Goal: Information Seeking & Learning: Check status

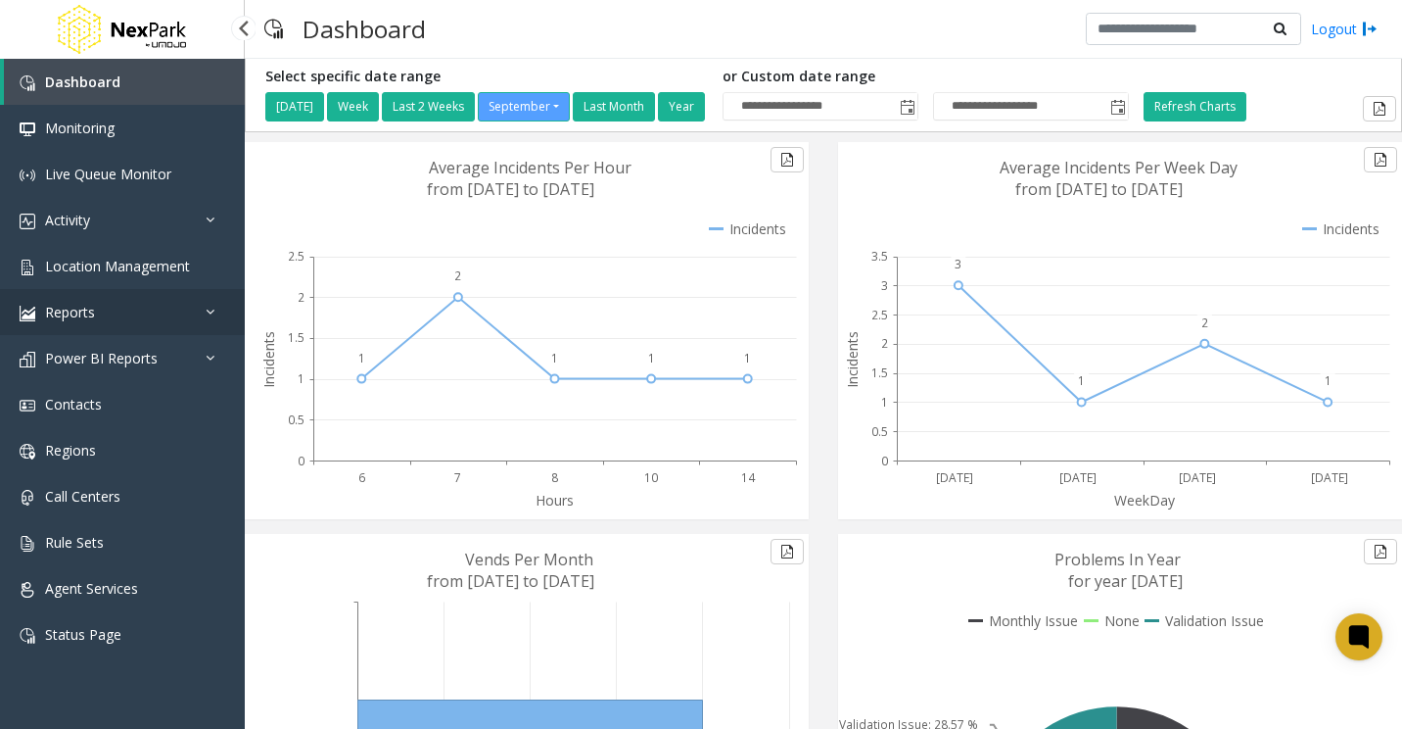
scroll to position [337, 0]
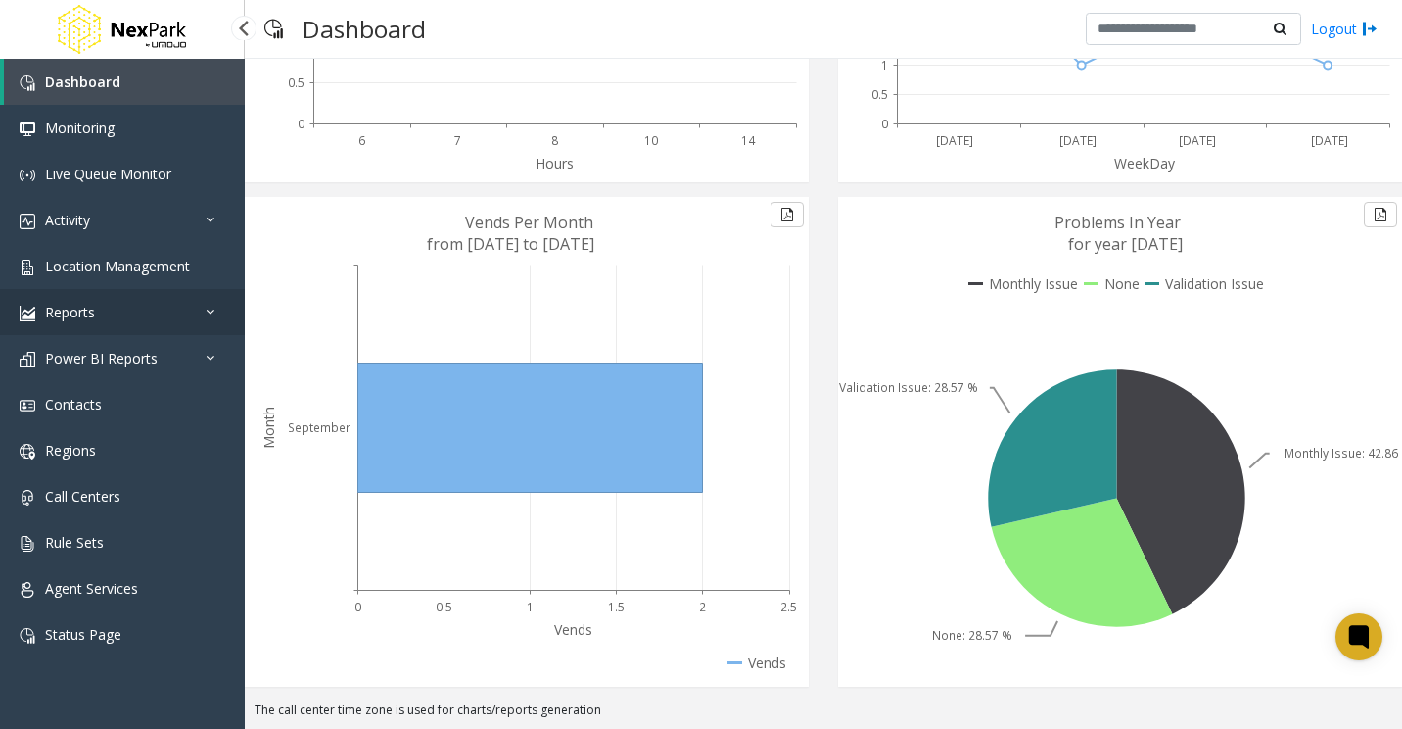
click at [80, 309] on span "Reports" at bounding box center [70, 312] width 50 height 19
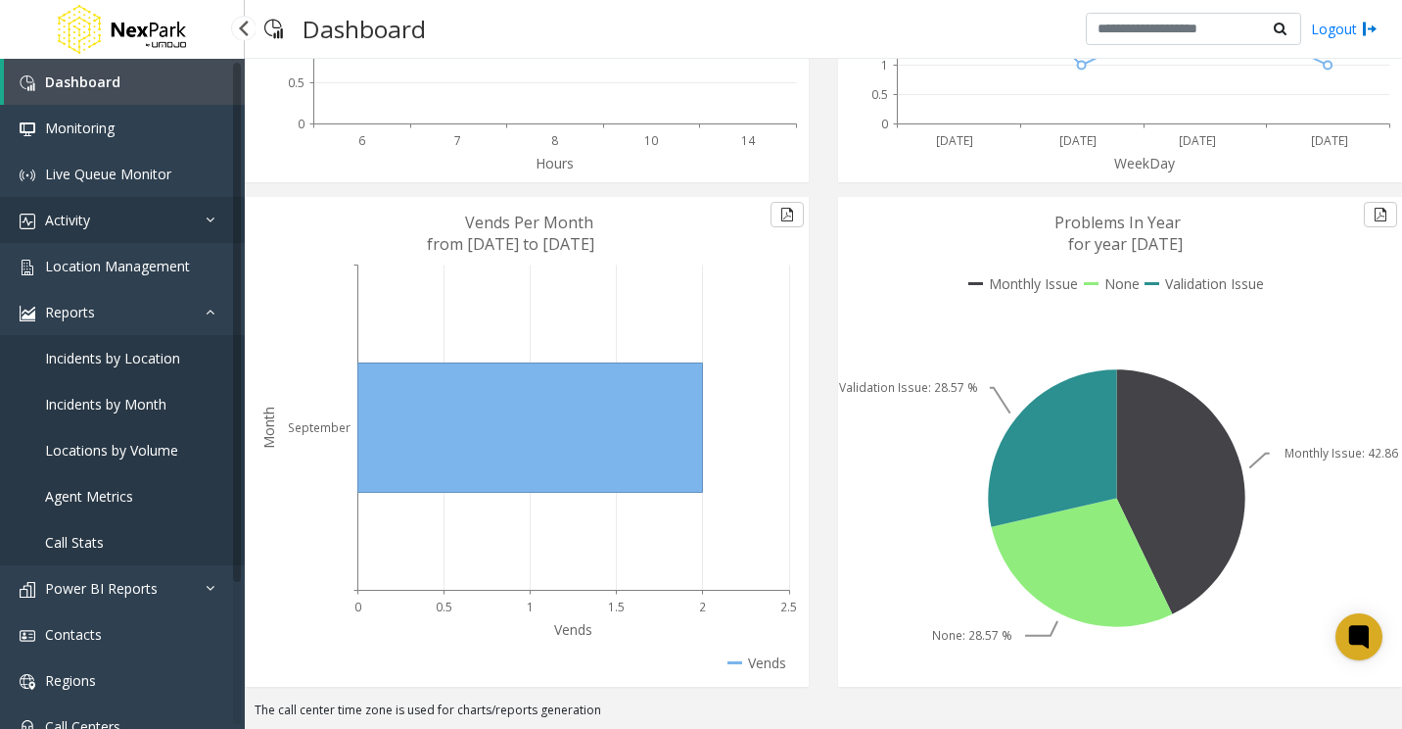
click at [136, 206] on link "Activity" at bounding box center [122, 220] width 245 height 46
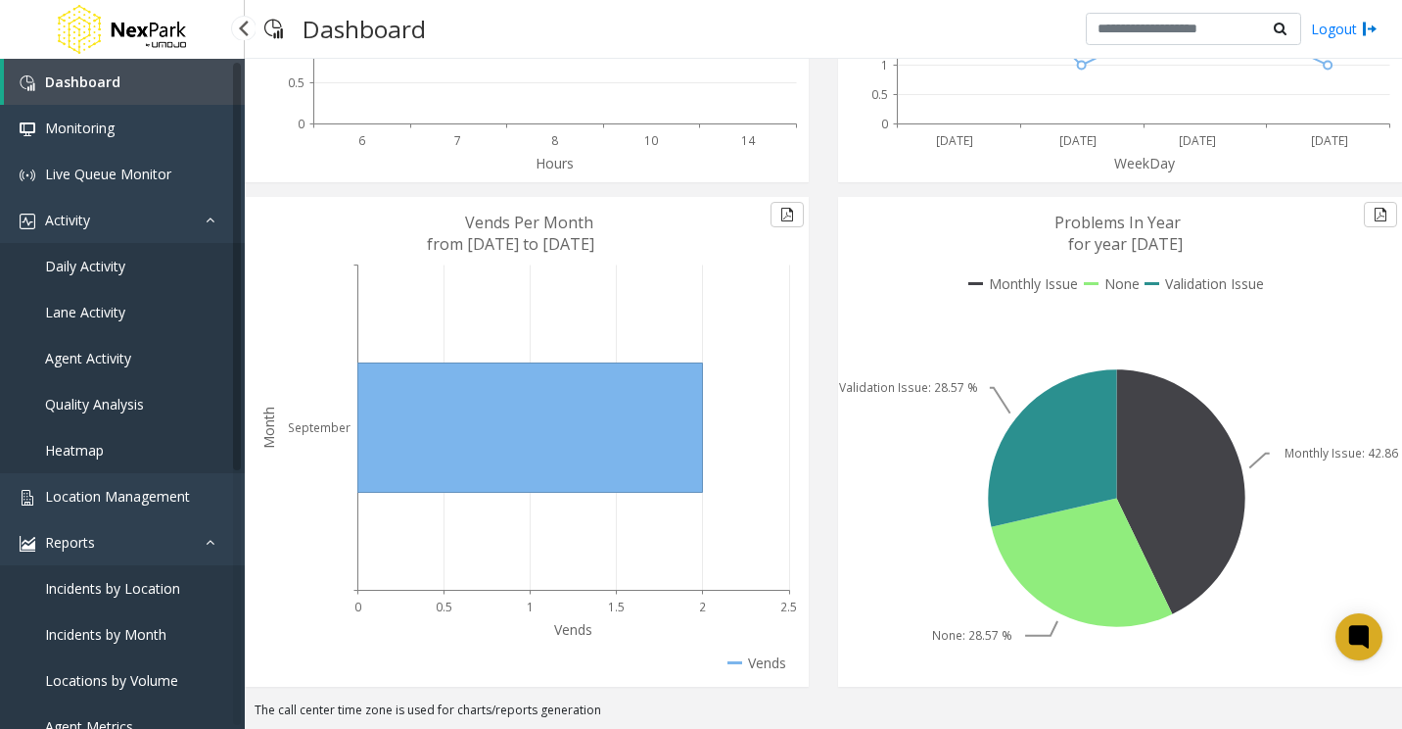
click at [28, 262] on link "Daily Activity" at bounding box center [122, 266] width 245 height 46
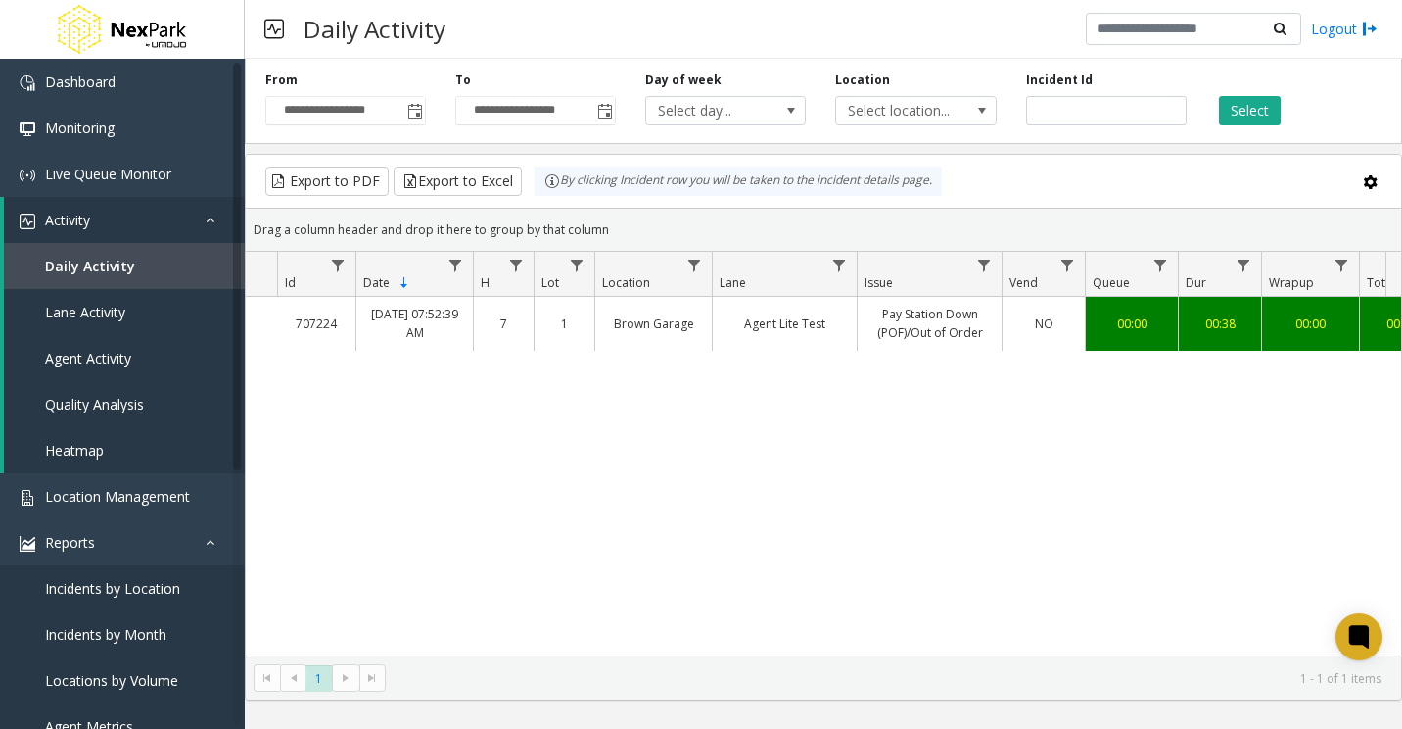
drag, startPoint x: 1075, startPoint y: 540, endPoint x: 1084, endPoint y: 555, distance: 18.0
click at [1075, 540] on div "707224 [DATE] 07:52:39 AM 7 1 Brown Garage Agent Lite Test Pay Station Down (PO…" at bounding box center [824, 476] width 1156 height 358
click at [409, 111] on span "Toggle popup" at bounding box center [415, 112] width 16 height 16
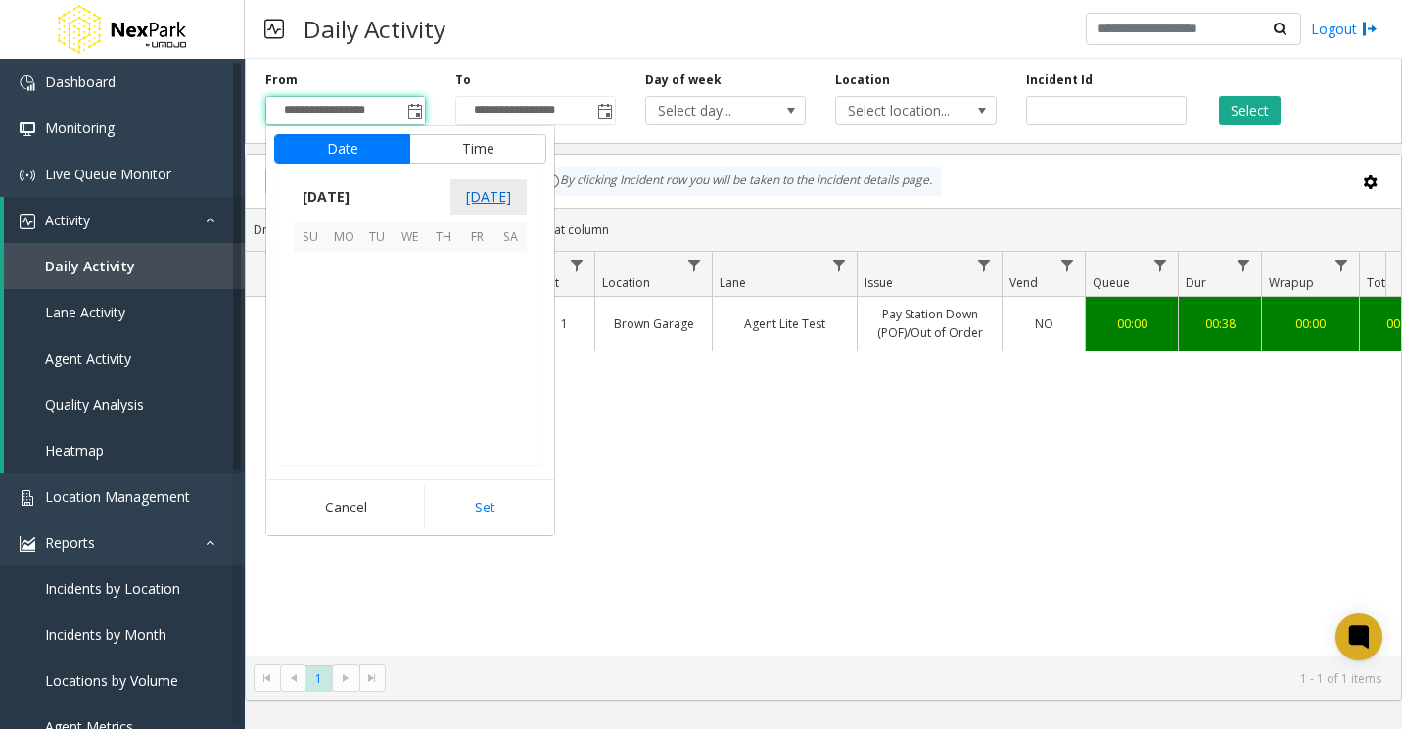
scroll to position [351491, 0]
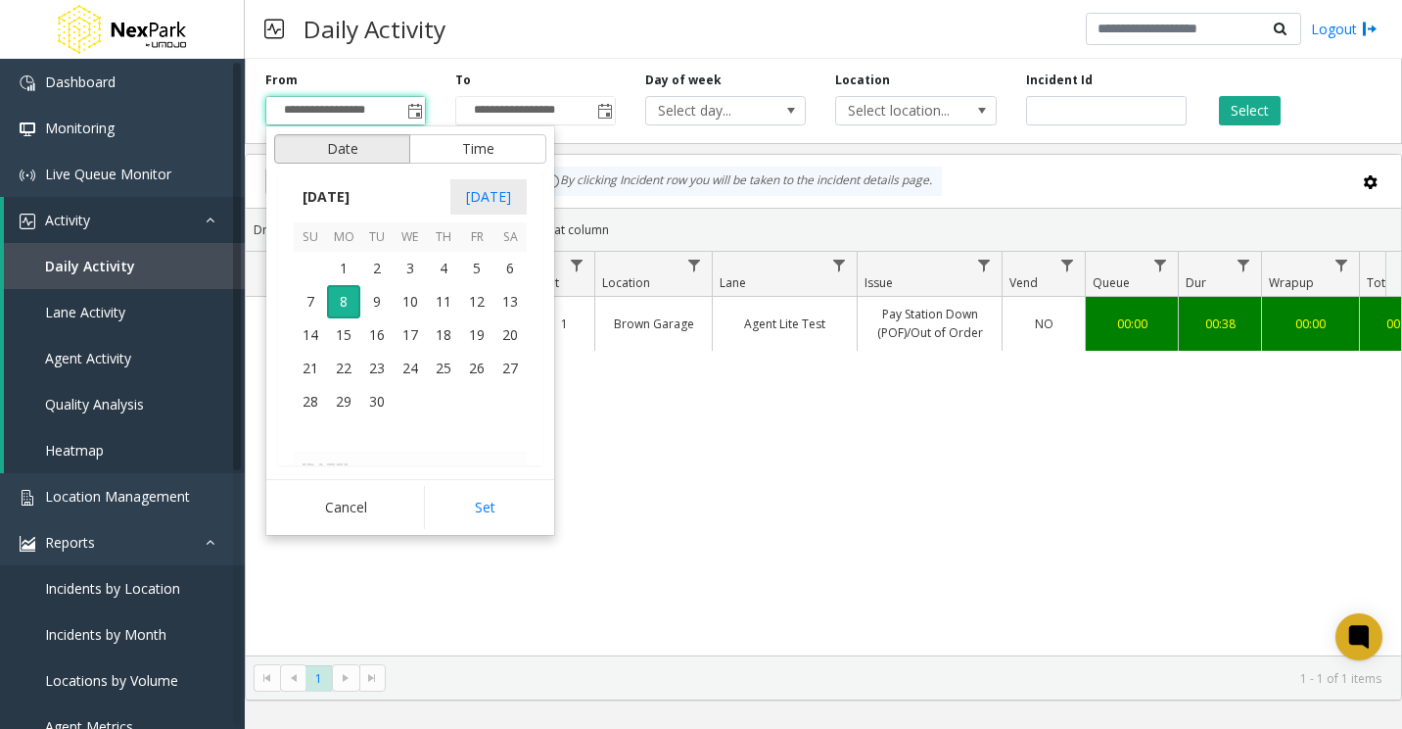
click at [372, 144] on button "Date" at bounding box center [342, 148] width 136 height 29
click at [358, 202] on span "[DATE]" at bounding box center [326, 196] width 65 height 29
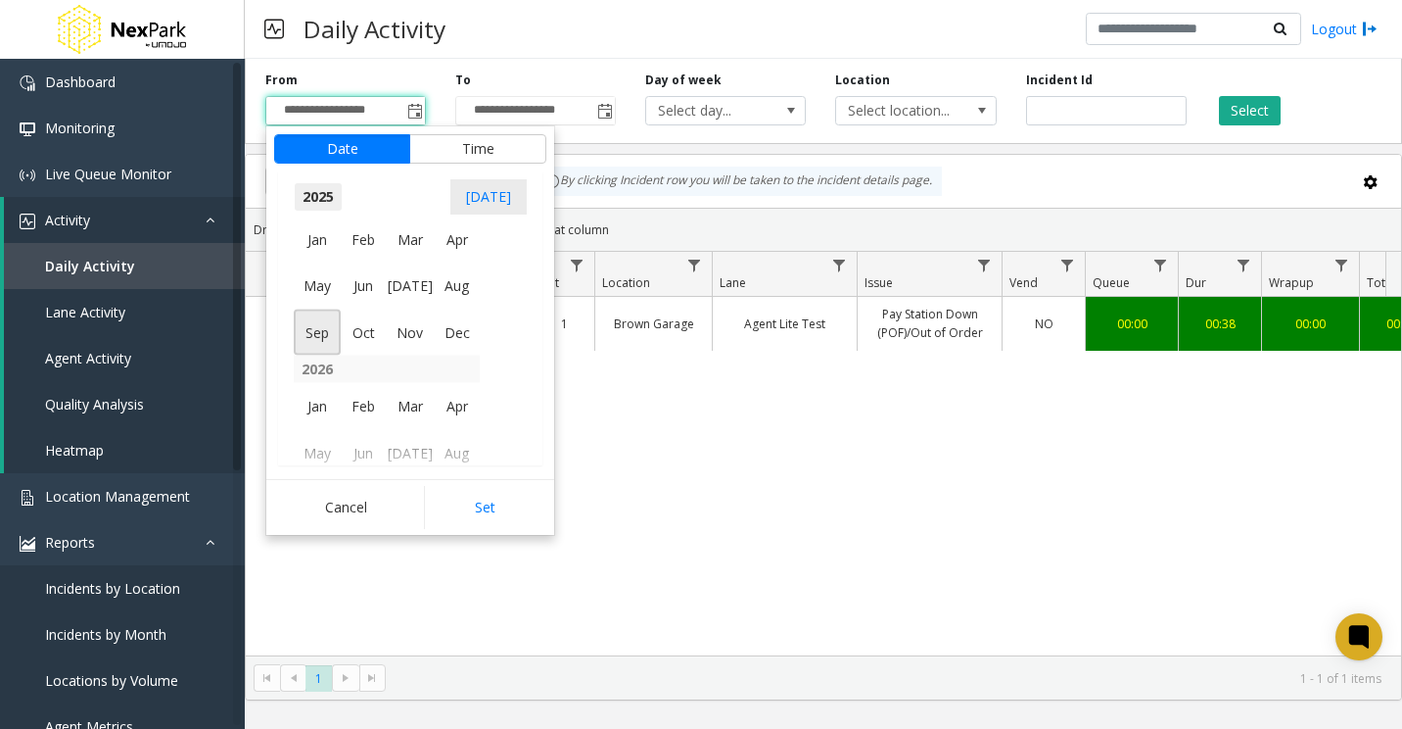
click at [311, 192] on span "2025" at bounding box center [318, 196] width 49 height 29
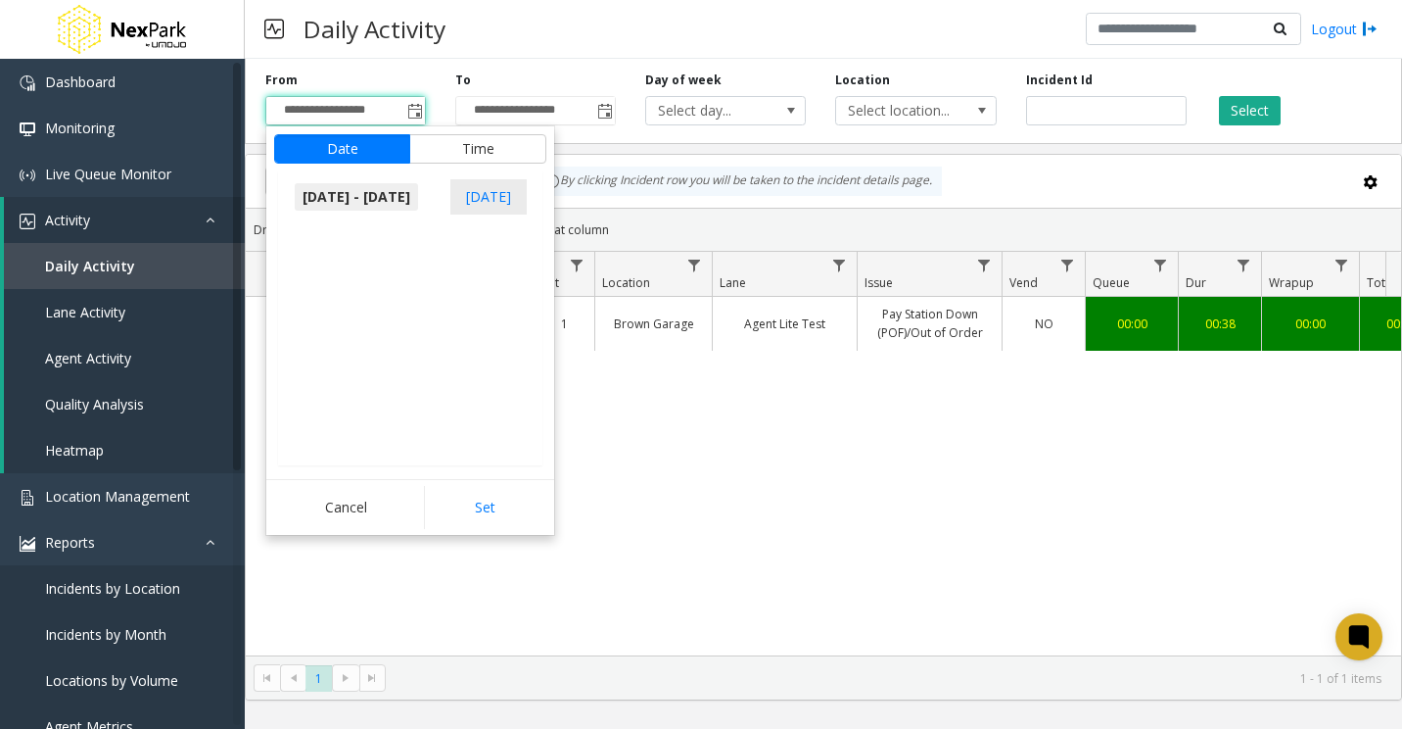
scroll to position [2007, 0]
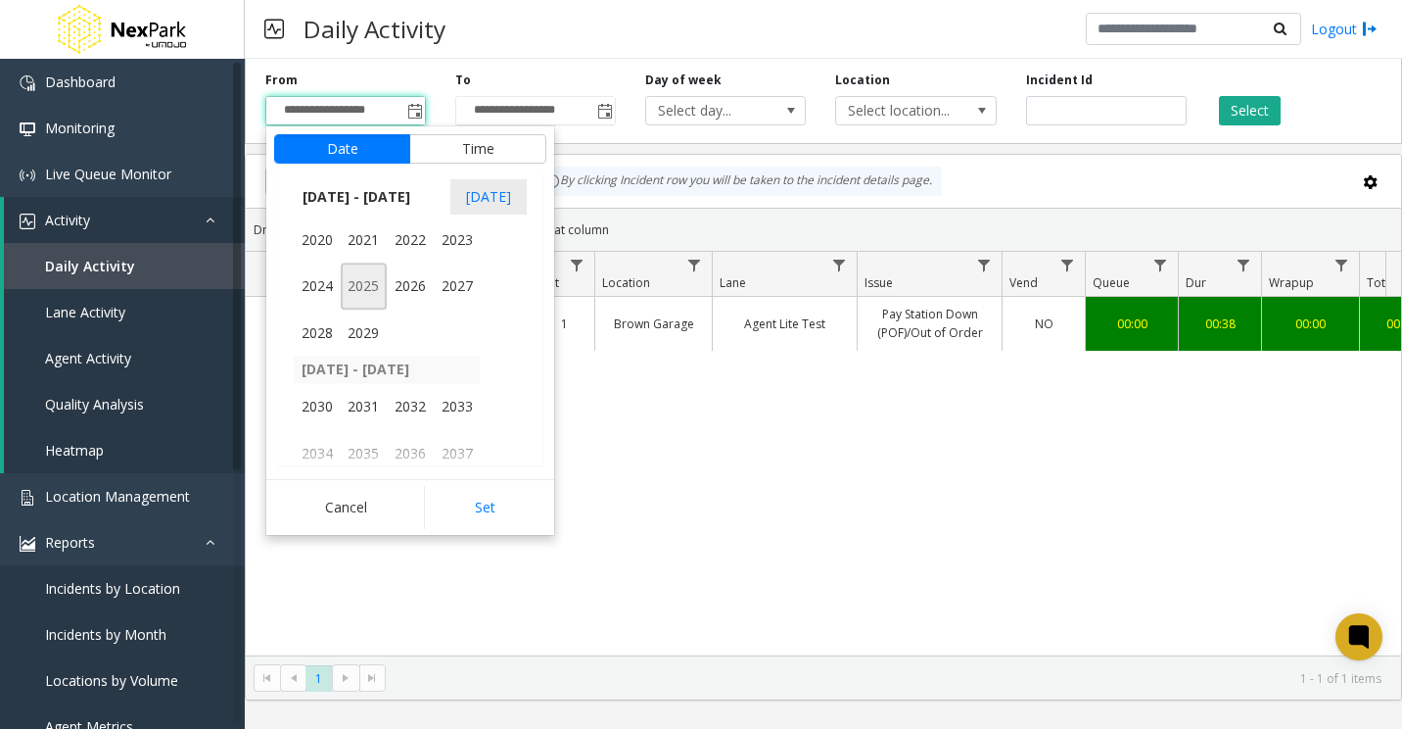
click at [355, 279] on span "2025" at bounding box center [364, 286] width 47 height 47
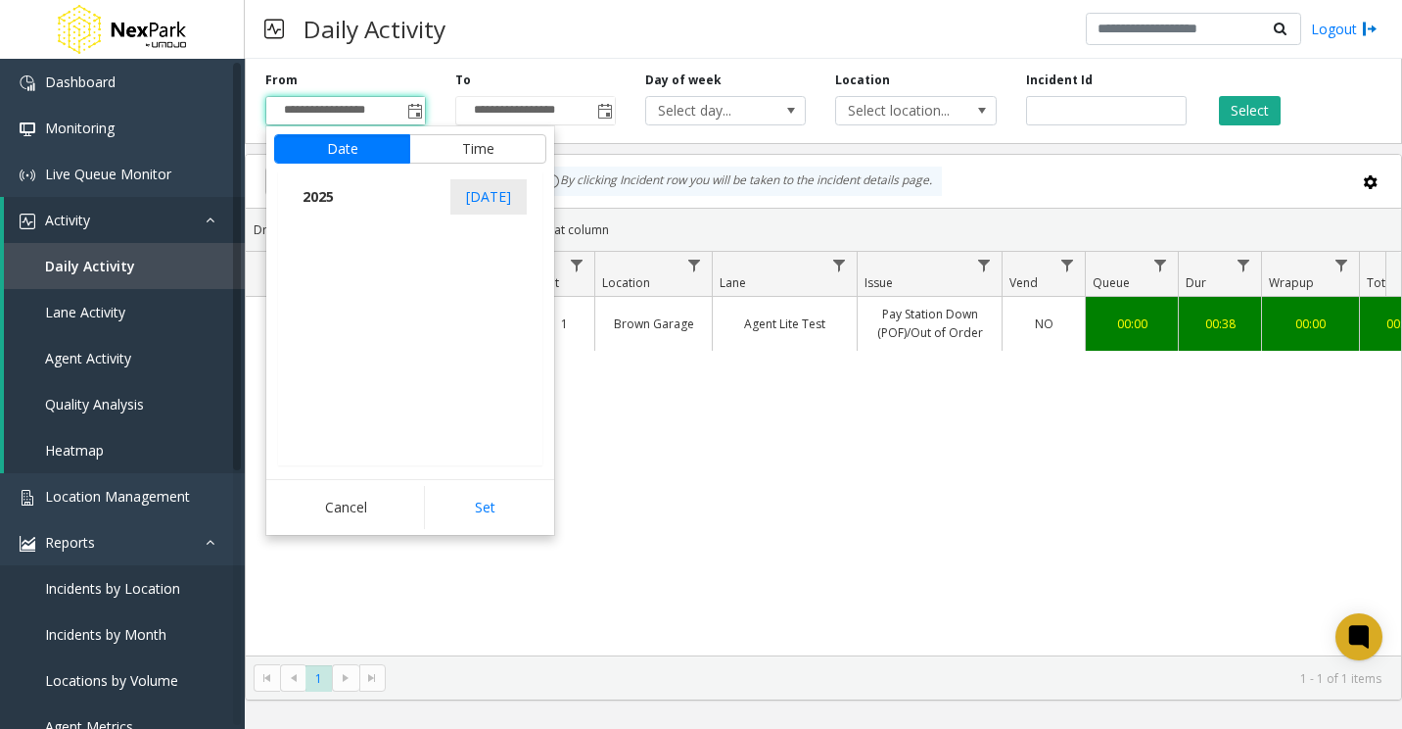
scroll to position [20907, 0]
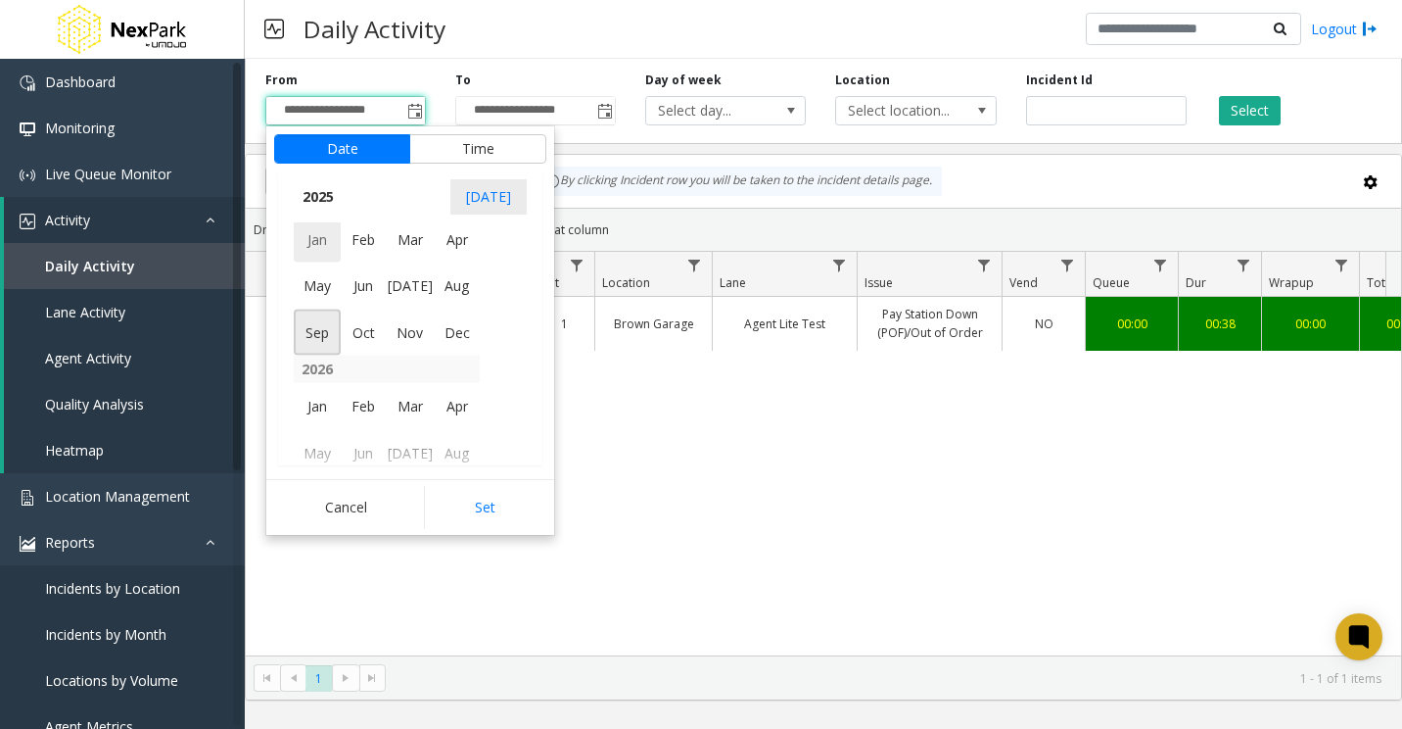
click at [313, 237] on span "Jan" at bounding box center [317, 238] width 47 height 47
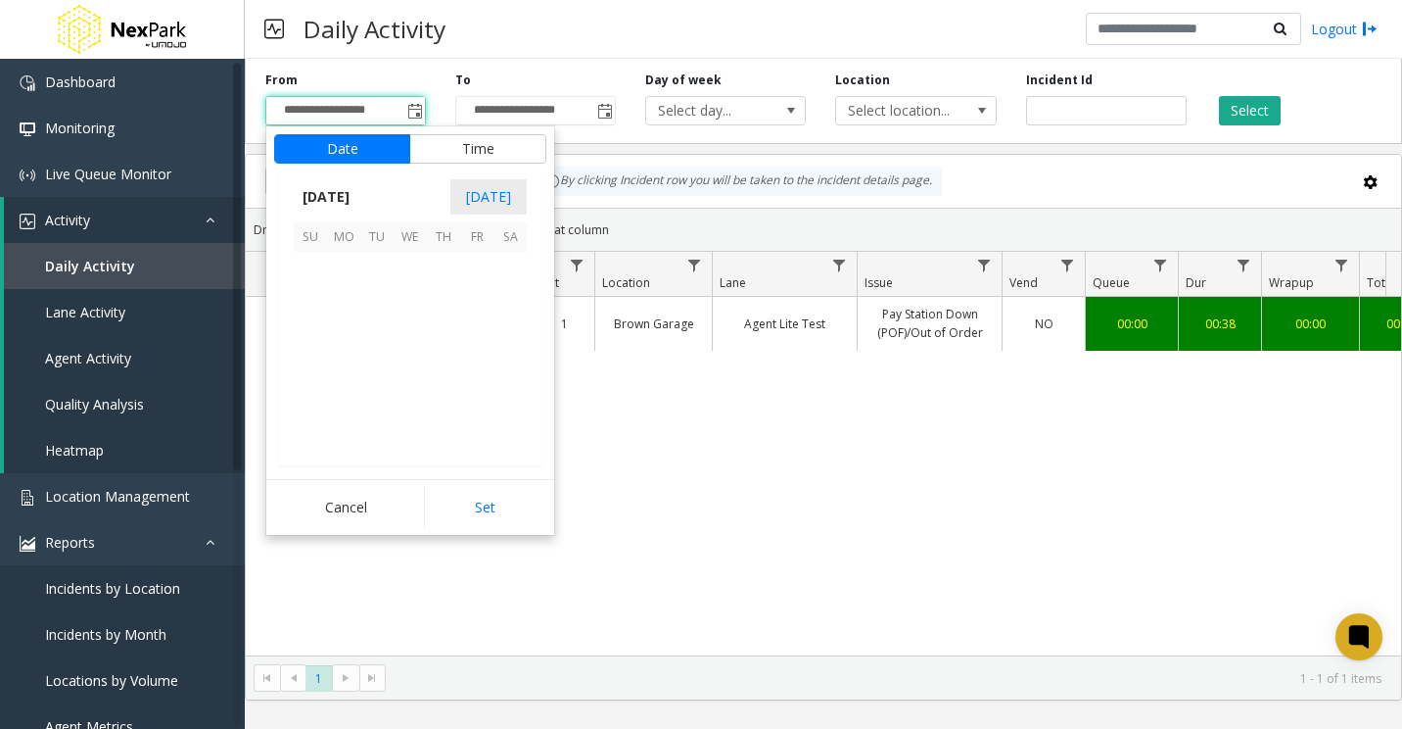
scroll to position [349626, 0]
click at [405, 263] on span "1" at bounding box center [410, 268] width 33 height 33
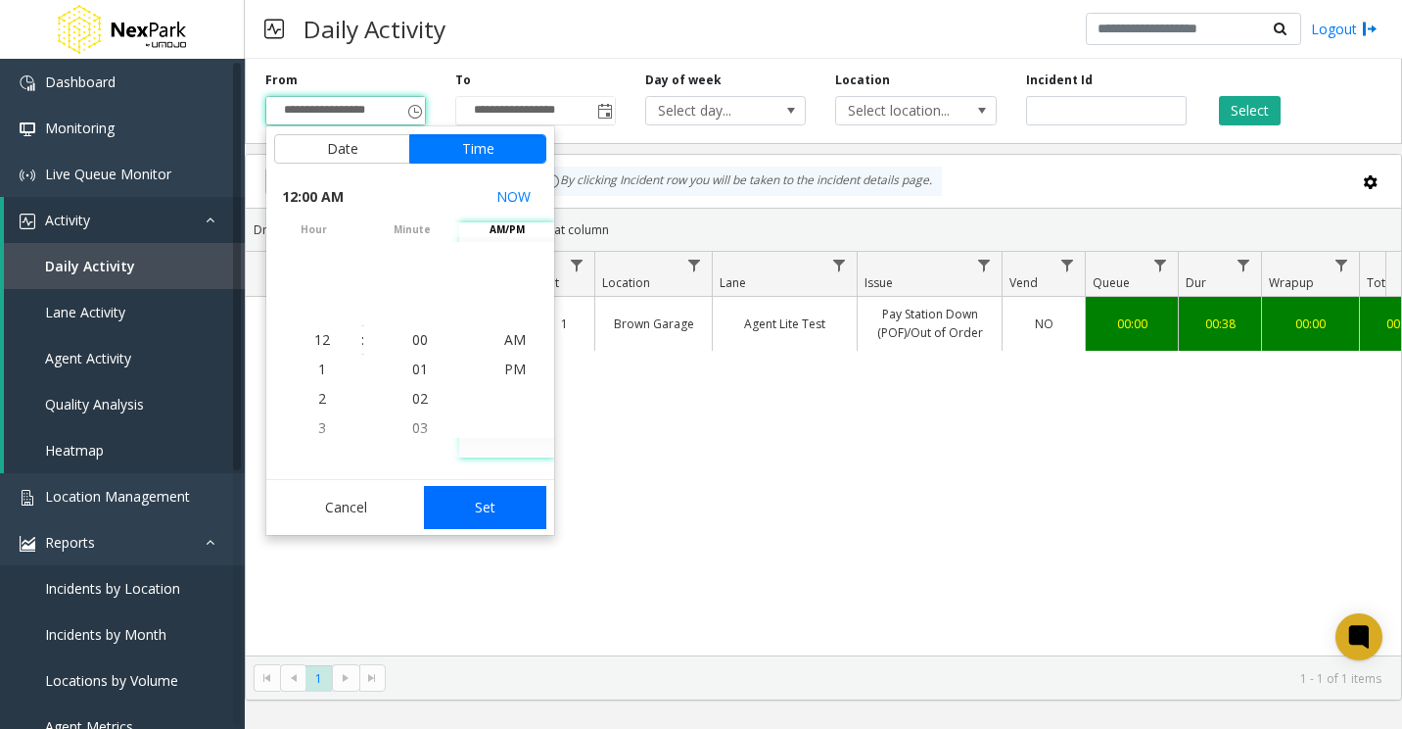
click at [500, 504] on button "Set" at bounding box center [485, 507] width 123 height 43
type input "**********"
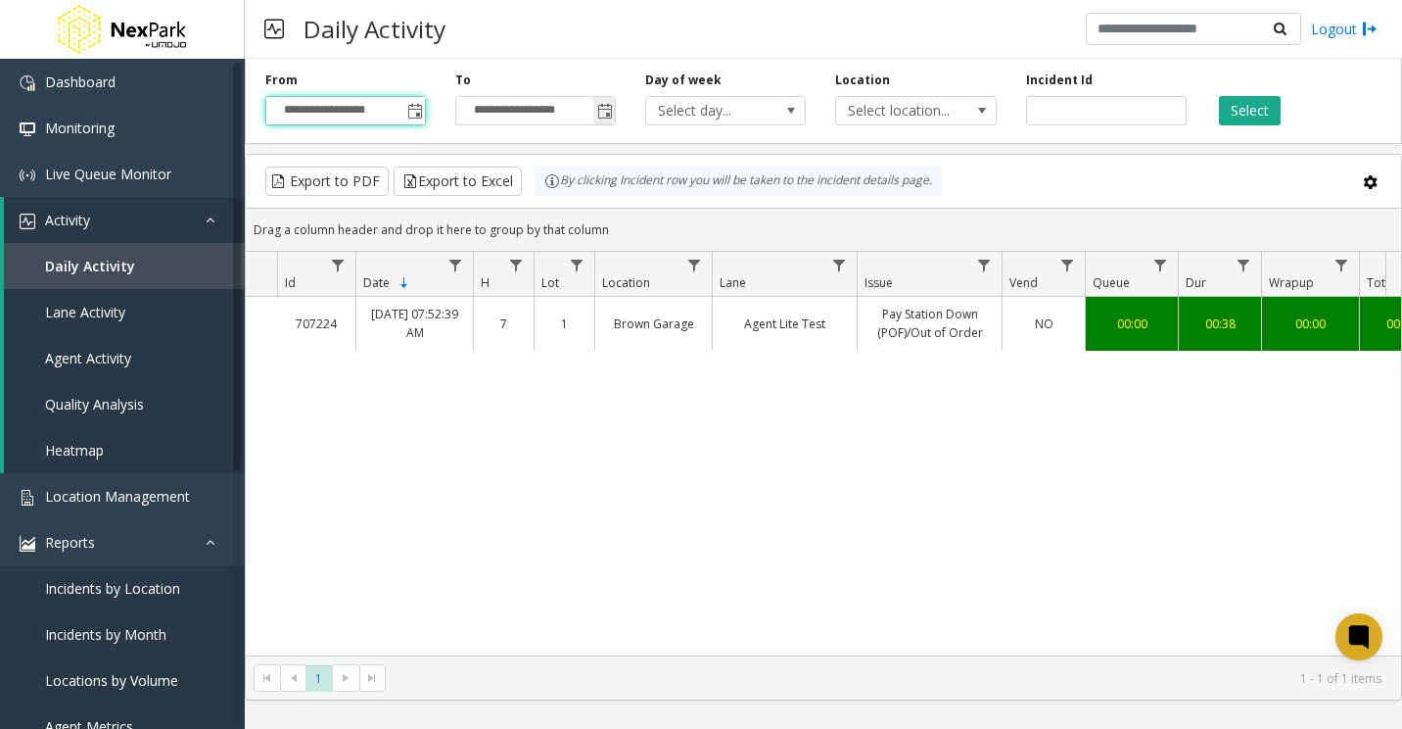
click at [509, 108] on input "**********" at bounding box center [535, 110] width 159 height 27
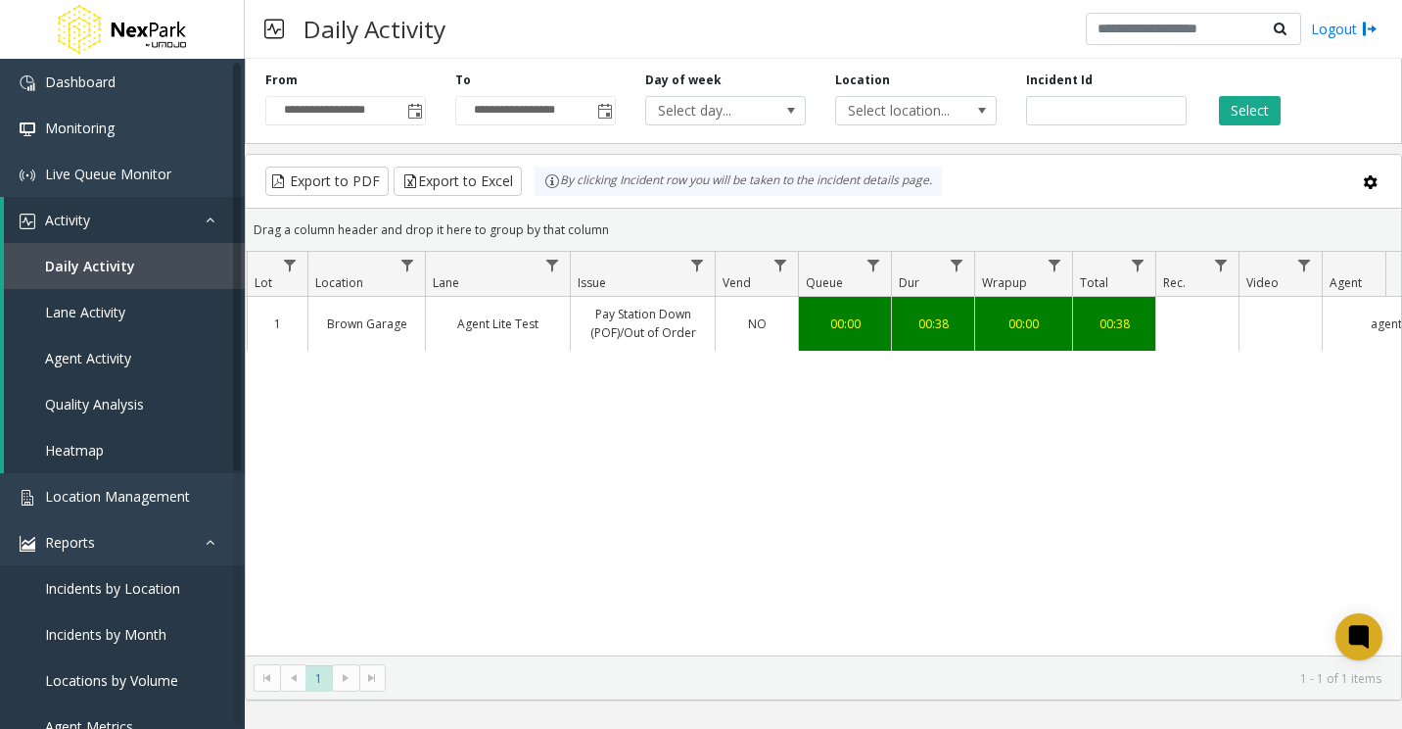
scroll to position [0, 0]
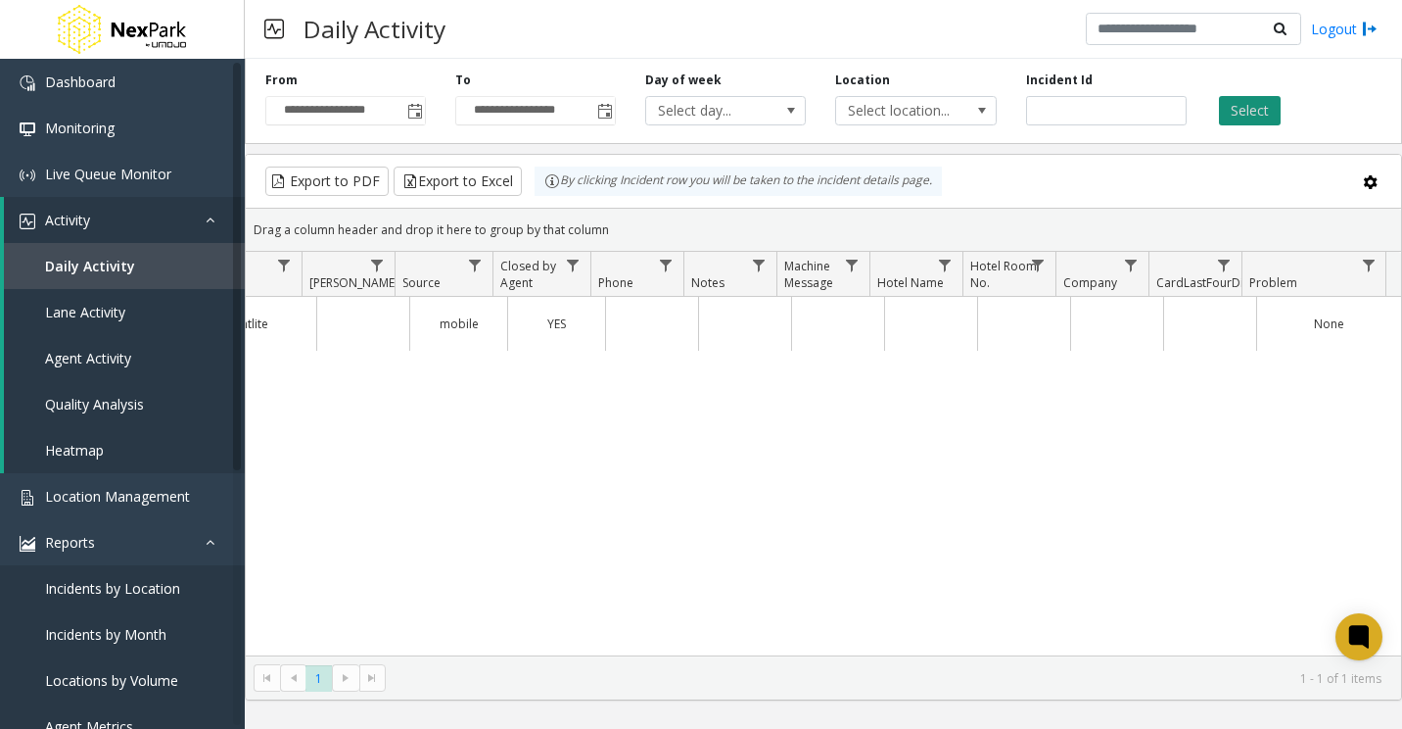
click at [1247, 114] on button "Select" at bounding box center [1250, 110] width 62 height 29
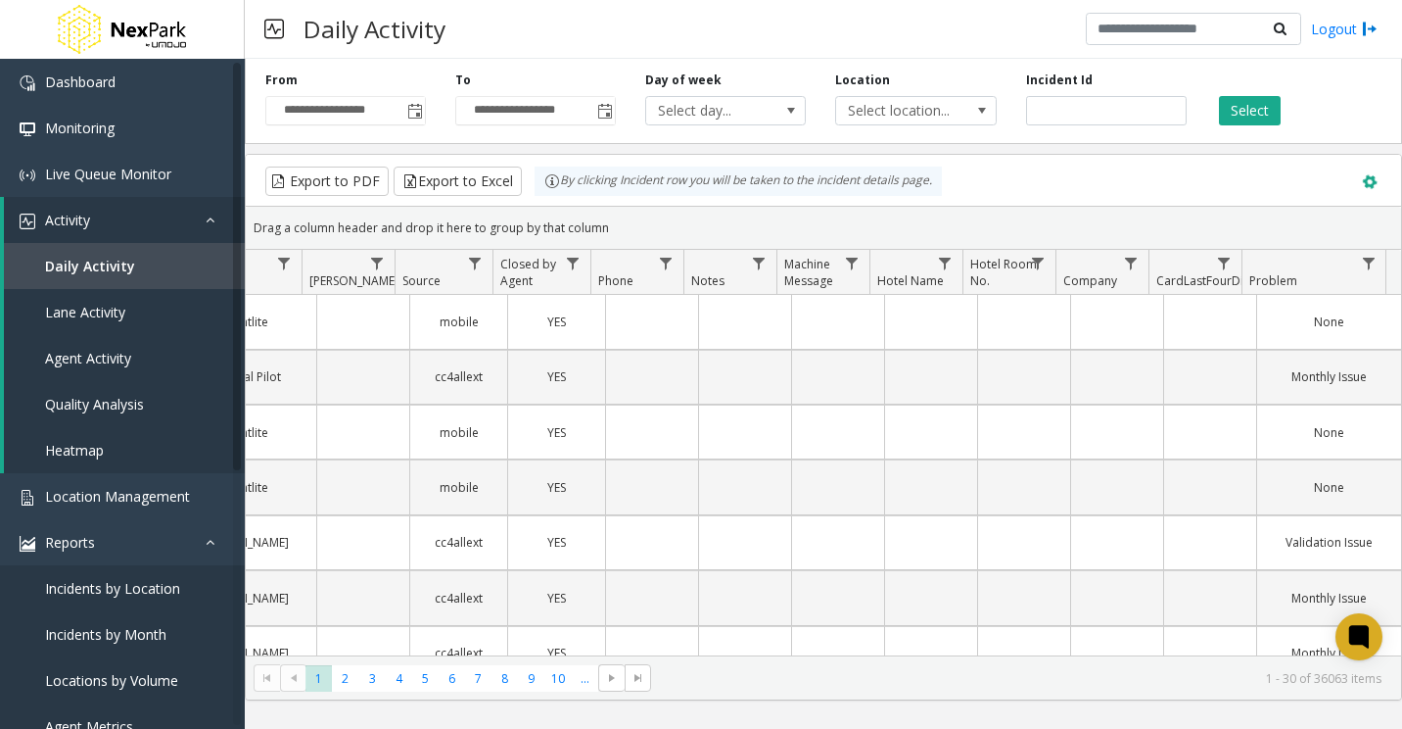
click at [1375, 178] on span at bounding box center [1370, 182] width 22 height 22
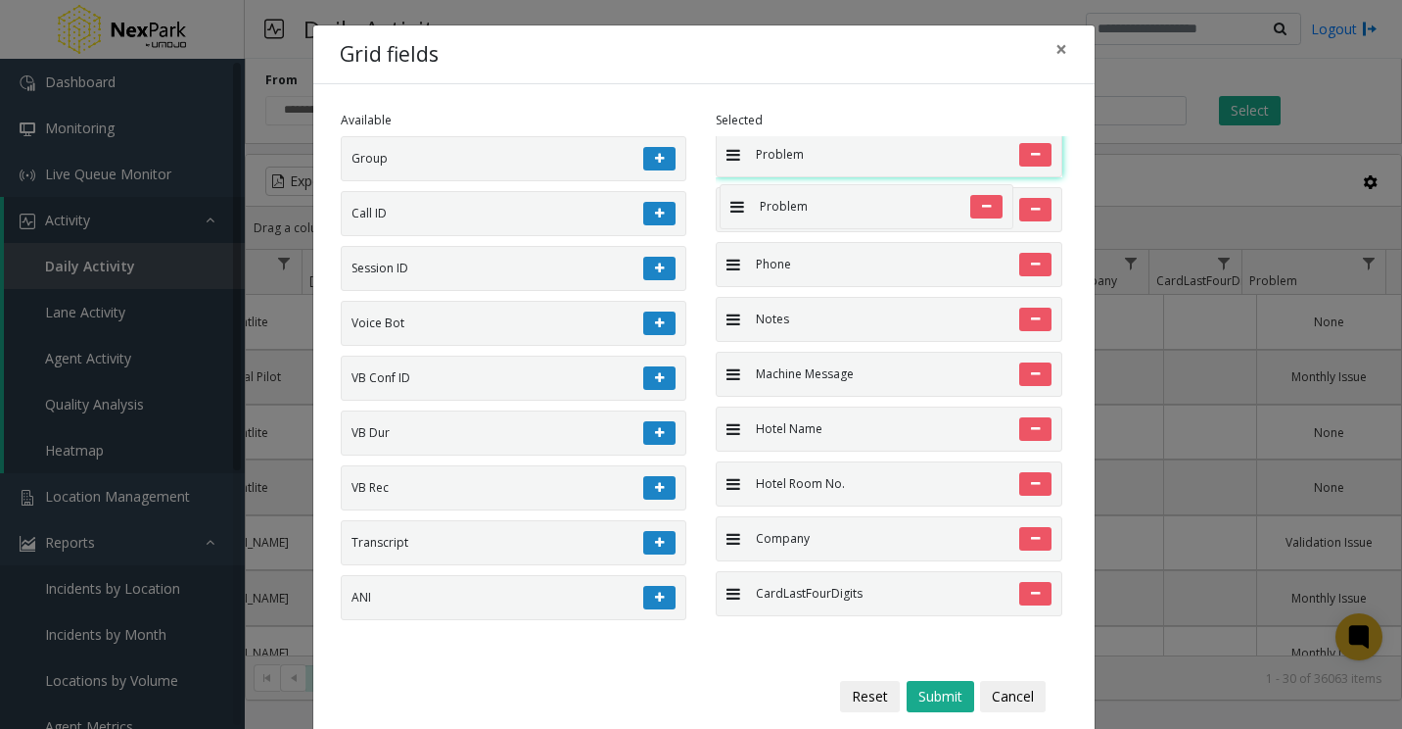
drag, startPoint x: 726, startPoint y: 590, endPoint x: 710, endPoint y: 174, distance: 415.5
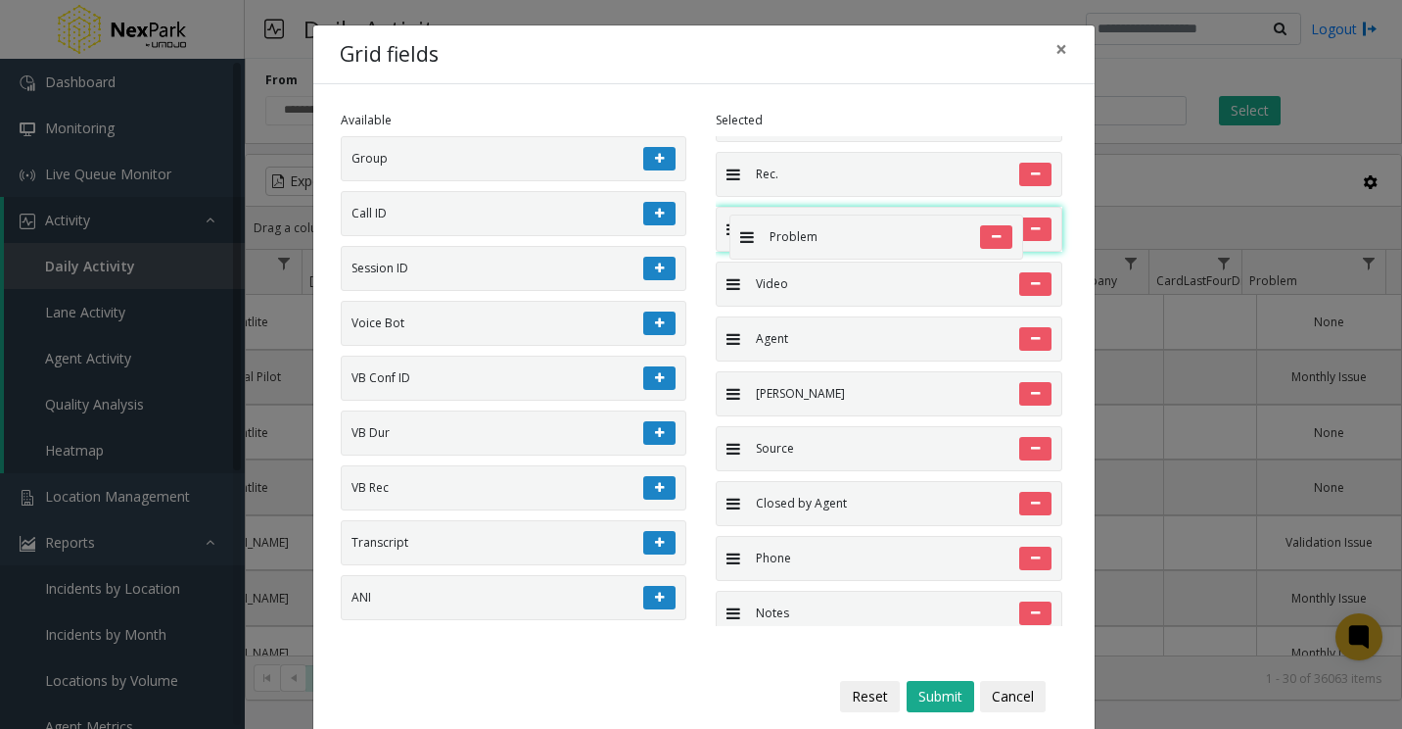
drag, startPoint x: 728, startPoint y: 450, endPoint x: 720, endPoint y: 205, distance: 245.9
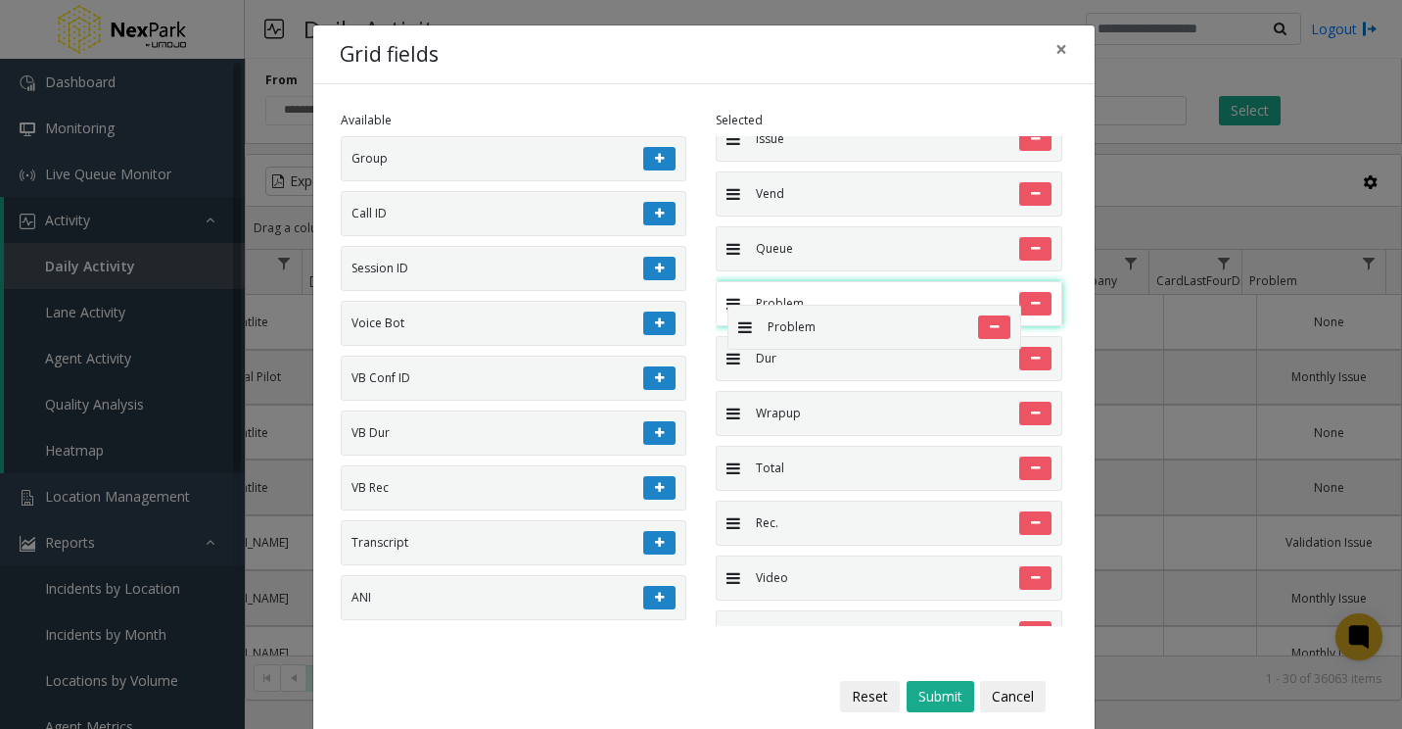
drag, startPoint x: 728, startPoint y: 526, endPoint x: 718, endPoint y: 292, distance: 234.3
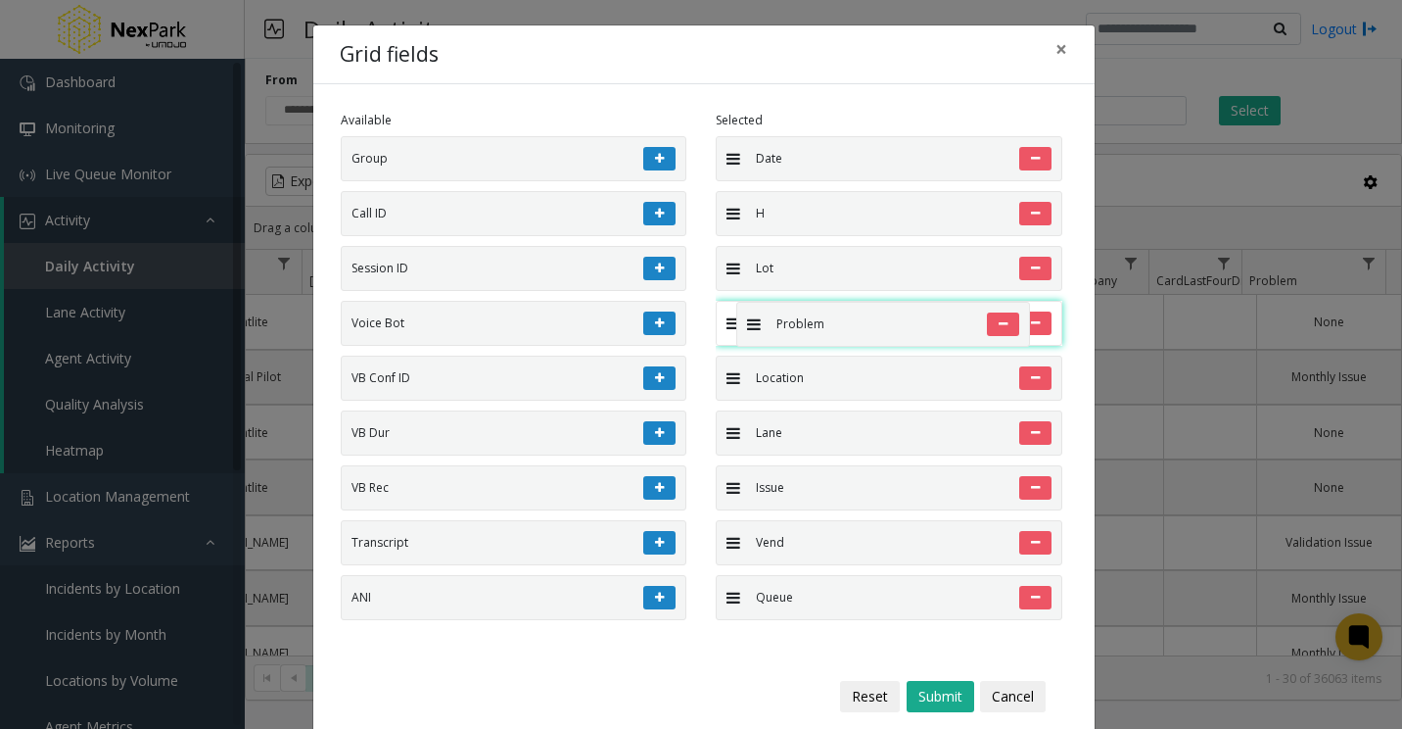
drag, startPoint x: 734, startPoint y: 601, endPoint x: 725, endPoint y: 286, distance: 315.5
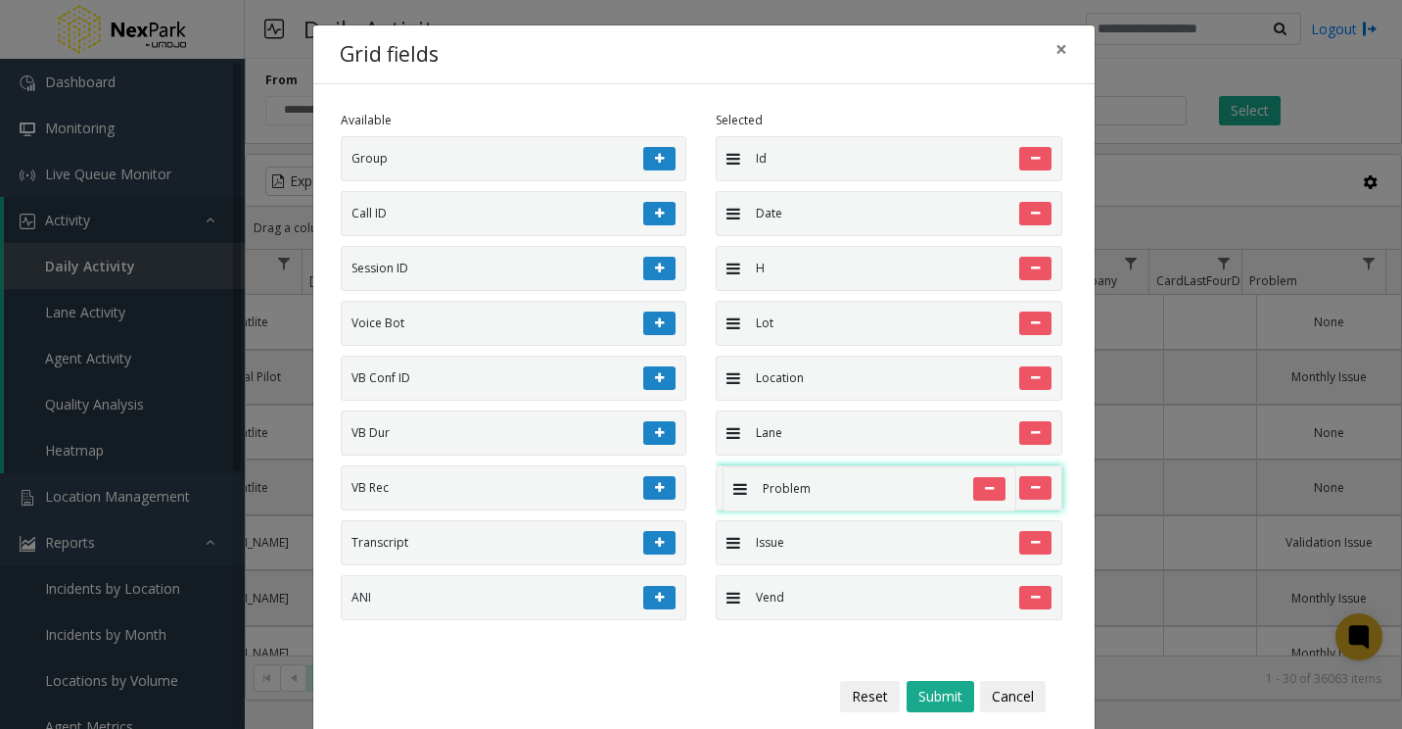
drag, startPoint x: 724, startPoint y: 323, endPoint x: 713, endPoint y: 456, distance: 133.6
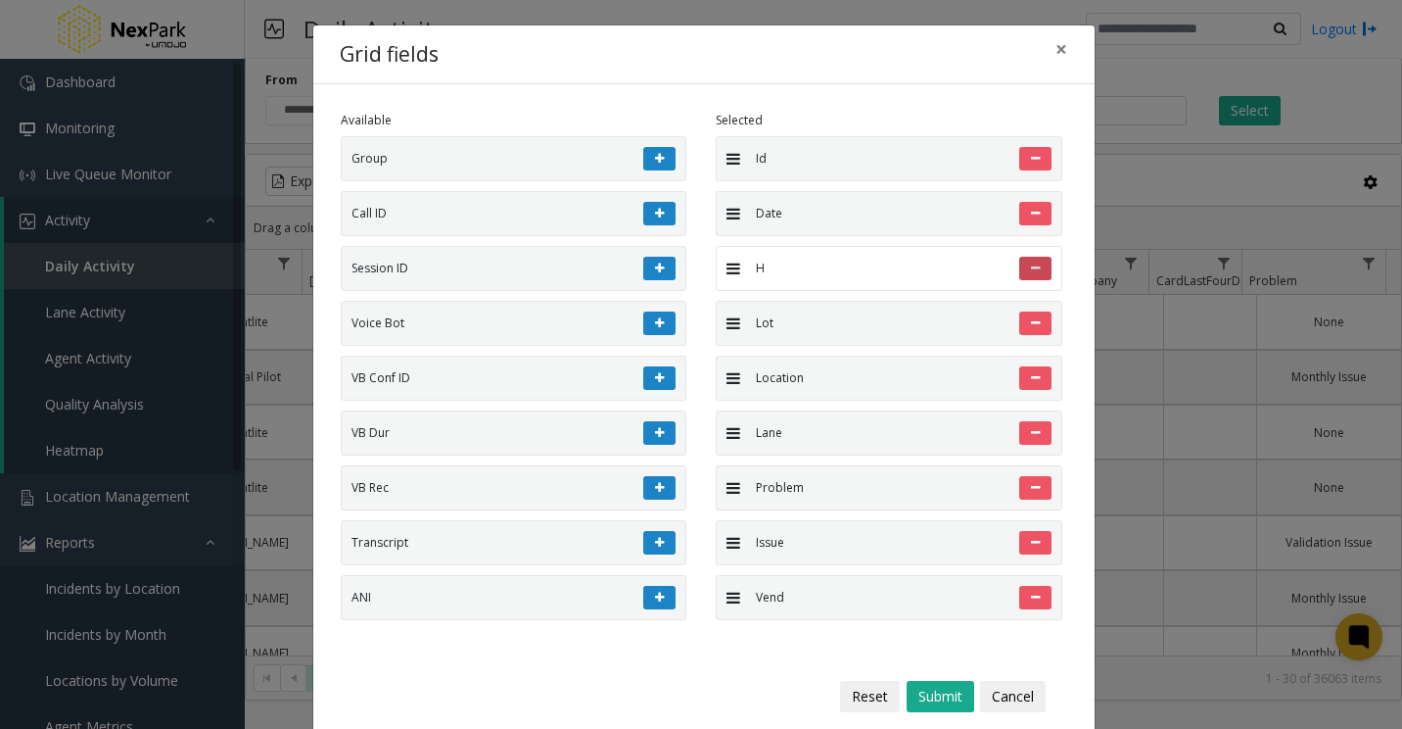
click at [1019, 268] on button at bounding box center [1035, 269] width 32 height 24
click at [1020, 266] on button at bounding box center [1035, 269] width 32 height 24
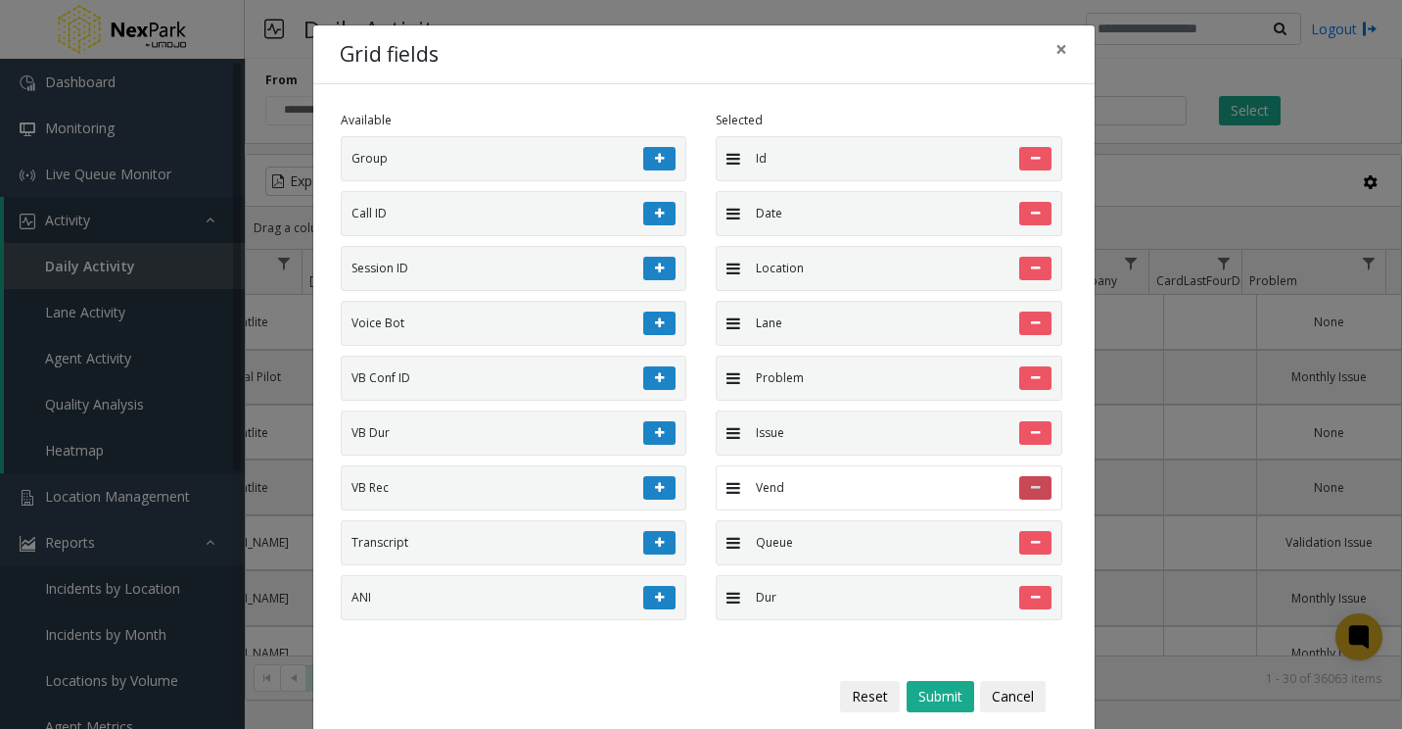
click at [1031, 482] on icon at bounding box center [1035, 488] width 9 height 12
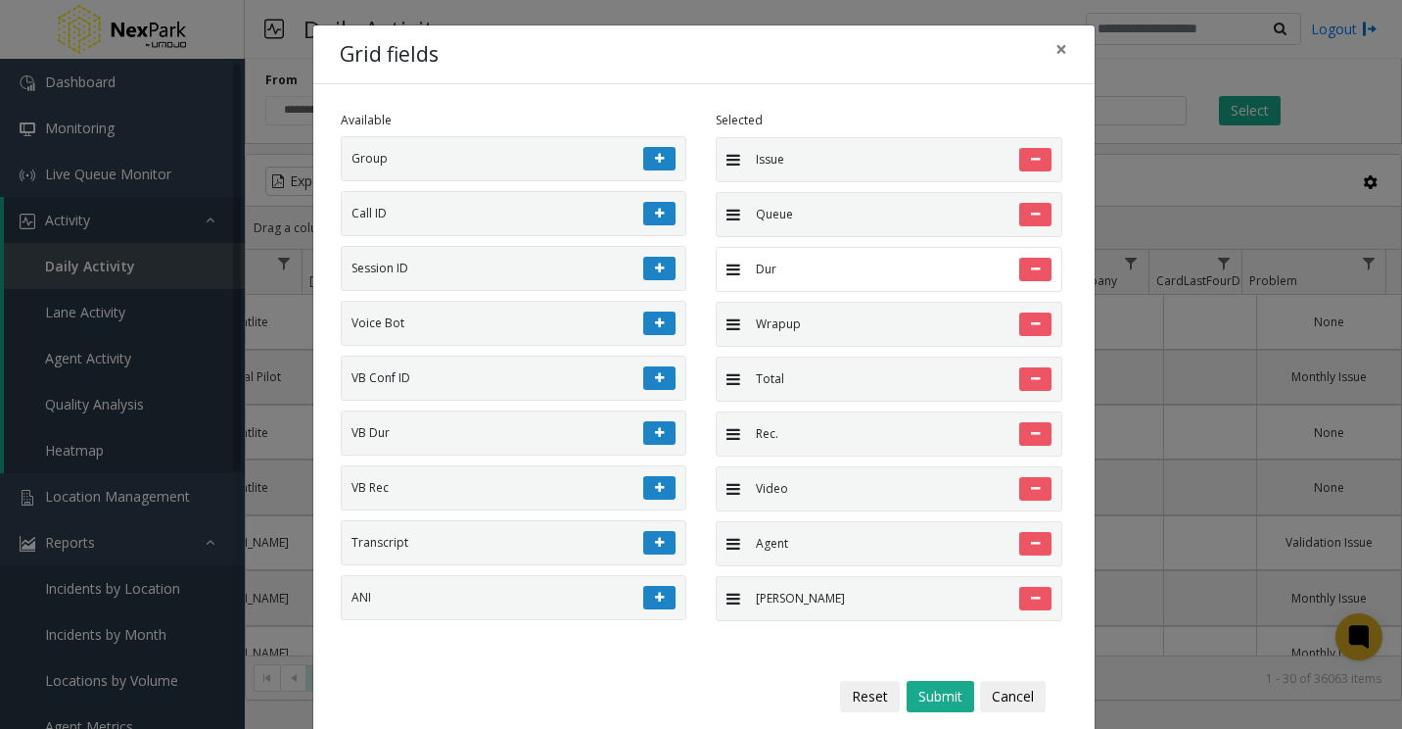
scroll to position [294, 0]
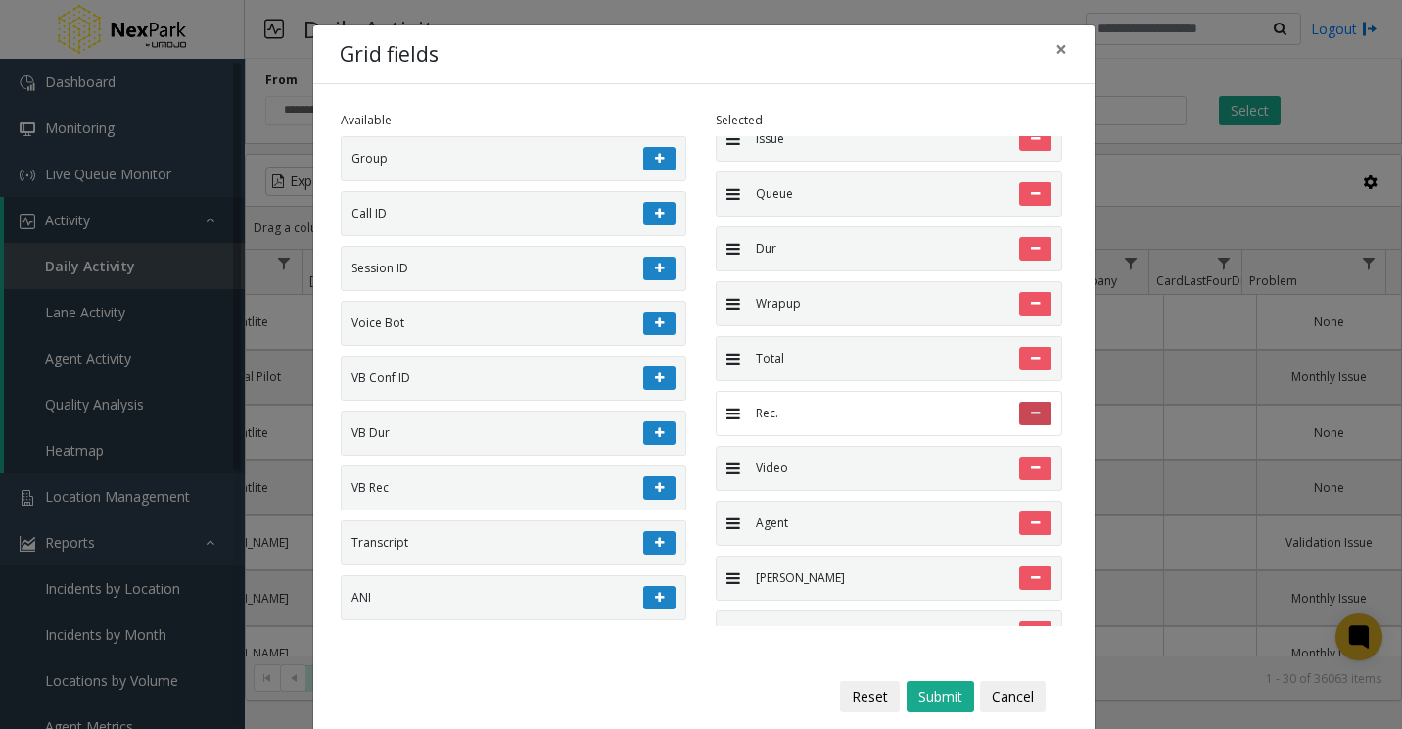
click at [1031, 410] on icon at bounding box center [1035, 413] width 9 height 12
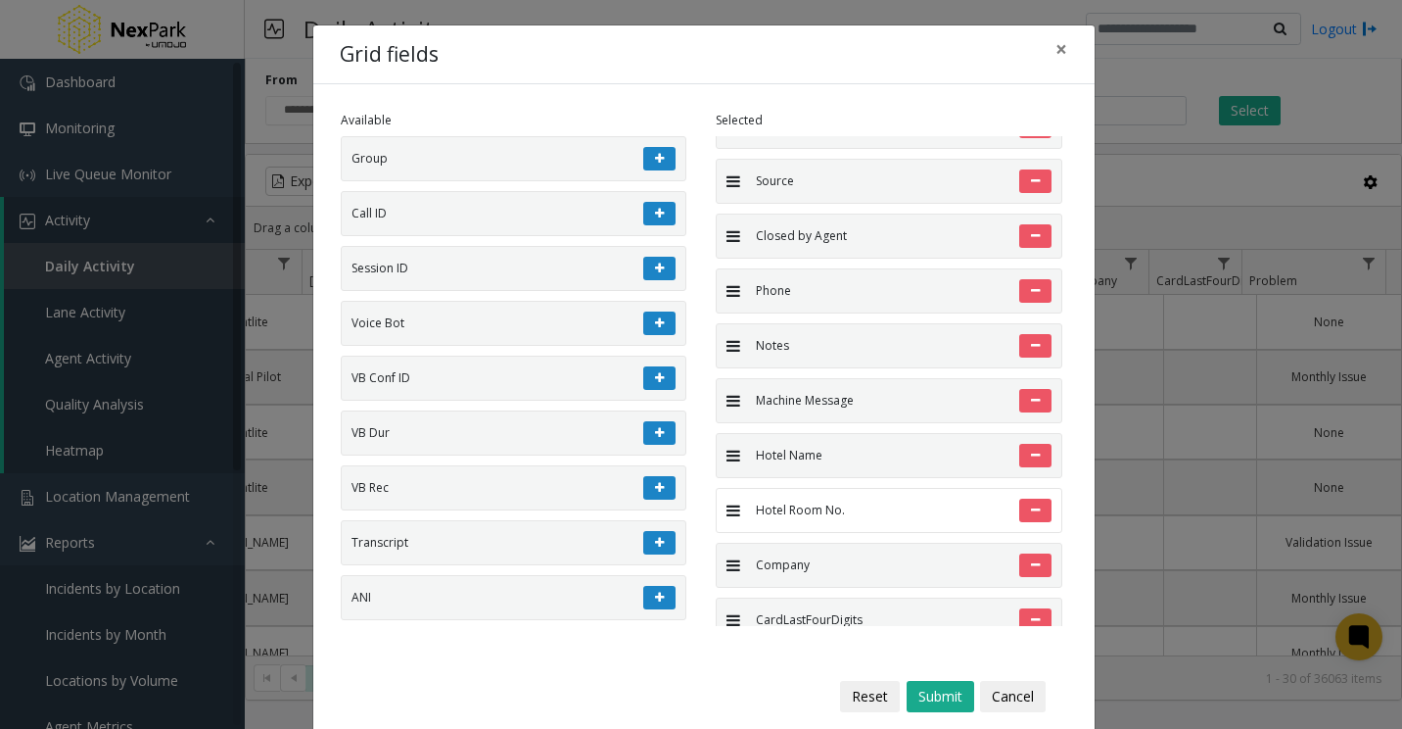
scroll to position [662, 0]
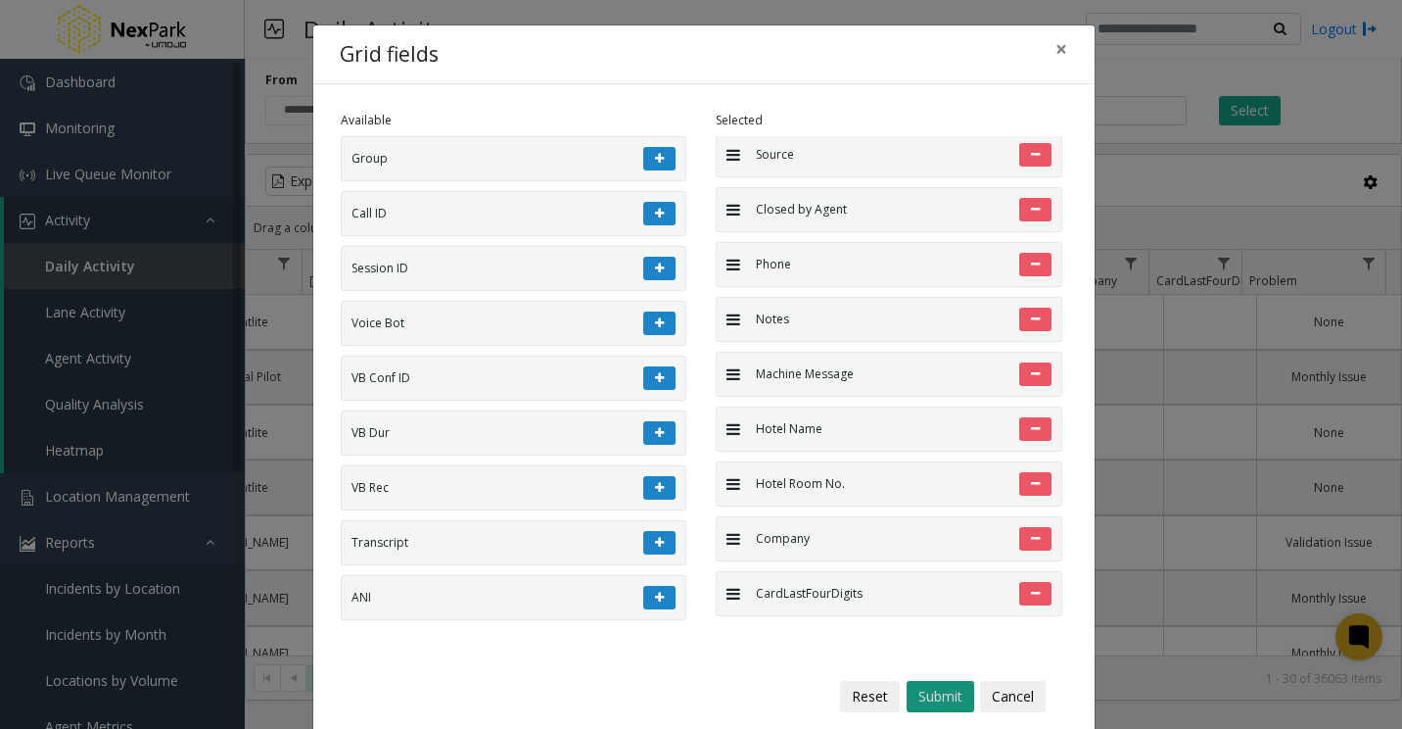
click at [919, 705] on button "Submit" at bounding box center [941, 696] width 68 height 31
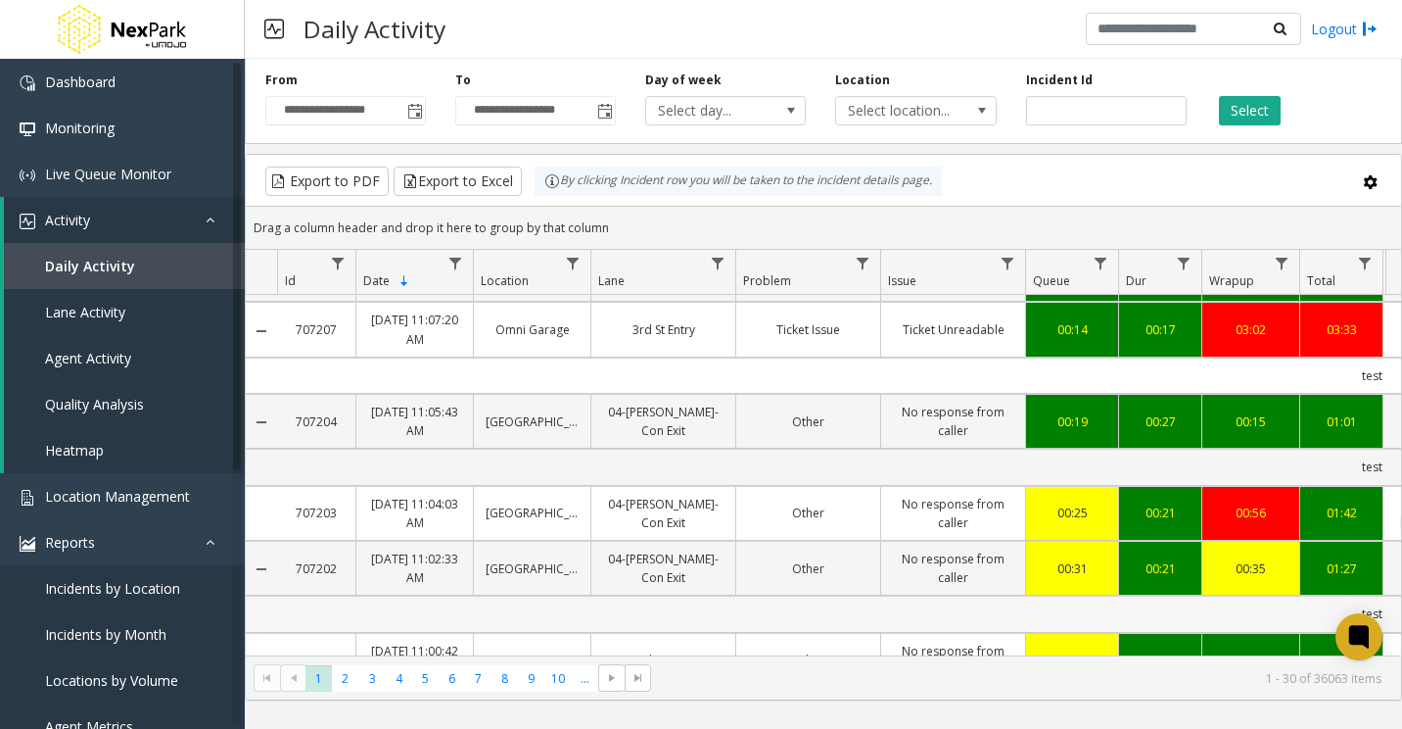
scroll to position [1861, 0]
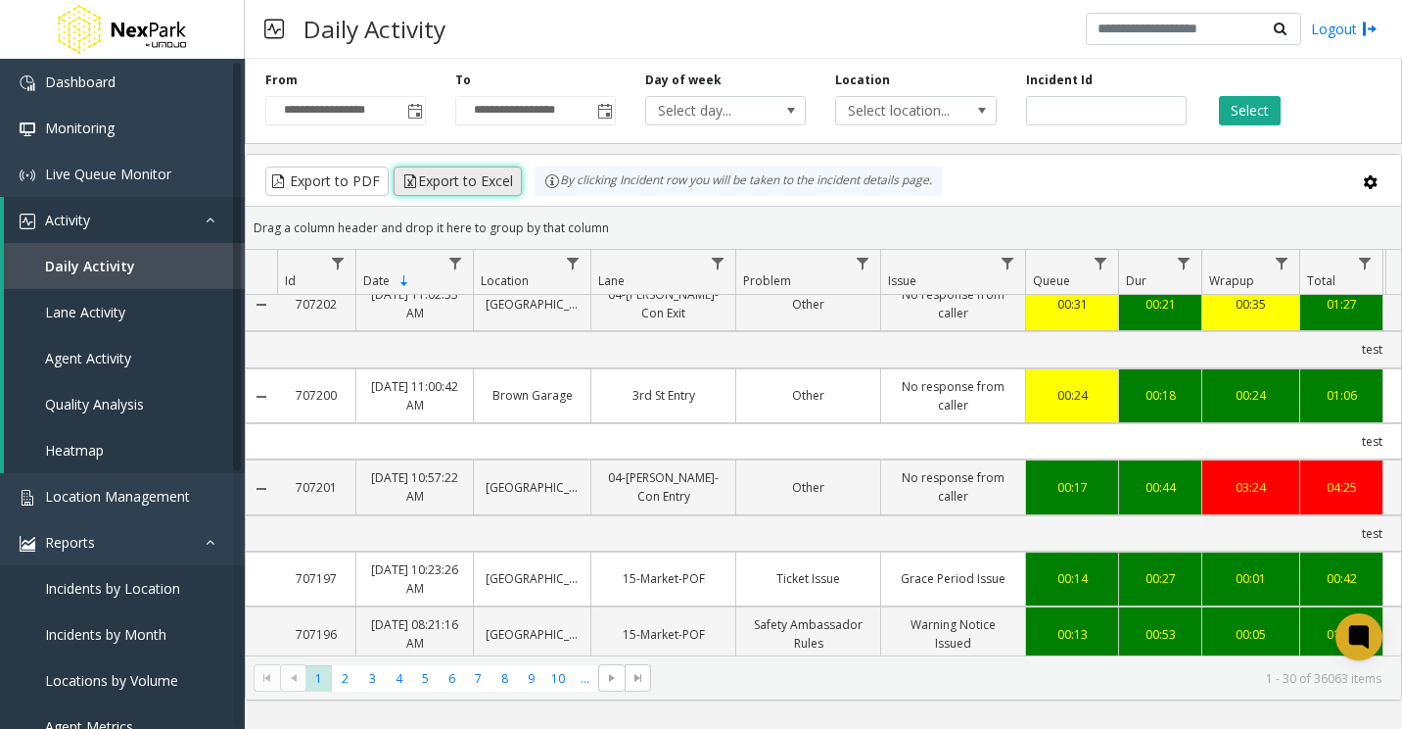
click at [460, 182] on button "Export to Excel" at bounding box center [458, 180] width 128 height 29
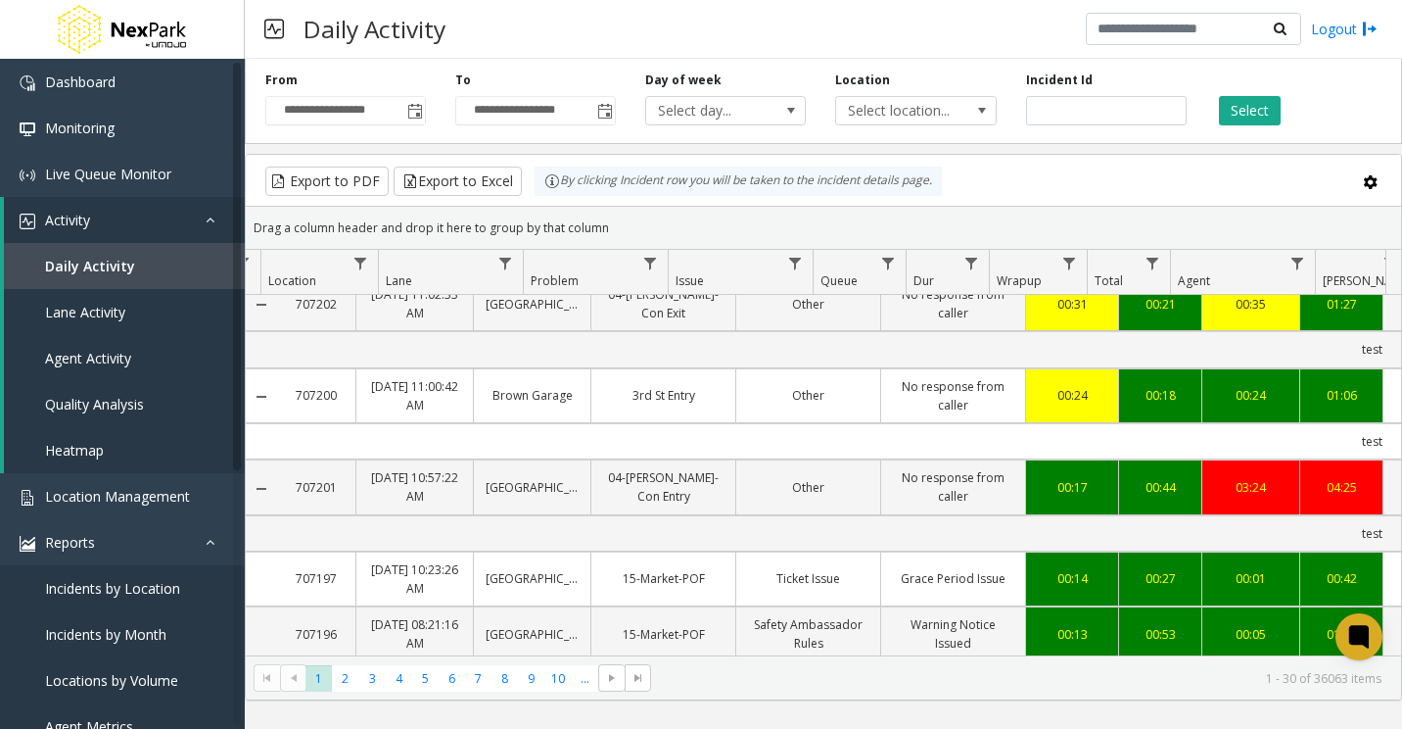
scroll to position [0, 0]
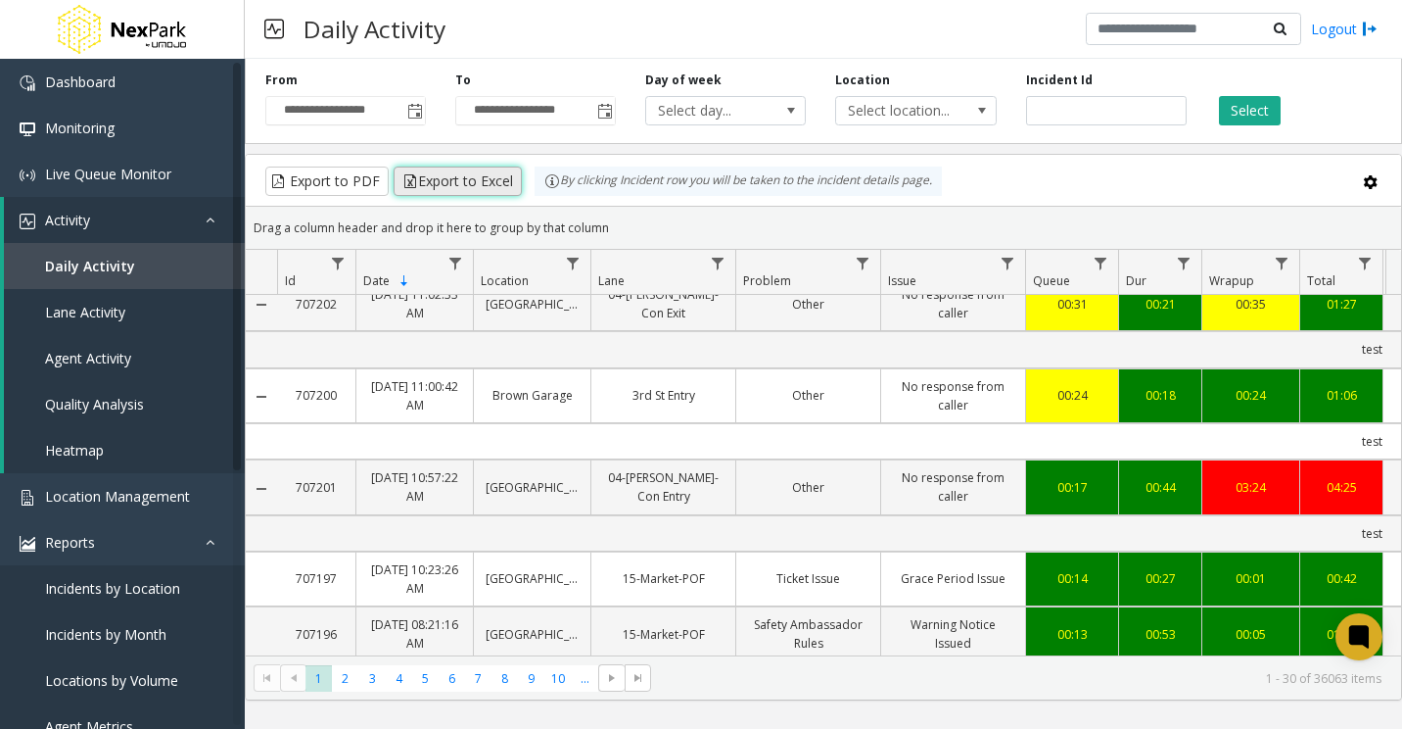
click at [446, 184] on button "Export to Excel" at bounding box center [458, 180] width 128 height 29
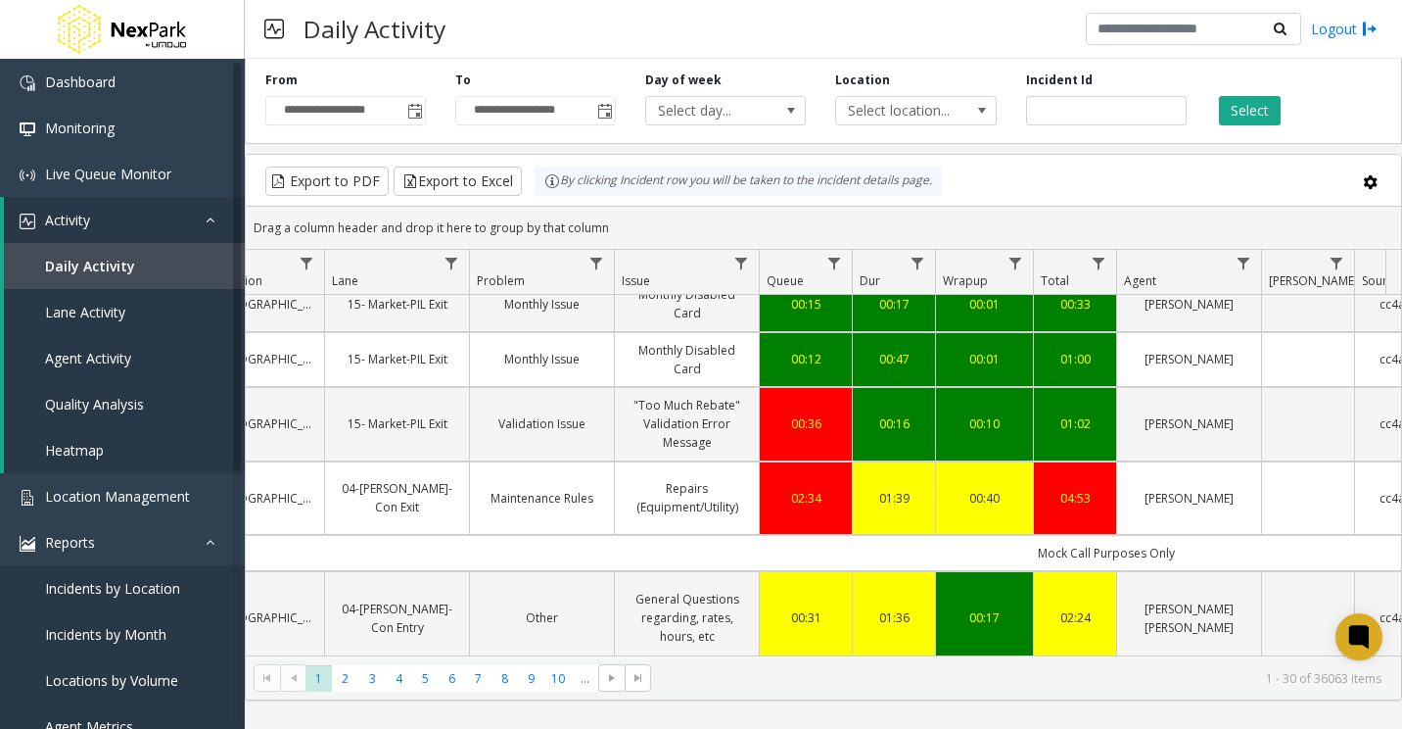
scroll to position [0, 1081]
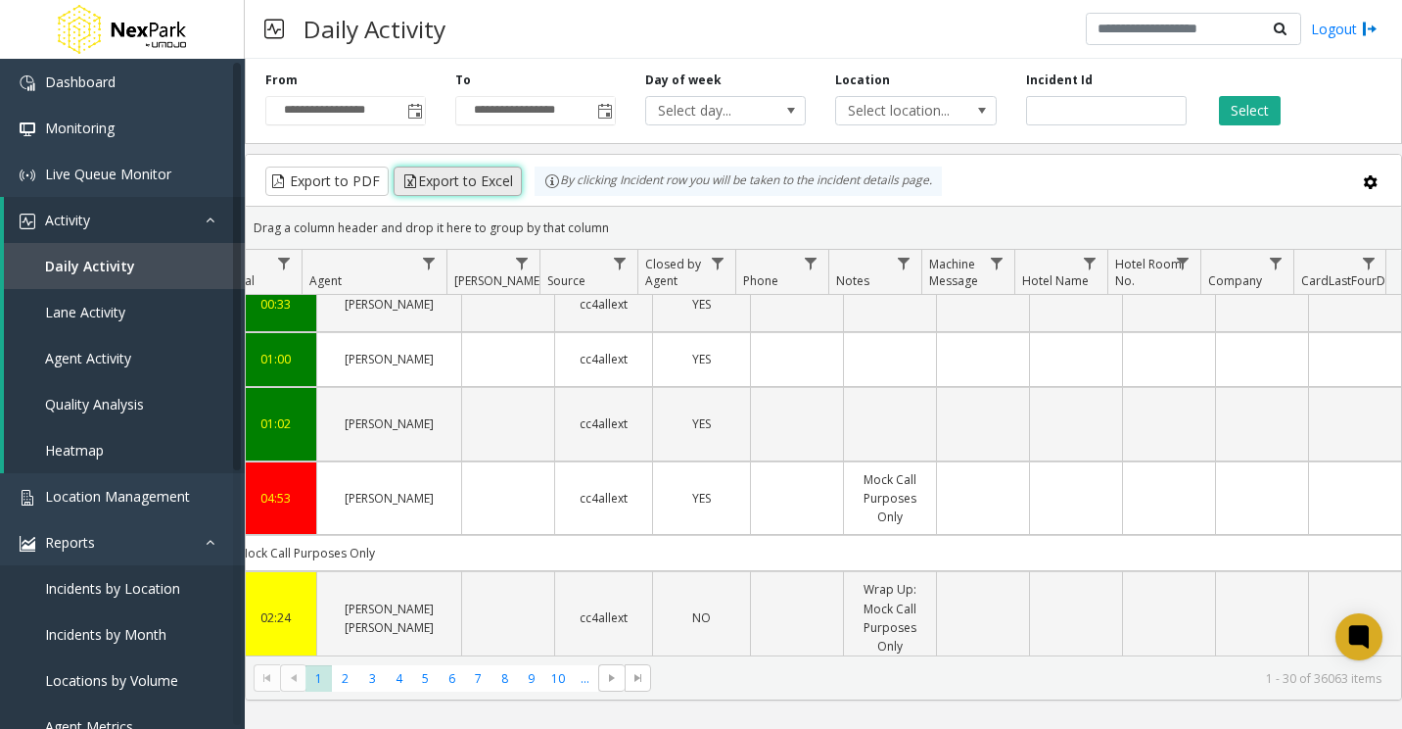
click at [463, 186] on button "Export to Excel" at bounding box center [458, 180] width 128 height 29
click at [443, 180] on button "Export to Excel" at bounding box center [458, 180] width 128 height 29
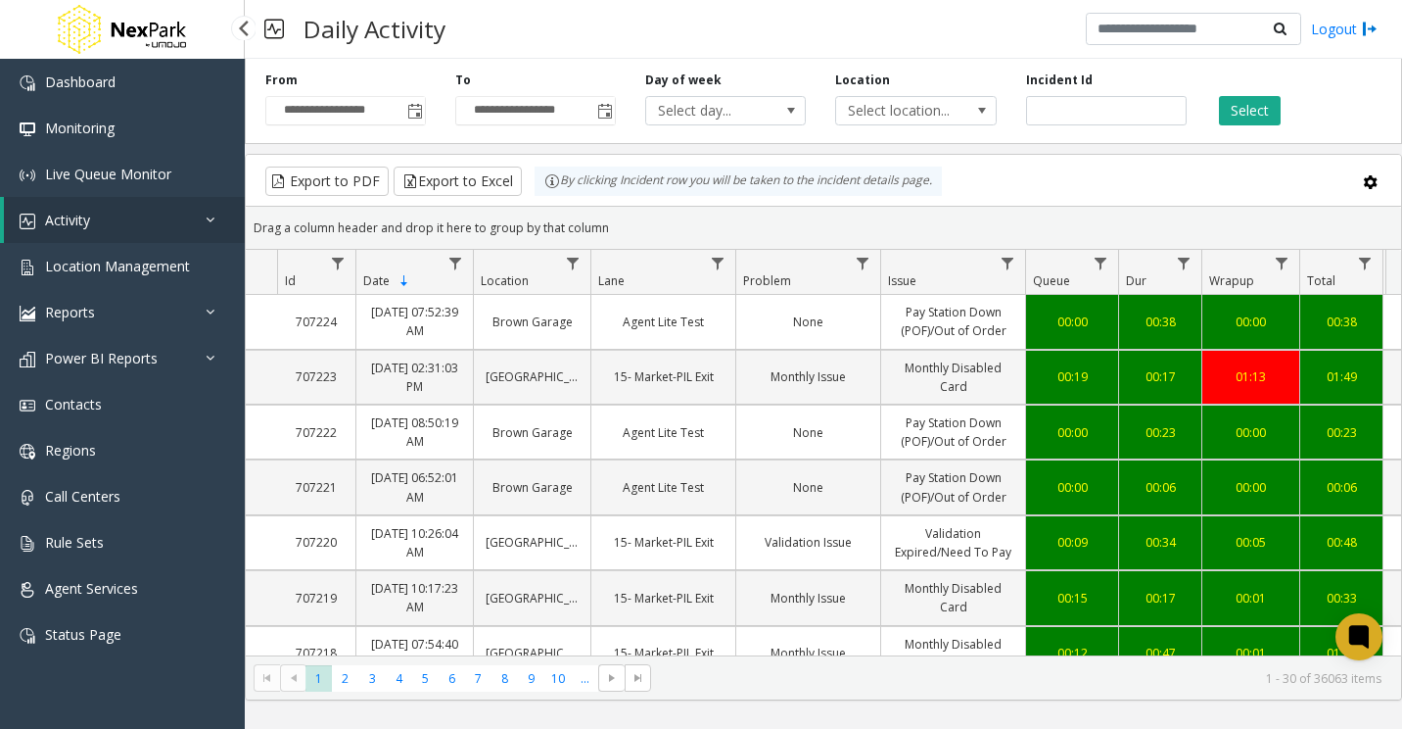
click at [130, 217] on link "Activity" at bounding box center [124, 220] width 241 height 46
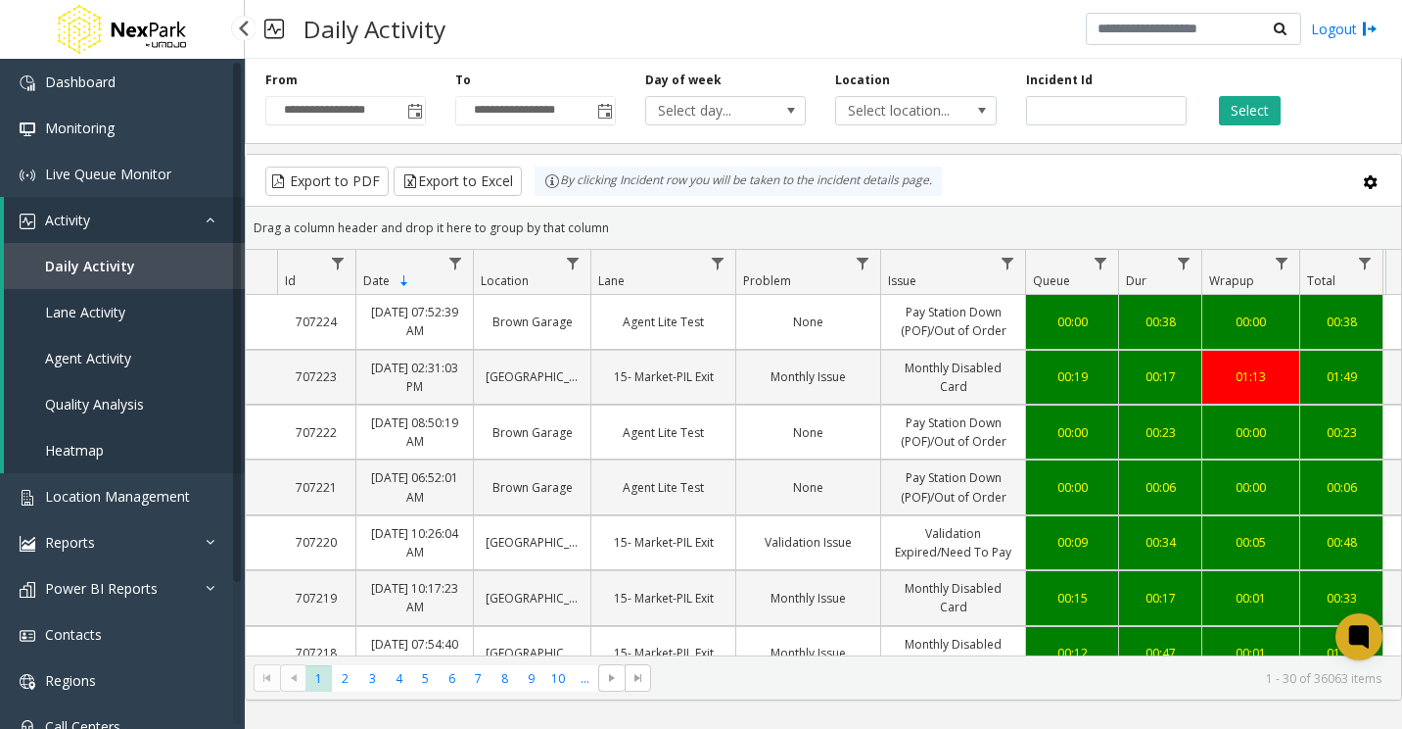
click at [104, 349] on span "Agent Activity" at bounding box center [88, 358] width 86 height 19
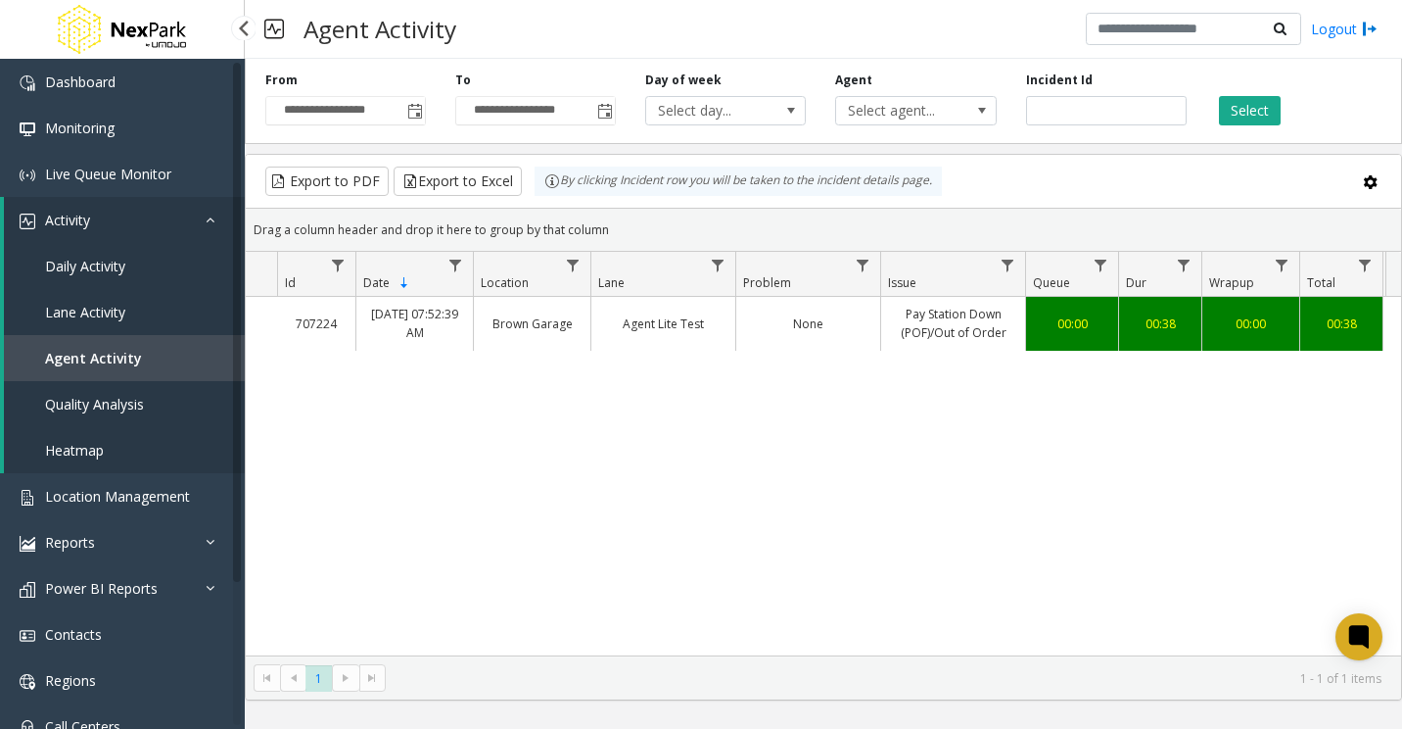
click at [124, 412] on span "Quality Analysis" at bounding box center [94, 404] width 99 height 19
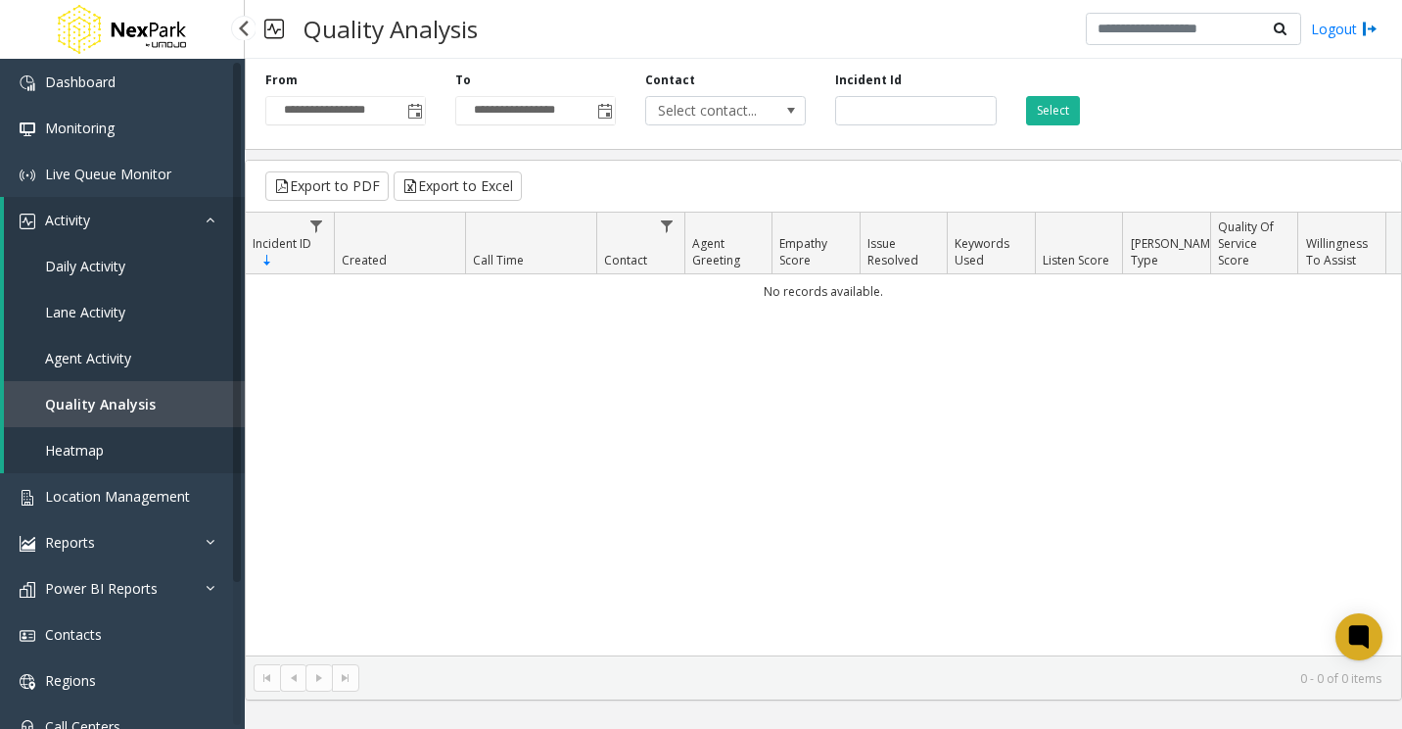
click at [123, 305] on span "Lane Activity" at bounding box center [85, 312] width 80 height 19
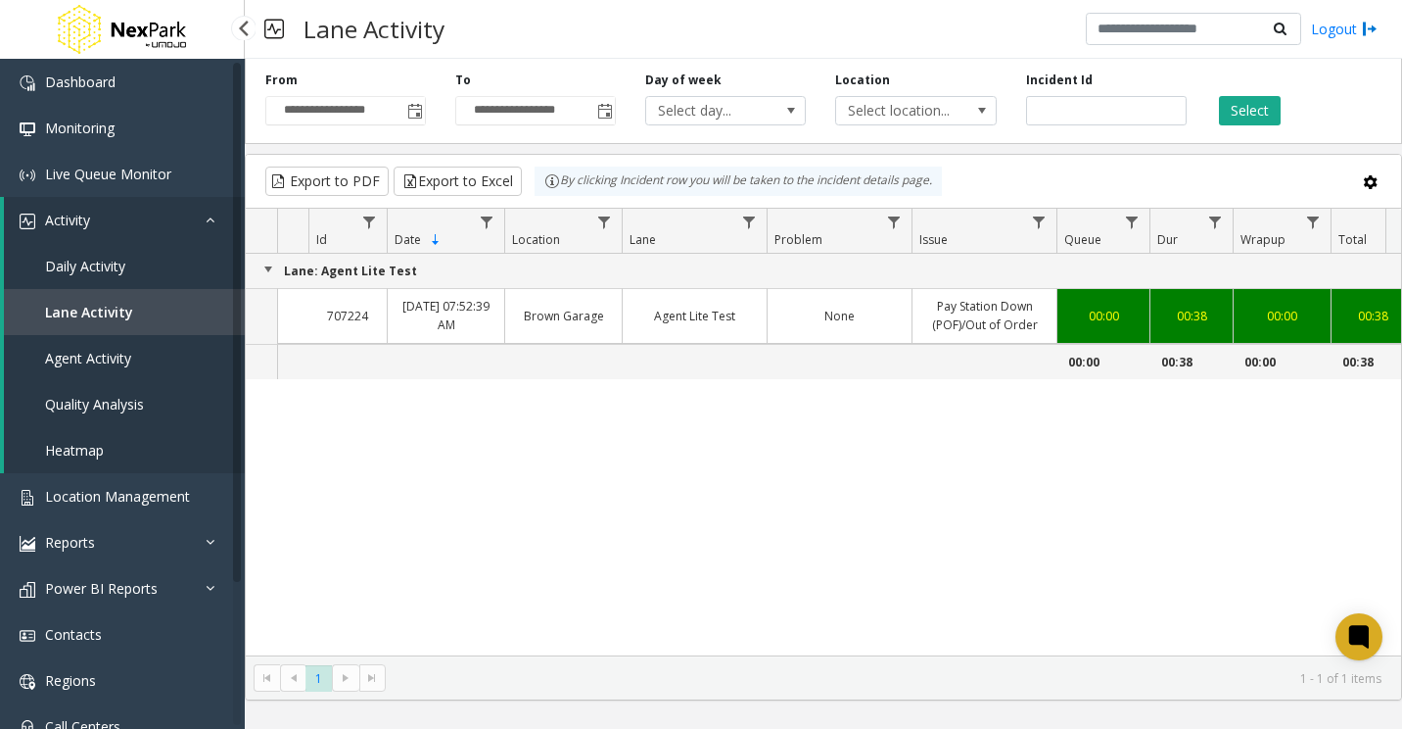
click at [112, 252] on link "Daily Activity" at bounding box center [124, 266] width 241 height 46
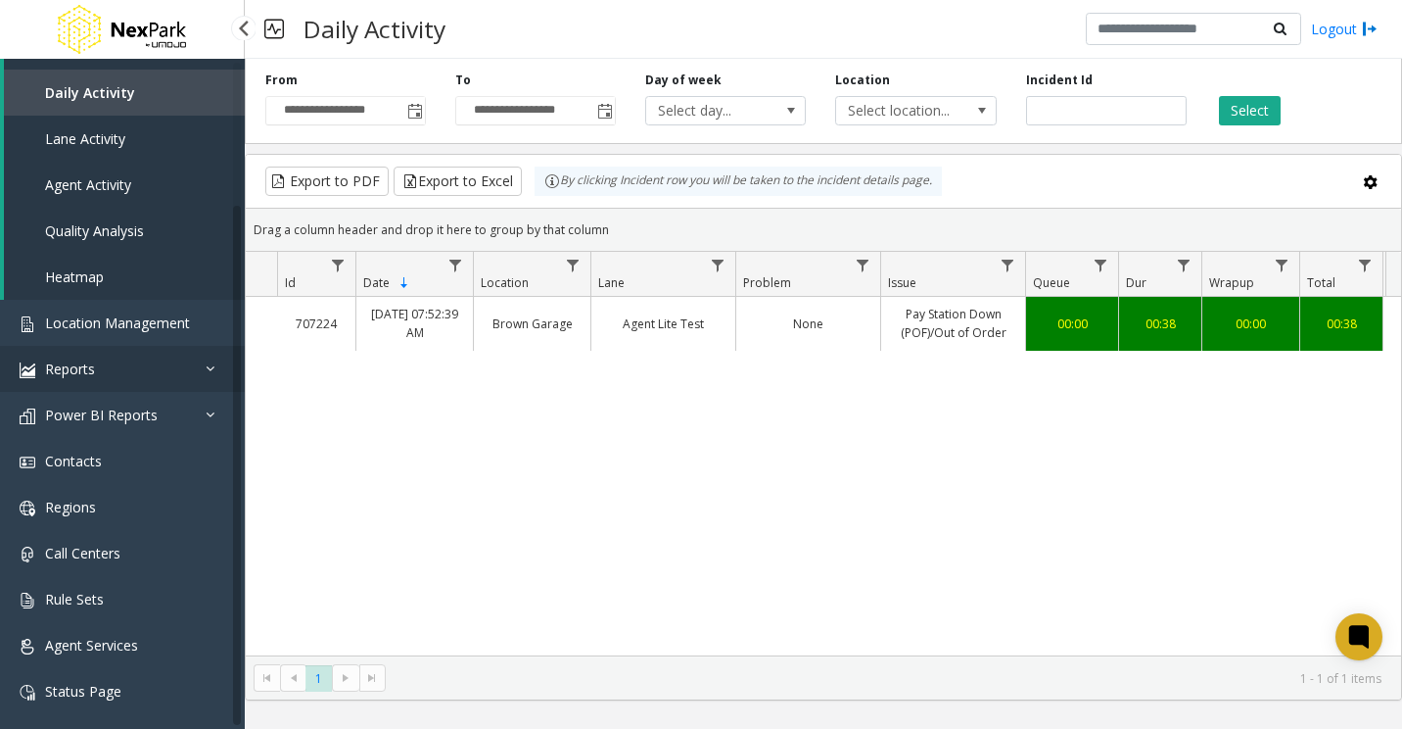
click at [166, 381] on link "Reports" at bounding box center [122, 369] width 245 height 46
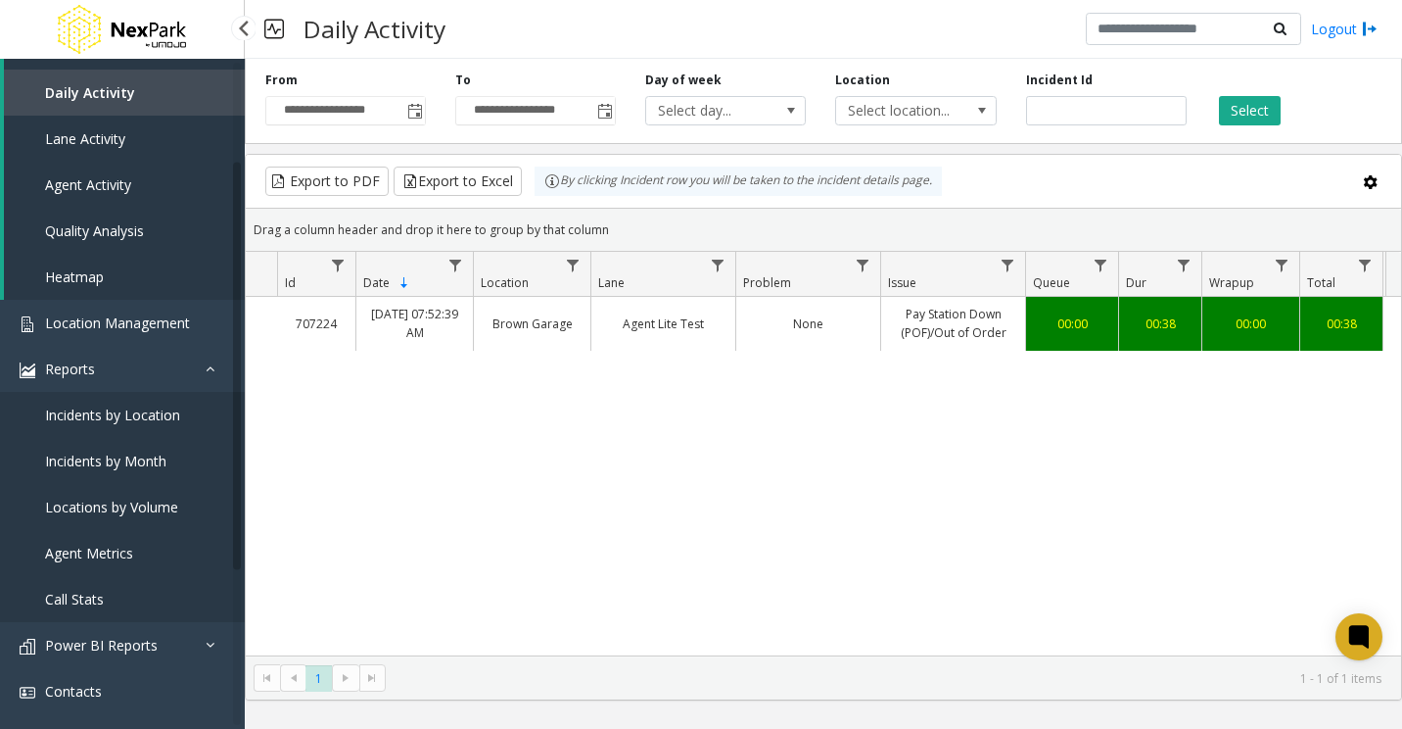
click at [93, 593] on span "Call Stats" at bounding box center [74, 599] width 59 height 19
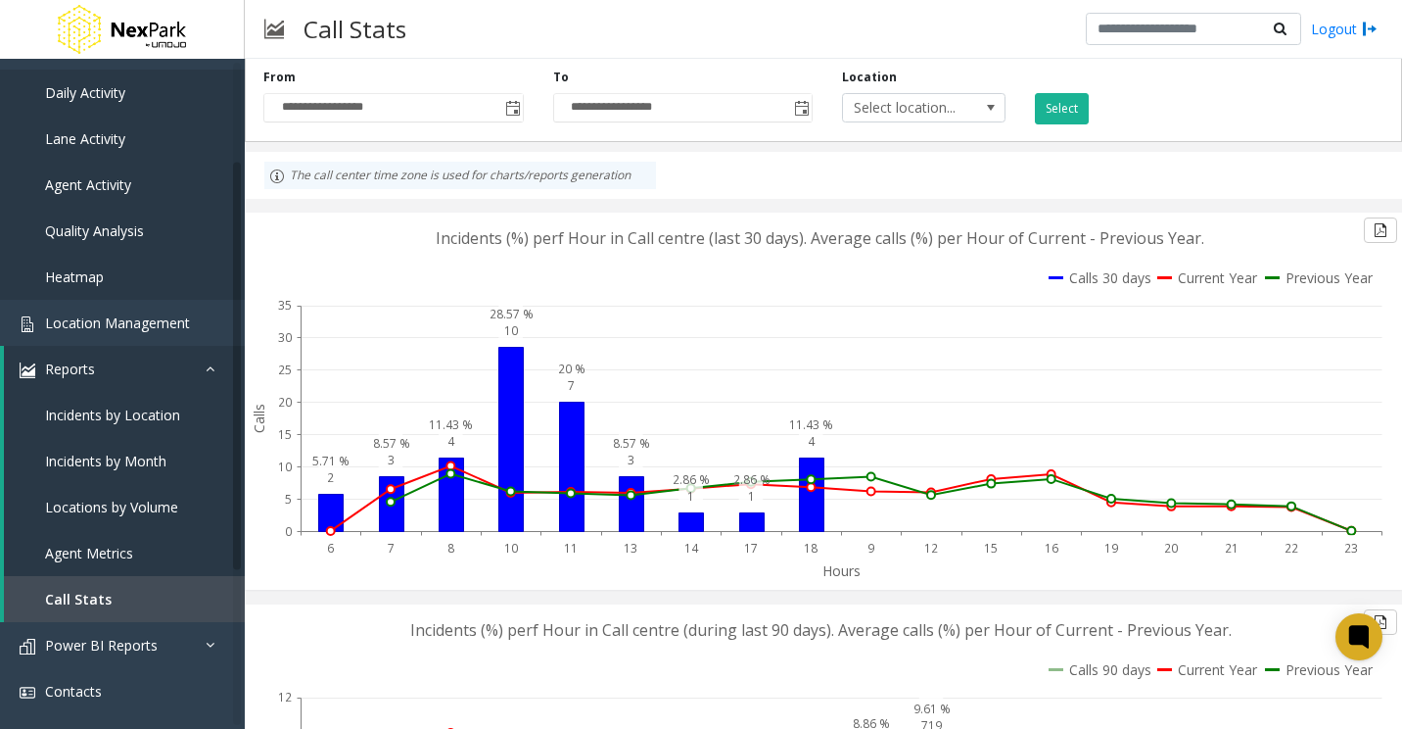
click at [1274, 118] on div "**********" at bounding box center [828, 104] width 1158 height 70
click at [977, 113] on span at bounding box center [990, 107] width 27 height 27
click at [1293, 125] on div "**********" at bounding box center [828, 104] width 1158 height 70
drag, startPoint x: 505, startPoint y: 110, endPoint x: 517, endPoint y: 118, distance: 14.1
click at [506, 111] on span "Toggle popup" at bounding box center [513, 109] width 16 height 16
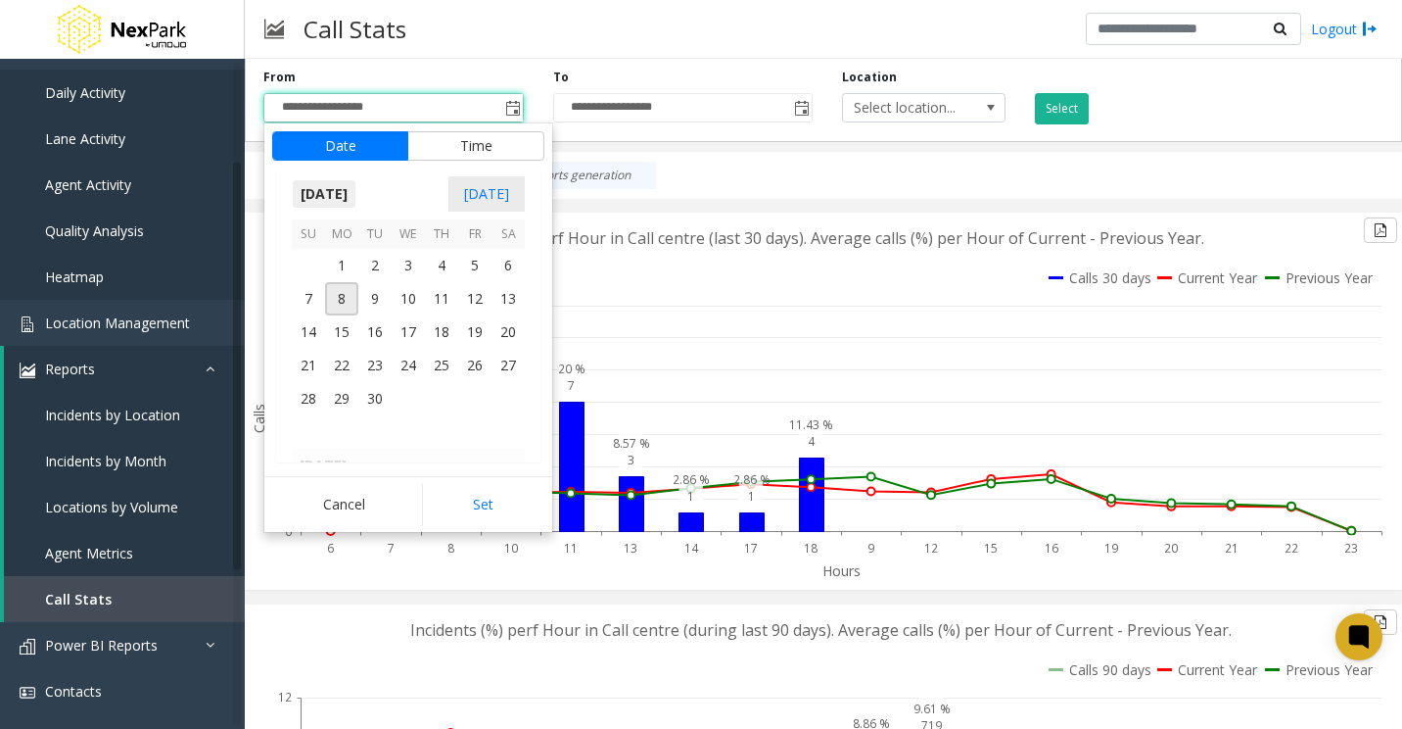
click at [356, 191] on span "[DATE]" at bounding box center [324, 193] width 65 height 29
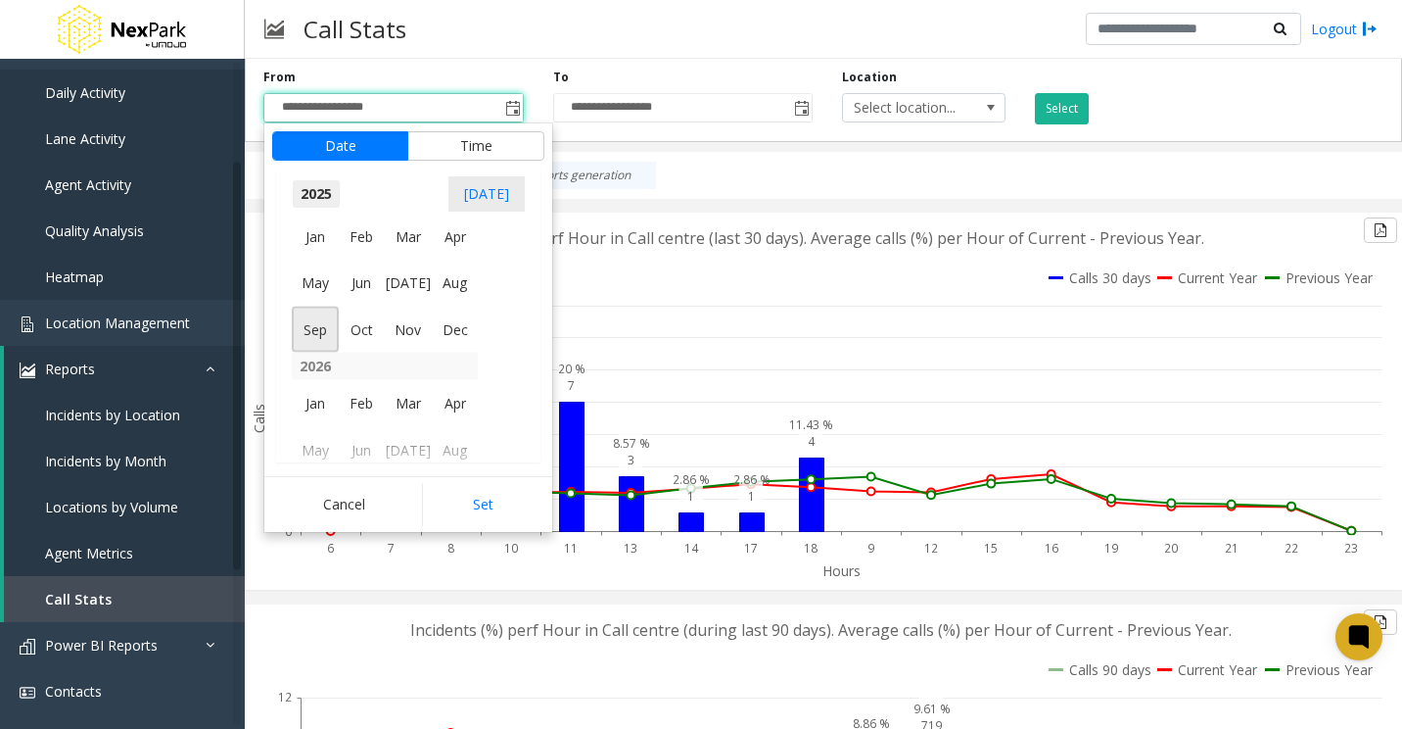
click at [320, 194] on span "2025" at bounding box center [316, 193] width 49 height 29
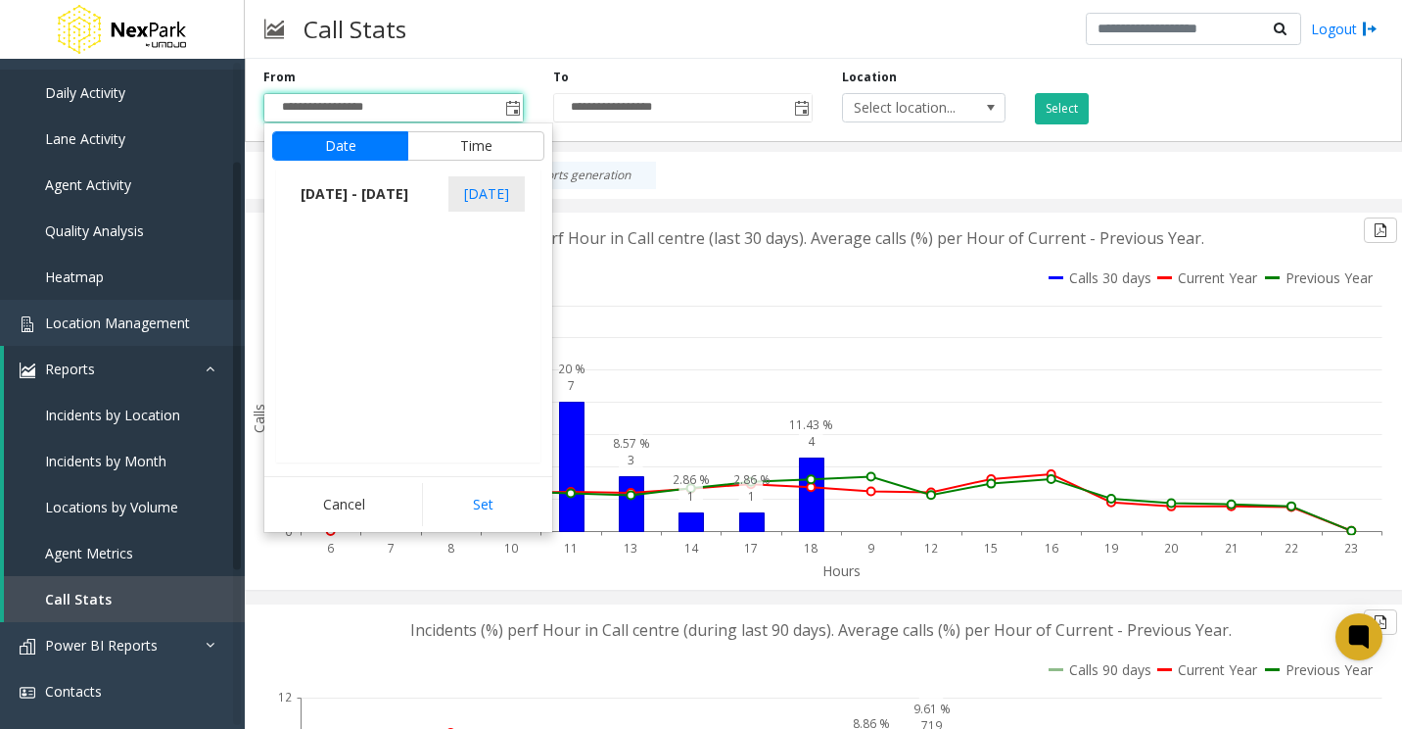
scroll to position [2007, 0]
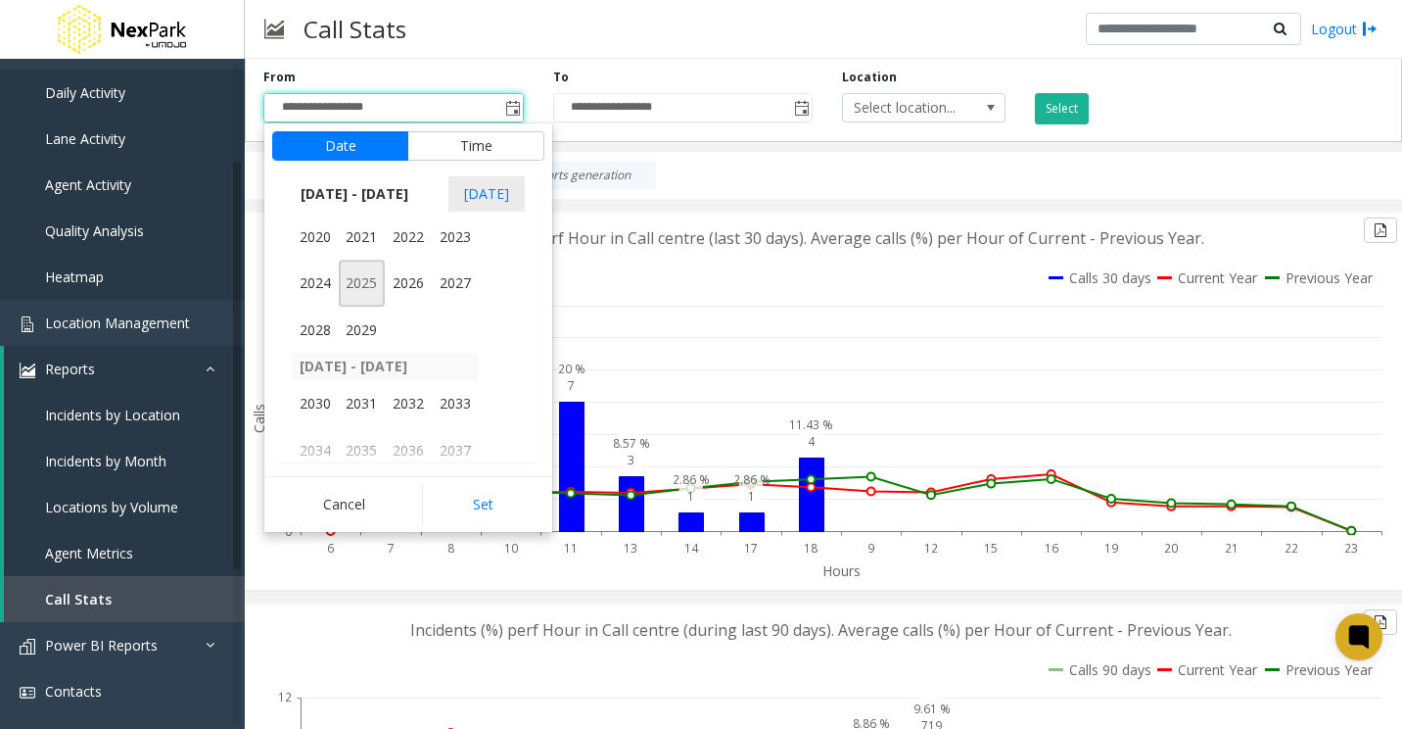
click at [365, 278] on span "2025" at bounding box center [362, 284] width 47 height 47
click at [312, 236] on span "Jan" at bounding box center [315, 236] width 47 height 47
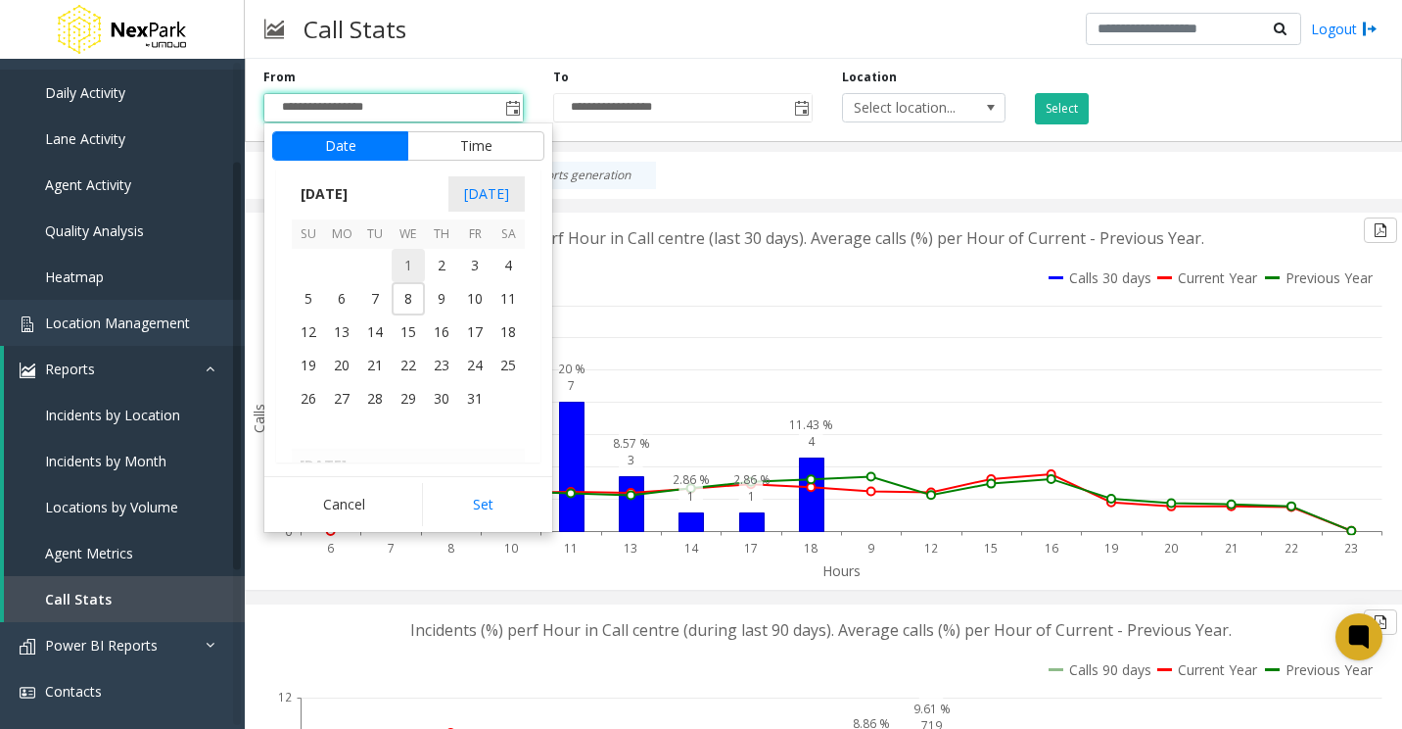
click at [411, 266] on span "1" at bounding box center [408, 265] width 33 height 33
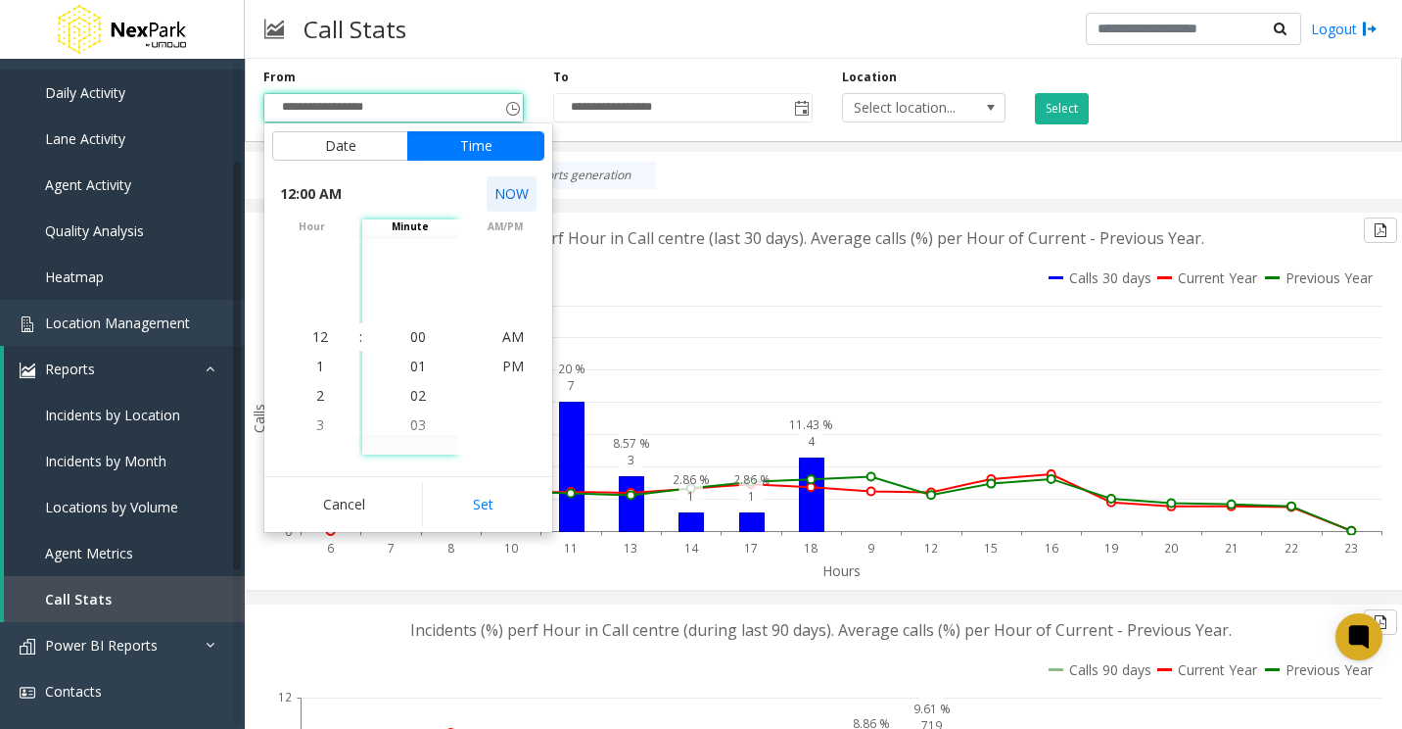
click at [506, 203] on button "NOW" at bounding box center [512, 193] width 50 height 35
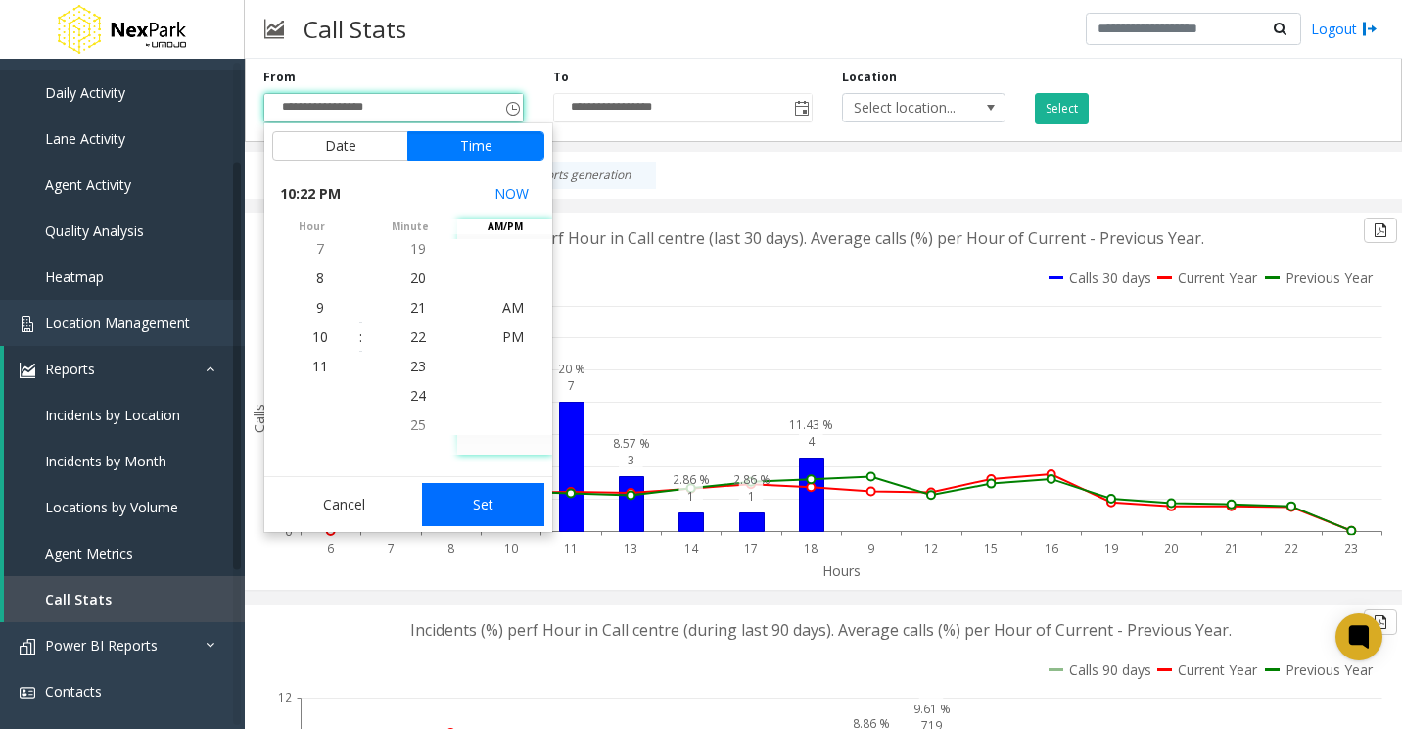
click at [510, 511] on button "Set" at bounding box center [483, 504] width 123 height 43
type input "**********"
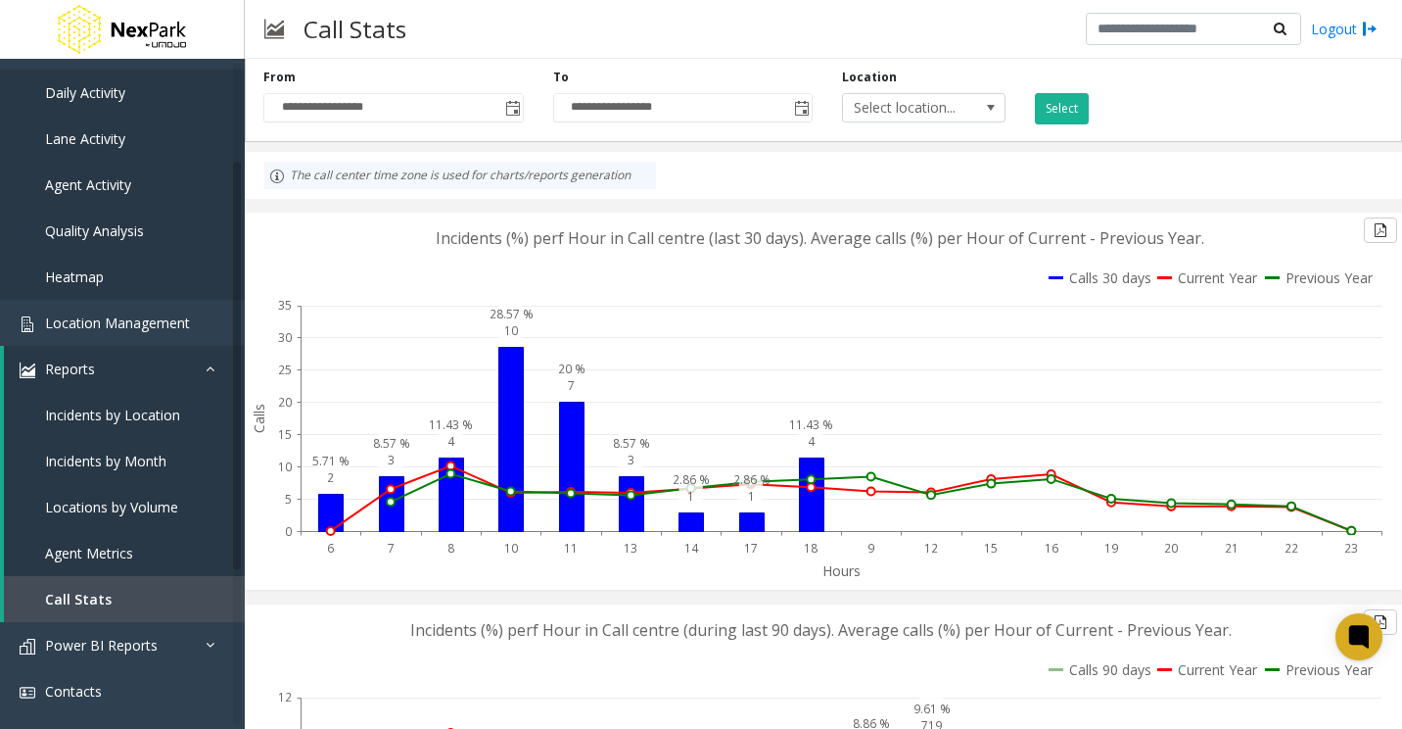
click at [1260, 116] on div "**********" at bounding box center [828, 104] width 1158 height 70
click at [759, 101] on input "**********" at bounding box center [683, 107] width 259 height 27
click at [1060, 110] on button "Select" at bounding box center [1062, 108] width 54 height 31
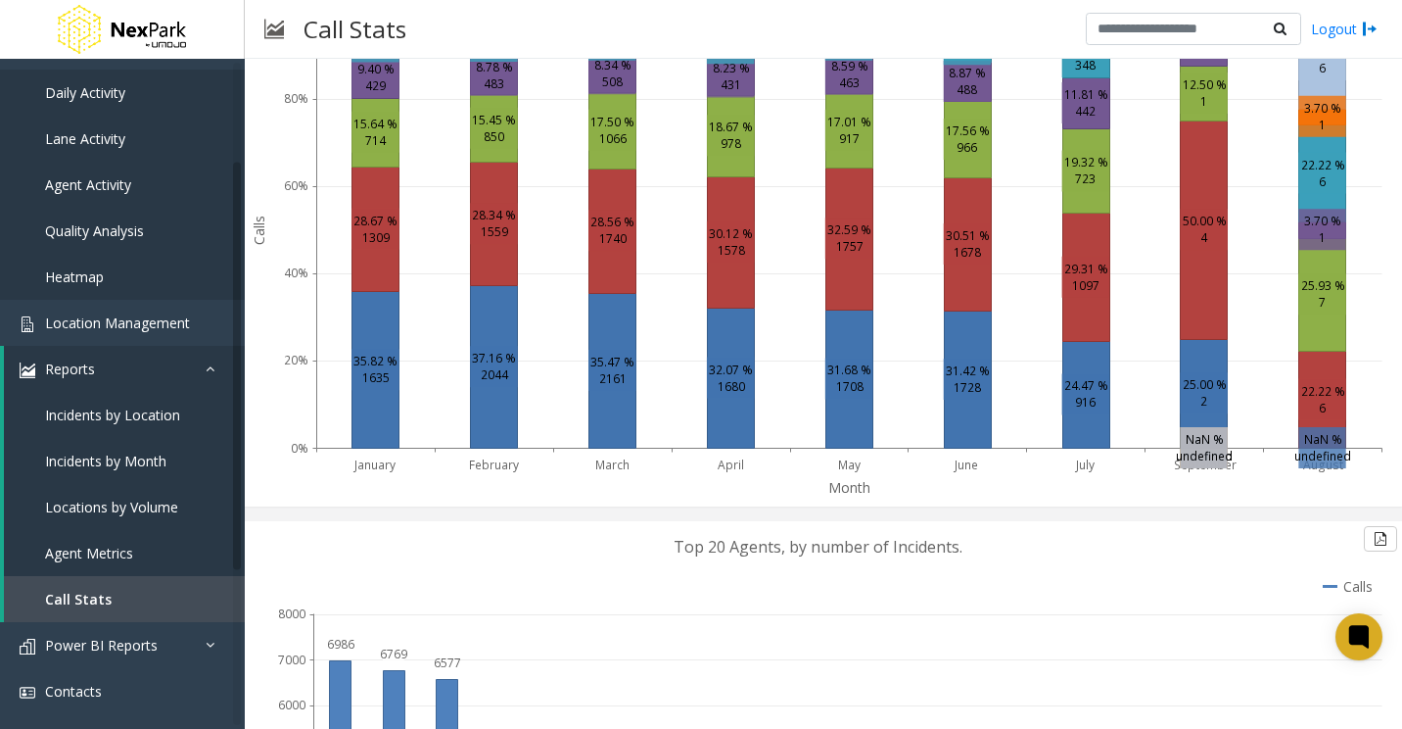
scroll to position [2057, 0]
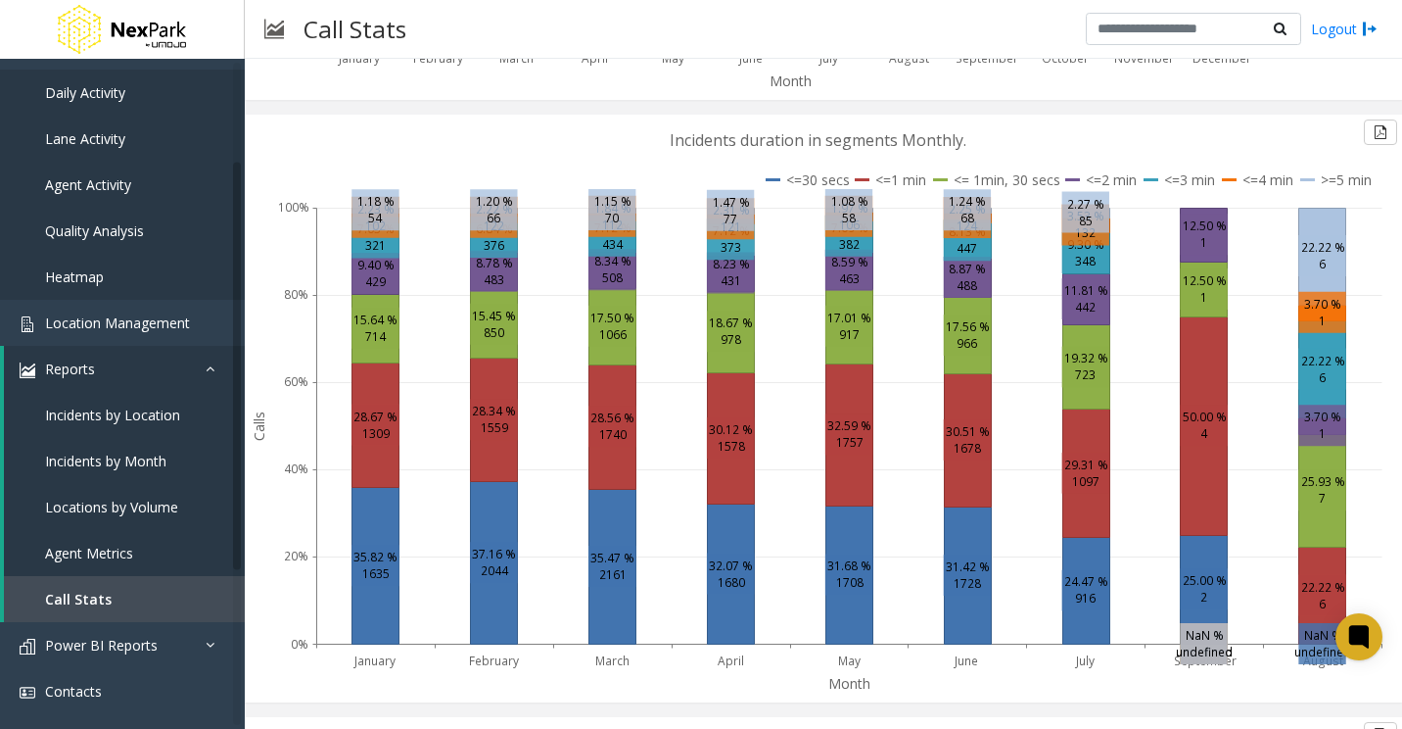
click at [727, 247] on text "373" at bounding box center [731, 247] width 21 height 17
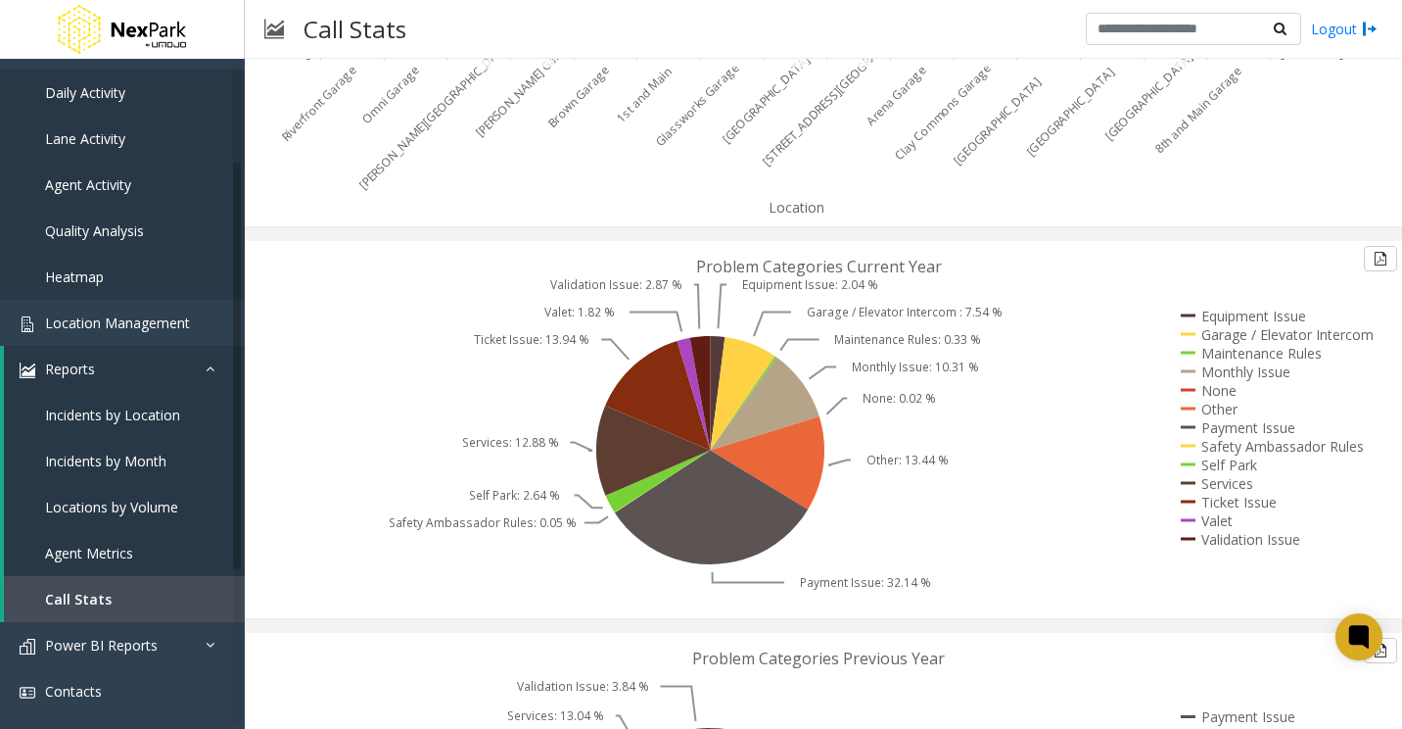
scroll to position [3724, 0]
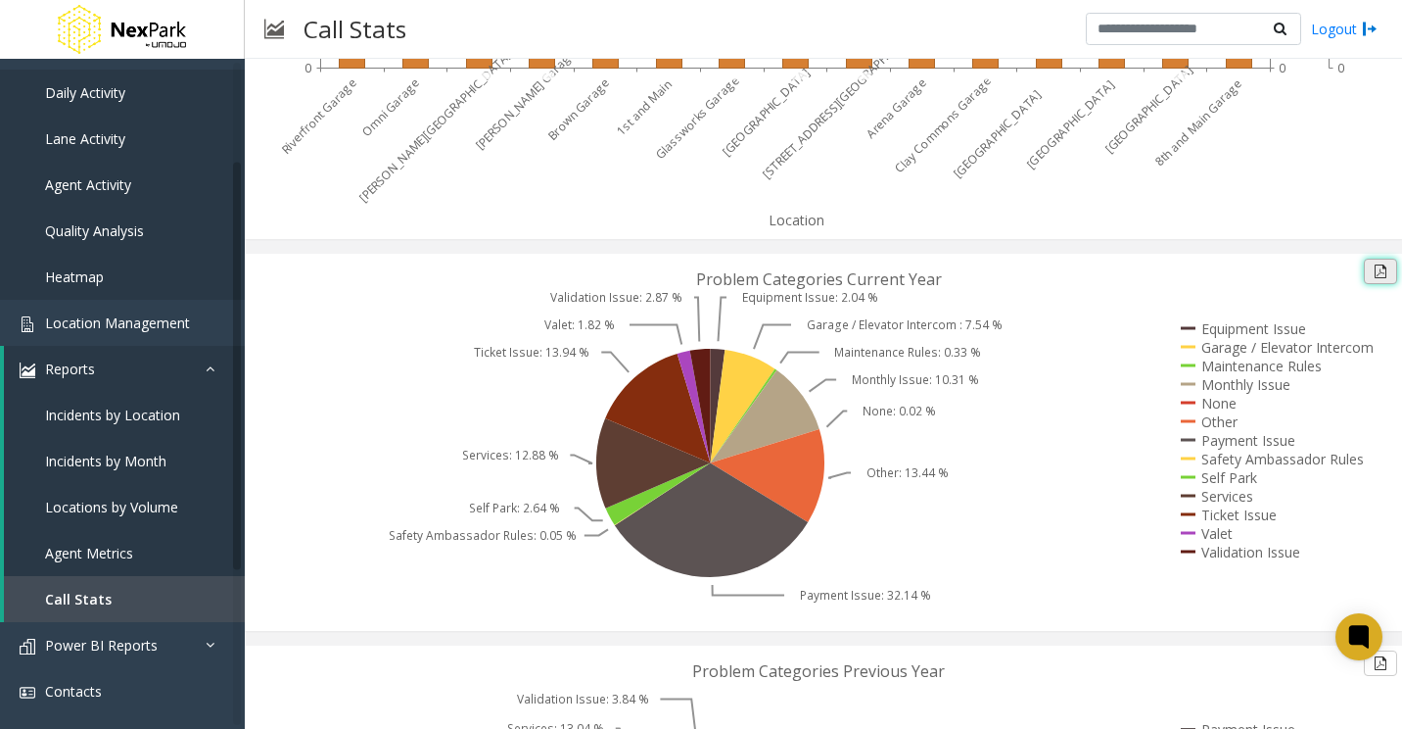
click at [1364, 267] on button at bounding box center [1380, 271] width 33 height 25
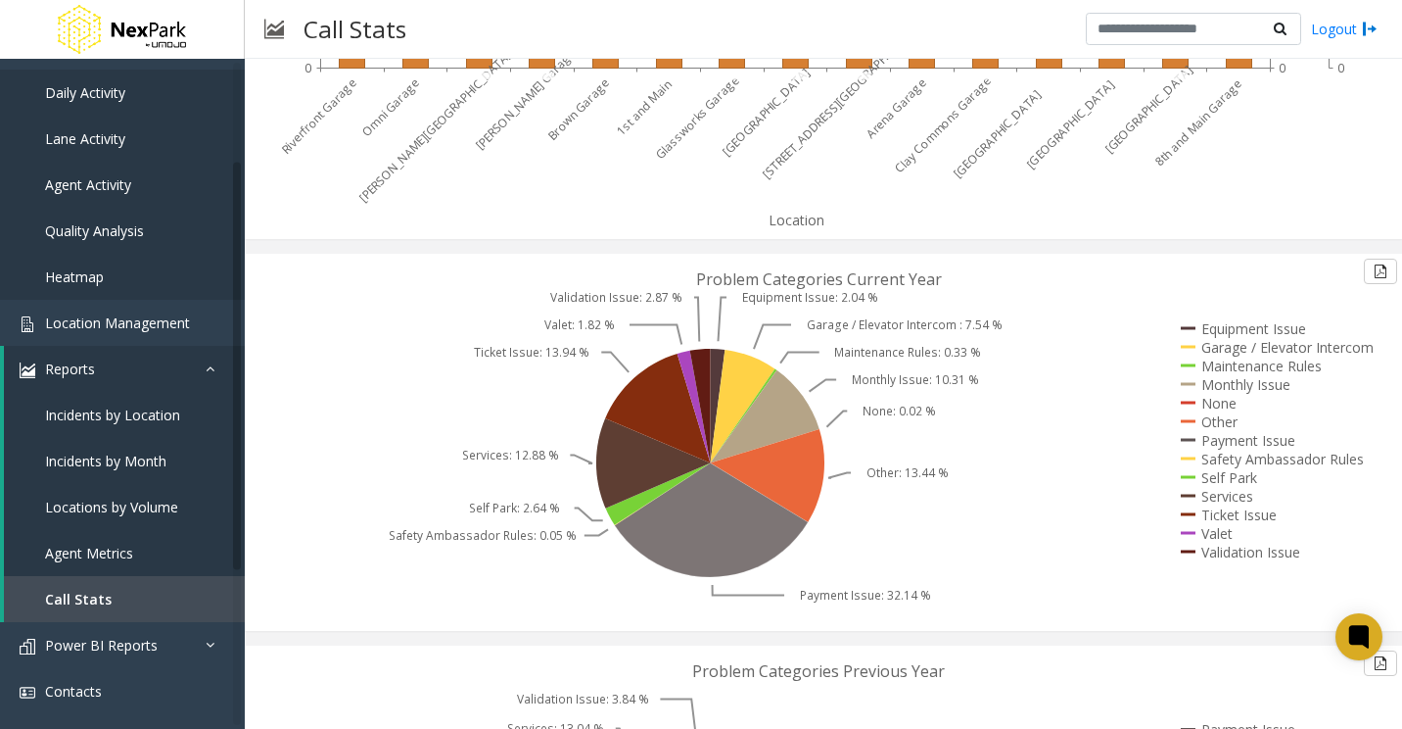
click at [735, 536] on icon at bounding box center [711, 520] width 193 height 114
click at [719, 539] on icon at bounding box center [711, 520] width 193 height 114
drag, startPoint x: 713, startPoint y: 540, endPoint x: 702, endPoint y: 541, distance: 10.8
click at [702, 541] on icon at bounding box center [711, 520] width 193 height 114
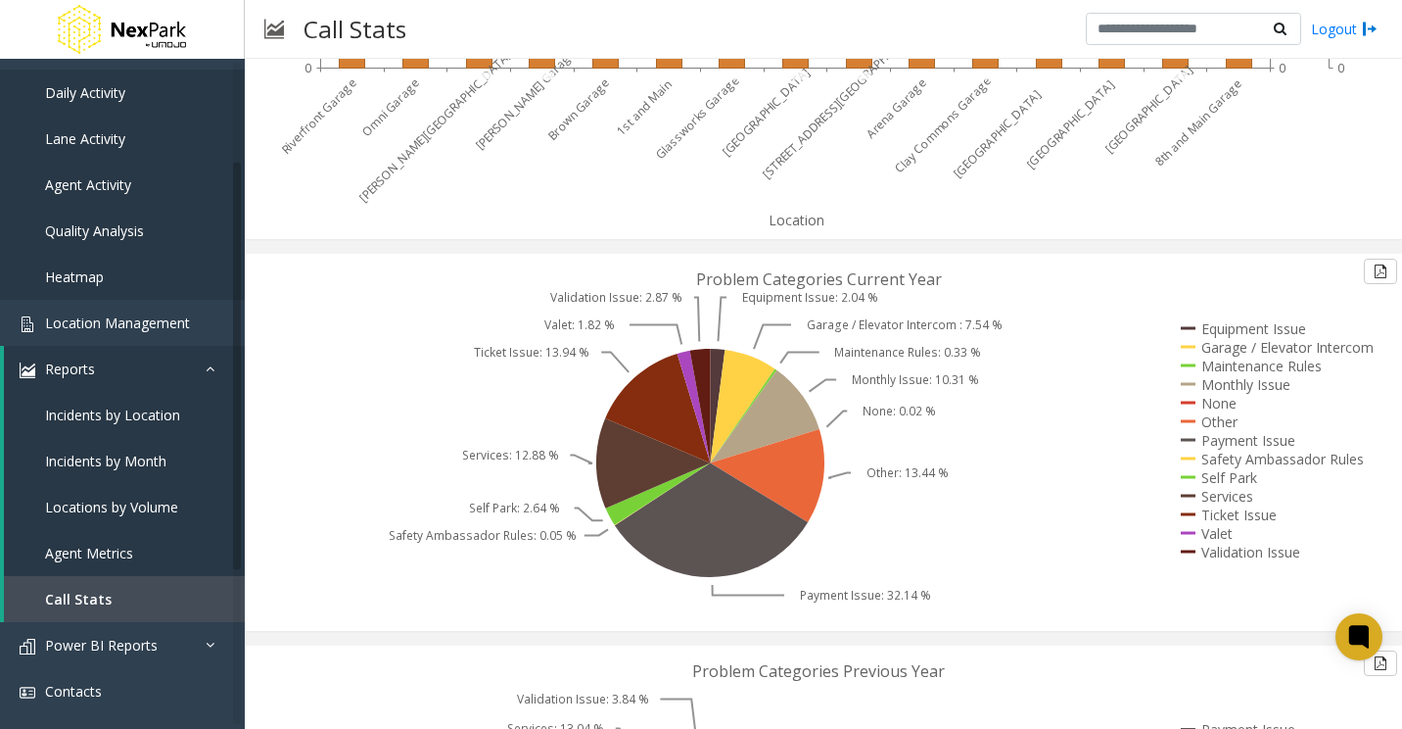
click at [1078, 499] on icon at bounding box center [816, 442] width 1143 height 377
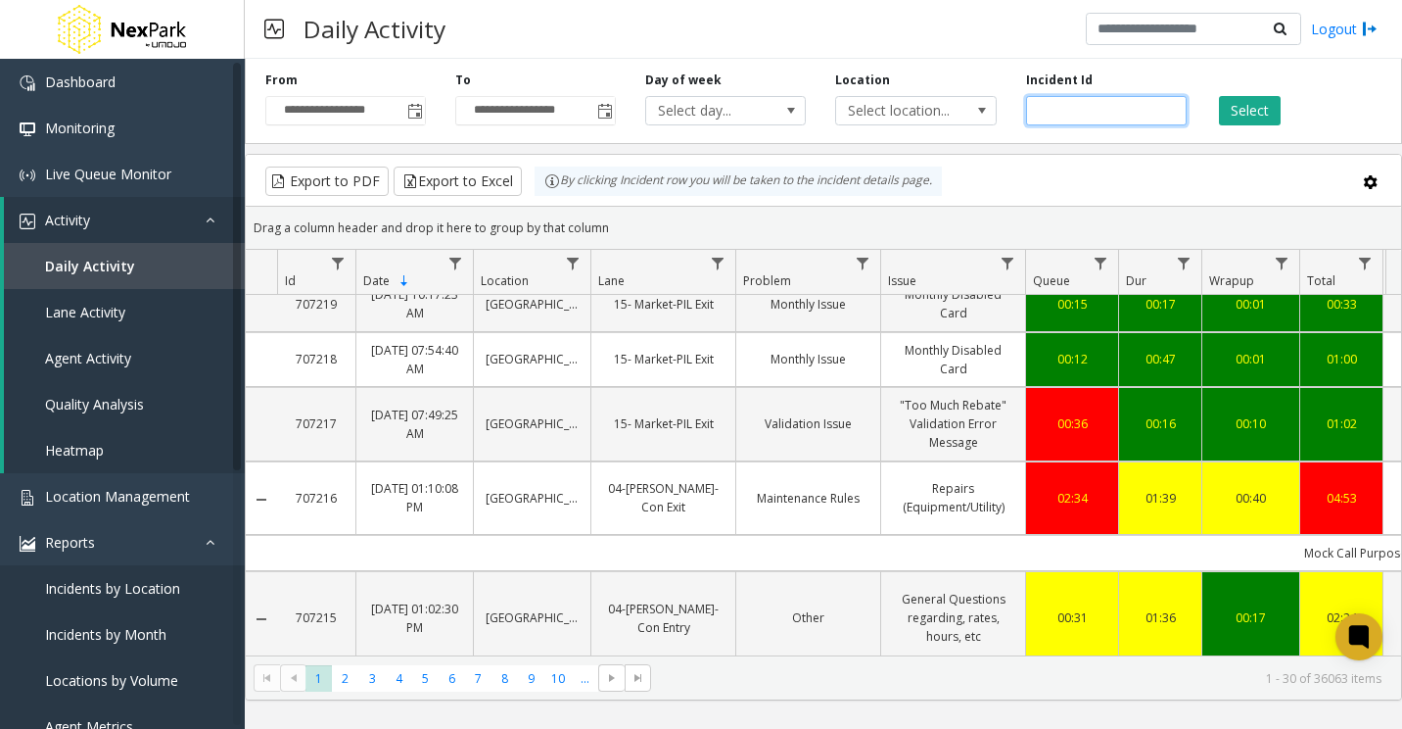
click at [1100, 112] on input "number" at bounding box center [1106, 110] width 161 height 29
paste input "******"
type input "******"
click at [1259, 109] on button "Select" at bounding box center [1250, 110] width 62 height 29
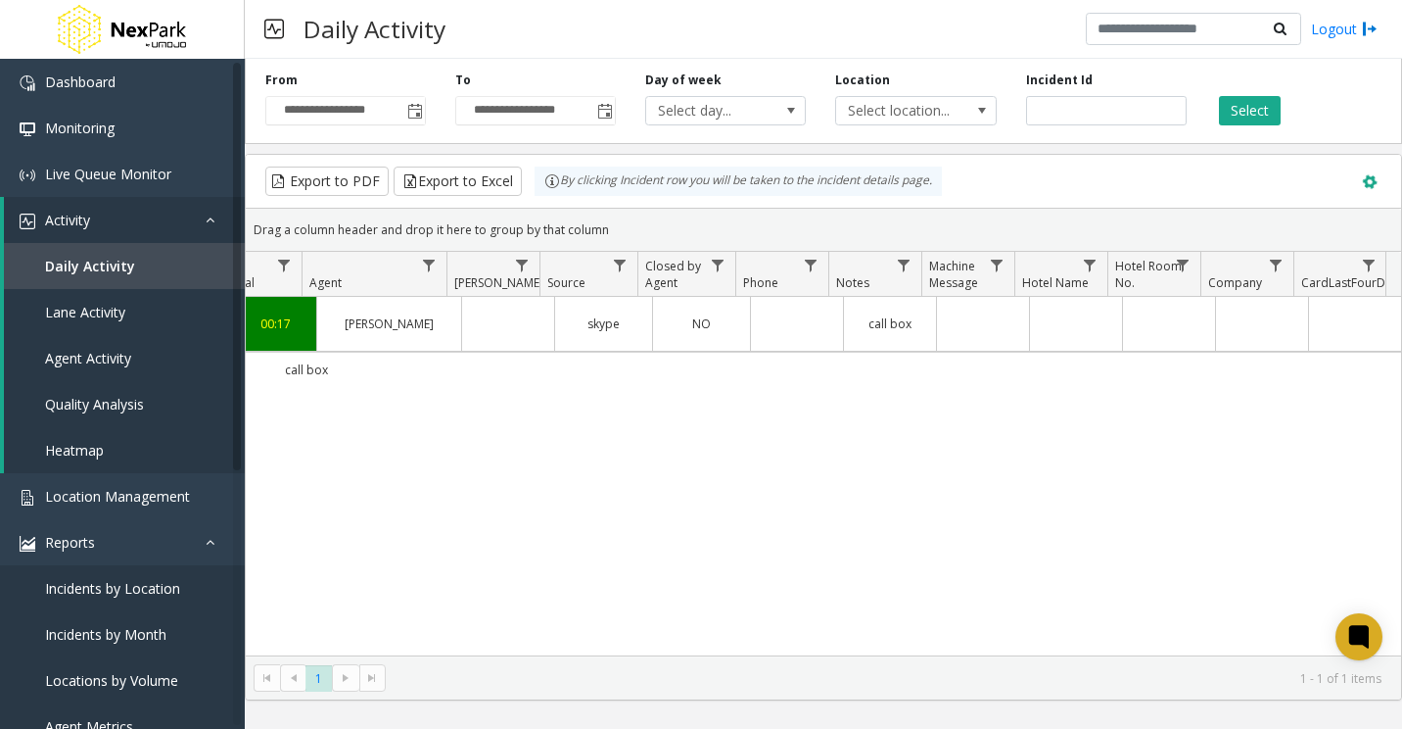
click at [1370, 177] on span at bounding box center [1370, 182] width 22 height 22
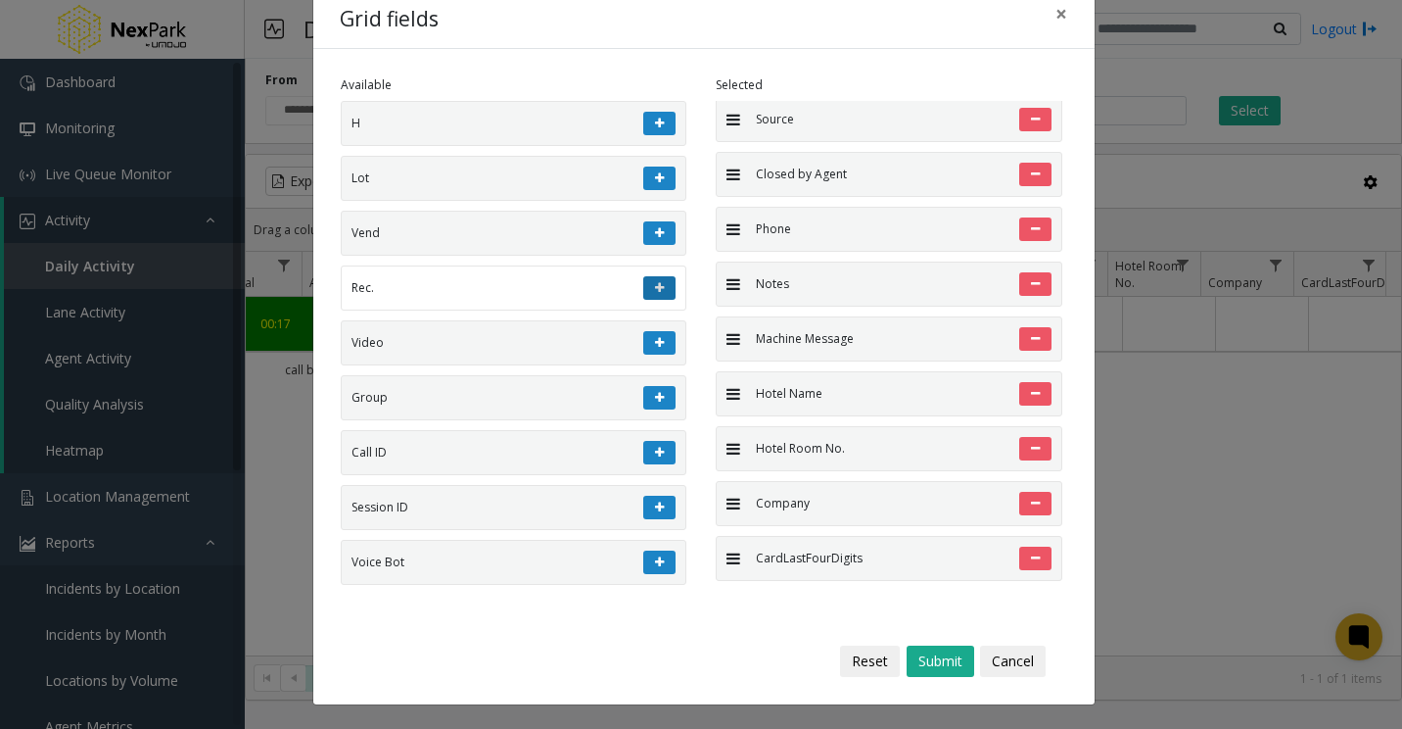
click at [655, 285] on icon at bounding box center [659, 288] width 9 height 12
click at [924, 661] on button "Submit" at bounding box center [941, 660] width 68 height 31
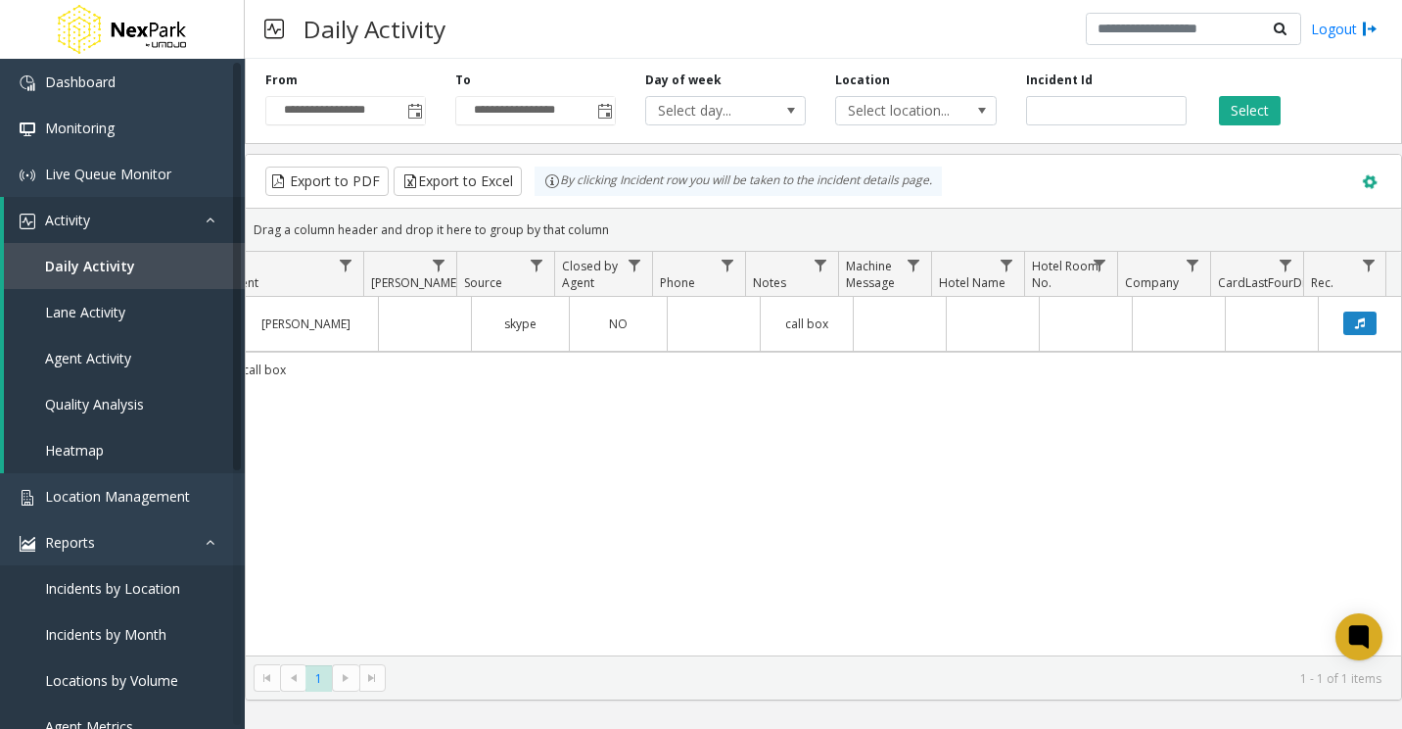
click at [1380, 176] on button at bounding box center [1371, 182] width 40 height 40
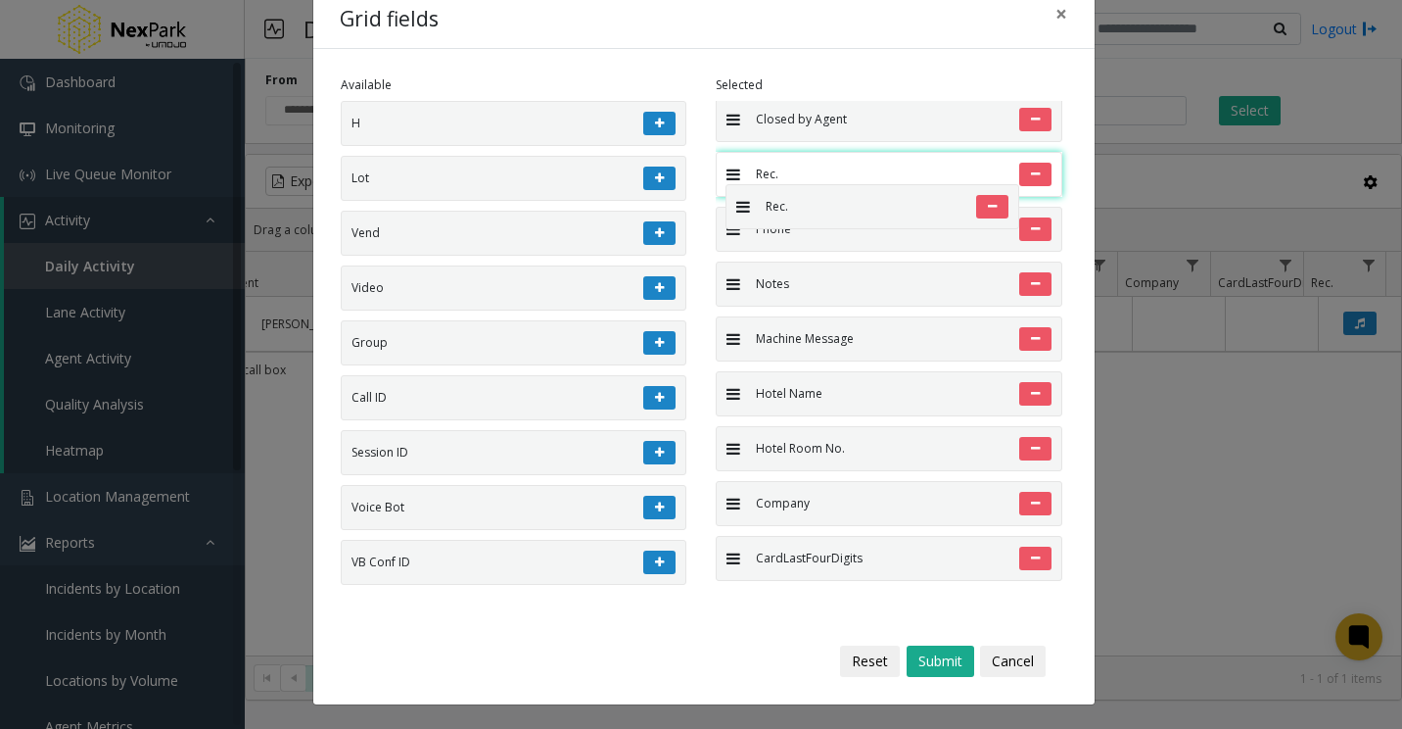
drag, startPoint x: 721, startPoint y: 563, endPoint x: 716, endPoint y: 174, distance: 388.8
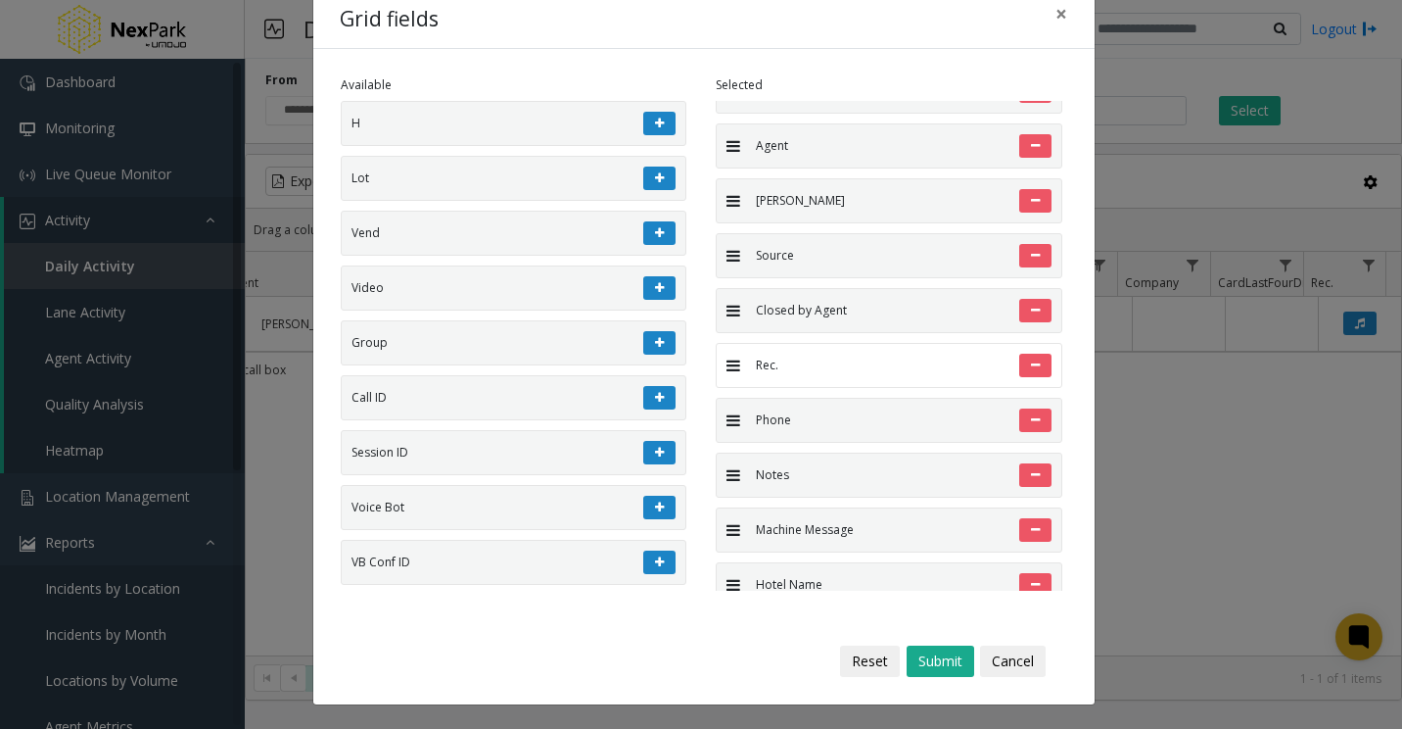
click at [732, 366] on span at bounding box center [734, 365] width 14 height 12
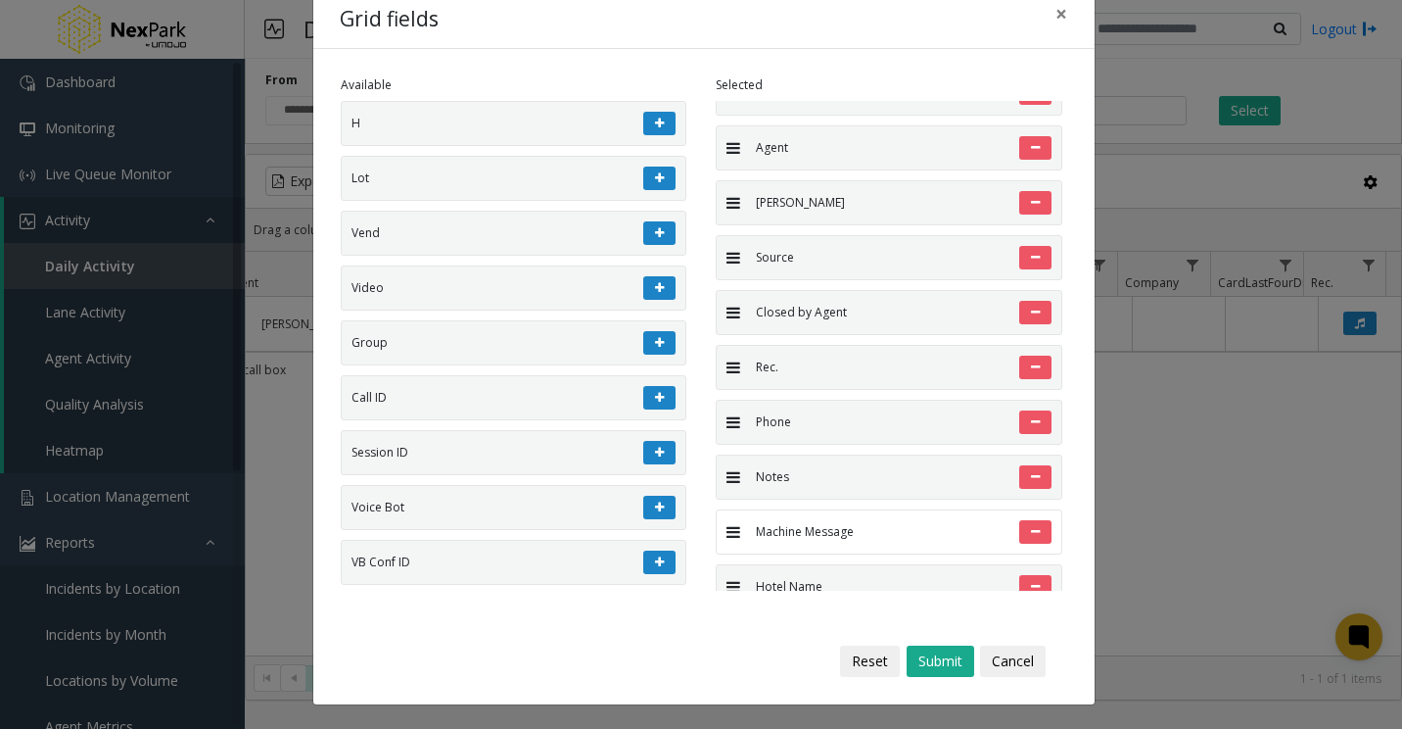
scroll to position [521, 0]
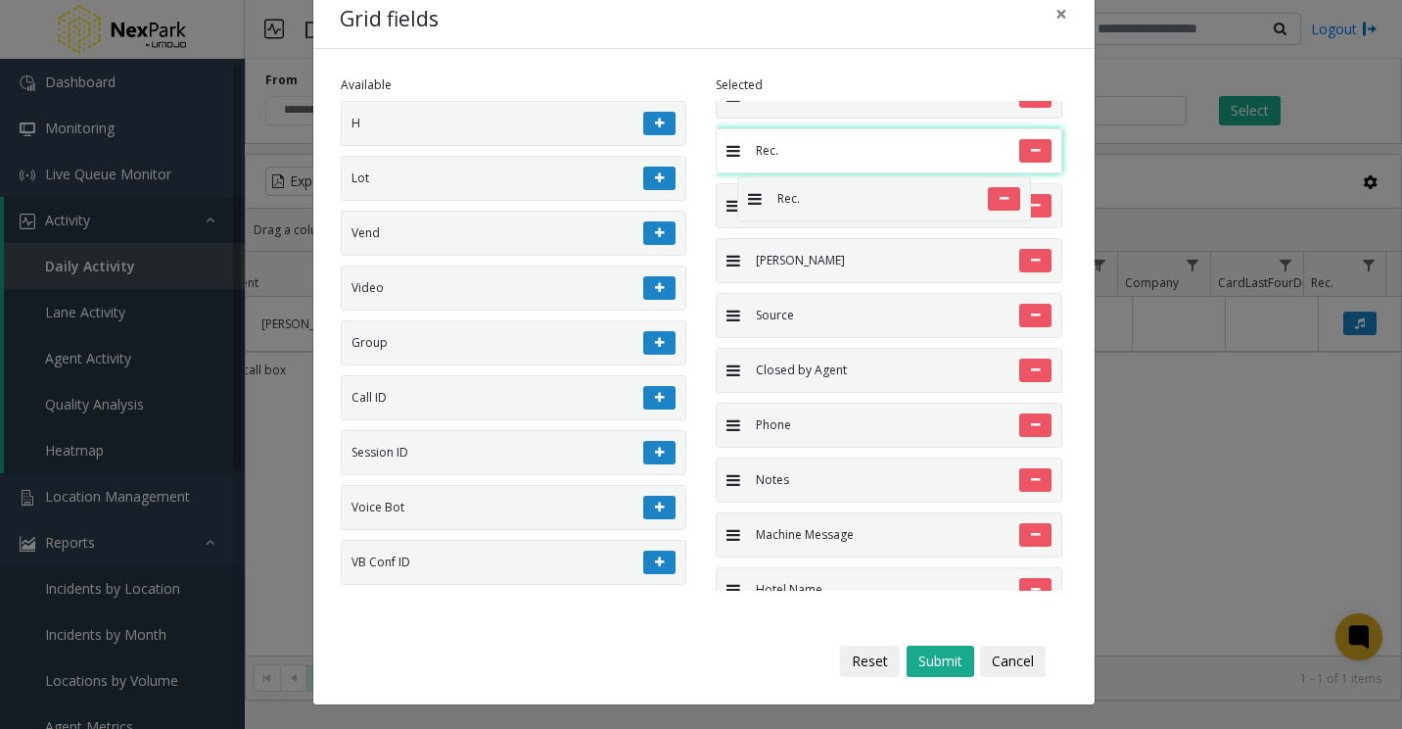
drag, startPoint x: 723, startPoint y: 370, endPoint x: 728, endPoint y: 161, distance: 209.6
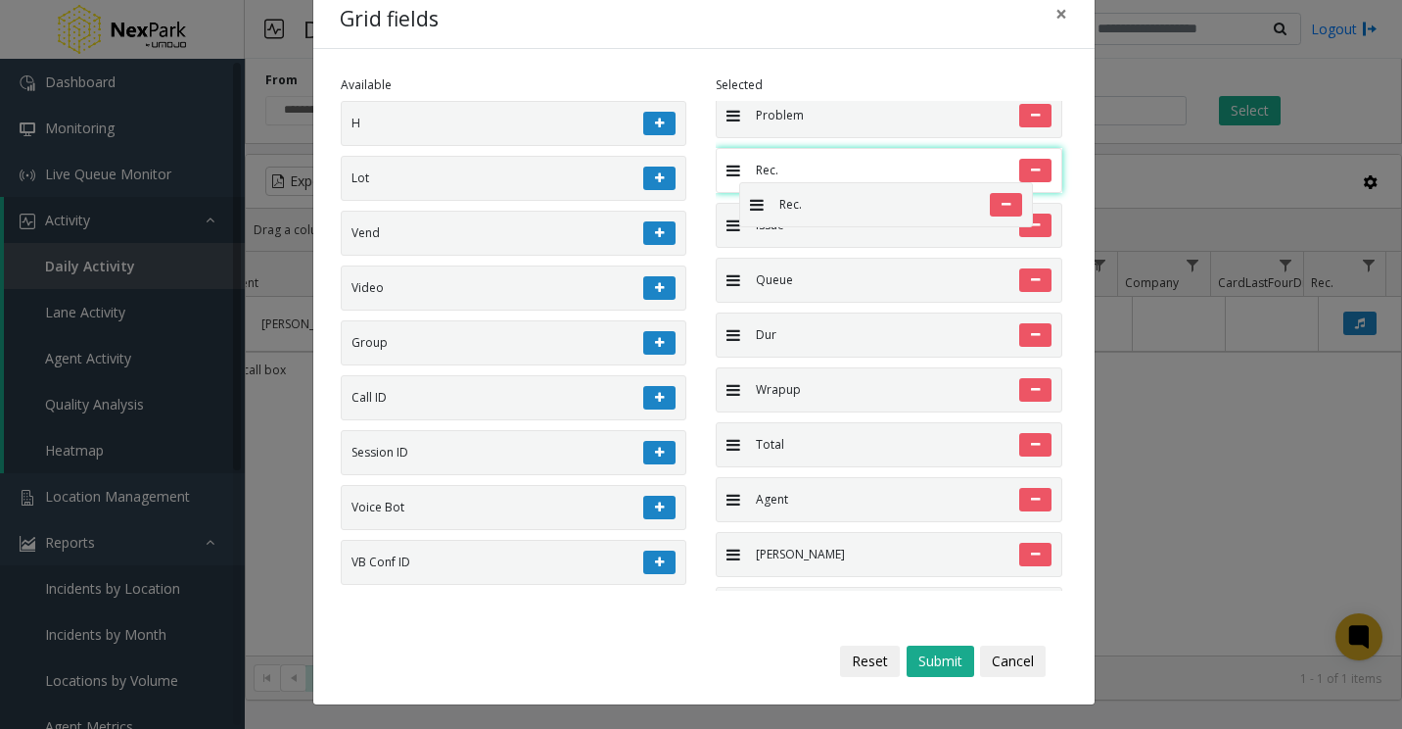
drag, startPoint x: 727, startPoint y: 446, endPoint x: 732, endPoint y: 131, distance: 314.4
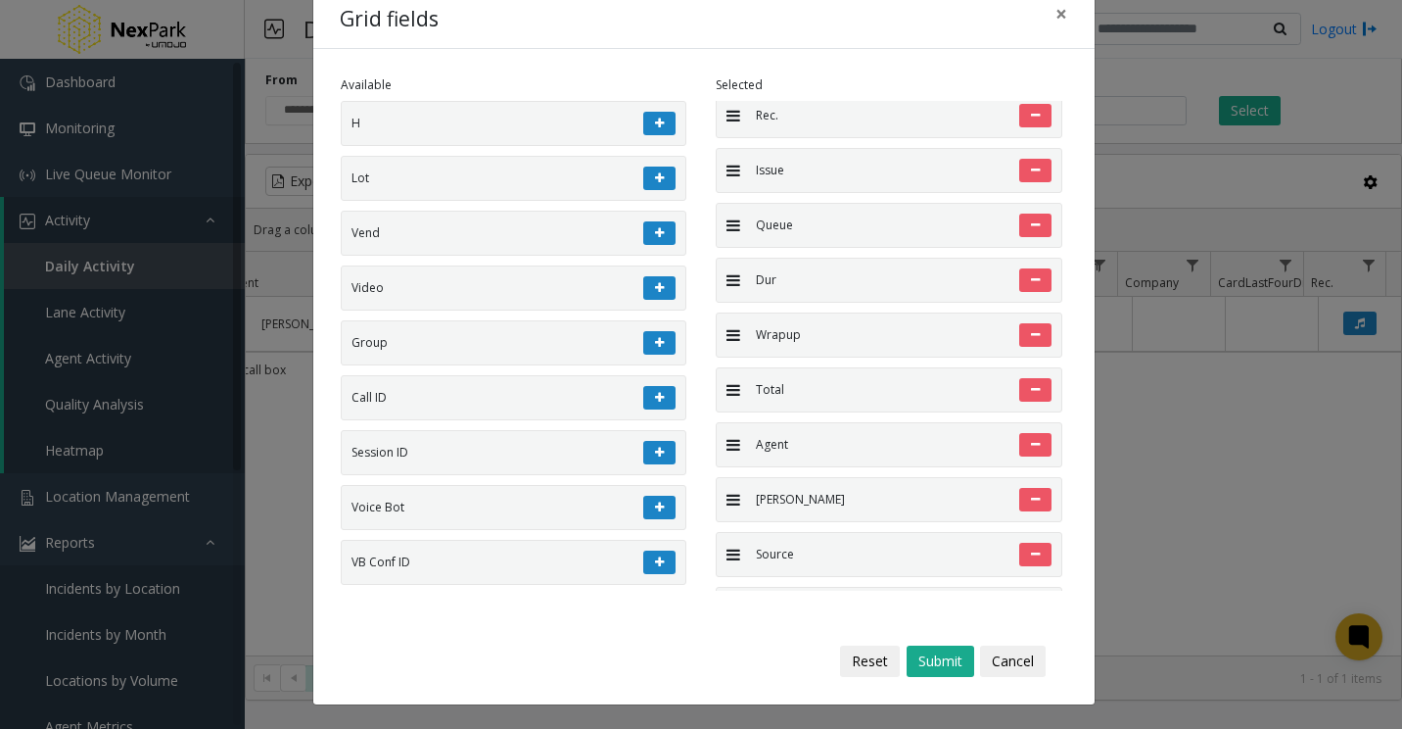
scroll to position [94, 0]
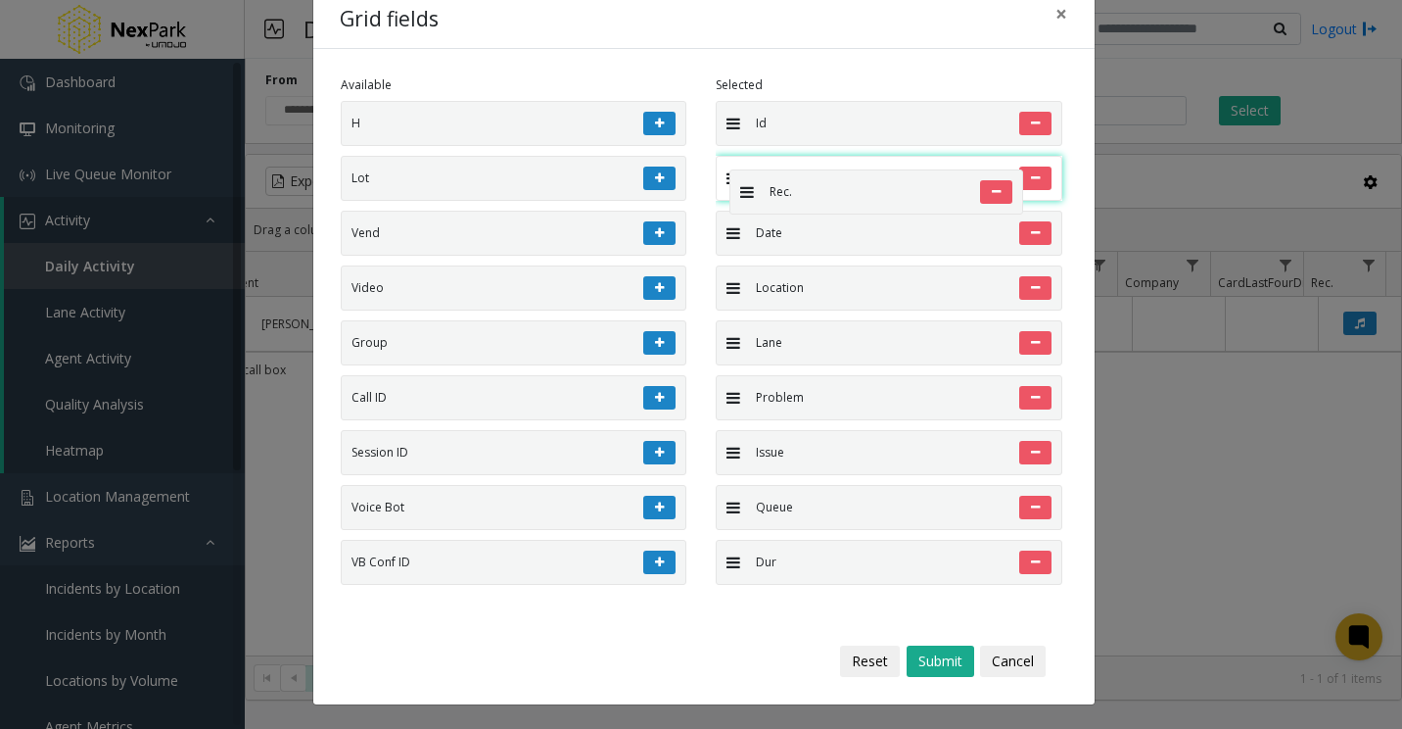
drag, startPoint x: 722, startPoint y: 402, endPoint x: 720, endPoint y: 160, distance: 241.9
click at [935, 663] on button "Submit" at bounding box center [941, 660] width 68 height 31
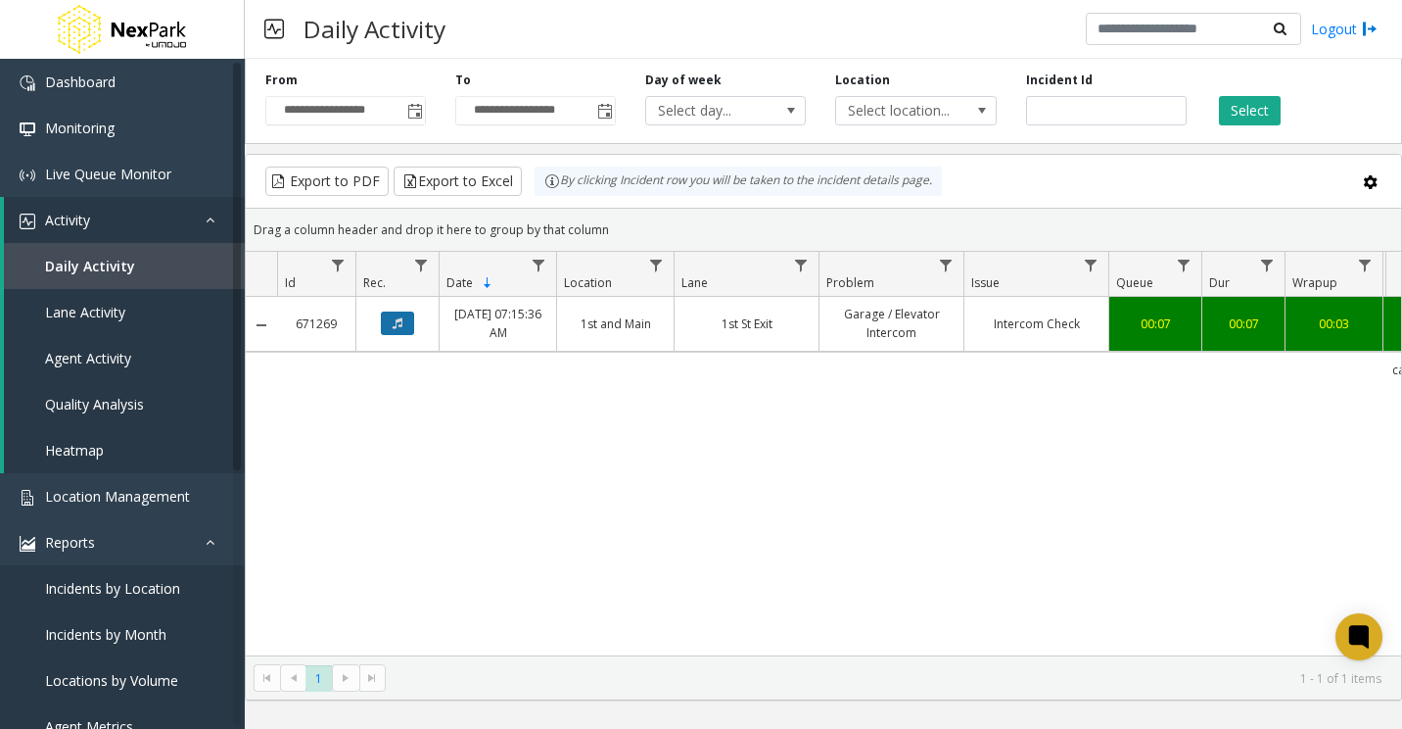
click at [384, 325] on button "Data table" at bounding box center [397, 323] width 33 height 24
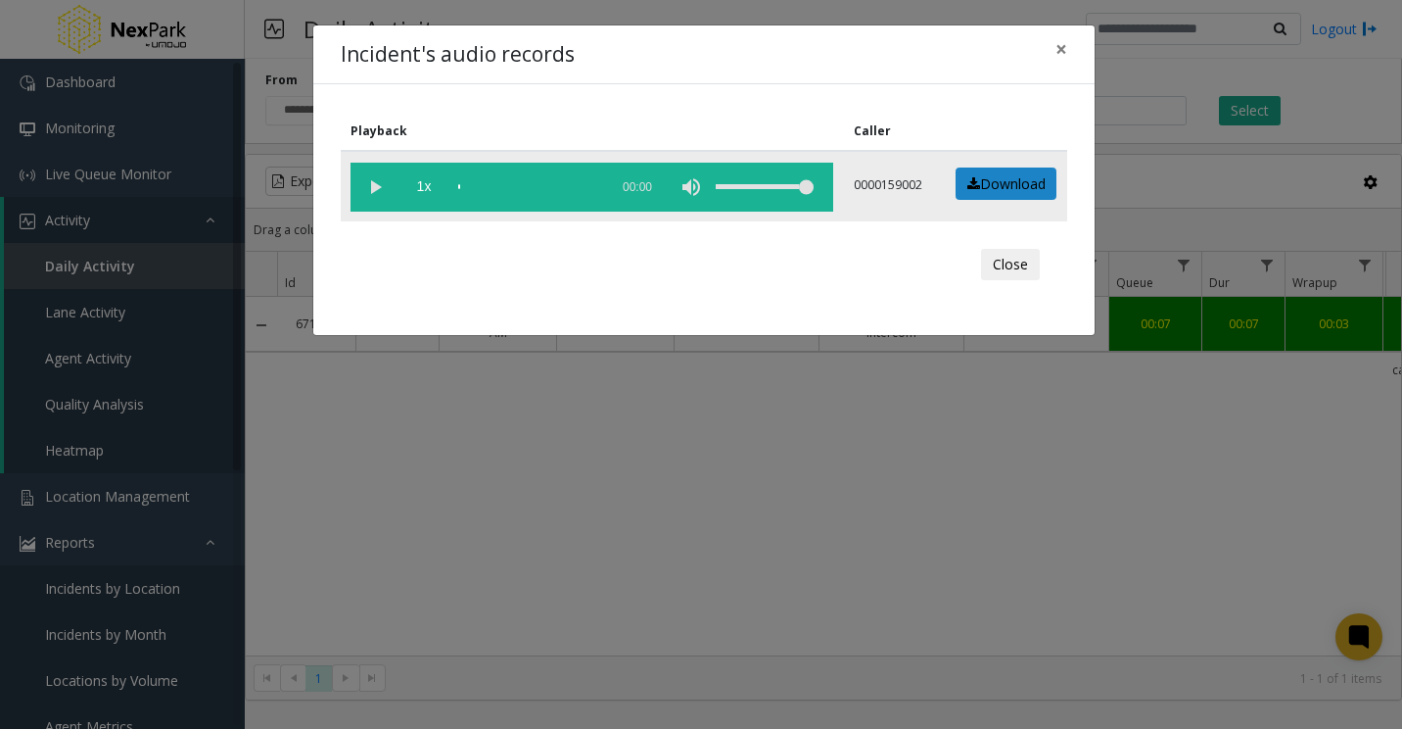
click at [380, 178] on vg-play-pause at bounding box center [375, 187] width 49 height 49
drag, startPoint x: 377, startPoint y: 184, endPoint x: 429, endPoint y: 187, distance: 52.0
click at [377, 184] on vg-play-pause at bounding box center [375, 187] width 49 height 49
click at [582, 186] on div "scrub bar" at bounding box center [528, 187] width 140 height 49
click at [578, 187] on div "scrub bar" at bounding box center [528, 187] width 140 height 49
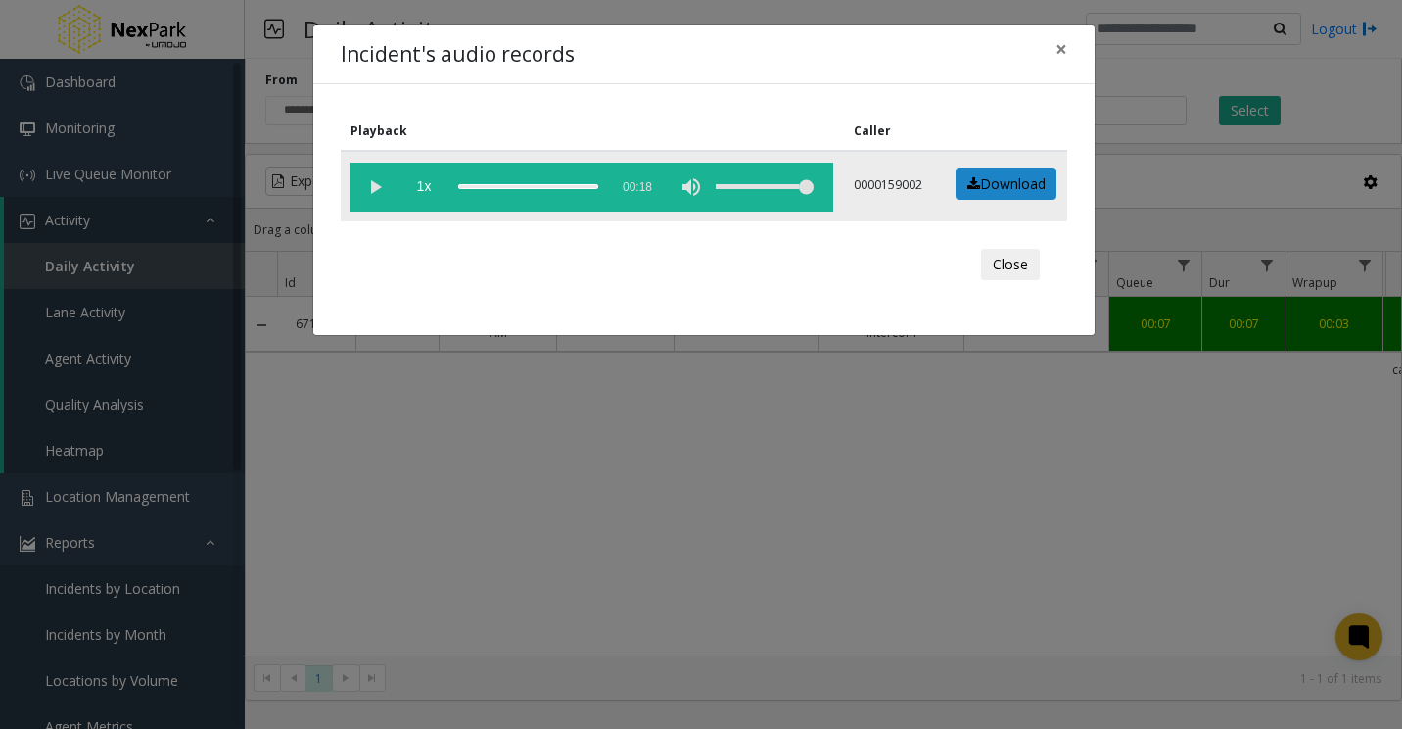
click at [372, 185] on vg-play-pause at bounding box center [375, 187] width 49 height 49
click at [572, 184] on div "scrub bar" at bounding box center [528, 187] width 140 height 49
click at [563, 188] on div "scrub bar" at bounding box center [528, 187] width 140 height 49
click at [564, 187] on div "scrub bar" at bounding box center [528, 187] width 140 height 49
click at [370, 189] on vg-play-pause at bounding box center [375, 187] width 49 height 49
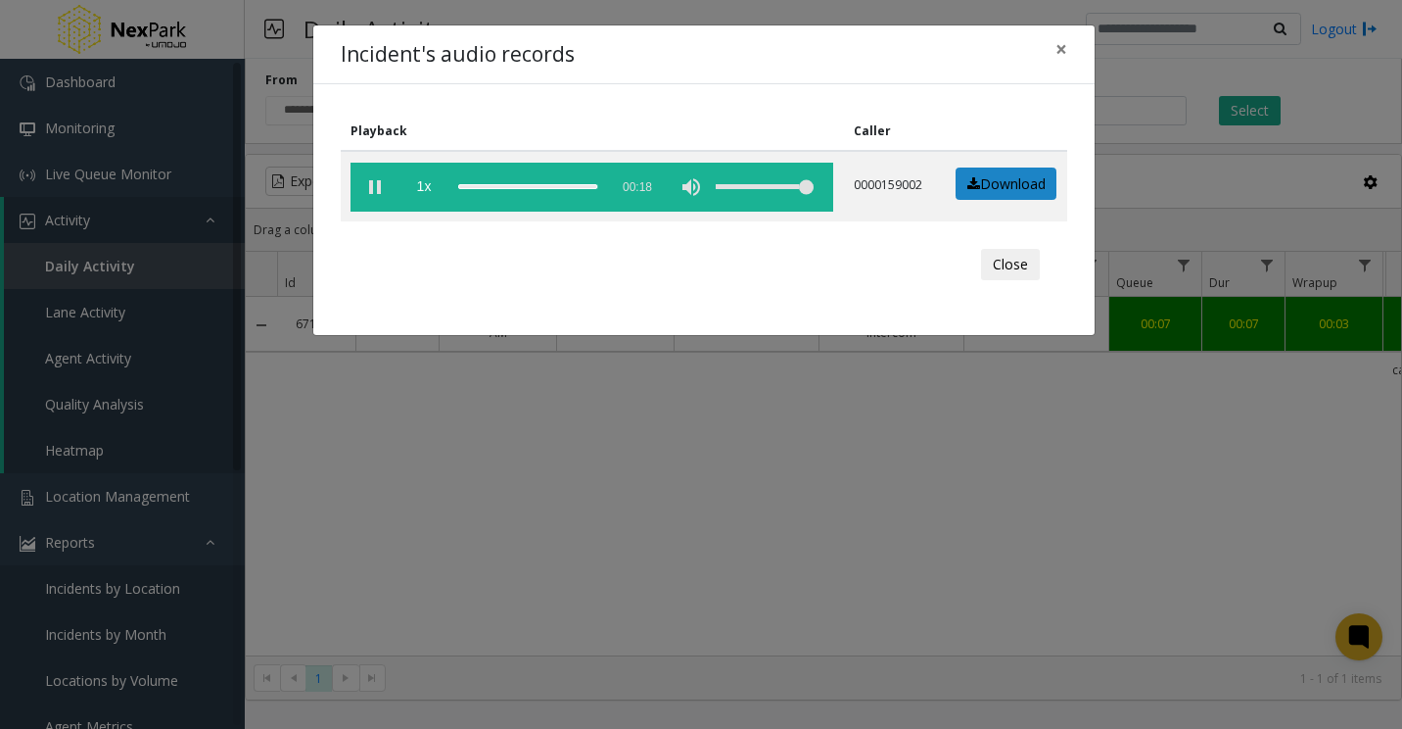
click at [887, 298] on div "Playback Caller 1x 00:18 0000159002 Download Close" at bounding box center [704, 209] width 782 height 251
click at [1067, 54] on span "×" at bounding box center [1062, 48] width 12 height 27
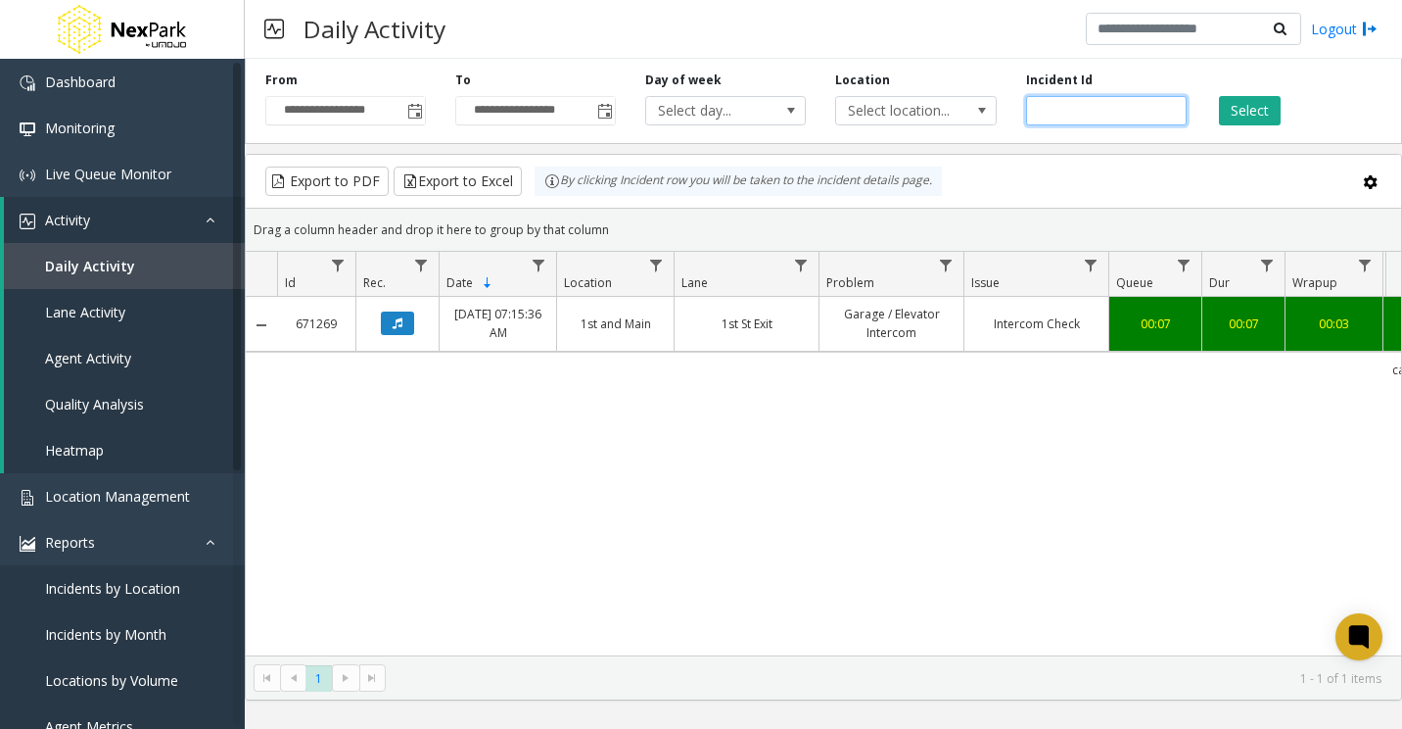
drag, startPoint x: 1100, startPoint y: 109, endPoint x: 1282, endPoint y: 145, distance: 185.7
click at [939, 111] on div "**********" at bounding box center [824, 97] width 1158 height 93
paste input "number"
click at [1106, 119] on input "number" at bounding box center [1106, 110] width 161 height 29
paste input "******"
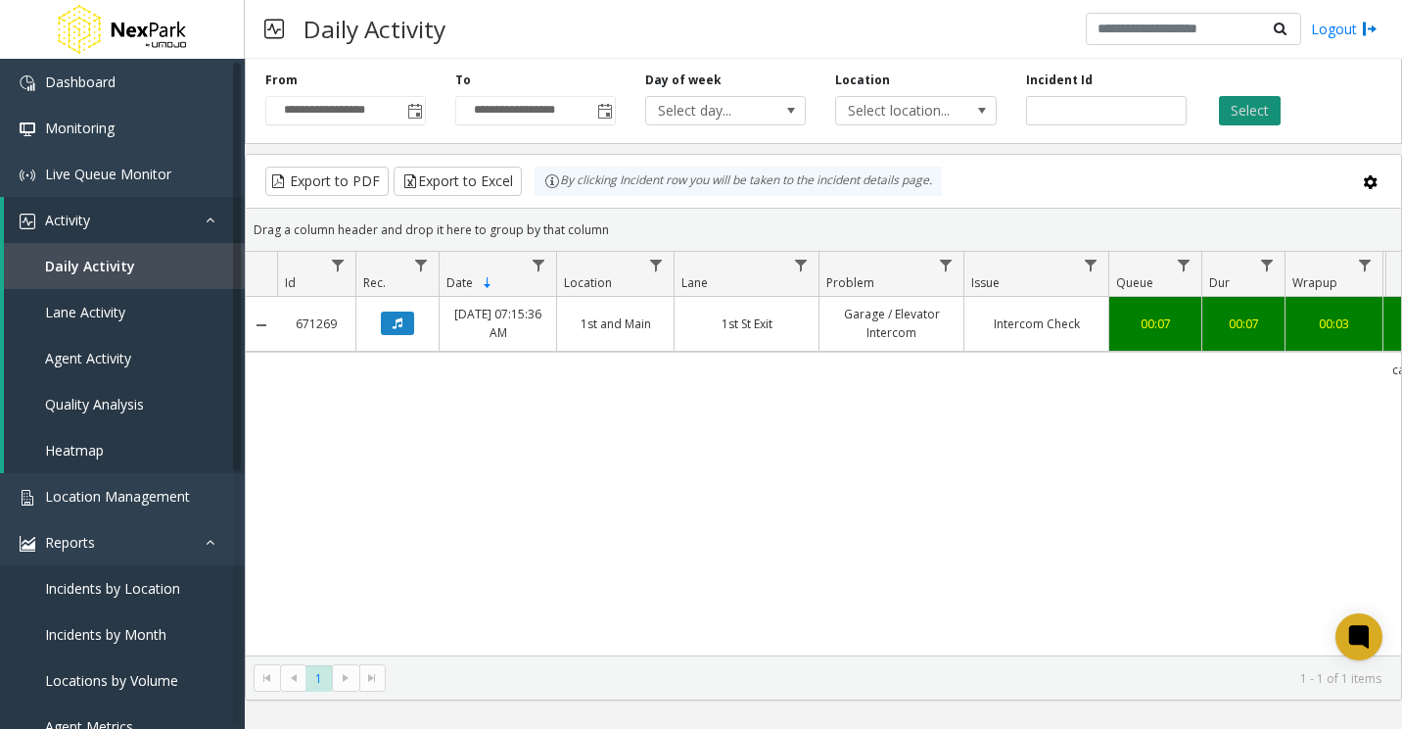
click at [1259, 111] on button "Select" at bounding box center [1250, 110] width 62 height 29
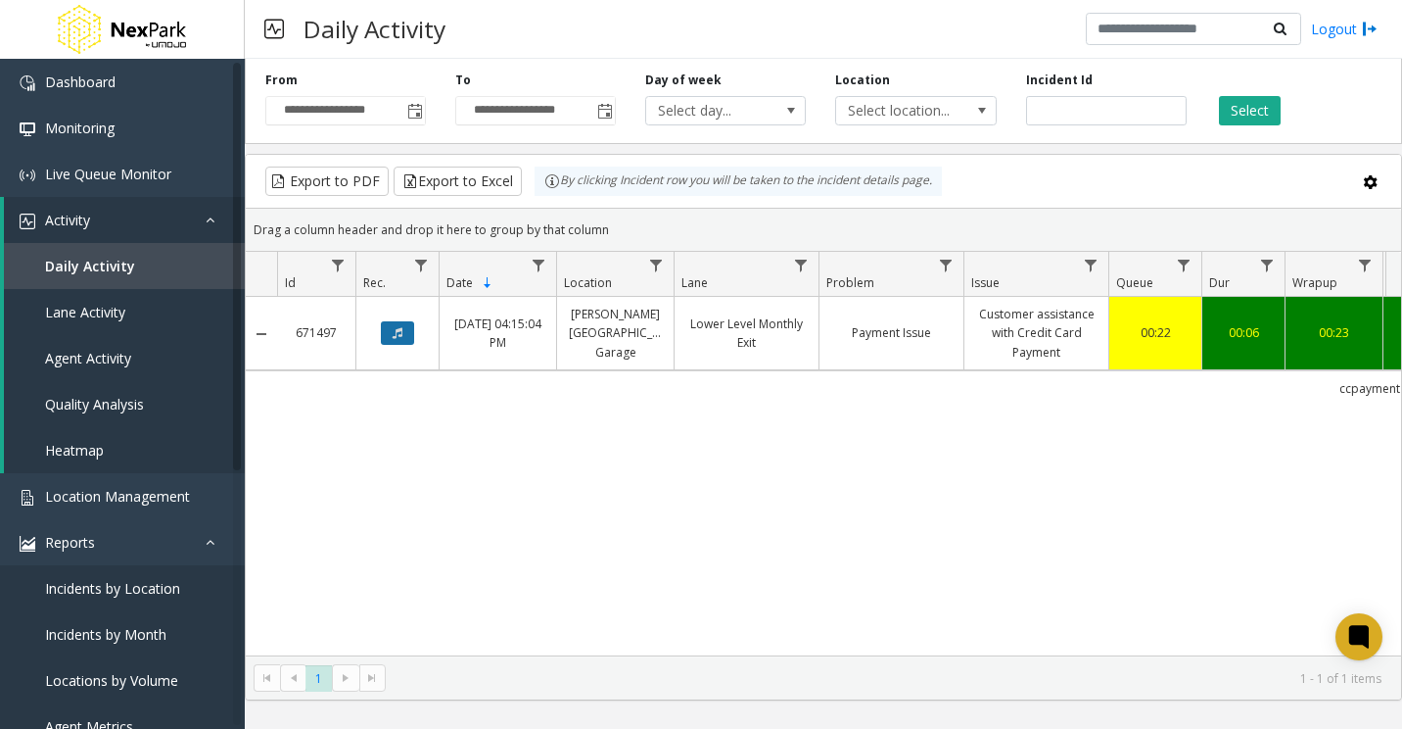
click at [403, 332] on button "Data table" at bounding box center [397, 333] width 33 height 24
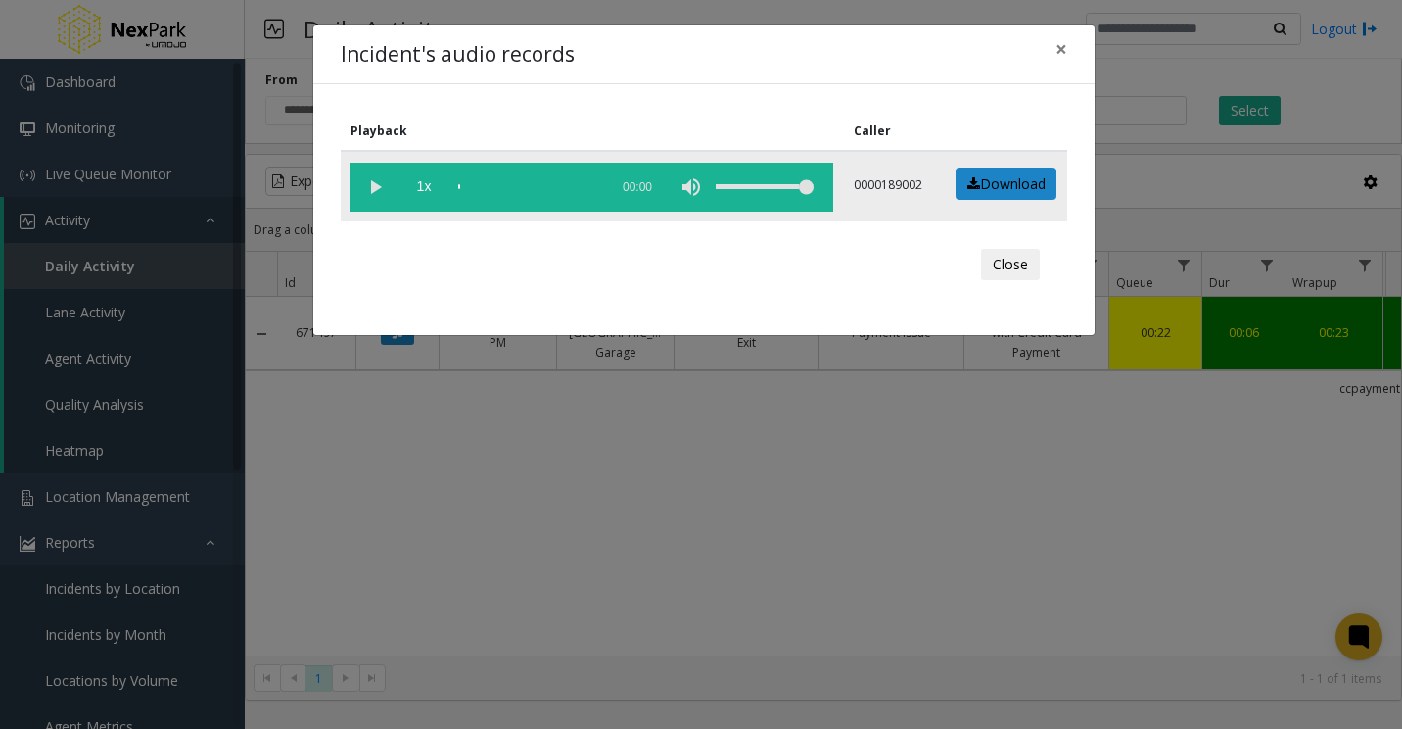
click at [379, 192] on vg-play-pause at bounding box center [375, 187] width 49 height 49
click at [481, 187] on div "scrub bar" at bounding box center [528, 187] width 140 height 49
click at [519, 185] on div "scrub bar" at bounding box center [528, 187] width 140 height 49
click at [552, 186] on div "scrub bar" at bounding box center [528, 187] width 140 height 49
click at [1068, 49] on button "×" at bounding box center [1061, 49] width 39 height 48
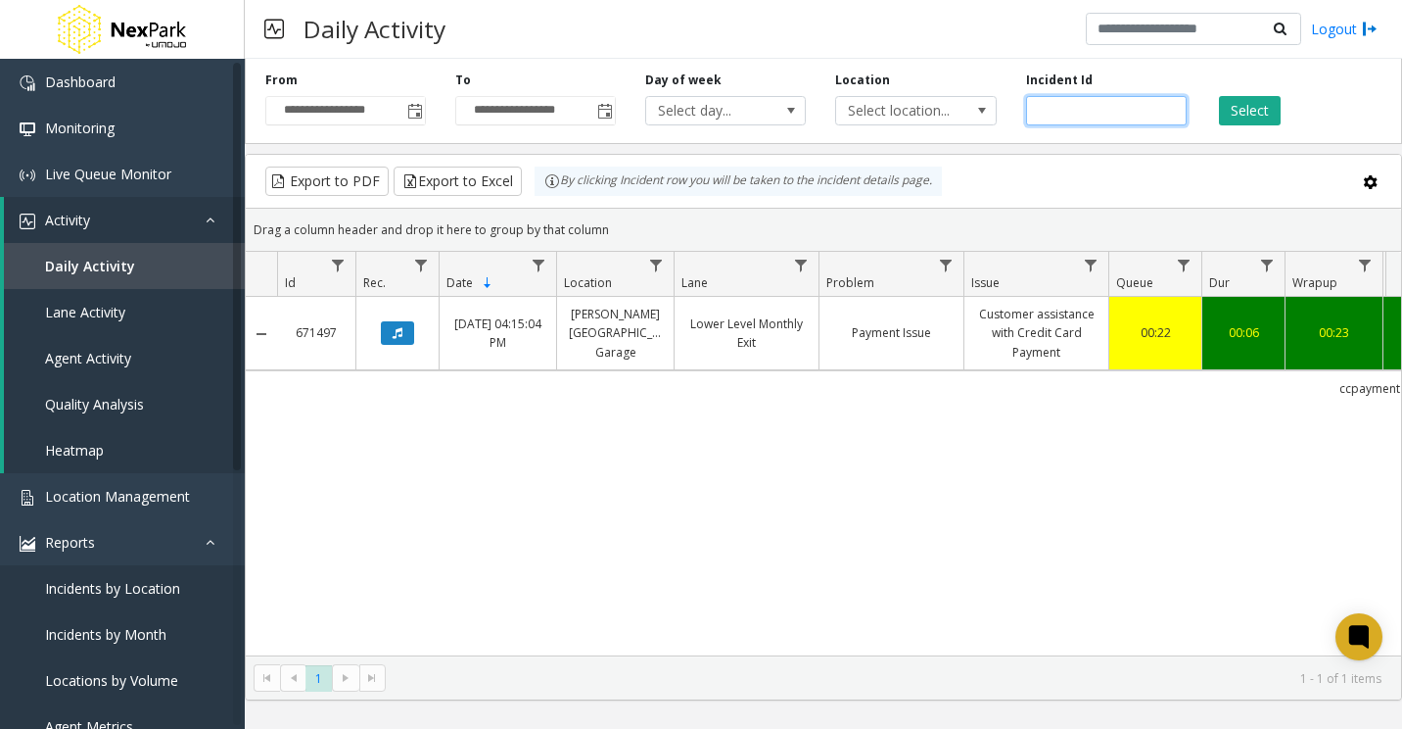
click at [1058, 105] on input "******" at bounding box center [1106, 110] width 161 height 29
paste input "number"
type input "******"
click at [1282, 112] on div "Select" at bounding box center [1297, 98] width 190 height 54
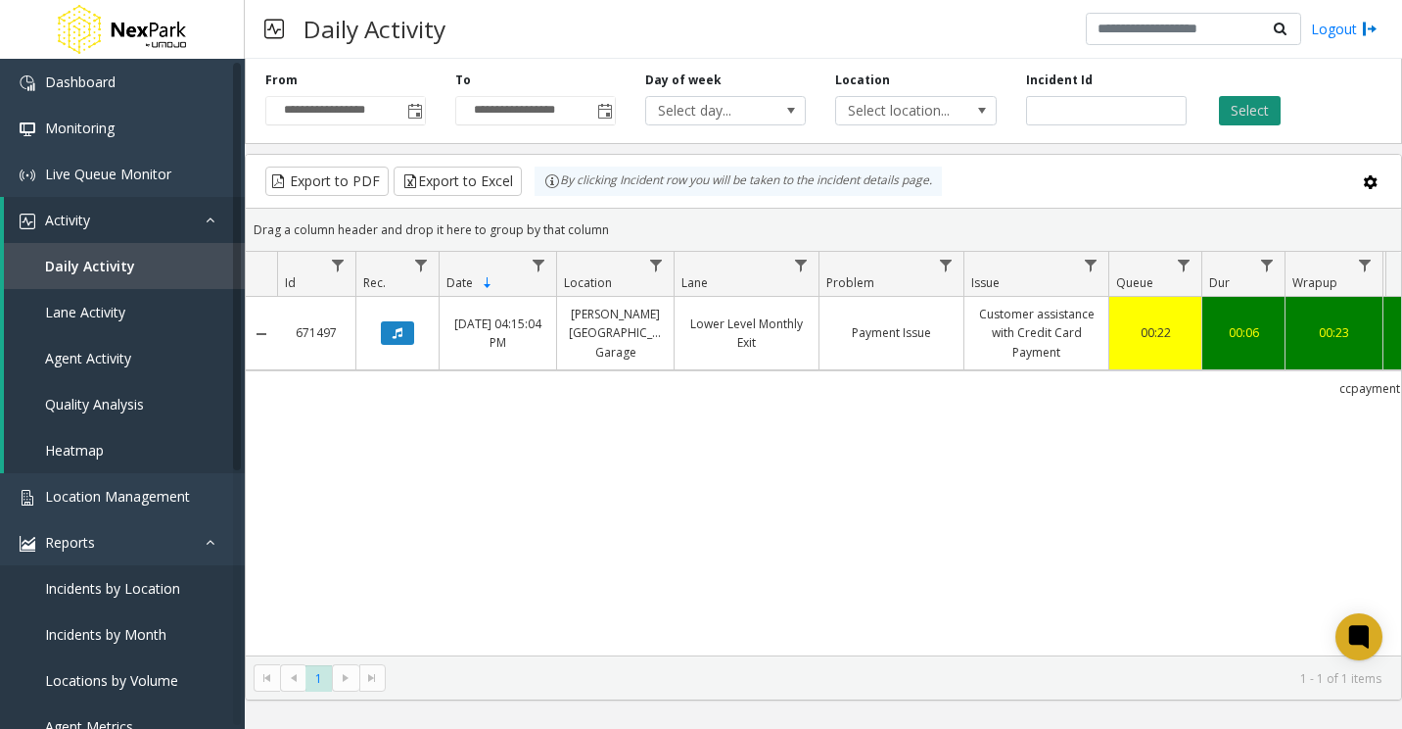
click at [1268, 114] on button "Select" at bounding box center [1250, 110] width 62 height 29
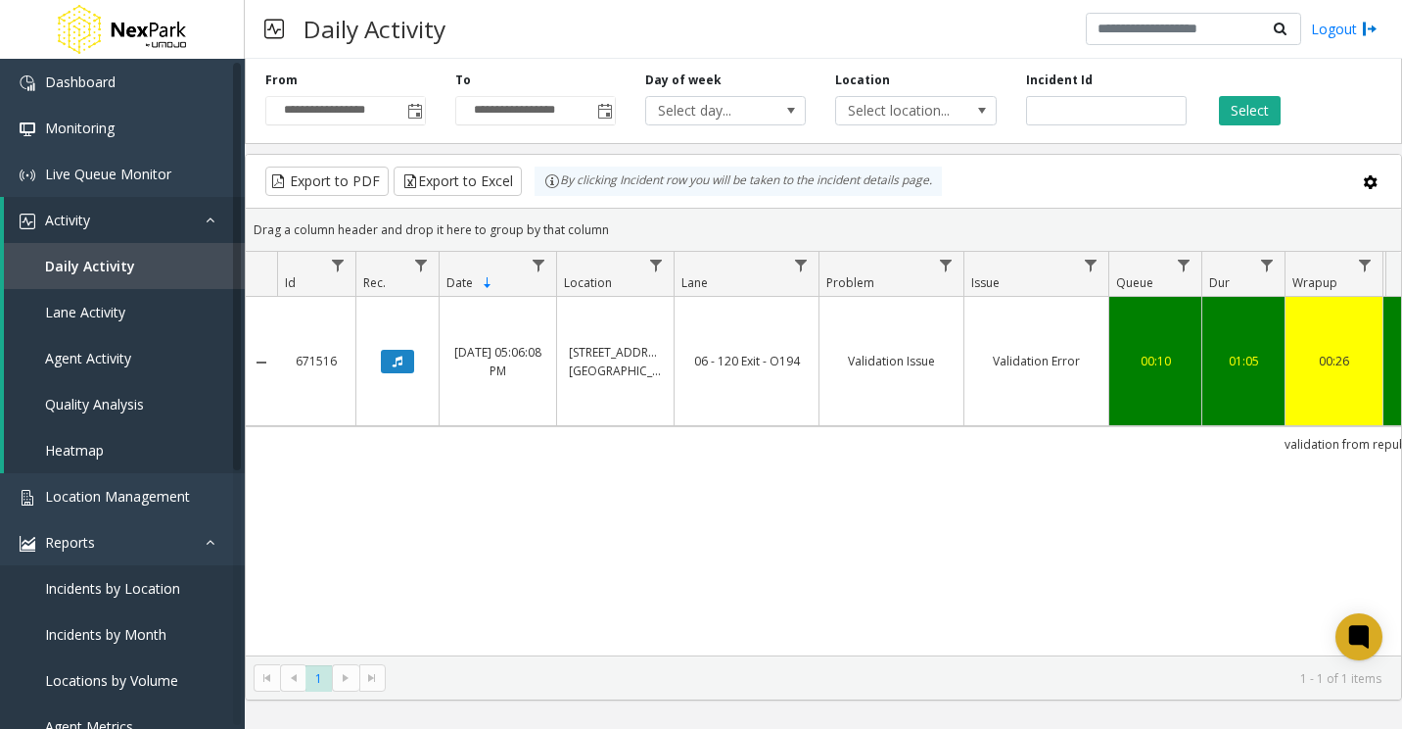
click at [394, 373] on td "Data table" at bounding box center [397, 361] width 83 height 129
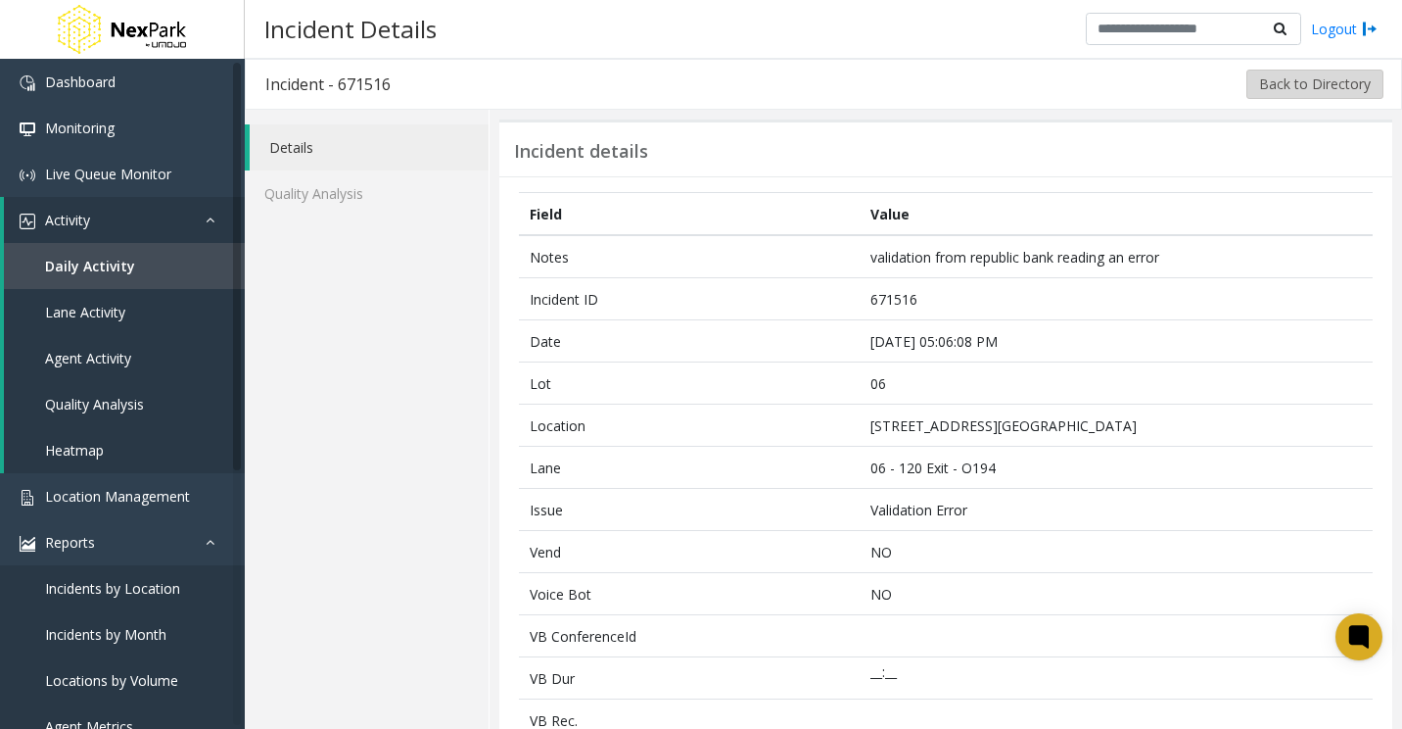
click at [1328, 79] on button "Back to Directory" at bounding box center [1315, 84] width 137 height 29
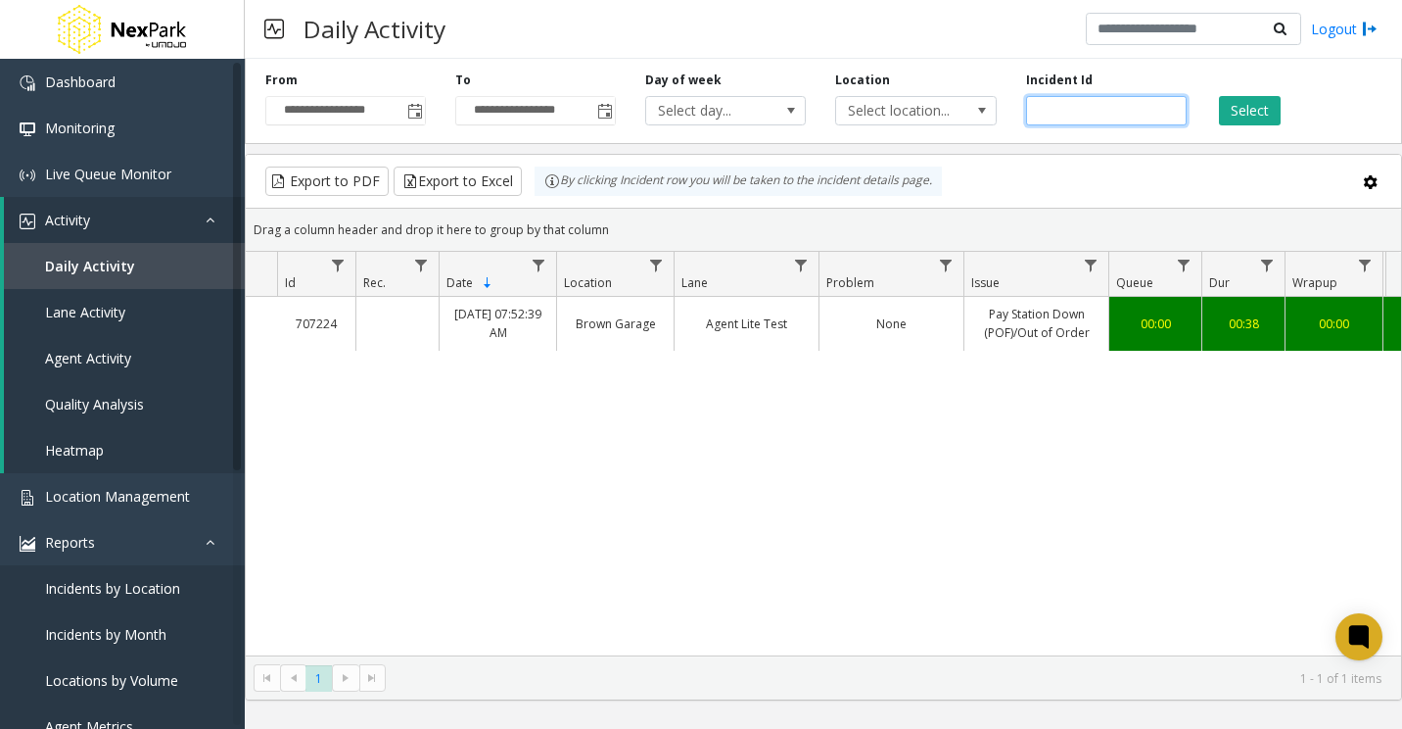
click at [1035, 101] on input "number" at bounding box center [1106, 110] width 161 height 29
paste input "******"
click at [1277, 110] on button "Select" at bounding box center [1250, 110] width 62 height 29
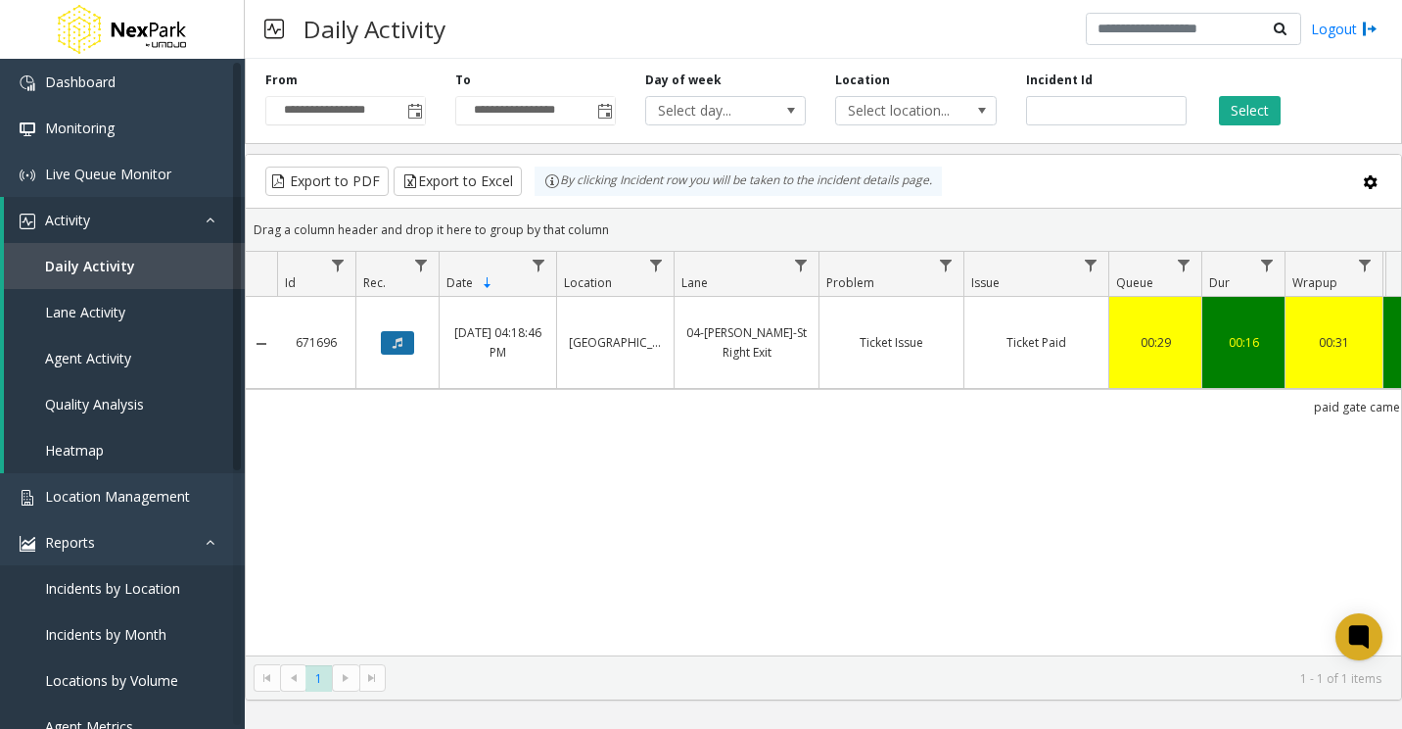
click at [412, 348] on button "Data table" at bounding box center [397, 343] width 33 height 24
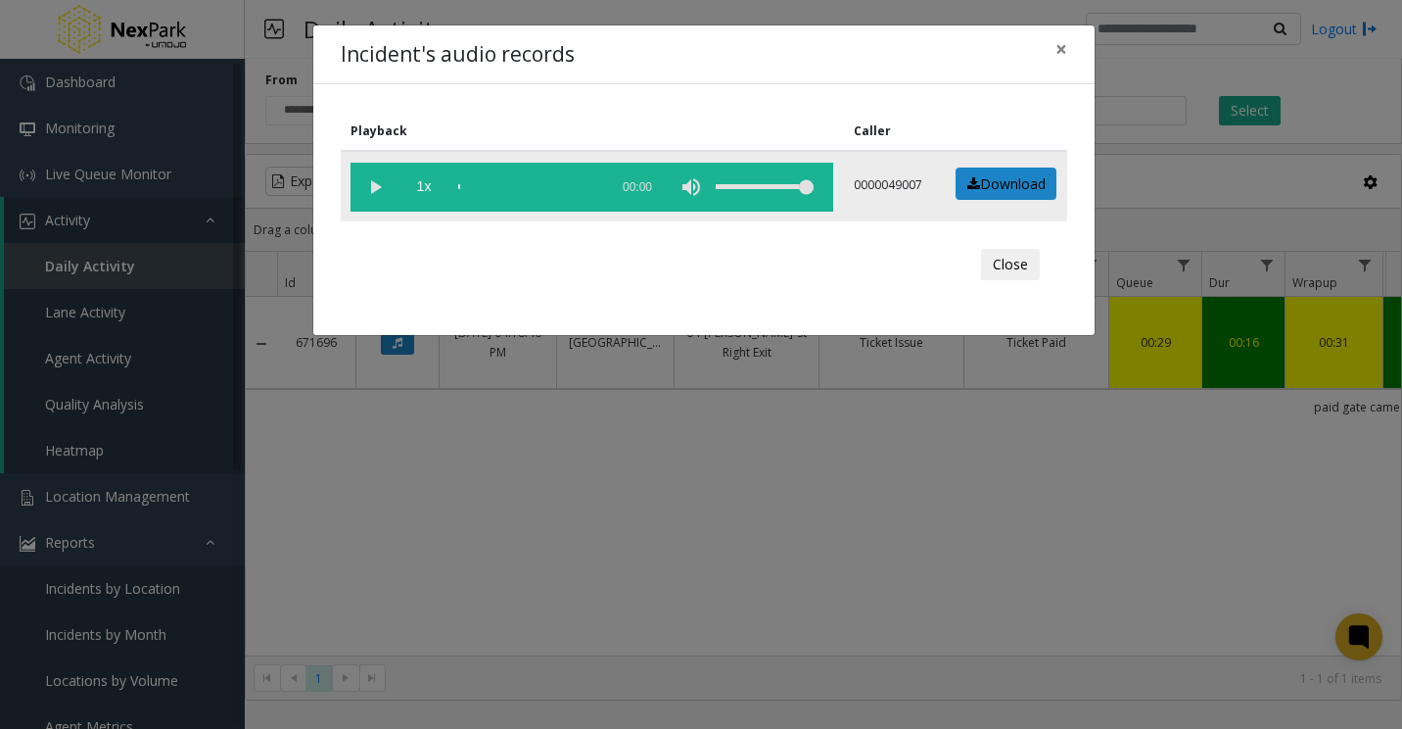
click at [375, 187] on vg-play-pause at bounding box center [375, 187] width 49 height 49
click at [484, 186] on div "scrub bar" at bounding box center [528, 187] width 140 height 49
click at [507, 184] on div "scrub bar" at bounding box center [528, 187] width 140 height 49
click at [523, 184] on div "scrub bar" at bounding box center [528, 187] width 140 height 49
click at [531, 184] on div "scrub bar" at bounding box center [528, 187] width 140 height 49
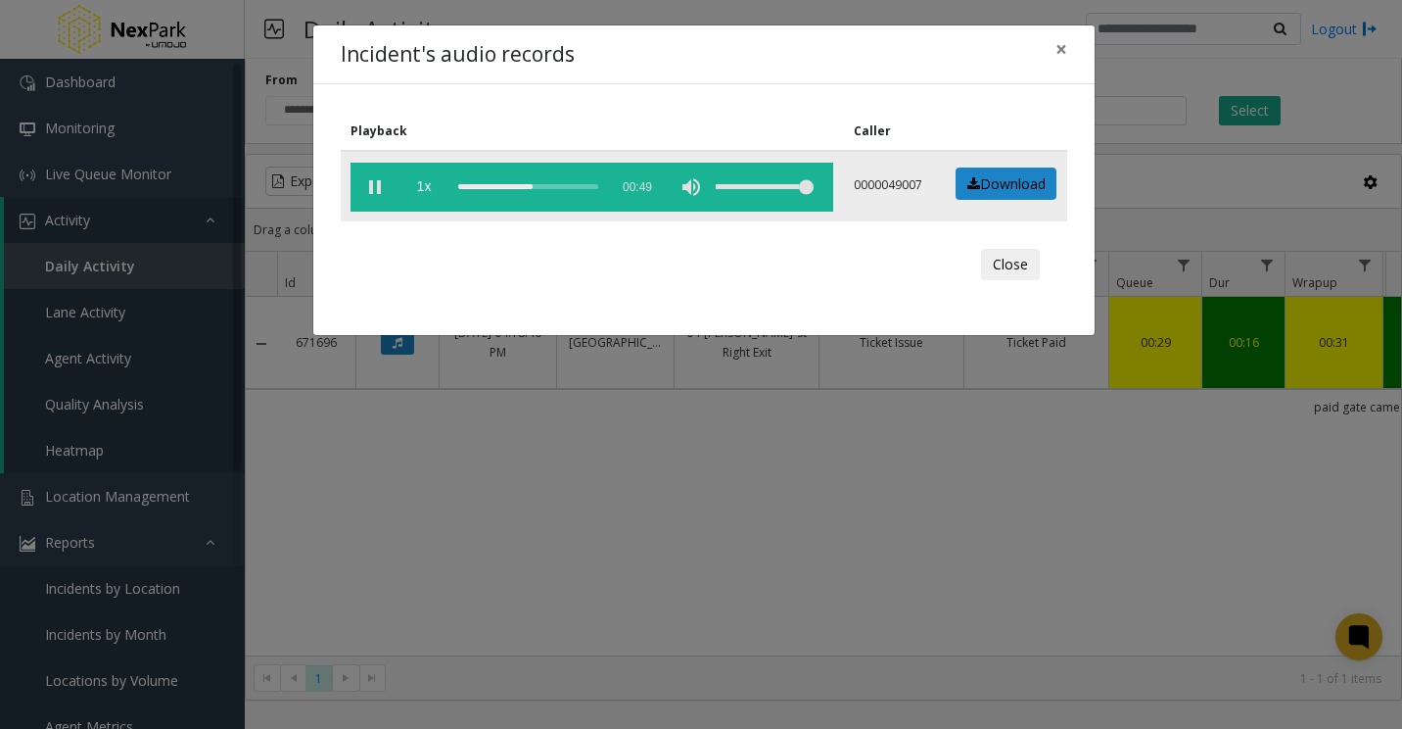
click at [560, 185] on div "scrub bar" at bounding box center [528, 187] width 140 height 49
click at [560, 184] on div "scrub bar" at bounding box center [528, 187] width 140 height 49
click at [386, 189] on vg-play-pause at bounding box center [375, 187] width 49 height 49
click at [372, 184] on vg-play-pause at bounding box center [375, 187] width 49 height 49
click at [565, 187] on div "scrub bar" at bounding box center [528, 187] width 140 height 49
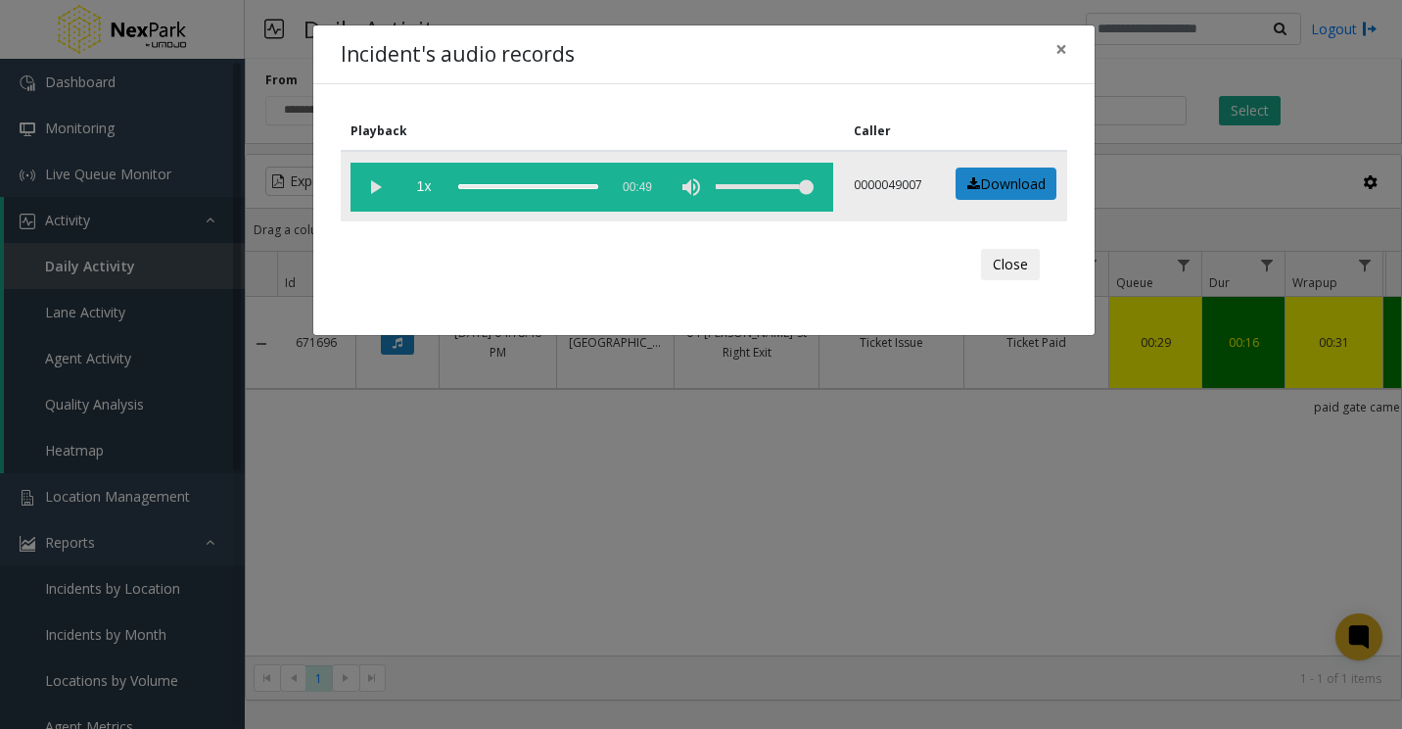
click at [366, 190] on vg-play-pause at bounding box center [375, 187] width 49 height 49
click at [553, 182] on div "scrub bar" at bounding box center [528, 187] width 140 height 49
click at [372, 187] on vg-play-pause at bounding box center [375, 187] width 49 height 49
click at [377, 182] on vg-play-pause at bounding box center [375, 187] width 49 height 49
click at [377, 190] on vg-play-pause at bounding box center [375, 187] width 49 height 49
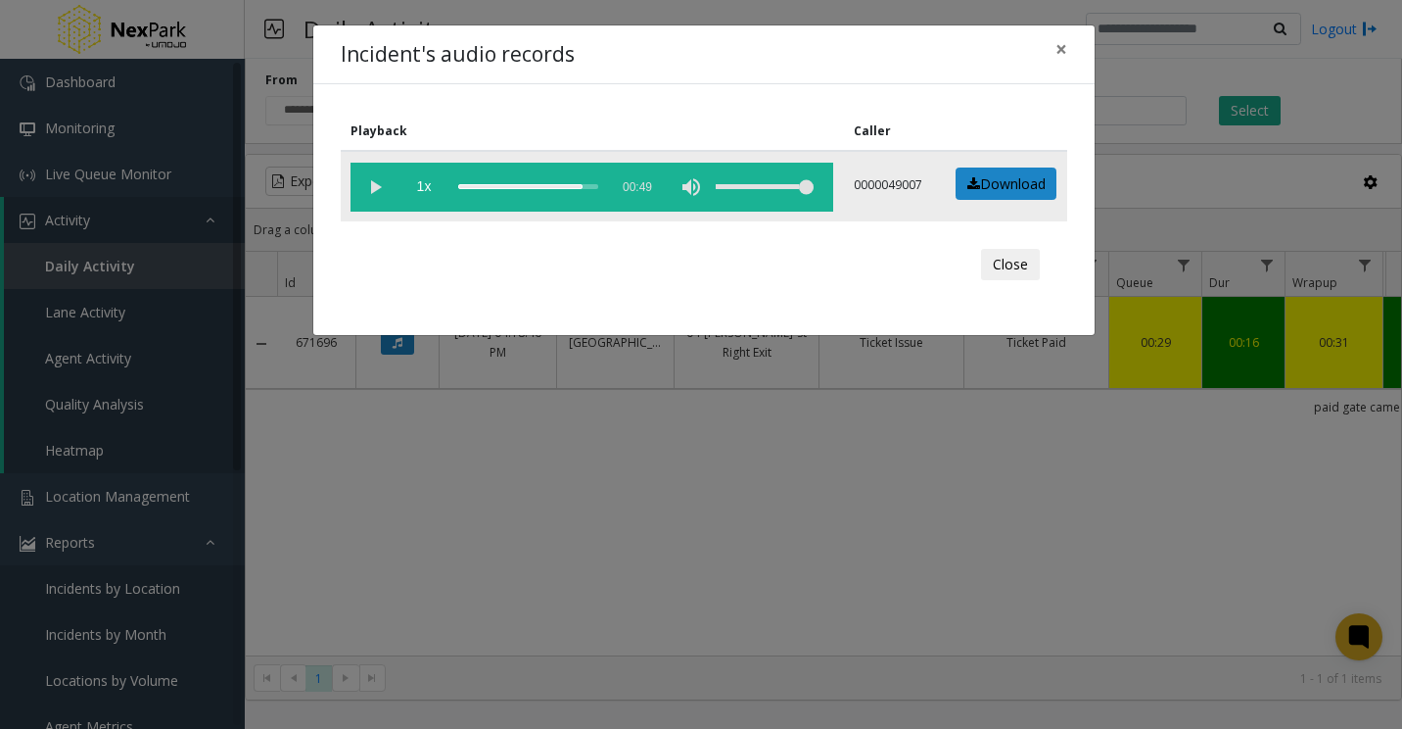
drag, startPoint x: 364, startPoint y: 182, endPoint x: 384, endPoint y: 187, distance: 20.2
click at [364, 183] on vg-play-pause at bounding box center [375, 187] width 49 height 49
drag, startPoint x: 373, startPoint y: 185, endPoint x: 379, endPoint y: 257, distance: 71.7
click at [379, 259] on div "Playback Caller 1x 00:49 0000049007 Download Close" at bounding box center [704, 209] width 782 height 251
click at [371, 188] on vg-play-pause at bounding box center [375, 187] width 49 height 49
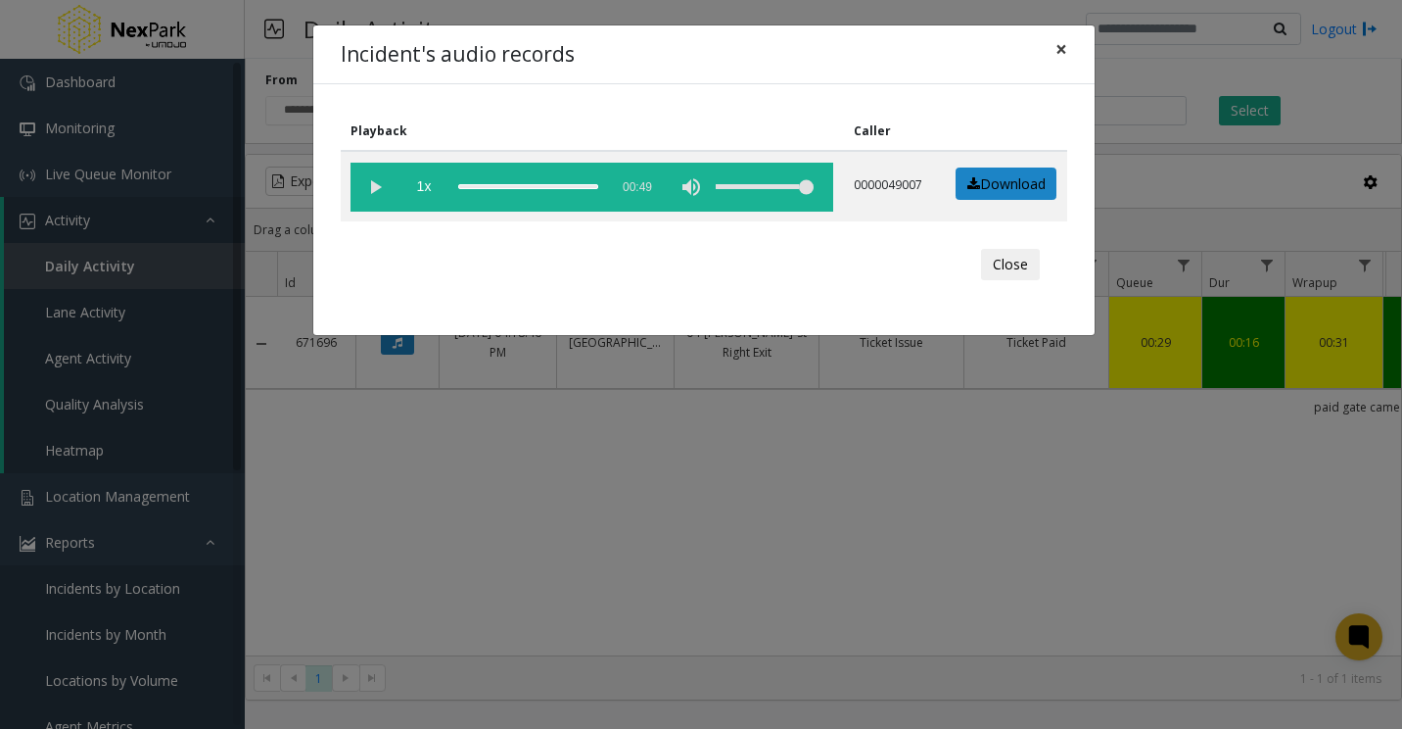
click at [1062, 51] on span "×" at bounding box center [1062, 48] width 12 height 27
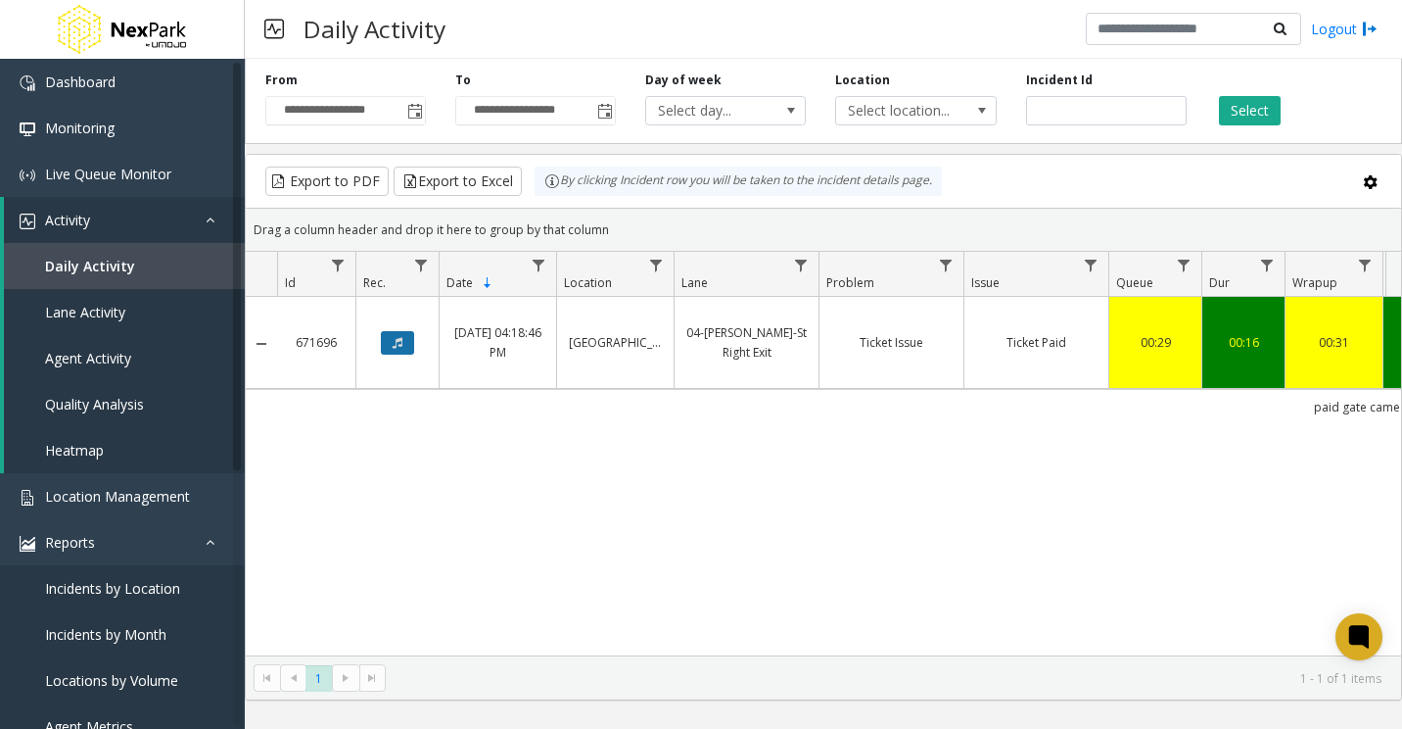
click at [387, 332] on button "Data table" at bounding box center [397, 343] width 33 height 24
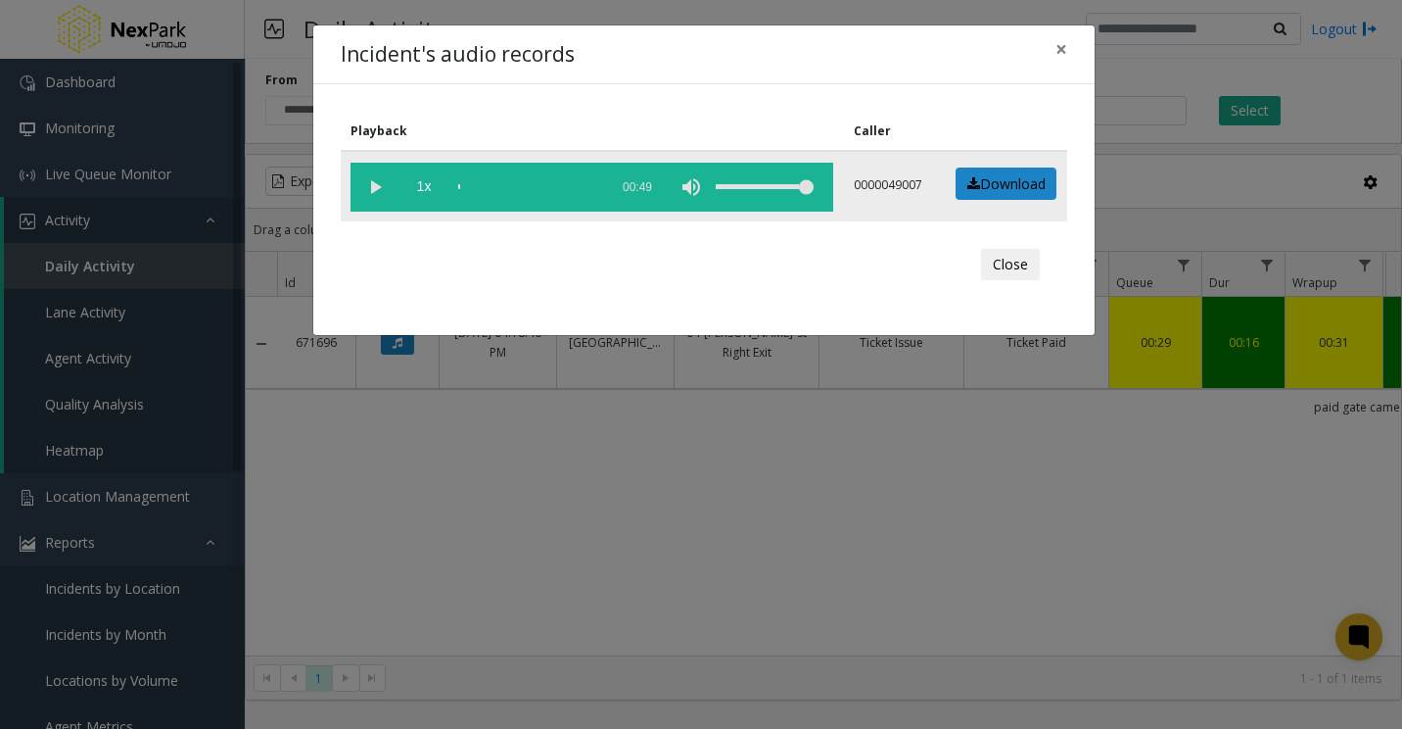
click at [386, 186] on vg-play-pause at bounding box center [375, 187] width 49 height 49
drag, startPoint x: 574, startPoint y: 187, endPoint x: 378, endPoint y: 245, distance: 204.2
click at [572, 187] on div "scrub bar" at bounding box center [528, 187] width 140 height 49
drag, startPoint x: 1027, startPoint y: 574, endPoint x: 1008, endPoint y: 575, distance: 19.6
click at [1027, 574] on div "Incident's audio records × Playback Caller 1x 00:49 0000049007 Download Close" at bounding box center [701, 364] width 1402 height 729
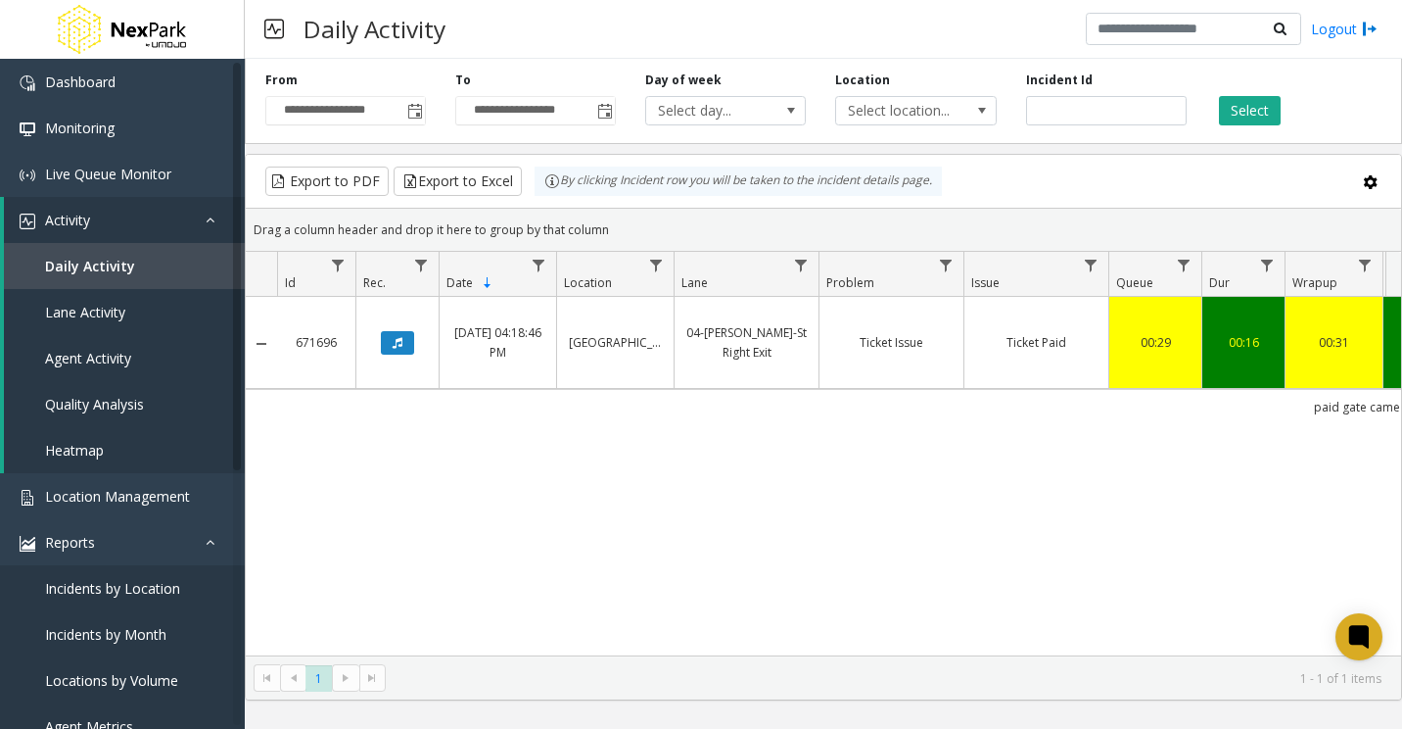
click at [735, 473] on div "671696 Jan 3, 2025 04:18:46 PM Jefferson Centre Garage 04-Jeff-St Right Exit Ti…" at bounding box center [824, 476] width 1156 height 358
click at [1048, 107] on input "******" at bounding box center [1106, 110] width 161 height 29
paste input "number"
click at [1262, 109] on button "Select" at bounding box center [1250, 110] width 62 height 29
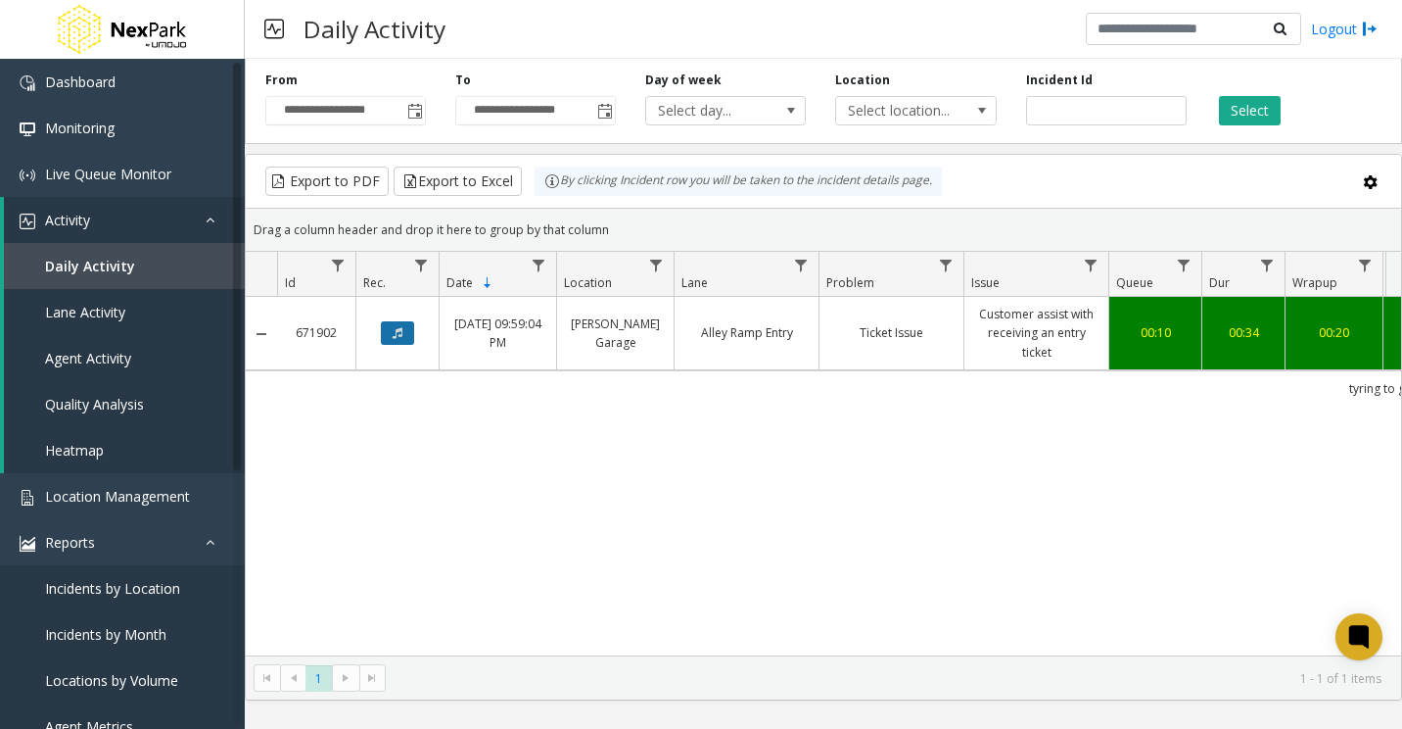
click at [400, 330] on icon "Data table" at bounding box center [398, 333] width 10 height 12
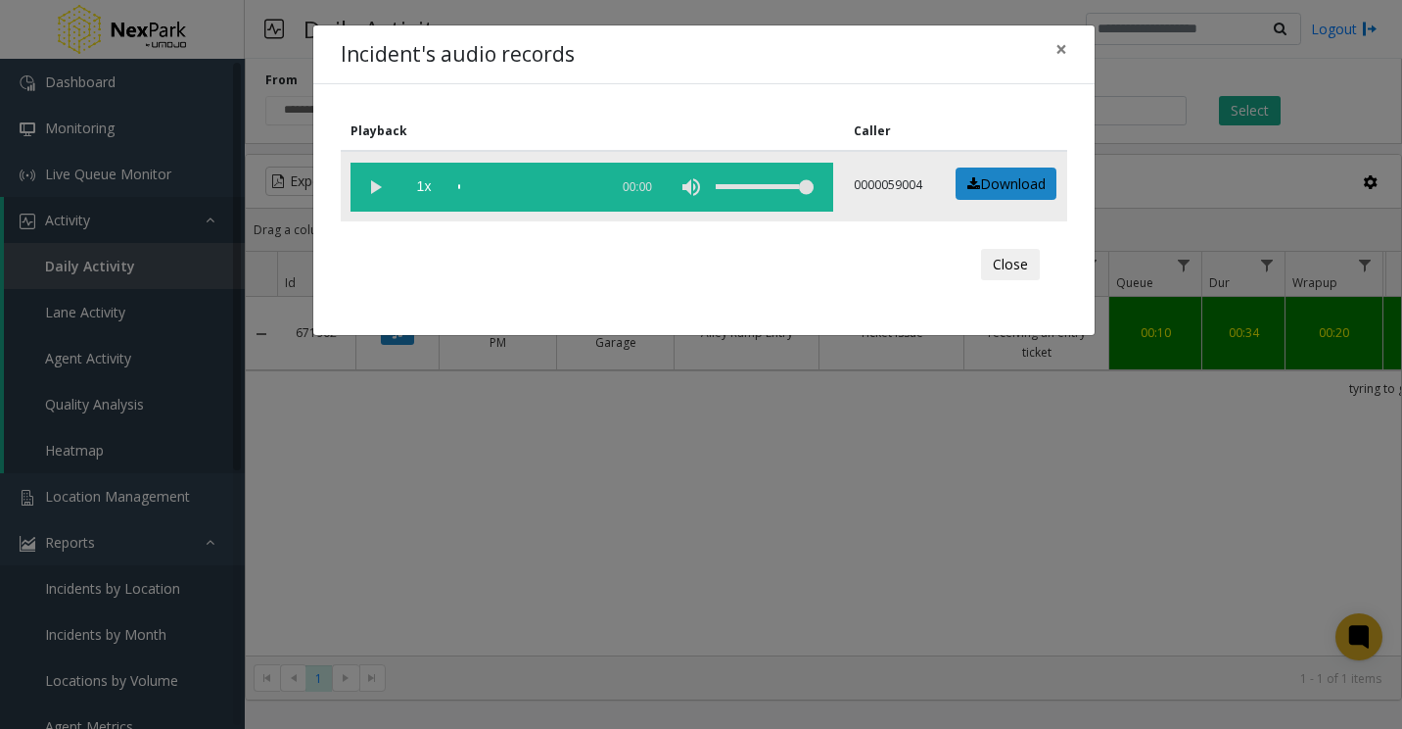
click at [364, 178] on vg-play-pause at bounding box center [375, 187] width 49 height 49
click at [508, 183] on div "scrub bar" at bounding box center [528, 187] width 140 height 49
click at [376, 190] on vg-play-pause at bounding box center [375, 187] width 49 height 49
click at [376, 191] on vg-play-pause at bounding box center [375, 187] width 49 height 49
click at [1038, 181] on link "Download" at bounding box center [1006, 183] width 101 height 33
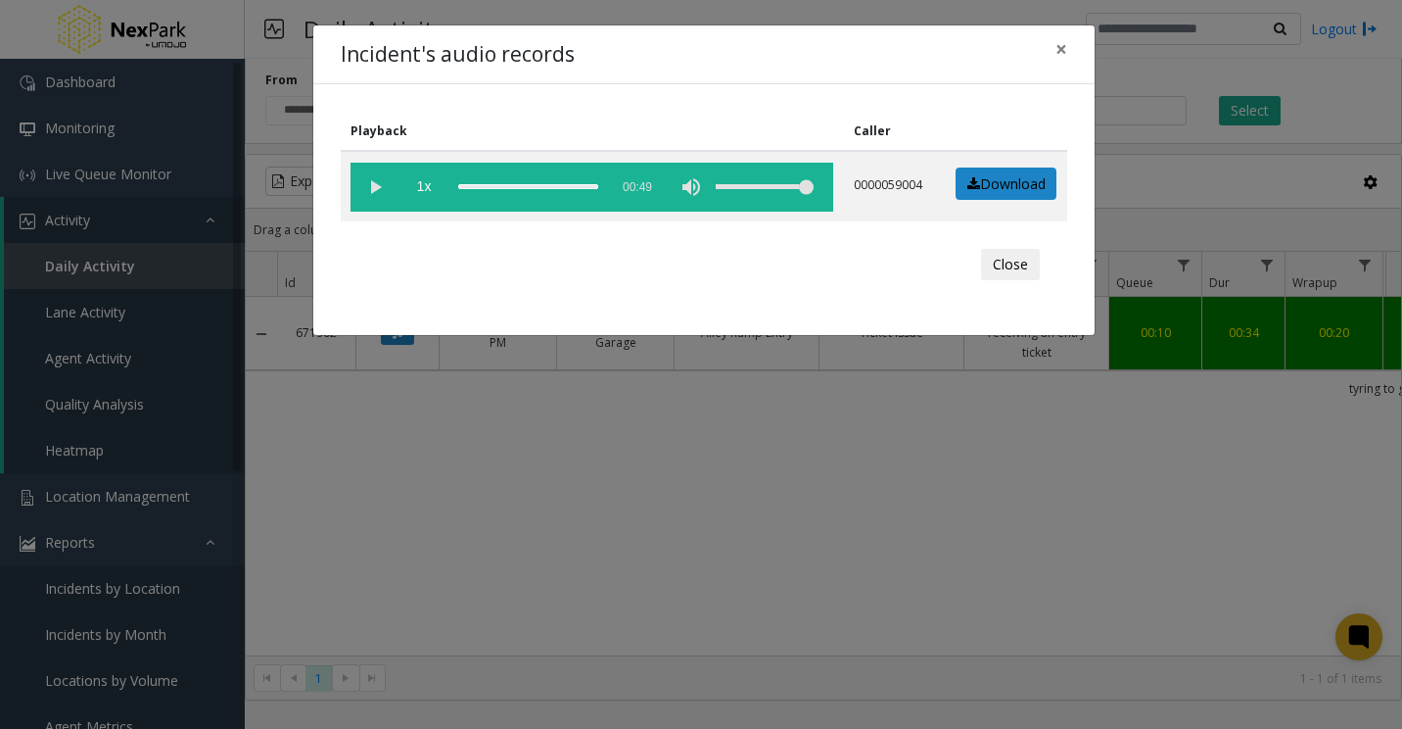
click at [734, 422] on div "Incident's audio records × Playback Caller 1x 00:49 0000059004 Download Close" at bounding box center [701, 364] width 1402 height 729
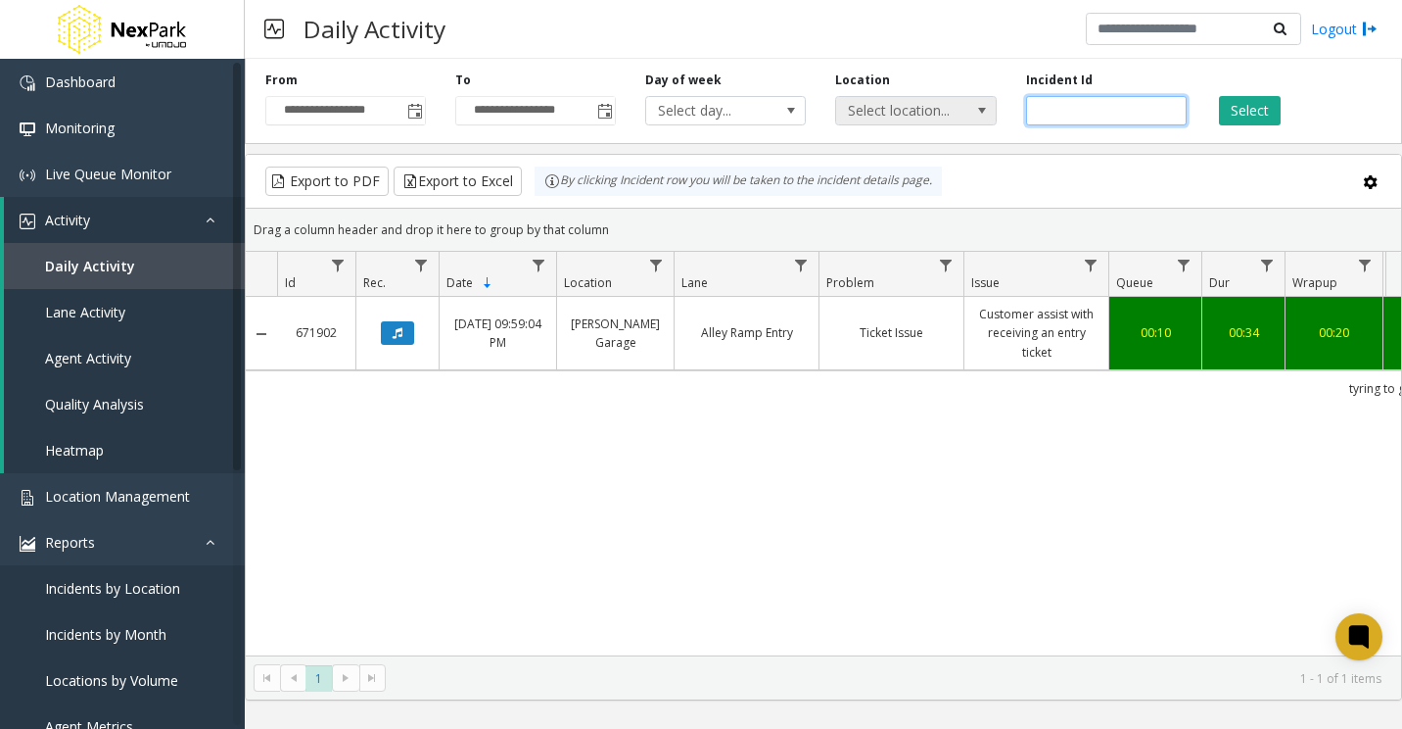
drag, startPoint x: 1120, startPoint y: 113, endPoint x: 913, endPoint y: 105, distance: 207.8
click at [914, 105] on div "**********" at bounding box center [824, 97] width 1158 height 93
click at [1349, 100] on div "Select" at bounding box center [1297, 98] width 190 height 54
click at [402, 334] on icon "Data table" at bounding box center [398, 333] width 10 height 12
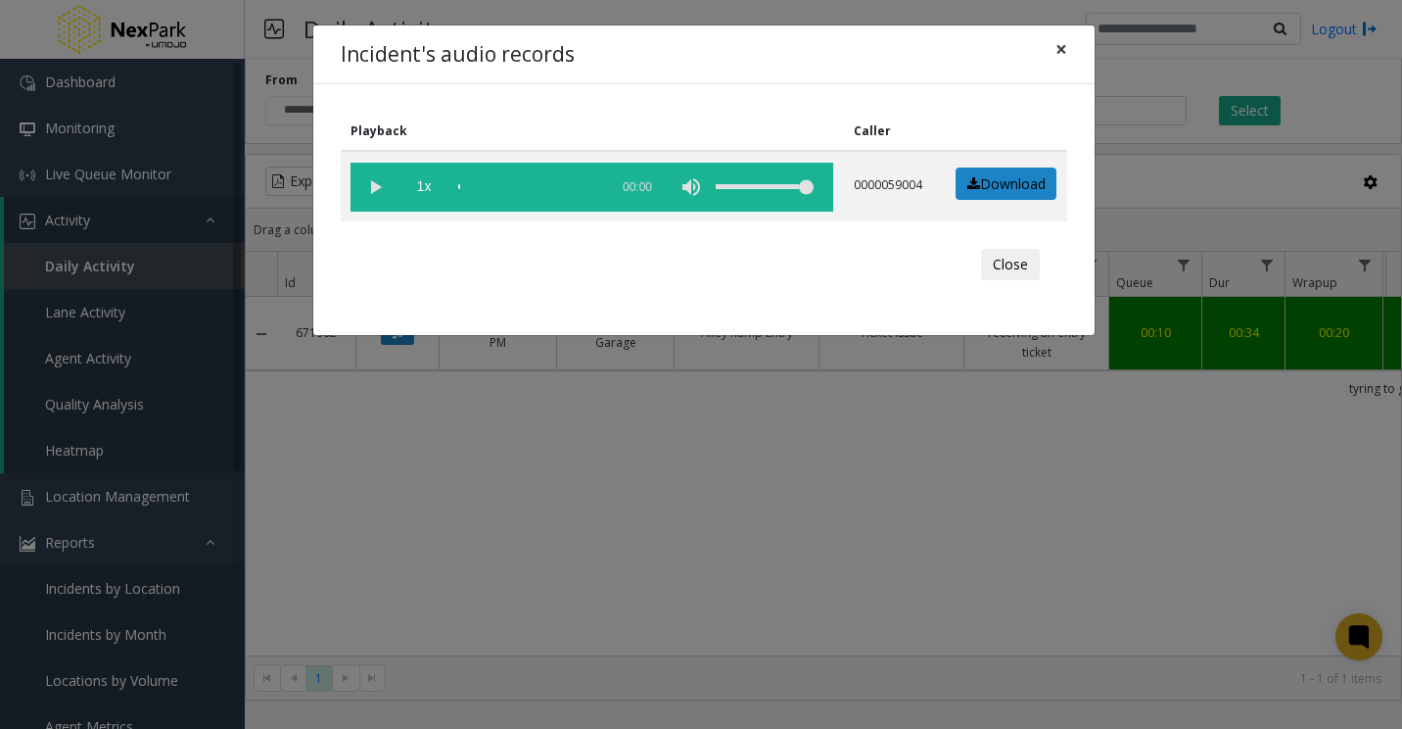
click at [1061, 55] on span "×" at bounding box center [1062, 48] width 12 height 27
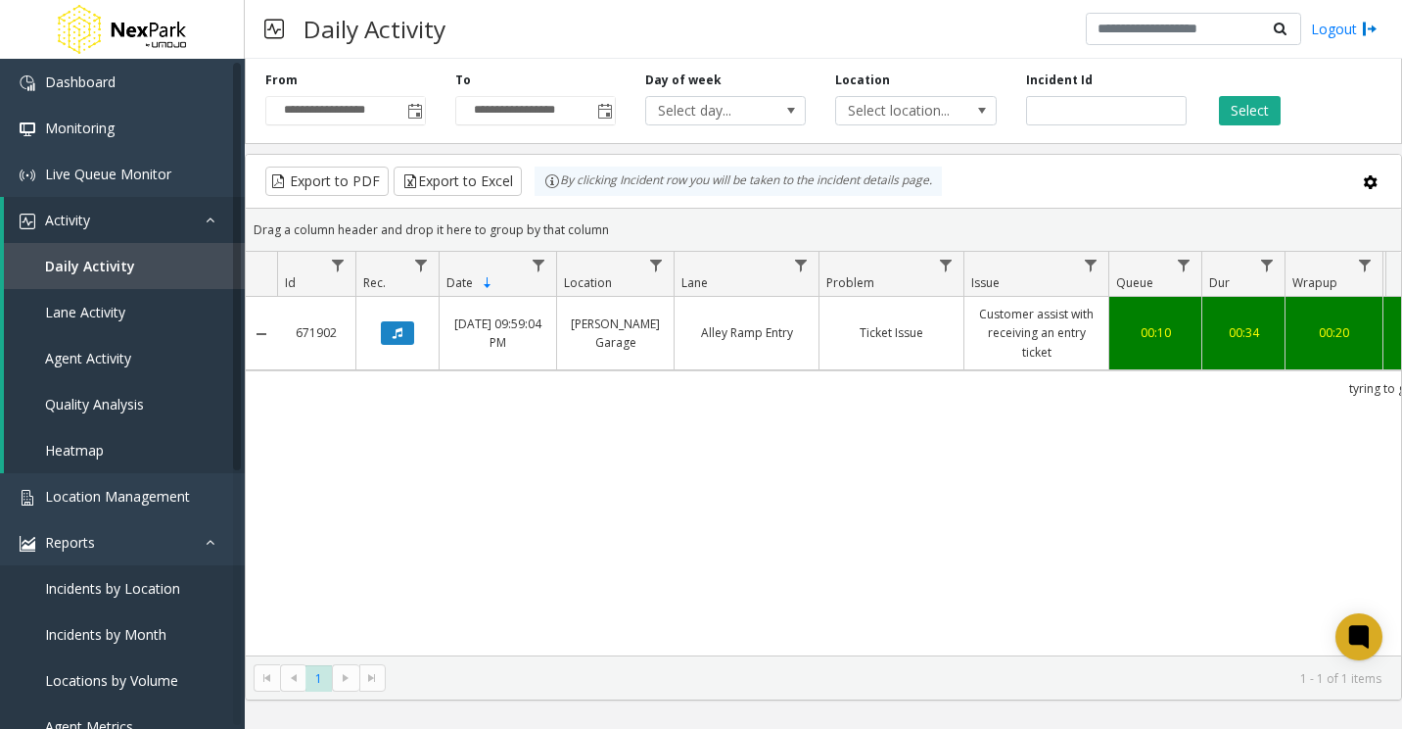
click at [1044, 585] on div "671902 Jan 4, 2025 09:59:04 PM Seelbach Garage Alley Ramp Entry Ticket Issue Cu…" at bounding box center [824, 476] width 1156 height 358
click at [1055, 103] on input "******" at bounding box center [1106, 110] width 161 height 29
paste input "number"
click at [1246, 106] on button "Select" at bounding box center [1250, 110] width 62 height 29
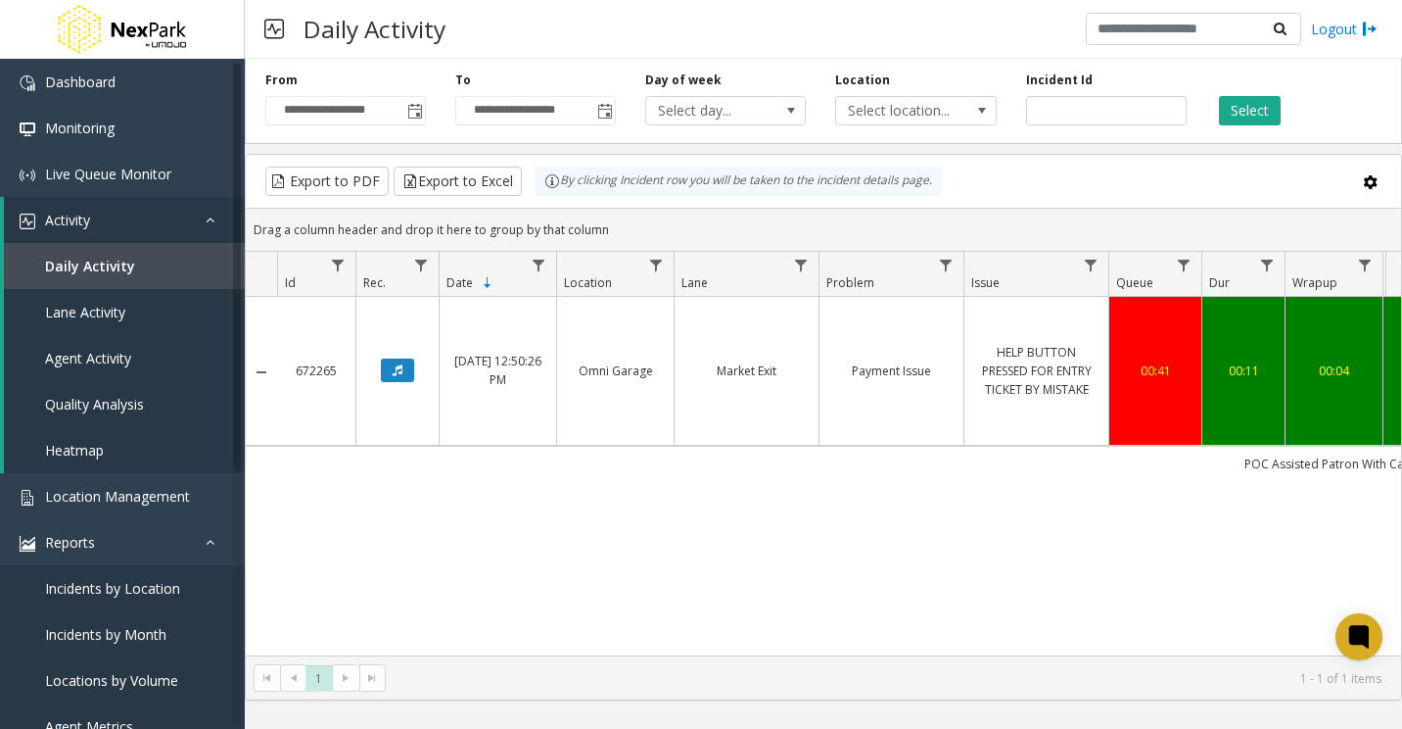
drag, startPoint x: 950, startPoint y: 591, endPoint x: 846, endPoint y: 582, distance: 104.2
click at [950, 591] on div "672265 Jan 10, 2025 12:50:26 PM Omni Garage Market Exit Payment Issue HELP BUTT…" at bounding box center [824, 476] width 1156 height 358
click at [402, 365] on icon "Data table" at bounding box center [398, 370] width 10 height 12
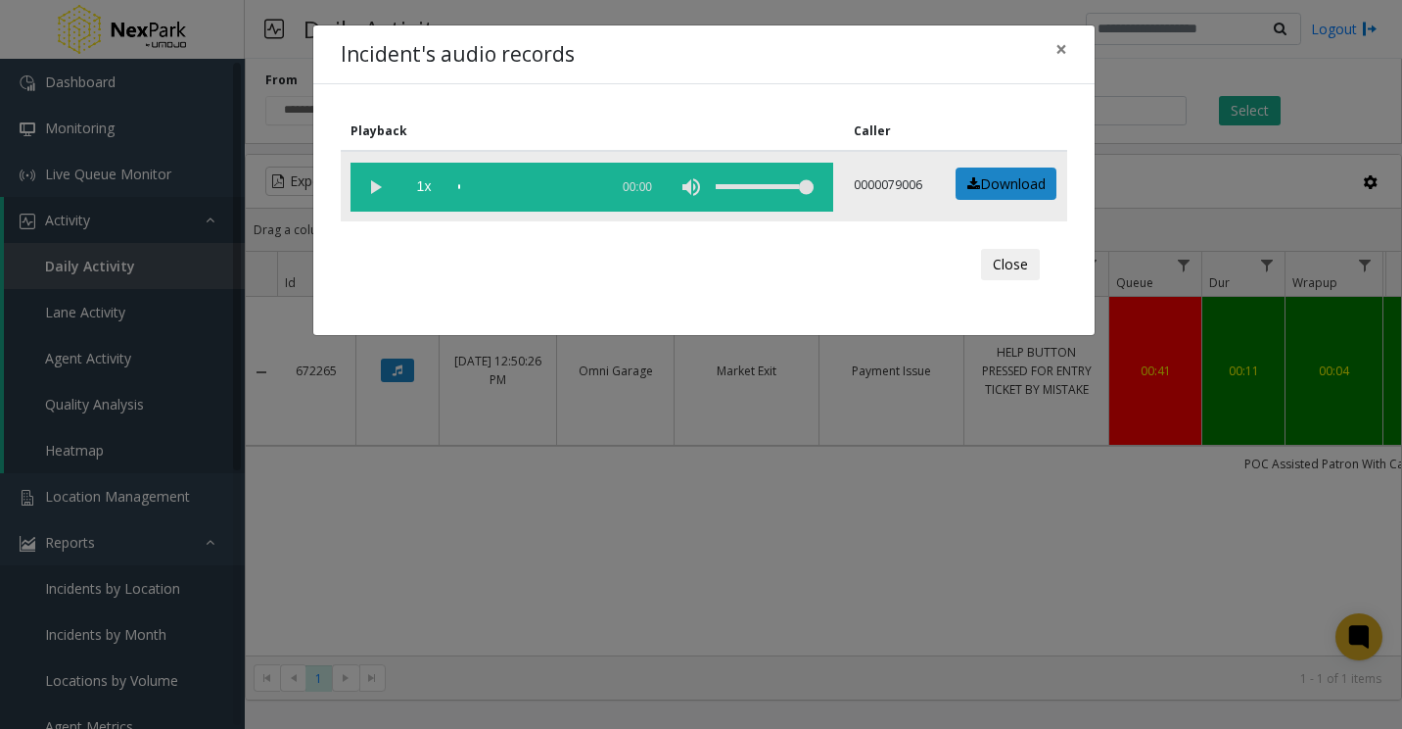
click at [378, 185] on vg-play-pause at bounding box center [375, 187] width 49 height 49
click at [563, 191] on div "scrub bar" at bounding box center [528, 187] width 140 height 49
click at [581, 185] on div "scrub bar" at bounding box center [528, 187] width 140 height 49
click at [572, 186] on div "scrub bar" at bounding box center [528, 187] width 140 height 49
click at [379, 189] on vg-play-pause at bounding box center [375, 187] width 49 height 49
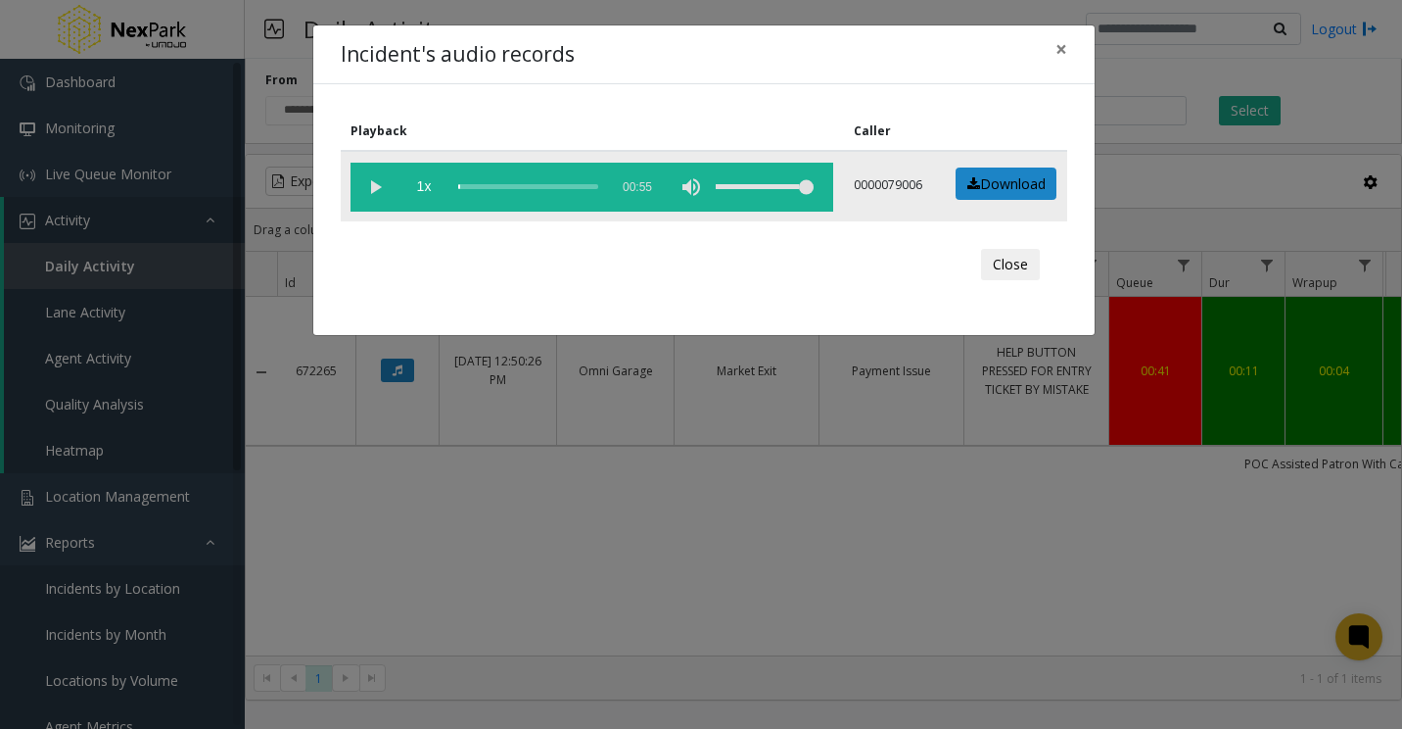
click at [570, 182] on div "scrub bar" at bounding box center [528, 187] width 140 height 49
click at [1054, 50] on button "×" at bounding box center [1061, 49] width 39 height 48
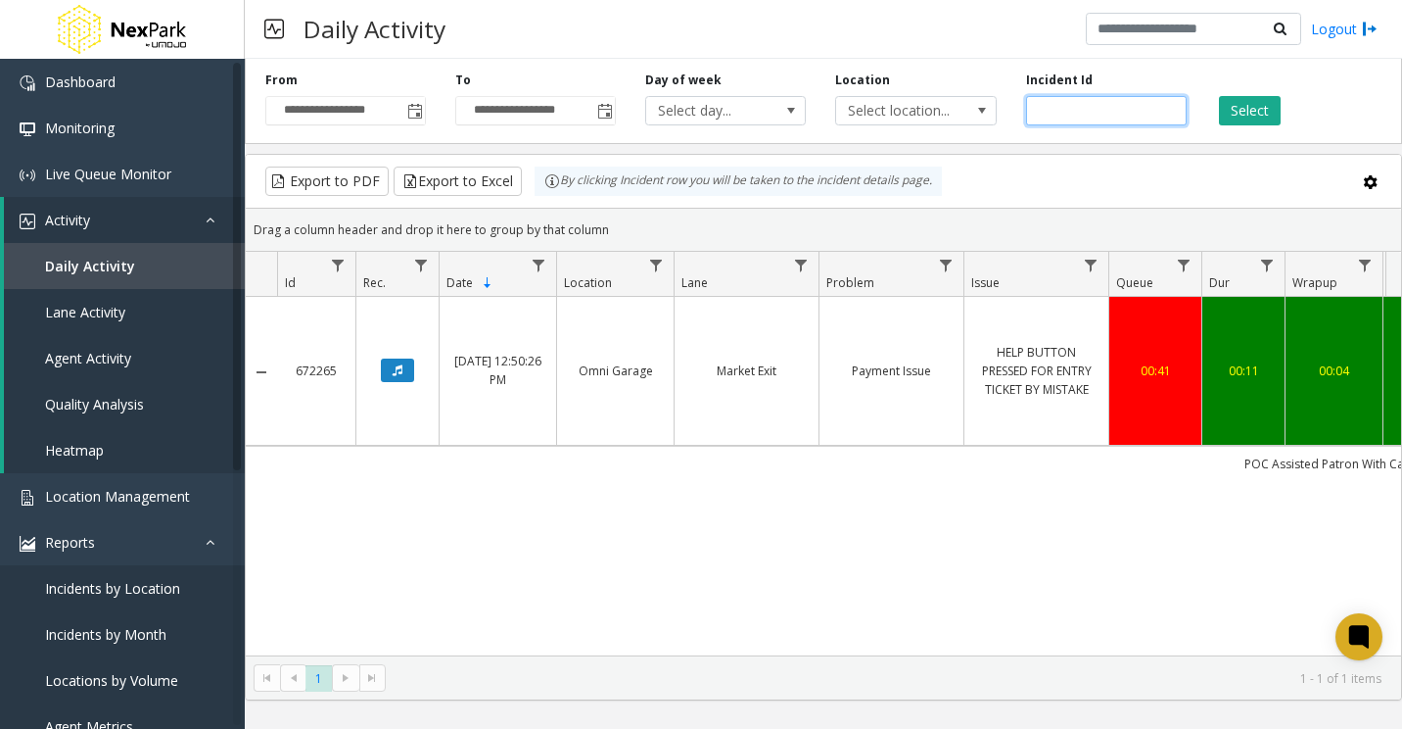
click at [1062, 102] on input "******" at bounding box center [1106, 110] width 161 height 29
paste input "number"
click at [1261, 114] on button "Select" at bounding box center [1250, 110] width 62 height 29
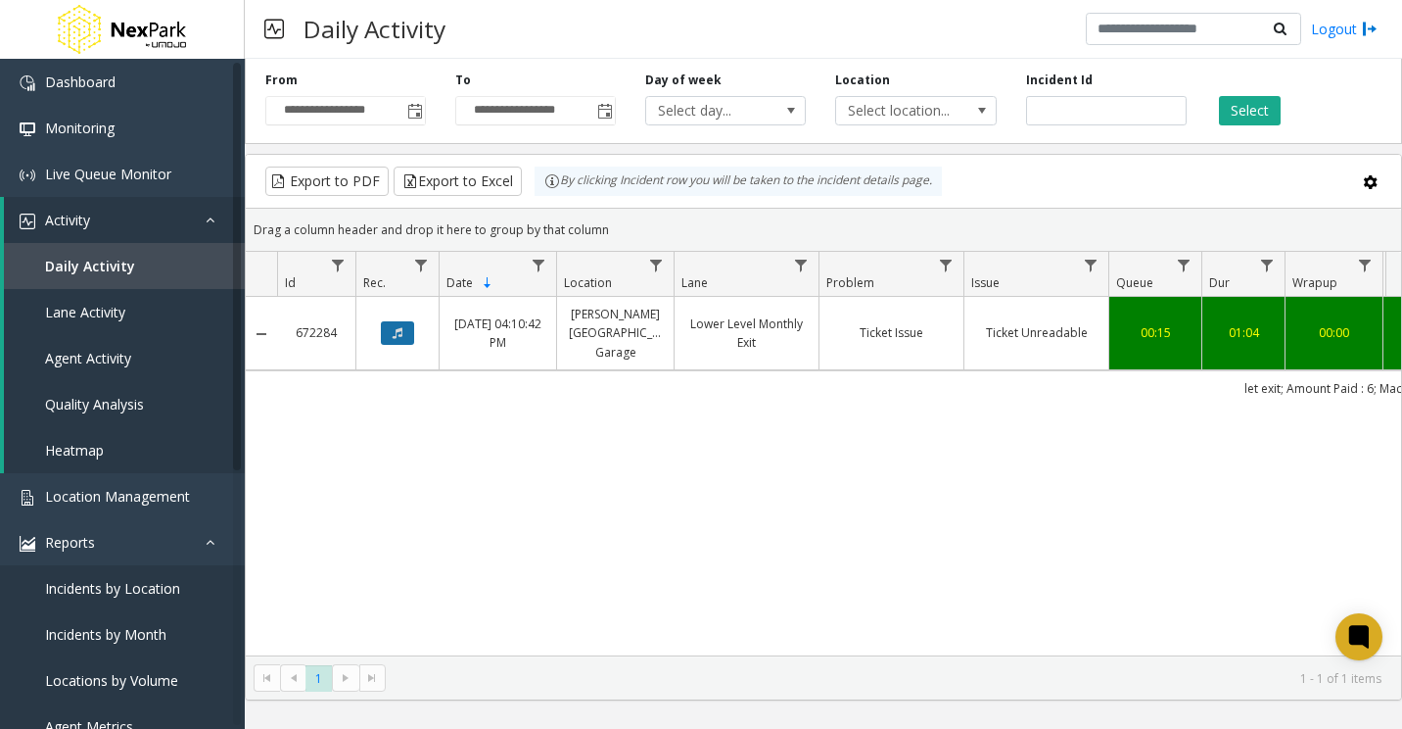
click at [404, 334] on button "Data table" at bounding box center [397, 333] width 33 height 24
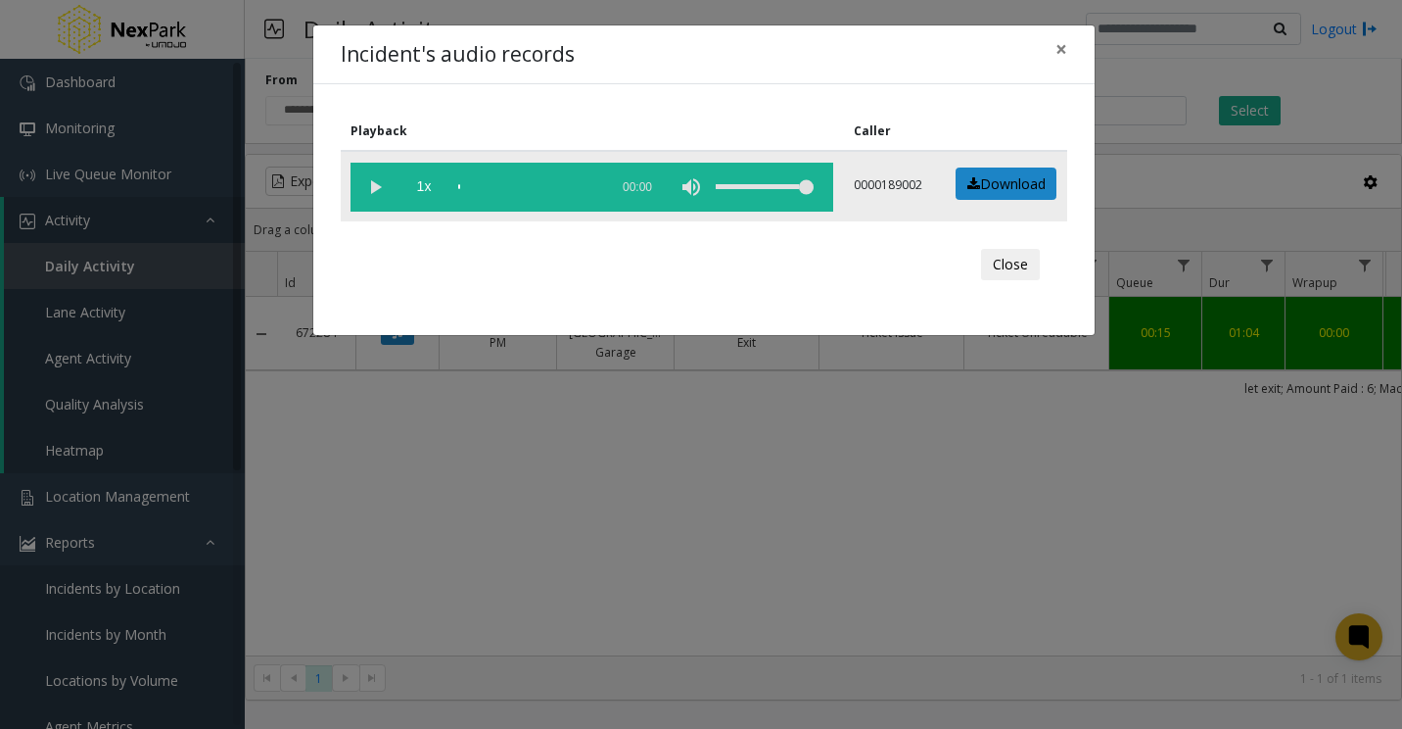
click at [381, 178] on vg-play-pause at bounding box center [375, 187] width 49 height 49
click at [1056, 48] on span "×" at bounding box center [1062, 48] width 12 height 27
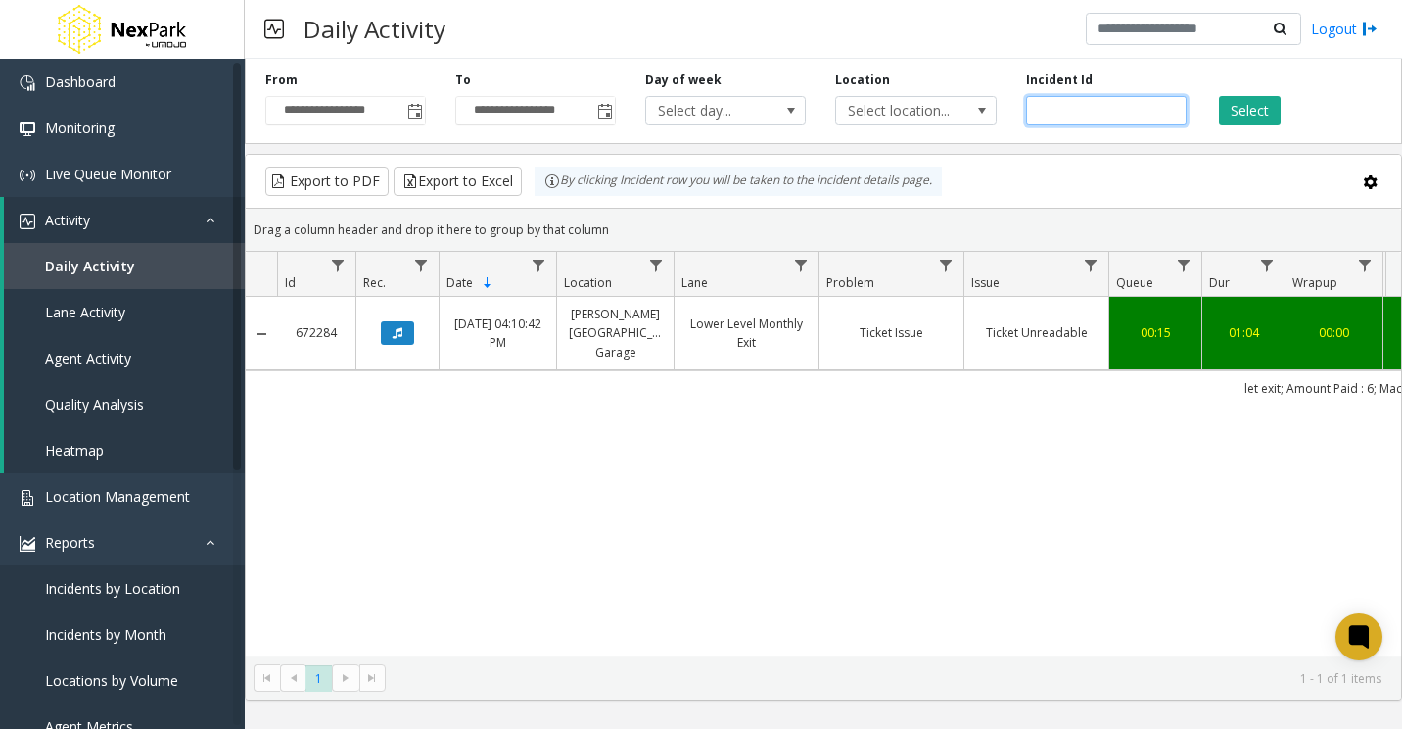
click at [1048, 109] on input "******" at bounding box center [1106, 110] width 161 height 29
paste input "number"
click at [1261, 98] on button "Select" at bounding box center [1250, 110] width 62 height 29
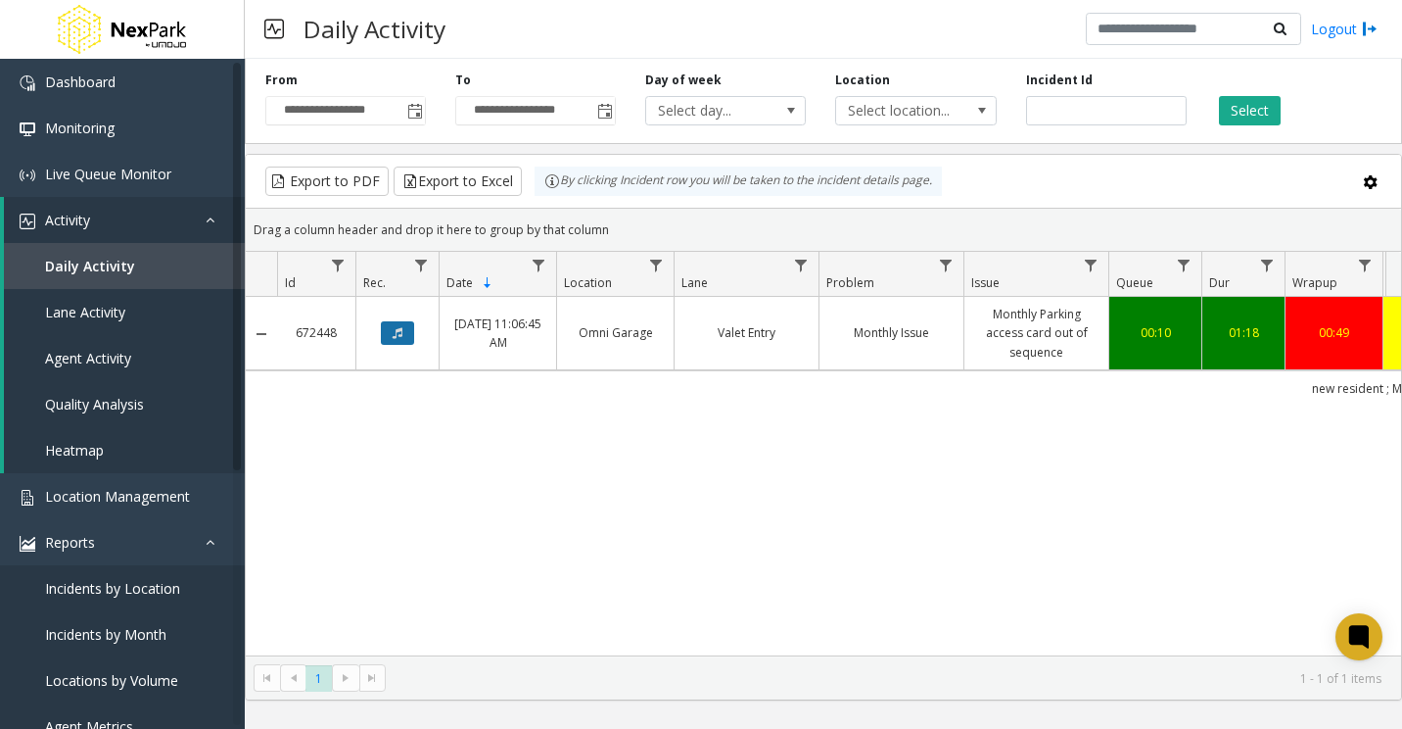
click at [410, 340] on button "Data table" at bounding box center [397, 333] width 33 height 24
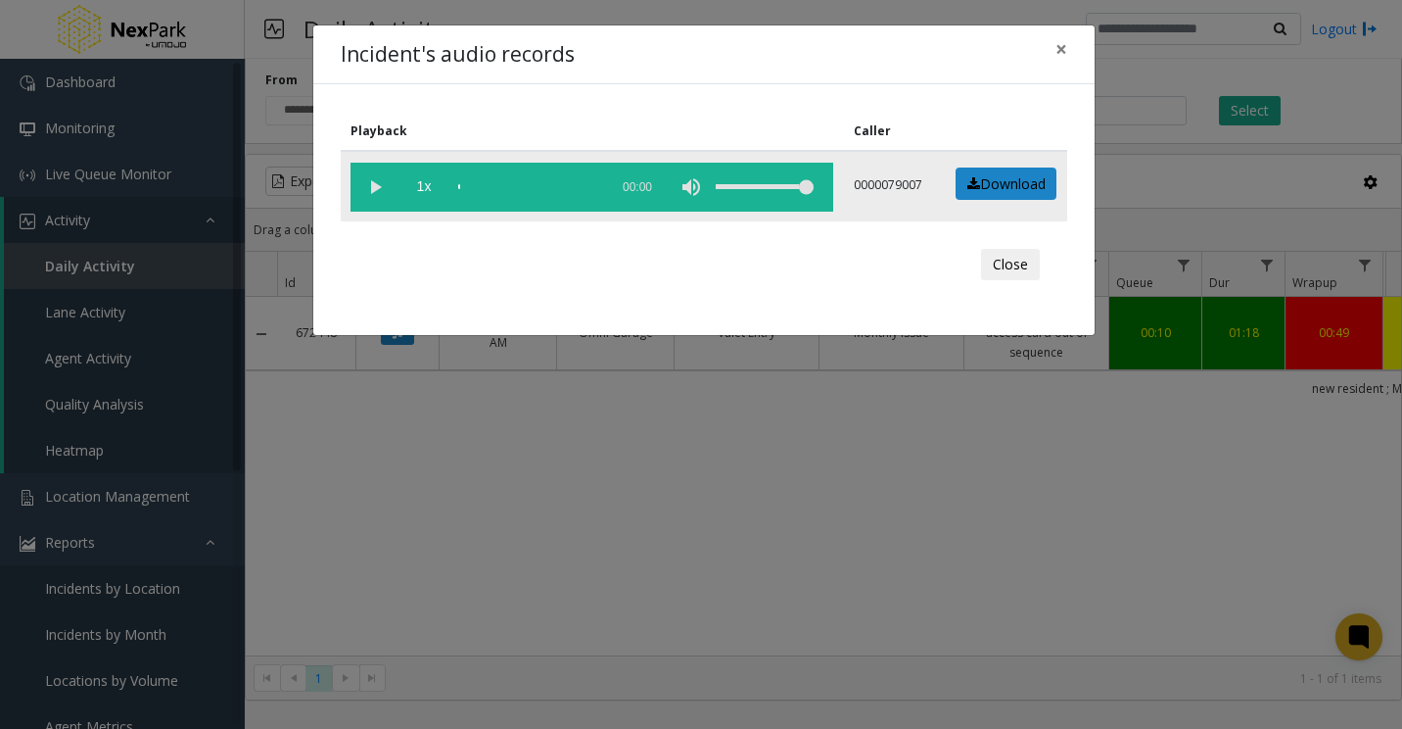
click at [360, 185] on vg-play-pause at bounding box center [375, 187] width 49 height 49
click at [479, 186] on div "scrub bar" at bounding box center [528, 187] width 140 height 49
click at [984, 174] on link "Download" at bounding box center [1006, 183] width 101 height 33
click at [1056, 51] on span "×" at bounding box center [1062, 48] width 12 height 27
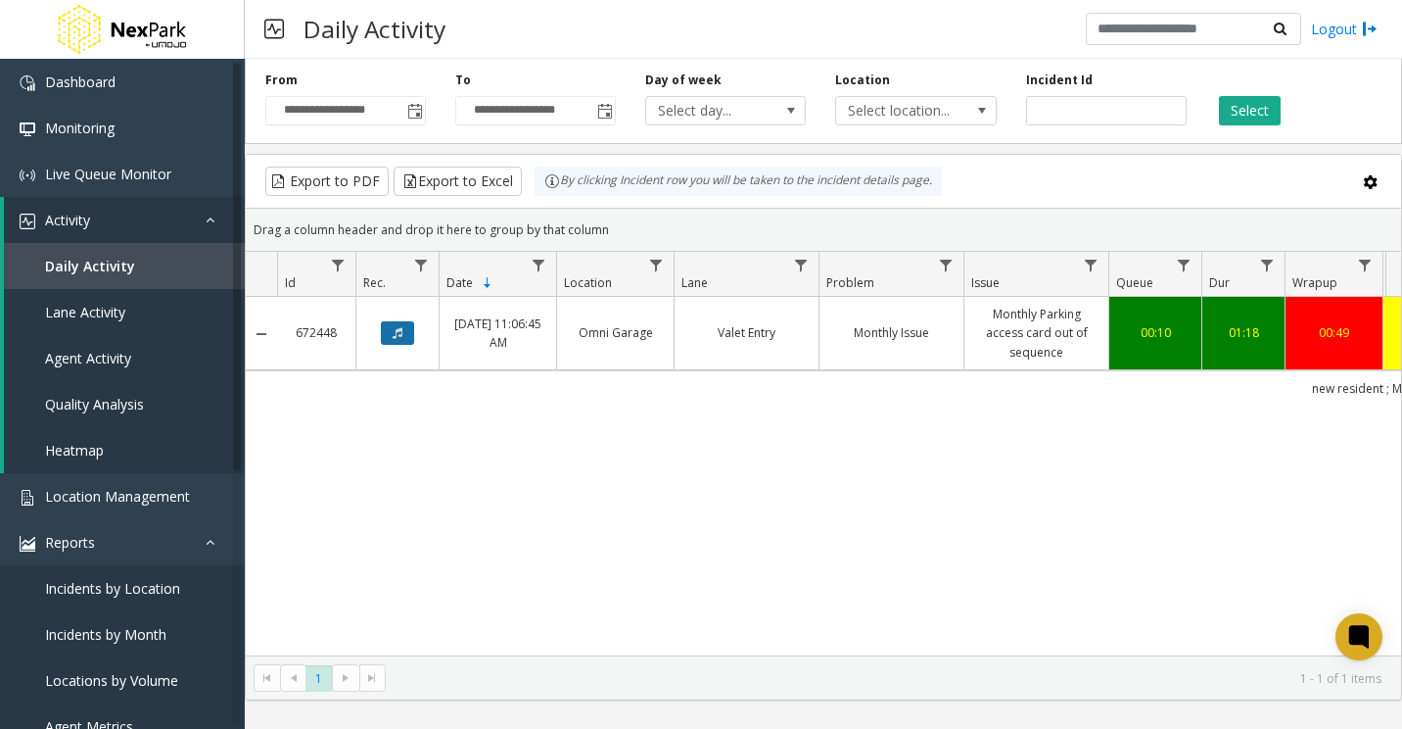
click at [402, 333] on icon "Data table" at bounding box center [398, 333] width 10 height 12
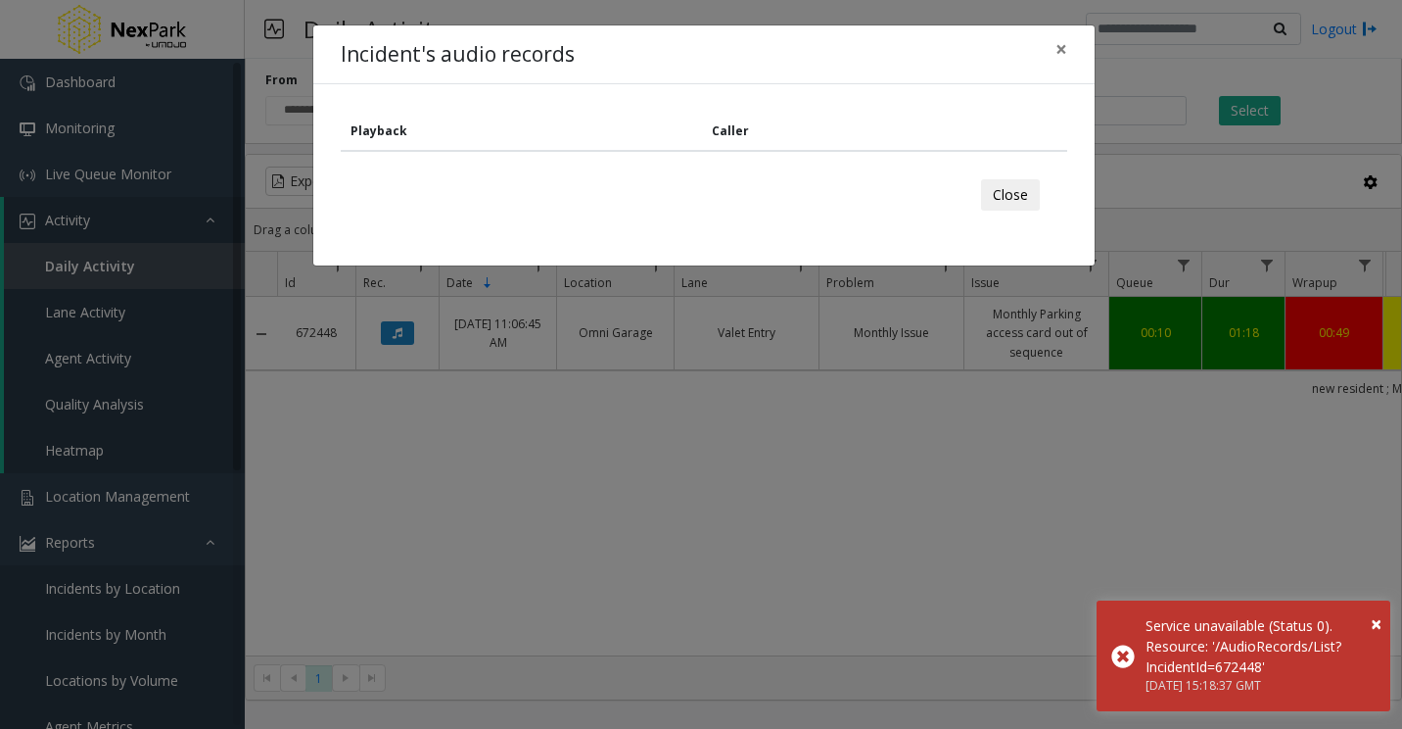
click at [1024, 196] on button "Close" at bounding box center [1010, 194] width 59 height 31
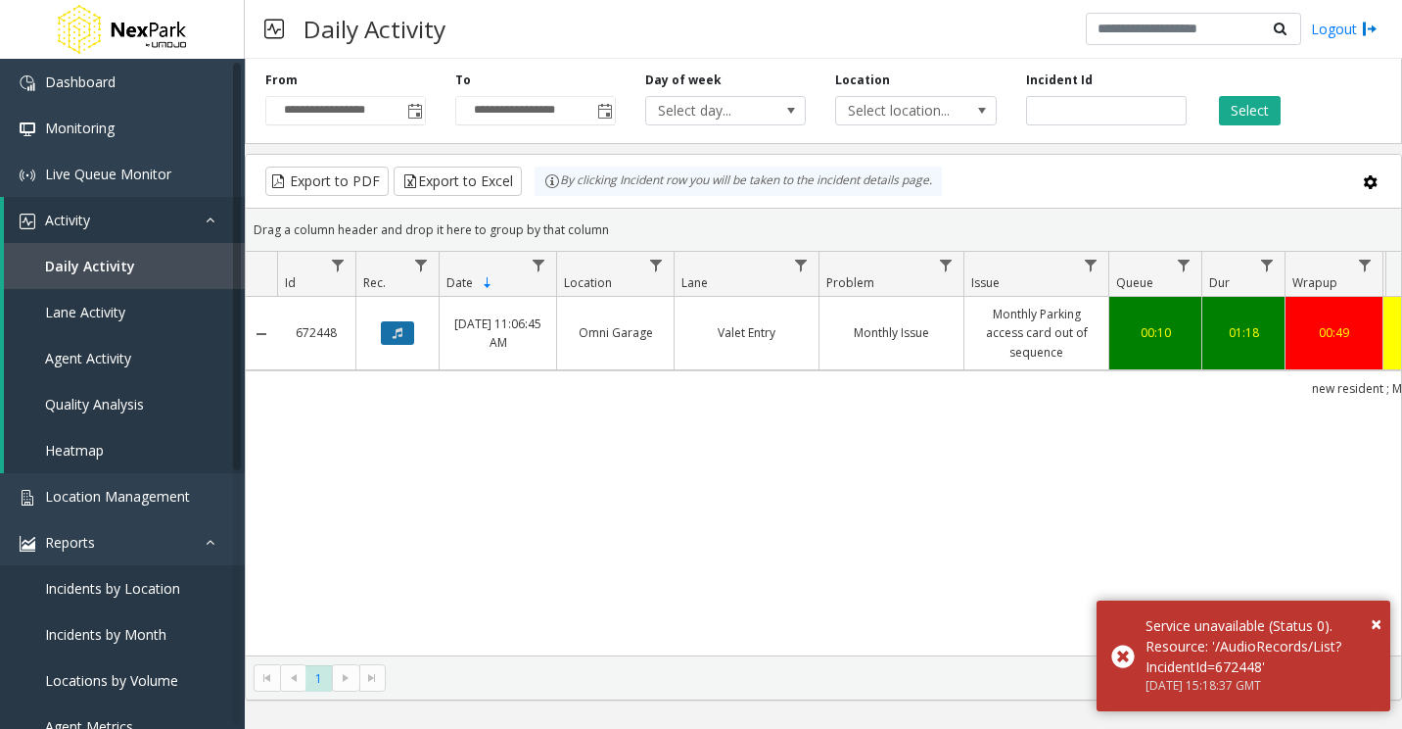
click at [395, 324] on button "Data table" at bounding box center [397, 333] width 33 height 24
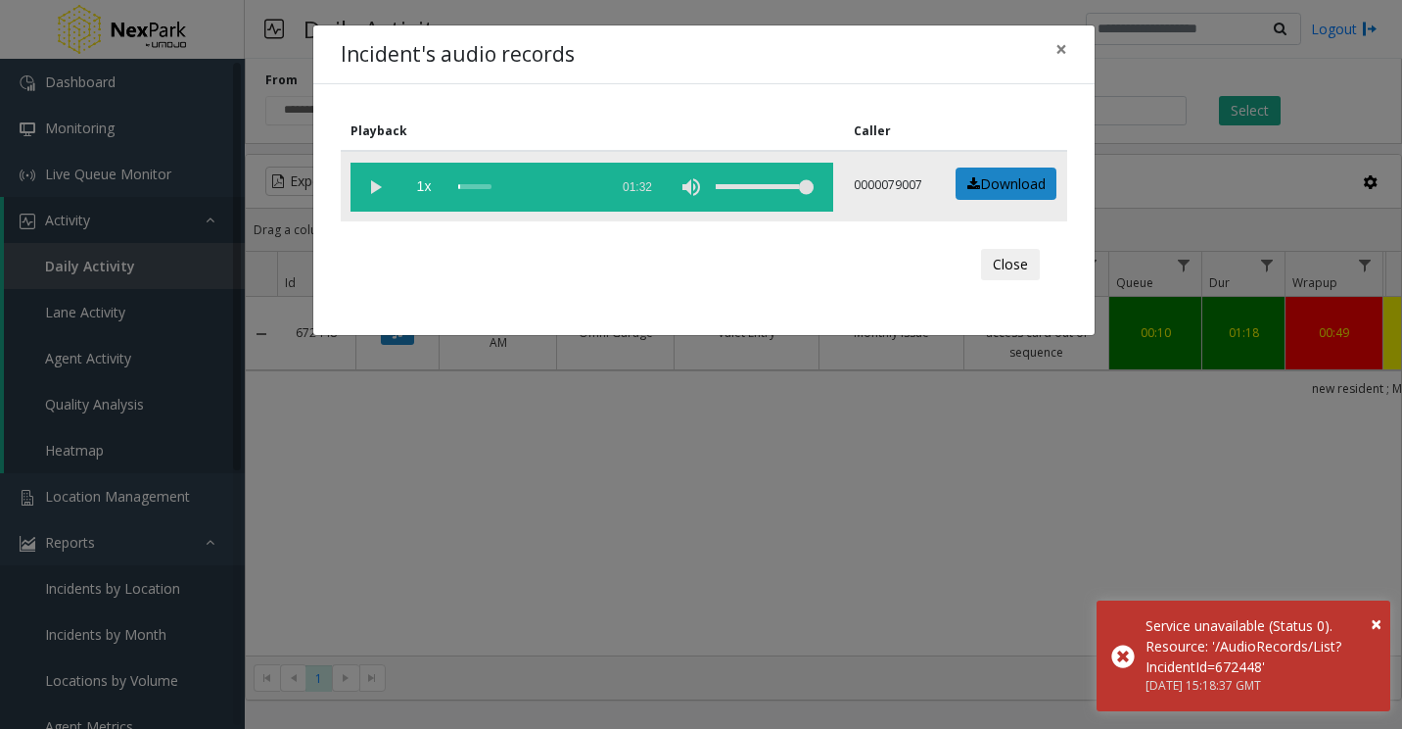
click at [369, 182] on vg-play-pause at bounding box center [375, 187] width 49 height 49
click at [494, 187] on div "scrub bar" at bounding box center [528, 187] width 140 height 49
click at [482, 186] on div "scrub bar" at bounding box center [528, 187] width 140 height 49
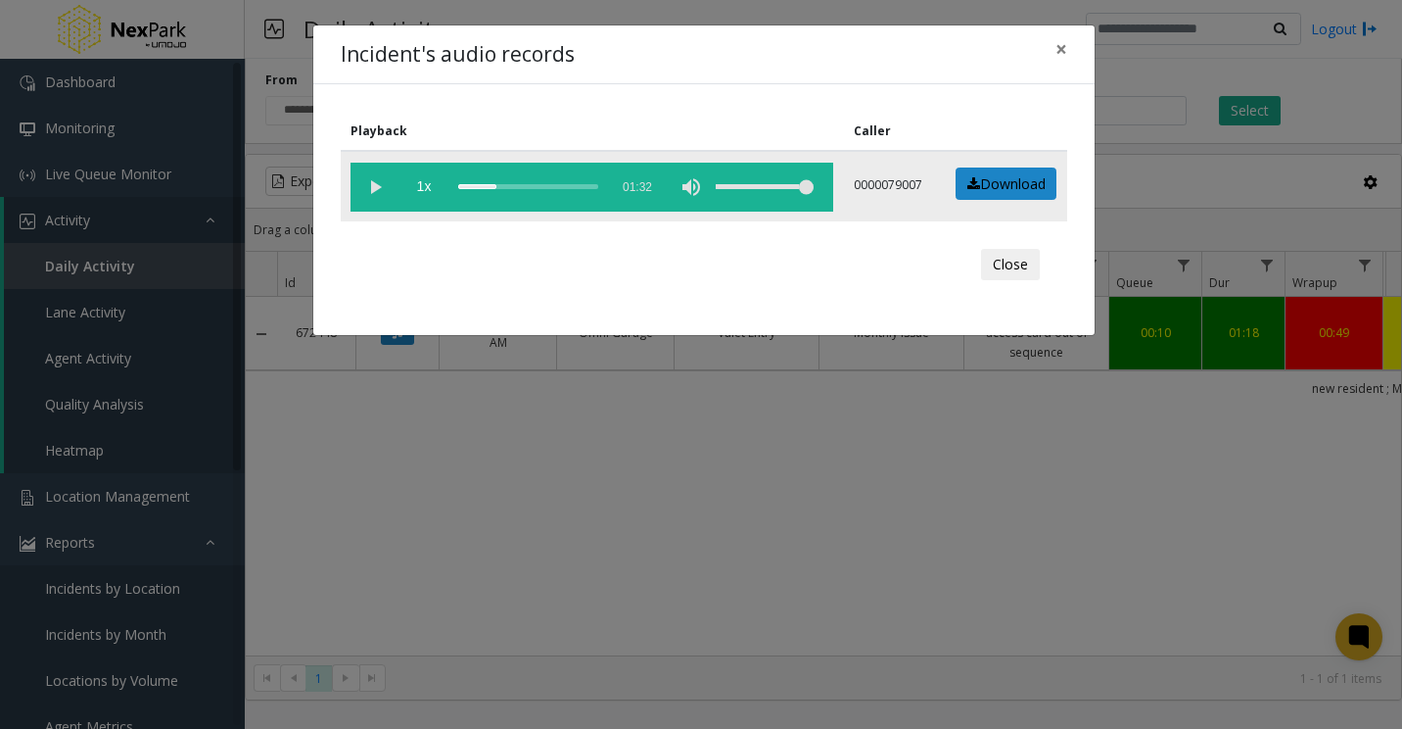
click at [497, 185] on div "scrub bar" at bounding box center [528, 187] width 140 height 49
click at [486, 183] on div "scrub bar" at bounding box center [528, 187] width 140 height 49
click at [1063, 53] on span "×" at bounding box center [1062, 48] width 12 height 27
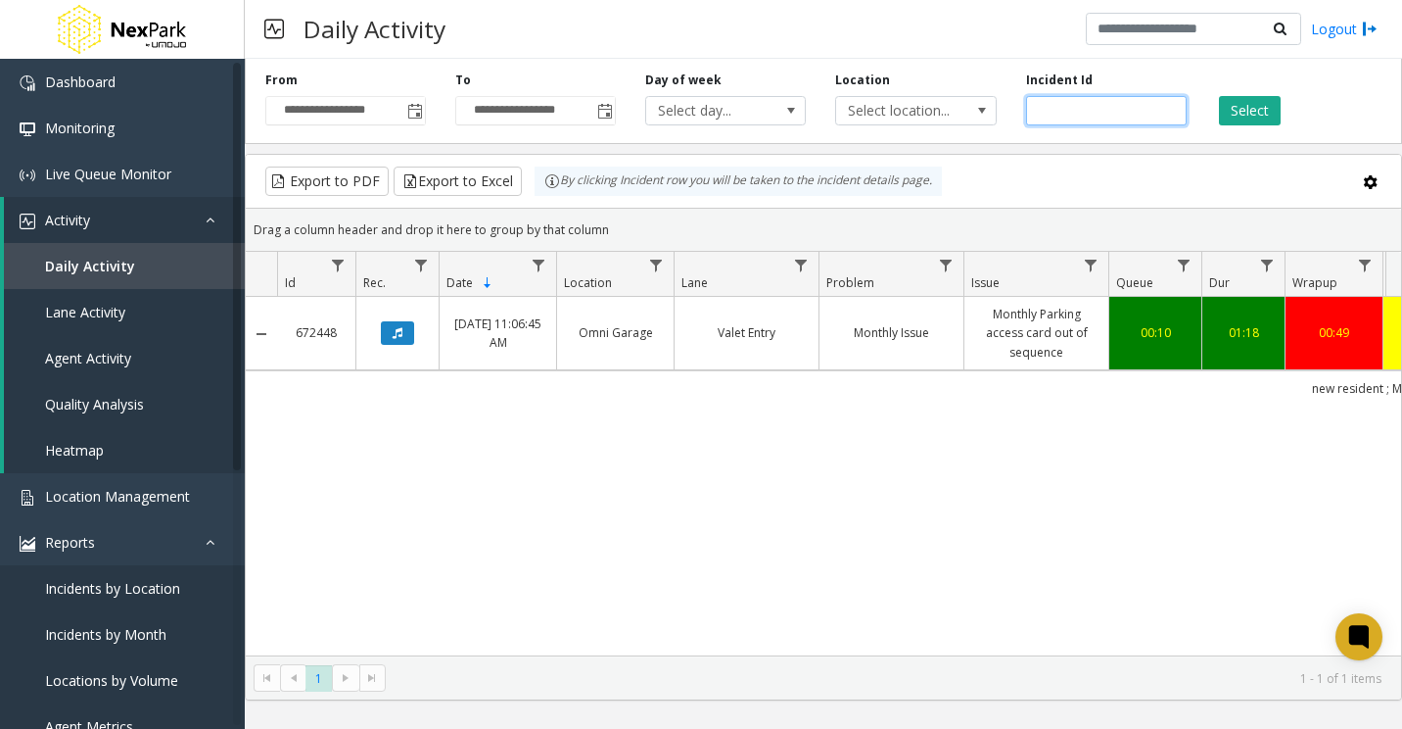
click at [1054, 103] on input "******" at bounding box center [1106, 110] width 161 height 29
paste input "number"
click at [1253, 115] on button "Select" at bounding box center [1250, 110] width 62 height 29
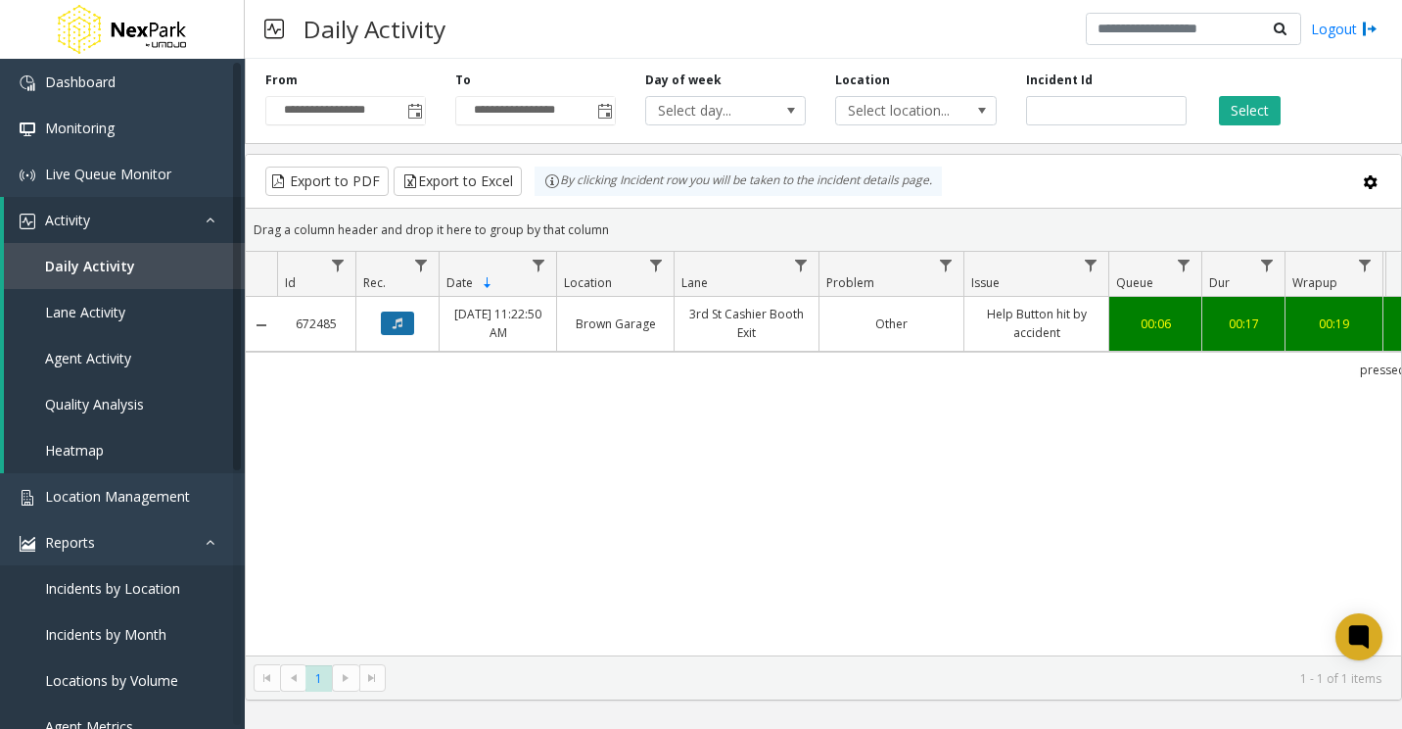
click at [395, 323] on icon "Data table" at bounding box center [398, 323] width 10 height 12
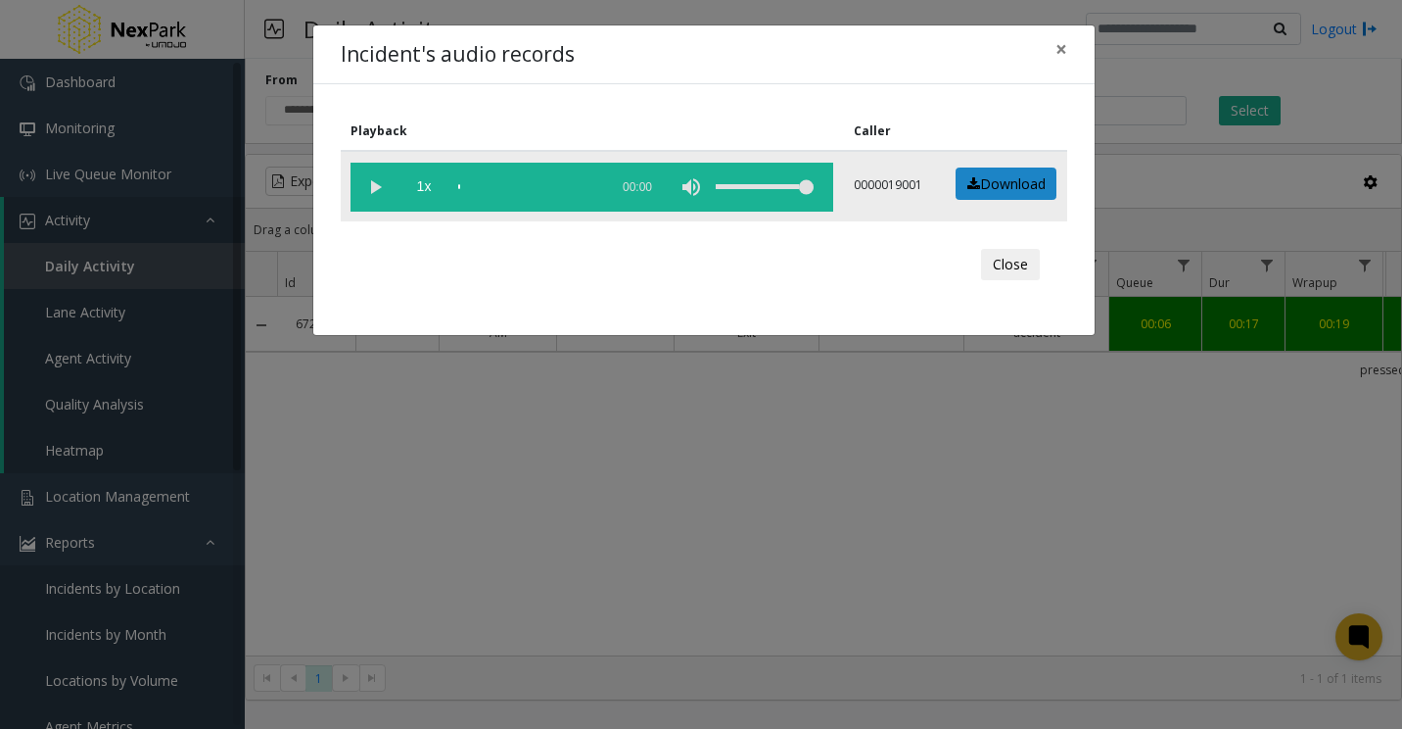
click at [378, 186] on vg-play-pause at bounding box center [375, 187] width 49 height 49
click at [482, 184] on div "scrub bar" at bounding box center [528, 187] width 140 height 49
click at [628, 302] on div "Playback Caller 1x 00:28 0000019001 Download Close" at bounding box center [704, 209] width 782 height 251
click at [1061, 47] on span "×" at bounding box center [1062, 48] width 12 height 27
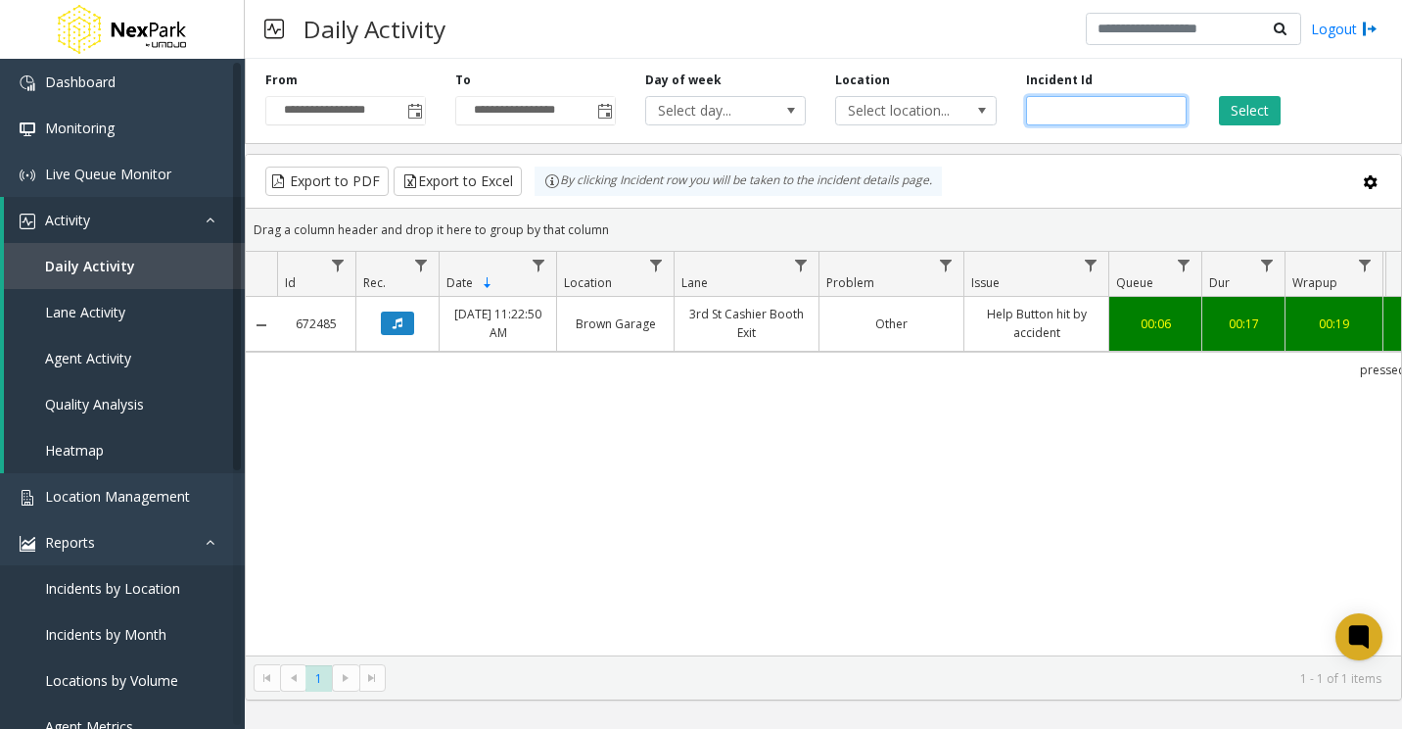
click at [1042, 115] on input "******" at bounding box center [1106, 110] width 161 height 29
paste input "number"
click at [1238, 104] on button "Select" at bounding box center [1250, 110] width 62 height 29
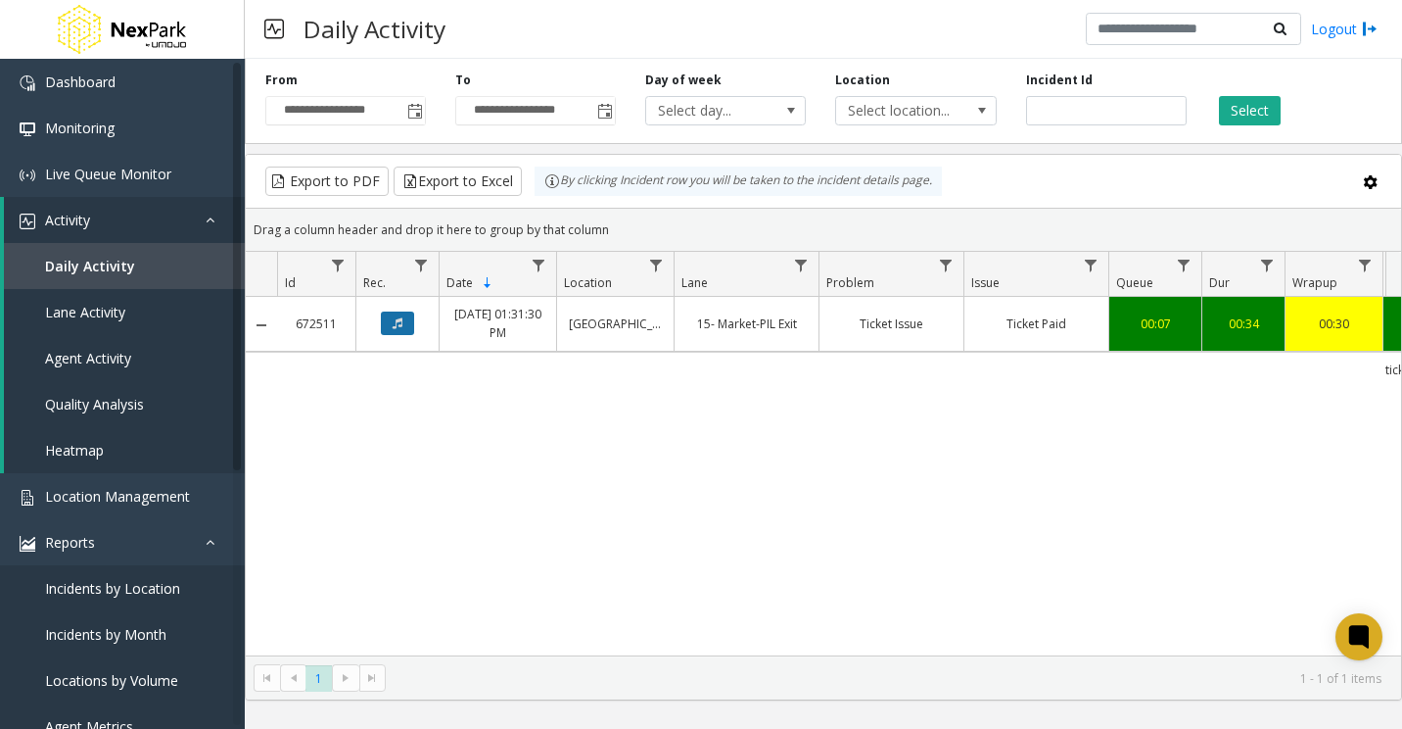
click at [403, 323] on button "Data table" at bounding box center [397, 323] width 33 height 24
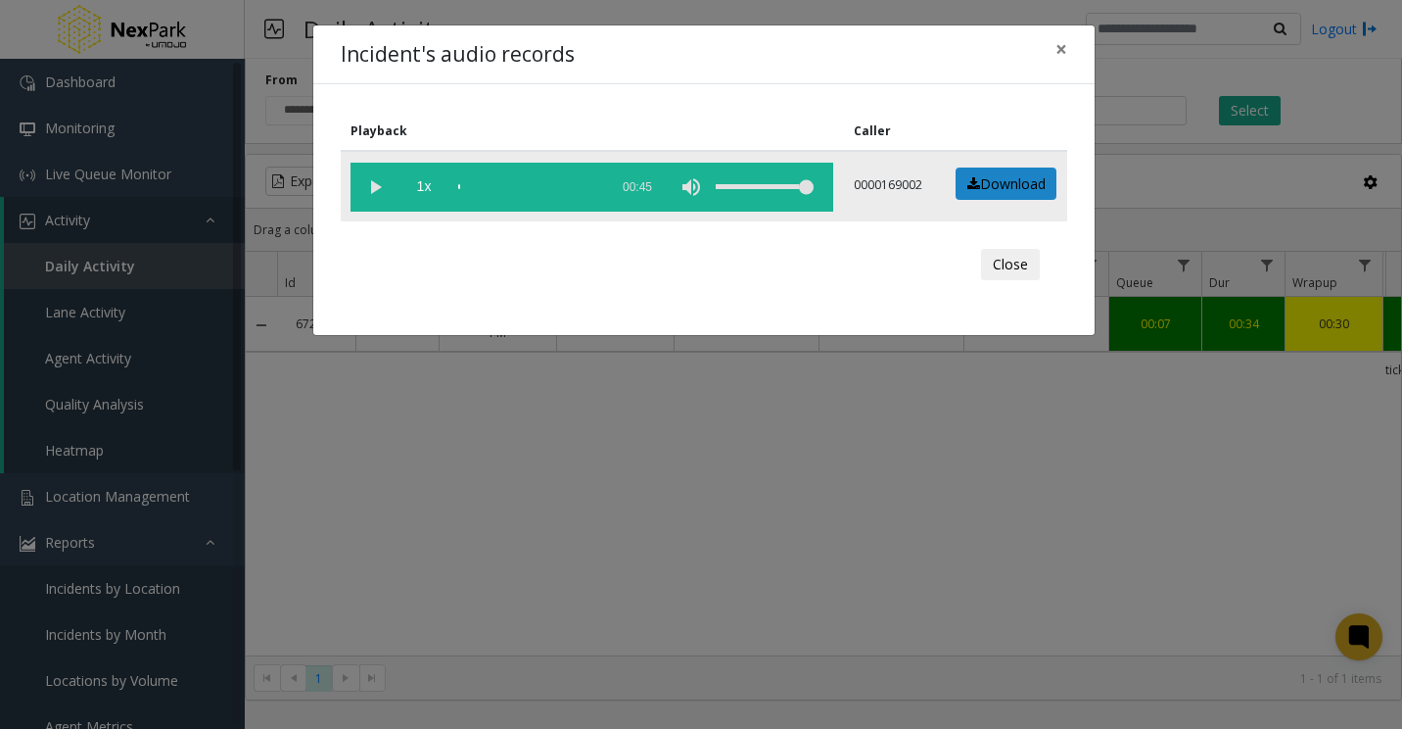
click at [369, 185] on vg-play-pause at bounding box center [375, 187] width 49 height 49
click at [497, 186] on div "scrub bar" at bounding box center [528, 187] width 140 height 49
click at [540, 187] on div "scrub bar" at bounding box center [528, 187] width 140 height 49
click at [517, 185] on div "scrub bar" at bounding box center [528, 187] width 140 height 49
click at [1056, 46] on span "×" at bounding box center [1062, 48] width 12 height 27
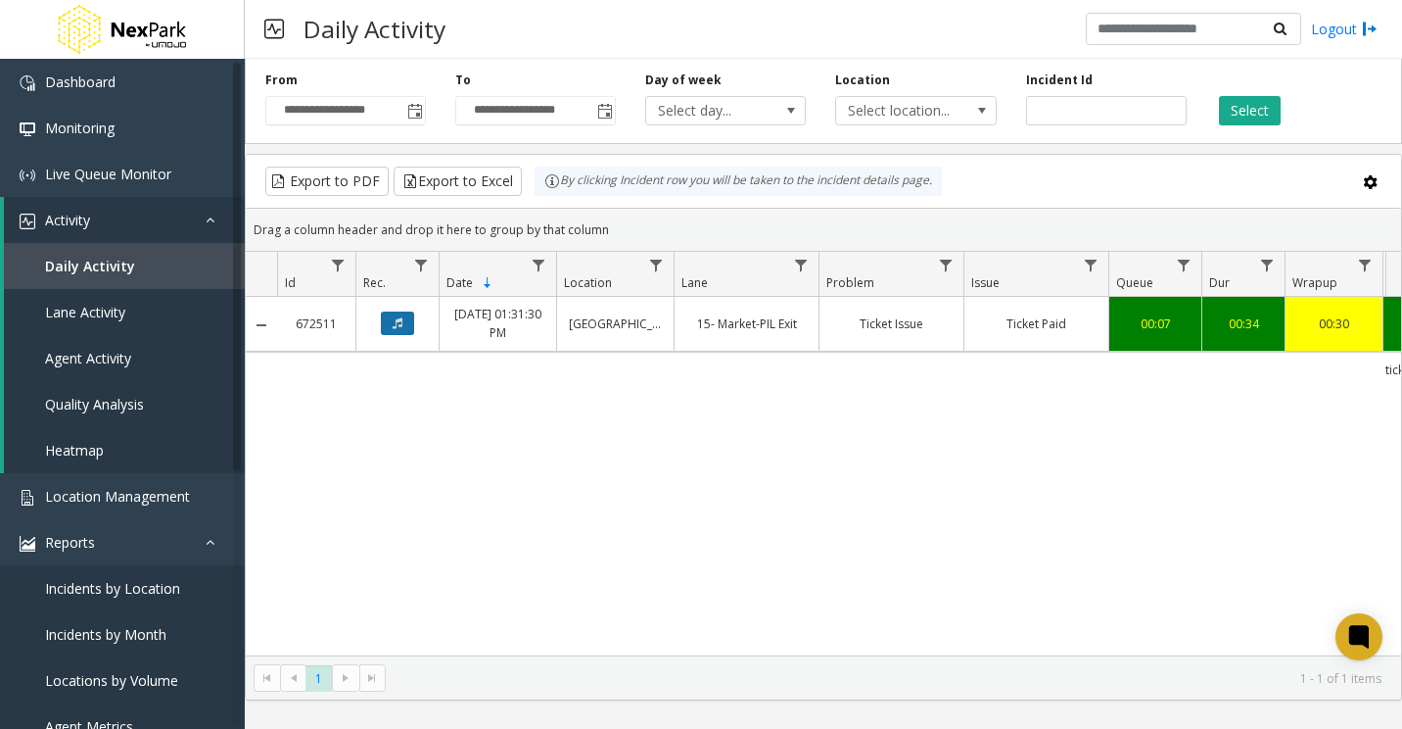
click at [394, 321] on icon "Data table" at bounding box center [398, 323] width 10 height 12
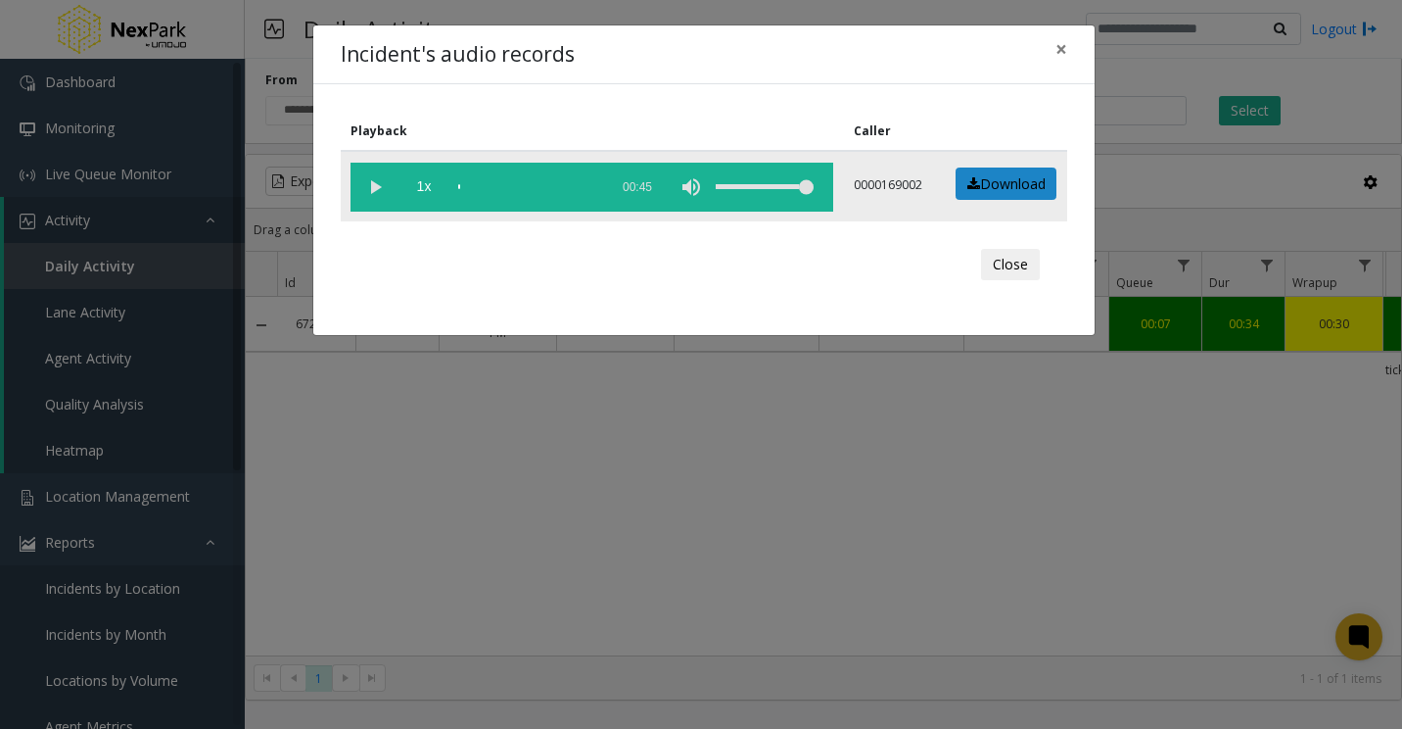
drag, startPoint x: 382, startPoint y: 183, endPoint x: 398, endPoint y: 184, distance: 15.7
click at [381, 183] on vg-play-pause at bounding box center [375, 187] width 49 height 49
drag, startPoint x: 487, startPoint y: 185, endPoint x: 541, endPoint y: 187, distance: 53.9
click at [488, 185] on div "scrub bar" at bounding box center [528, 187] width 140 height 49
click at [533, 186] on div "scrub bar" at bounding box center [528, 187] width 140 height 49
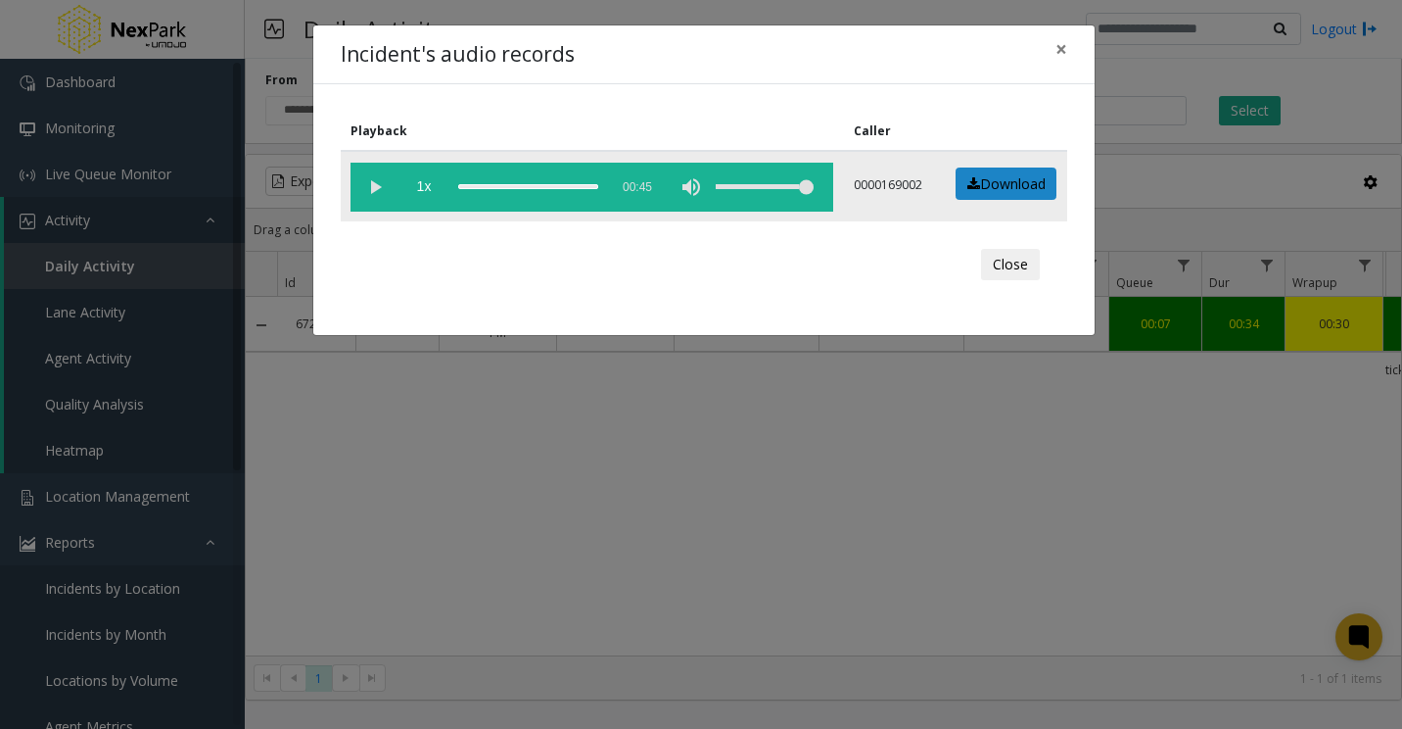
drag, startPoint x: 364, startPoint y: 183, endPoint x: 380, endPoint y: 178, distance: 16.4
click at [366, 183] on vg-play-pause at bounding box center [375, 187] width 49 height 49
click at [562, 188] on div "scrub bar" at bounding box center [528, 187] width 140 height 49
click at [513, 180] on div "scrub bar" at bounding box center [528, 187] width 140 height 49
click at [1069, 43] on button "×" at bounding box center [1061, 49] width 39 height 48
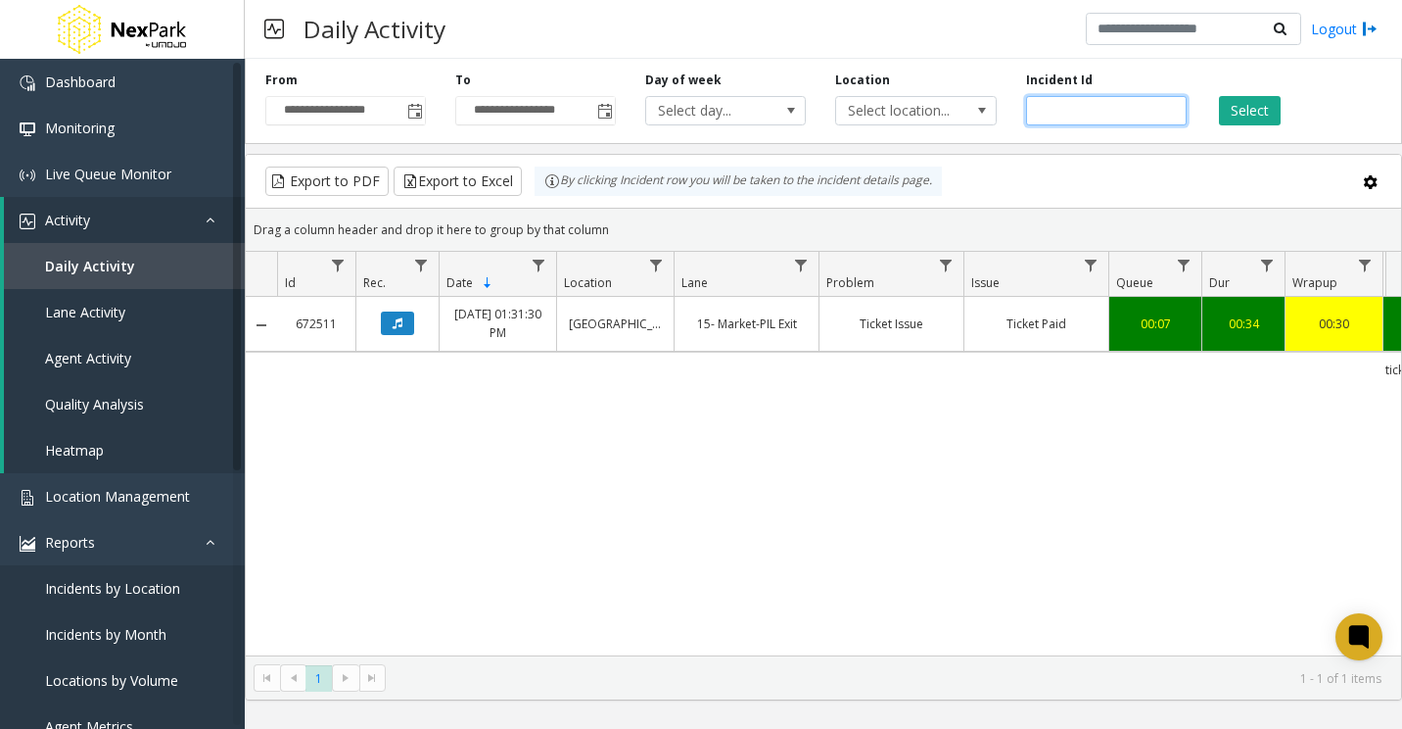
click at [1046, 107] on input "******" at bounding box center [1106, 110] width 161 height 29
paste input "number"
click at [1270, 116] on button "Select" at bounding box center [1250, 110] width 62 height 29
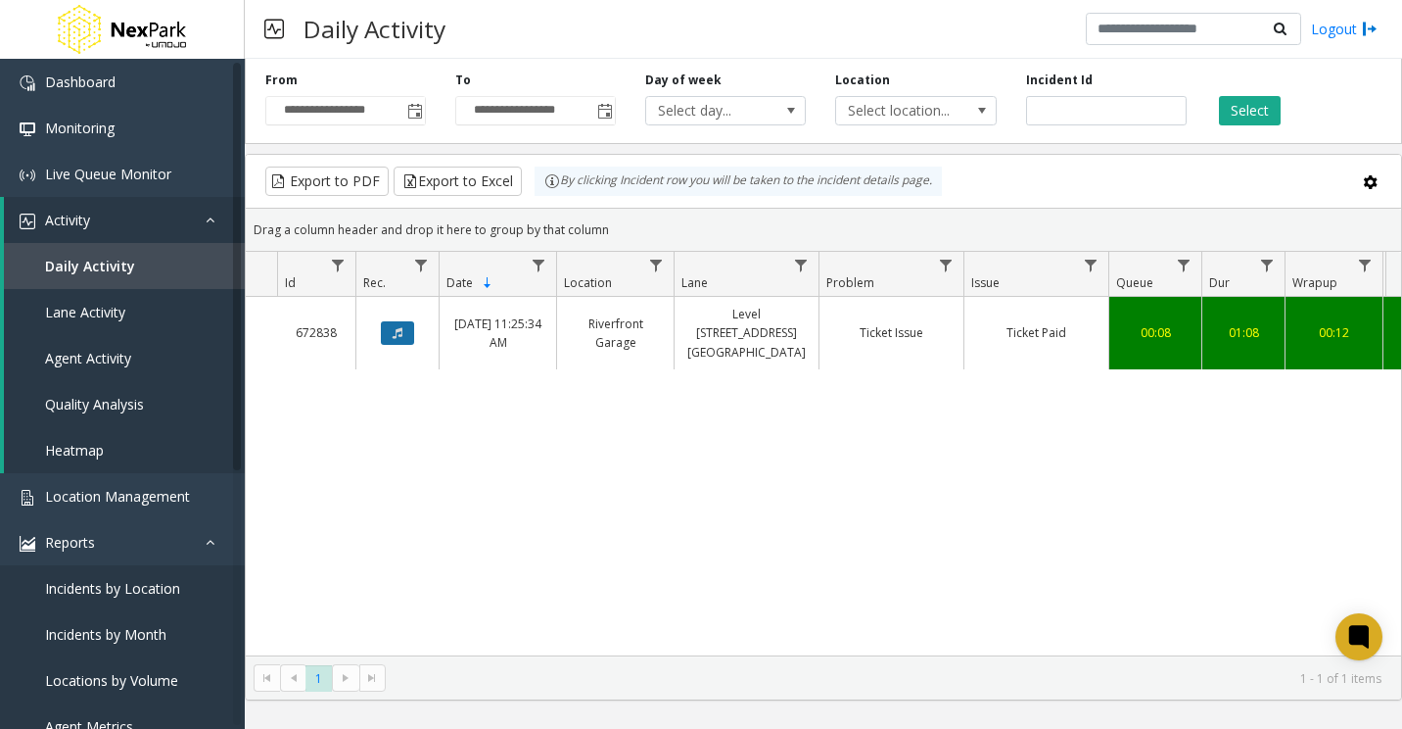
click at [408, 321] on button "Data table" at bounding box center [397, 333] width 33 height 24
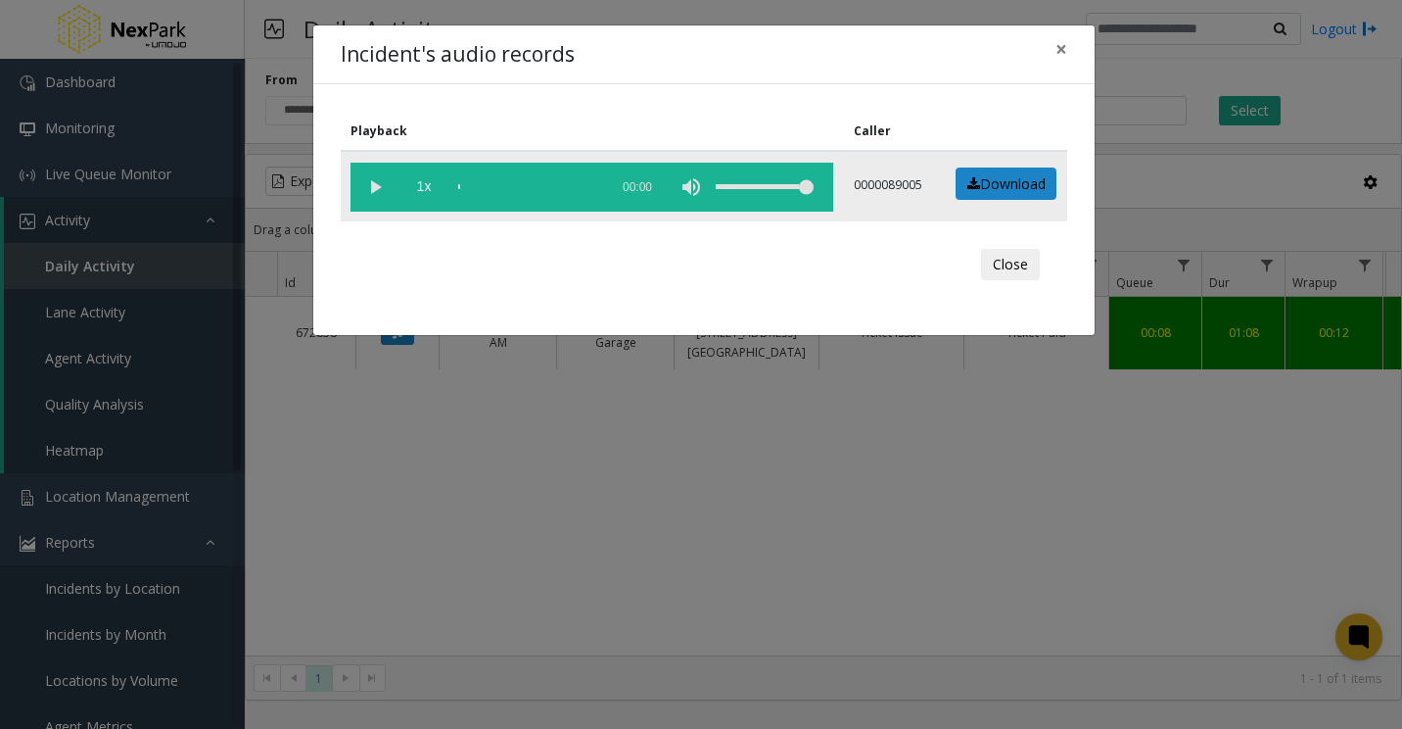
click at [379, 181] on vg-play-pause at bounding box center [375, 187] width 49 height 49
click at [473, 184] on div "scrub bar" at bounding box center [528, 187] width 140 height 49
click at [482, 184] on div "scrub bar" at bounding box center [528, 187] width 140 height 49
click at [374, 183] on vg-play-pause at bounding box center [375, 187] width 49 height 49
click at [511, 188] on div "scrub bar" at bounding box center [528, 187] width 140 height 49
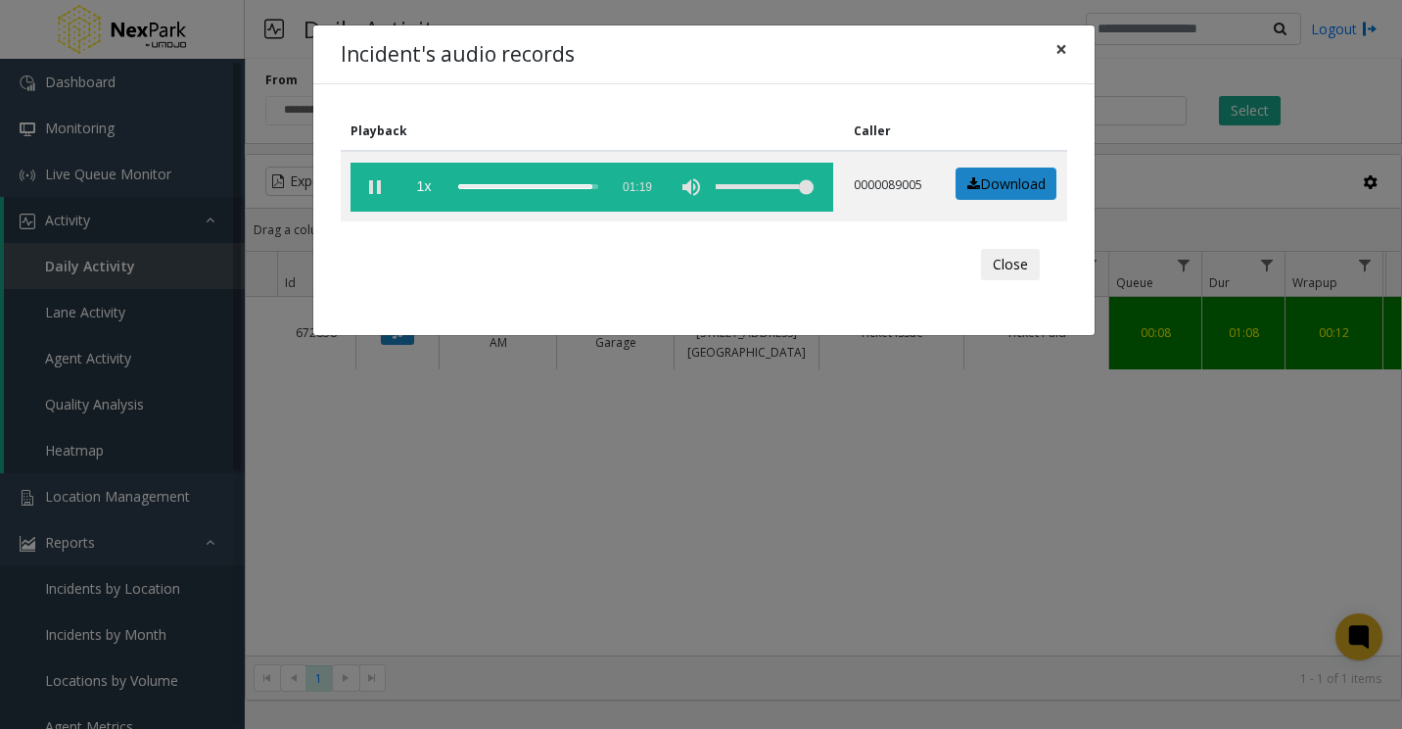
click at [1061, 47] on span "×" at bounding box center [1062, 48] width 12 height 27
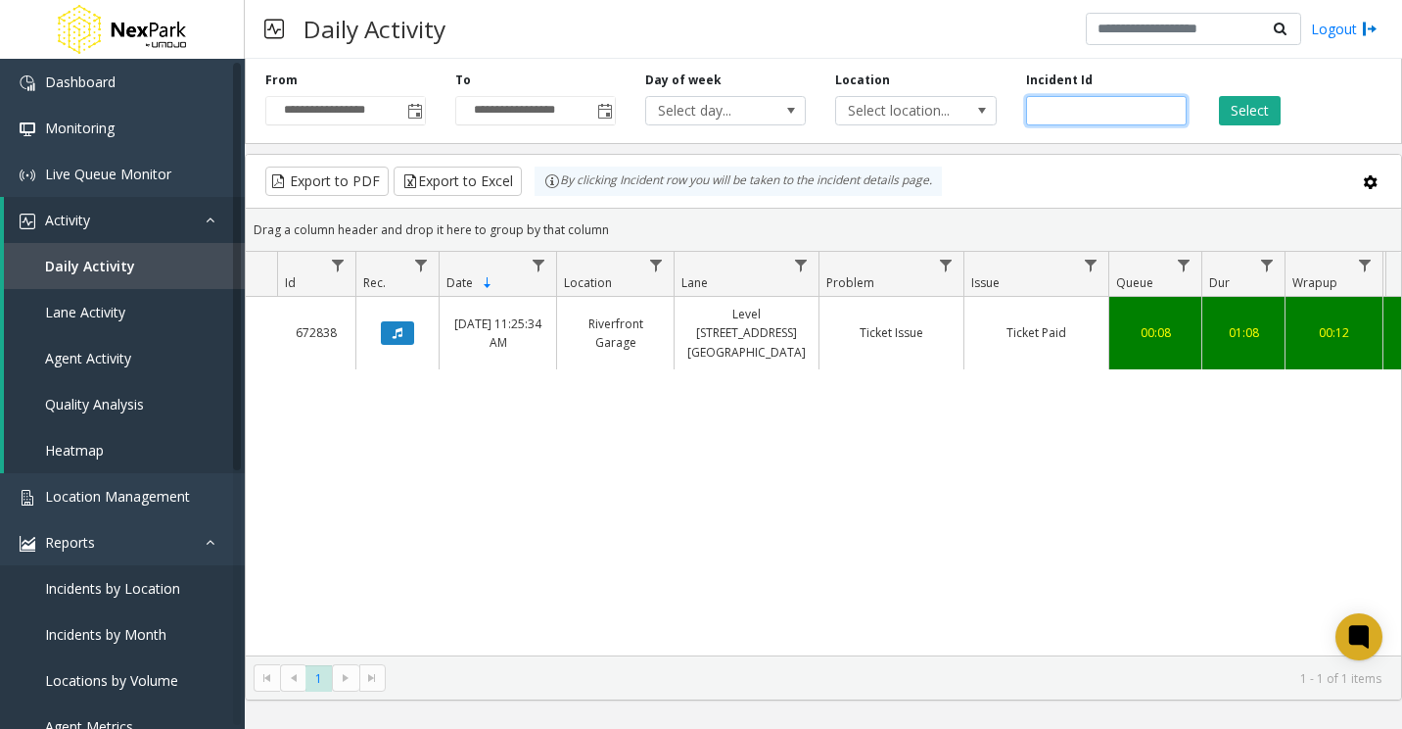
click at [1043, 111] on input "******" at bounding box center [1106, 110] width 161 height 29
paste input "number"
click at [1247, 120] on button "Select" at bounding box center [1250, 110] width 62 height 29
click at [406, 331] on button "Data table" at bounding box center [397, 333] width 33 height 24
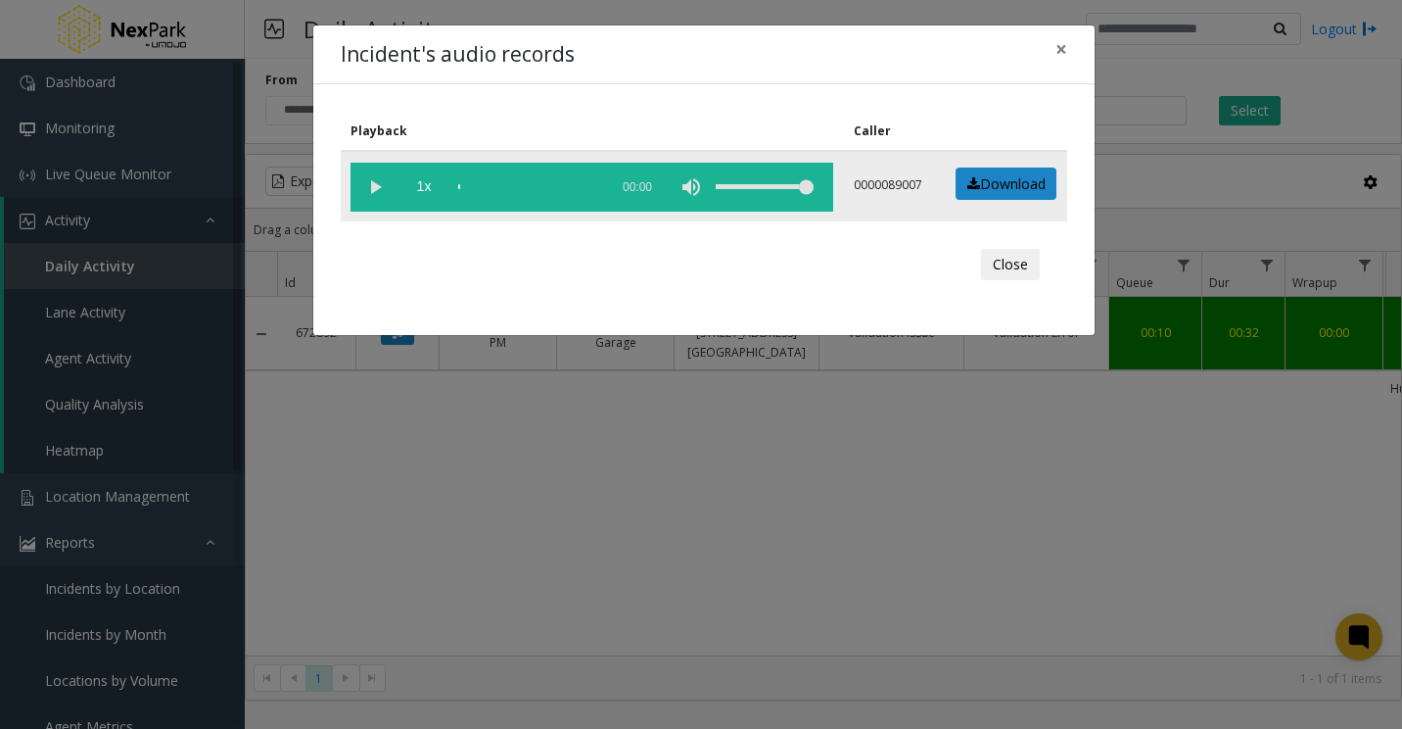
click at [379, 187] on vg-play-pause at bounding box center [375, 187] width 49 height 49
click at [1064, 42] on span "×" at bounding box center [1062, 48] width 12 height 27
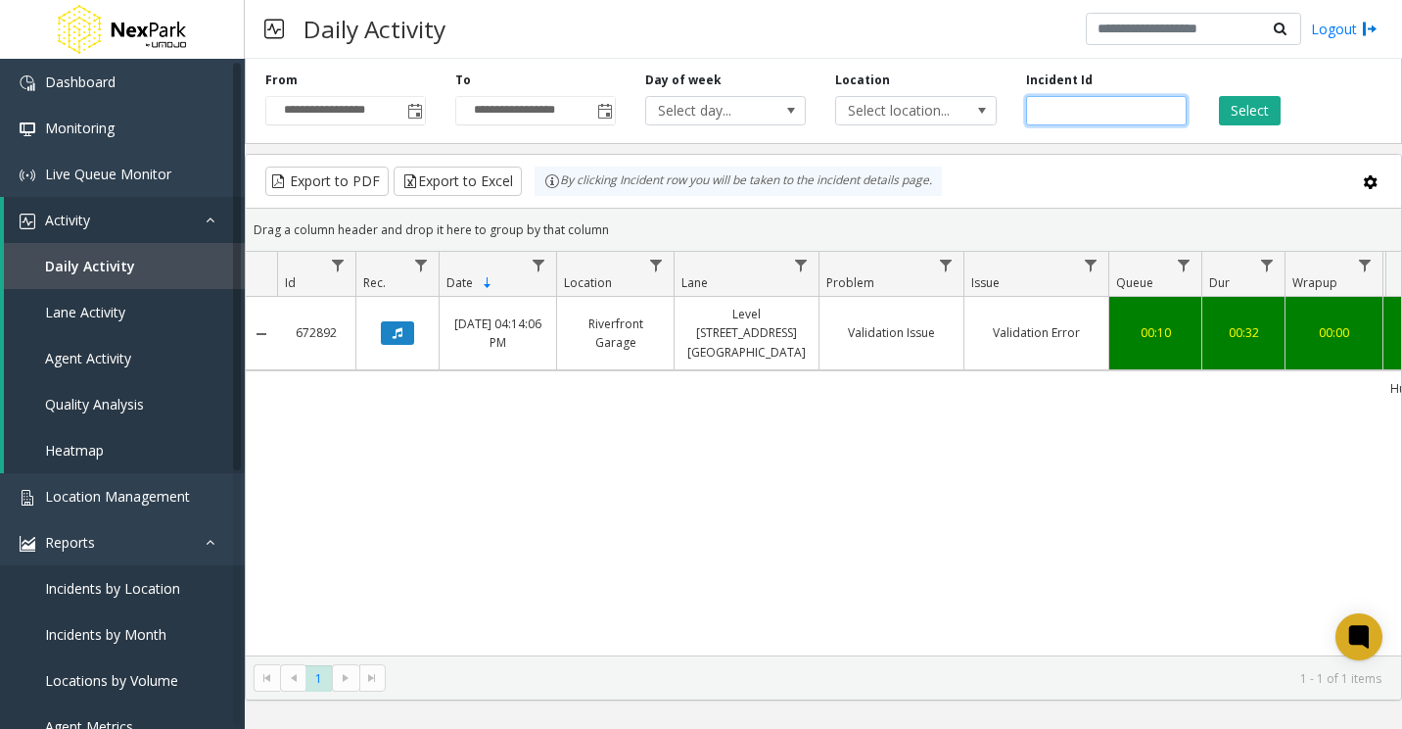
click at [1056, 117] on input "******" at bounding box center [1106, 110] width 161 height 29
click at [1057, 117] on input "******" at bounding box center [1106, 110] width 161 height 29
paste input "number"
click at [1252, 110] on button "Select" at bounding box center [1250, 110] width 62 height 29
click at [394, 327] on icon "Data table" at bounding box center [398, 333] width 10 height 12
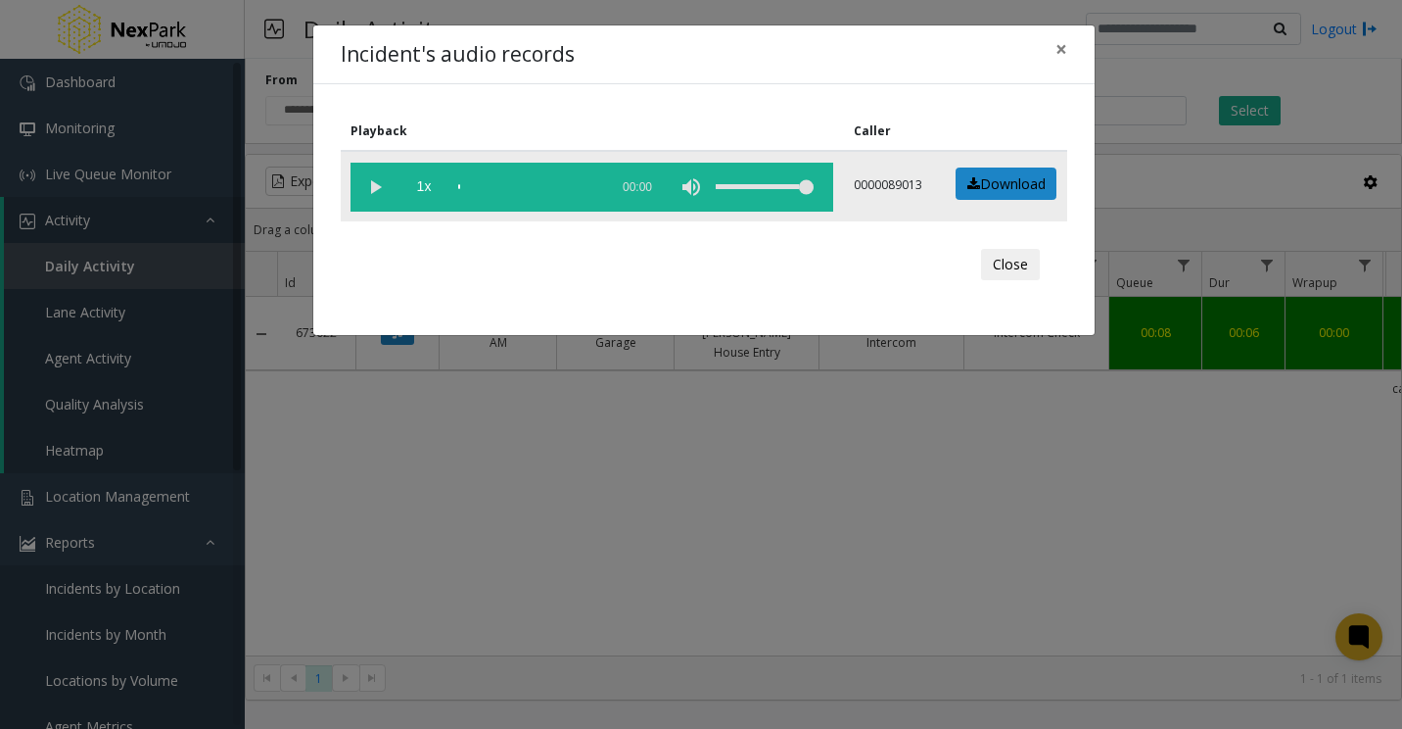
click at [386, 188] on vg-play-pause at bounding box center [375, 187] width 49 height 49
click at [1063, 38] on span "×" at bounding box center [1062, 48] width 12 height 27
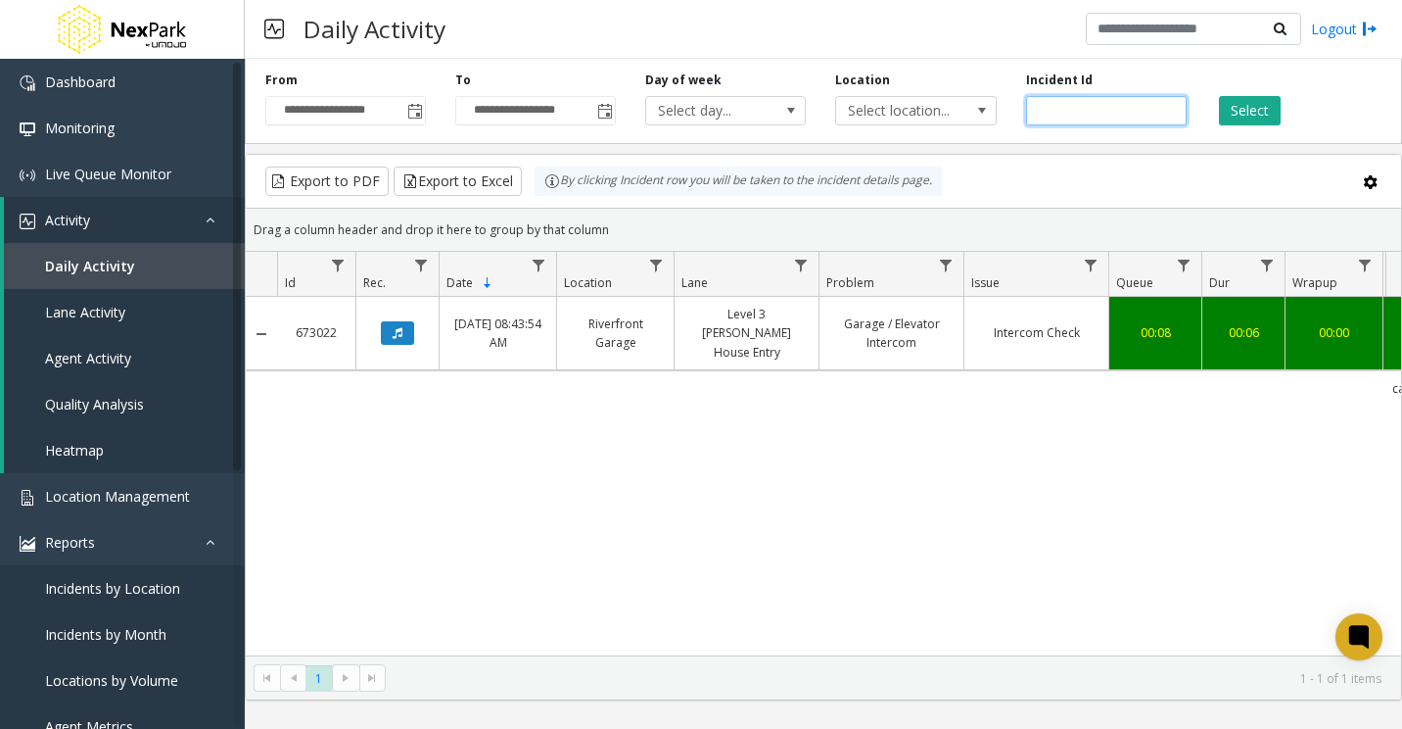
click at [1045, 109] on input "******" at bounding box center [1106, 110] width 161 height 29
paste input "number"
click at [1256, 111] on button "Select" at bounding box center [1250, 110] width 62 height 29
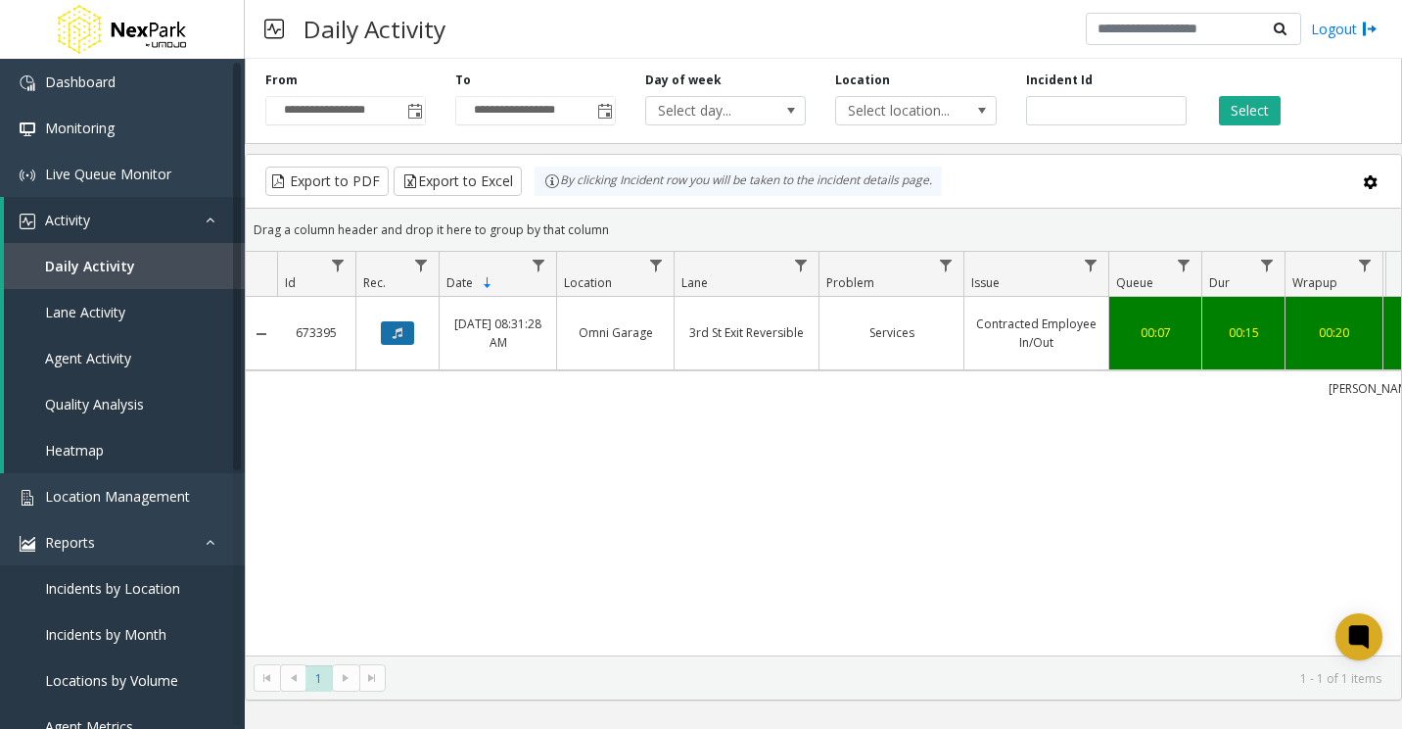
click at [402, 335] on icon "Data table" at bounding box center [398, 333] width 10 height 12
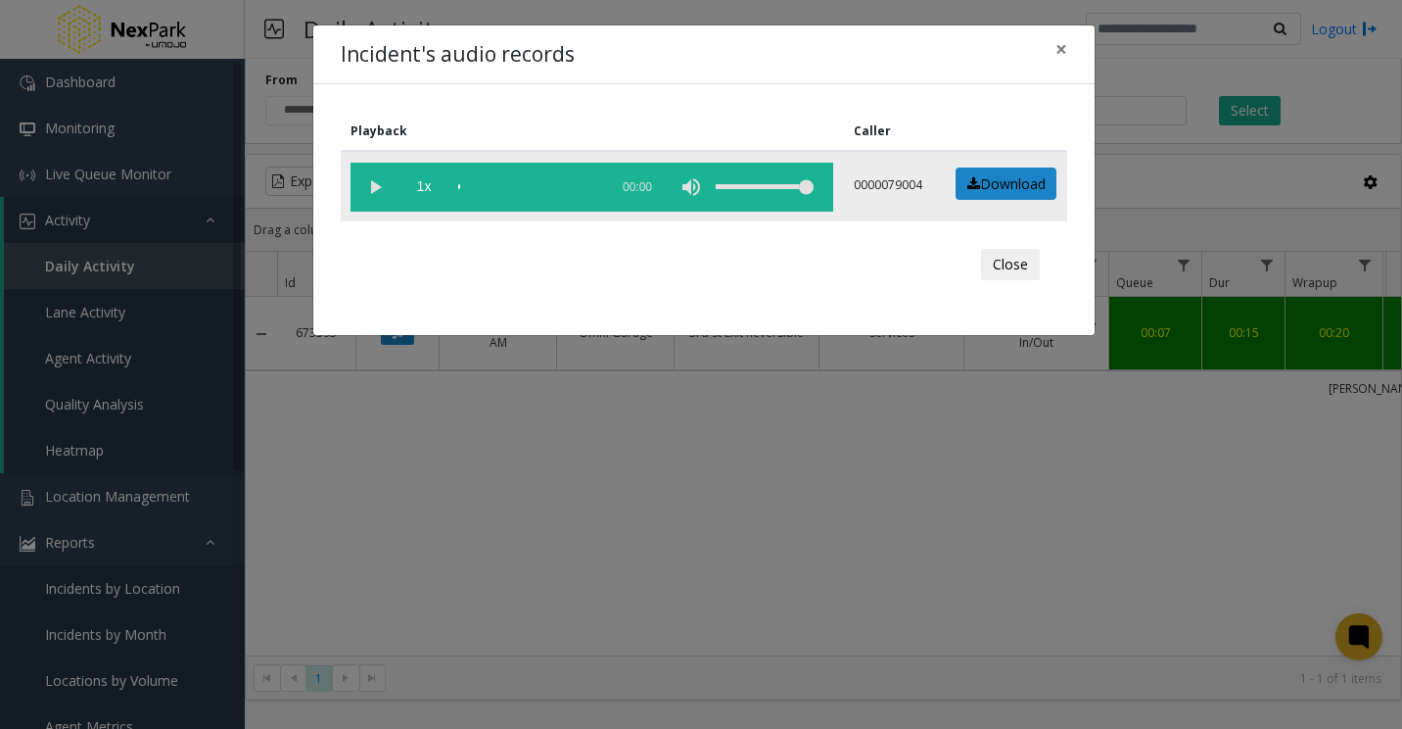
click at [378, 193] on vg-play-pause at bounding box center [375, 187] width 49 height 49
click at [491, 187] on div "scrub bar" at bounding box center [528, 187] width 140 height 49
click at [517, 184] on div "scrub bar" at bounding box center [528, 187] width 140 height 49
click at [372, 178] on vg-play-pause at bounding box center [375, 187] width 49 height 49
click at [527, 186] on div "scrub bar" at bounding box center [528, 187] width 140 height 49
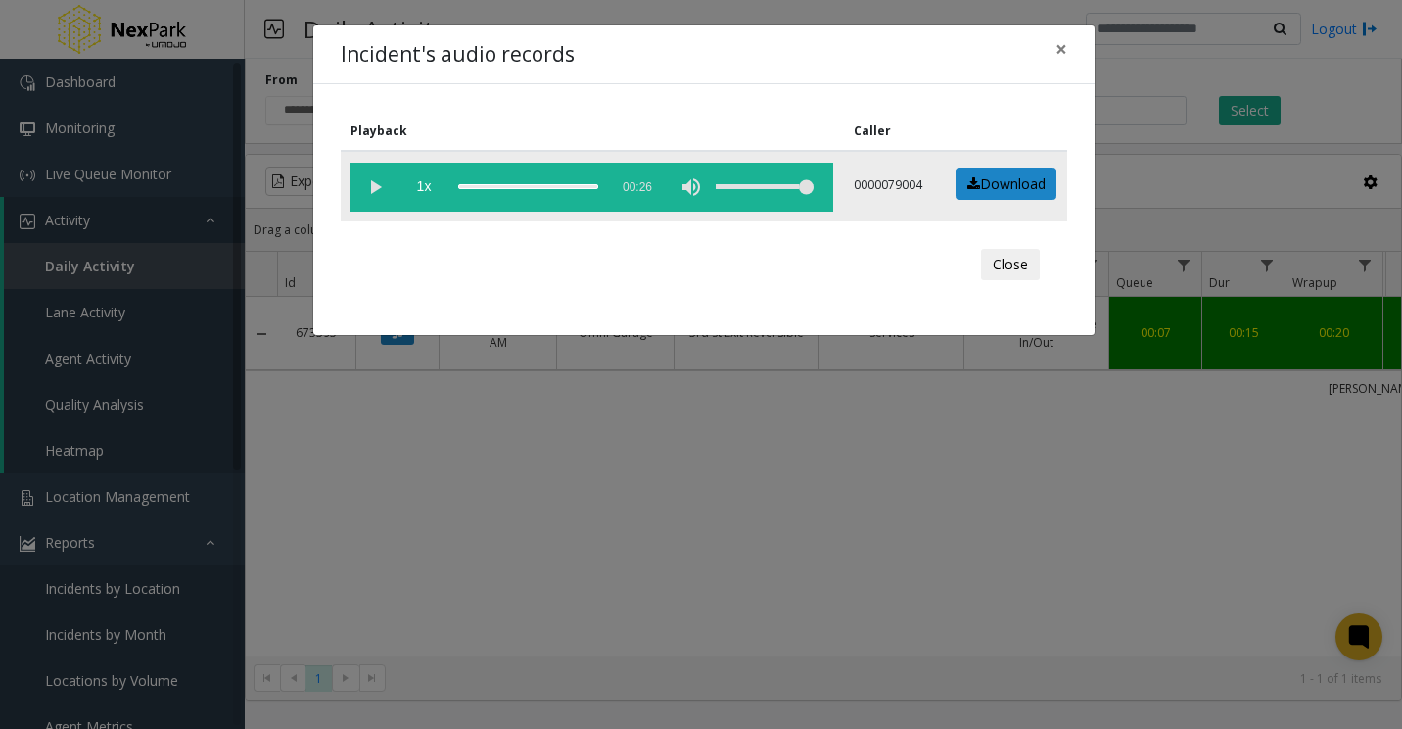
click at [378, 193] on vg-play-pause at bounding box center [375, 187] width 49 height 49
click at [544, 186] on div "scrub bar" at bounding box center [528, 187] width 140 height 49
click at [534, 180] on div "scrub bar" at bounding box center [528, 187] width 140 height 49
click at [417, 177] on span "1x" at bounding box center [424, 187] width 49 height 49
click at [421, 191] on span "1.5x" at bounding box center [424, 187] width 49 height 49
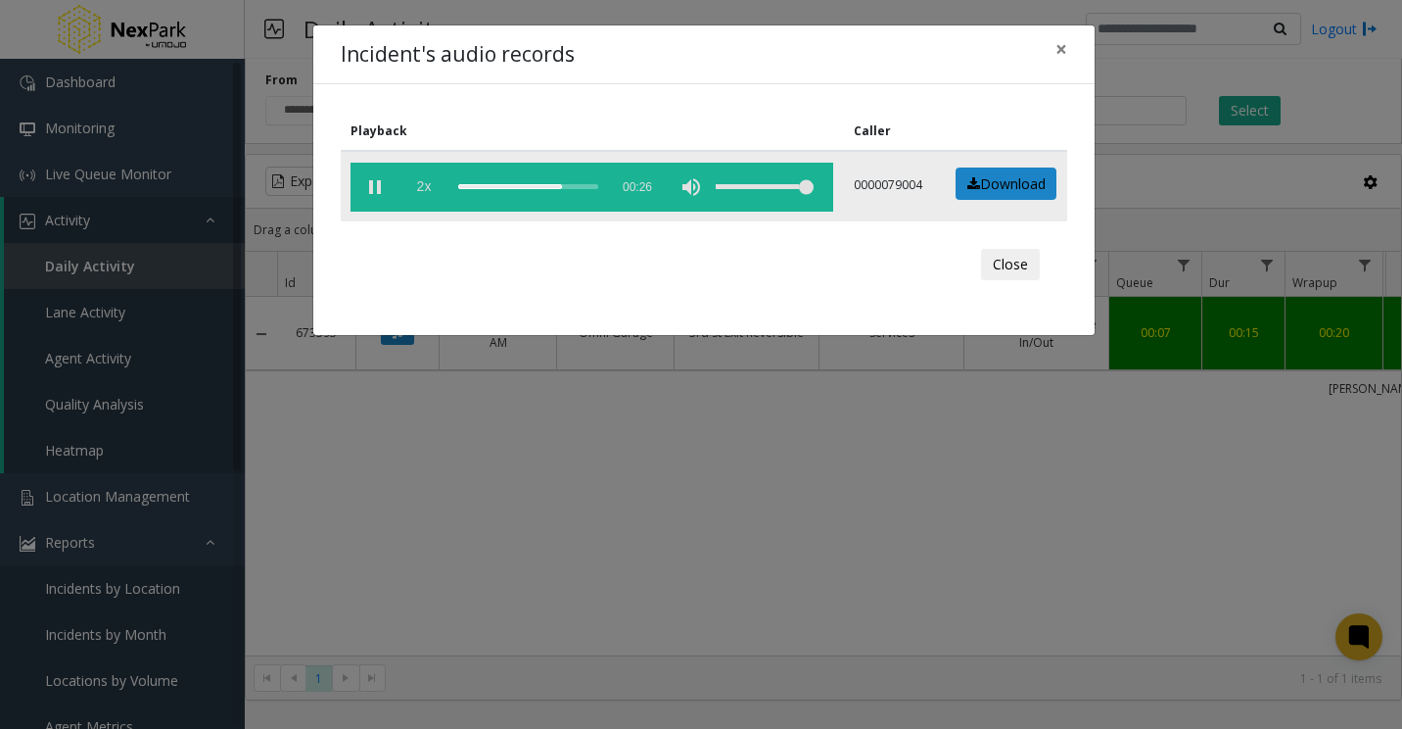
click at [425, 191] on span "2x" at bounding box center [424, 187] width 49 height 49
click at [424, 189] on span "0.5x" at bounding box center [424, 187] width 49 height 49
click at [412, 187] on span "1x" at bounding box center [424, 187] width 49 height 49
click at [414, 187] on span "1.5x" at bounding box center [424, 187] width 49 height 49
click at [414, 187] on span "2x" at bounding box center [424, 187] width 49 height 49
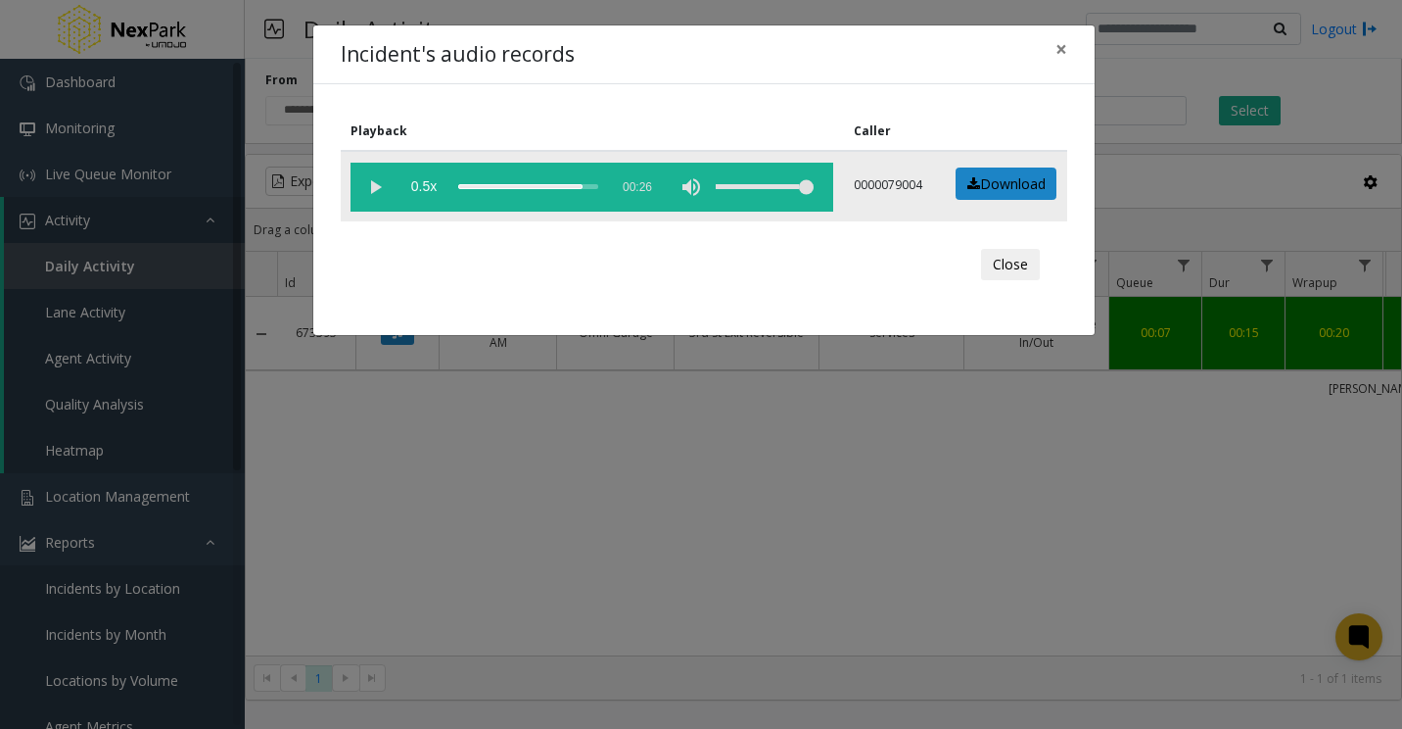
click at [544, 184] on div "scrub bar" at bounding box center [528, 187] width 140 height 49
click at [516, 185] on div "scrub bar" at bounding box center [528, 187] width 140 height 49
click at [531, 182] on div "scrub bar" at bounding box center [528, 187] width 140 height 49
click at [373, 188] on vg-play-pause at bounding box center [375, 187] width 49 height 49
drag, startPoint x: 1064, startPoint y: 51, endPoint x: 813, endPoint y: 242, distance: 315.2
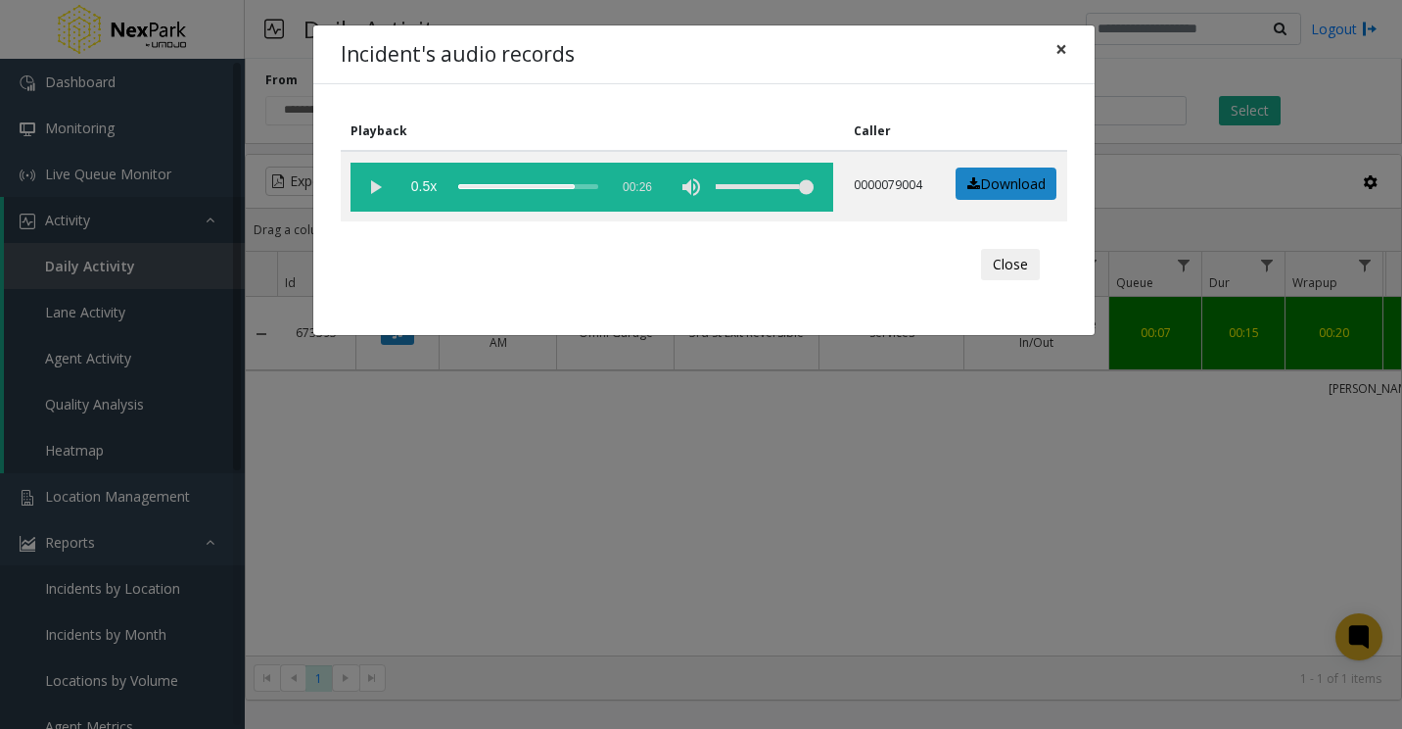
click at [813, 242] on div "Incident's audio records × Playback Caller 0.5x 00:26 0000079004 Download Close" at bounding box center [703, 179] width 783 height 311
click at [1065, 54] on span "×" at bounding box center [1062, 48] width 12 height 27
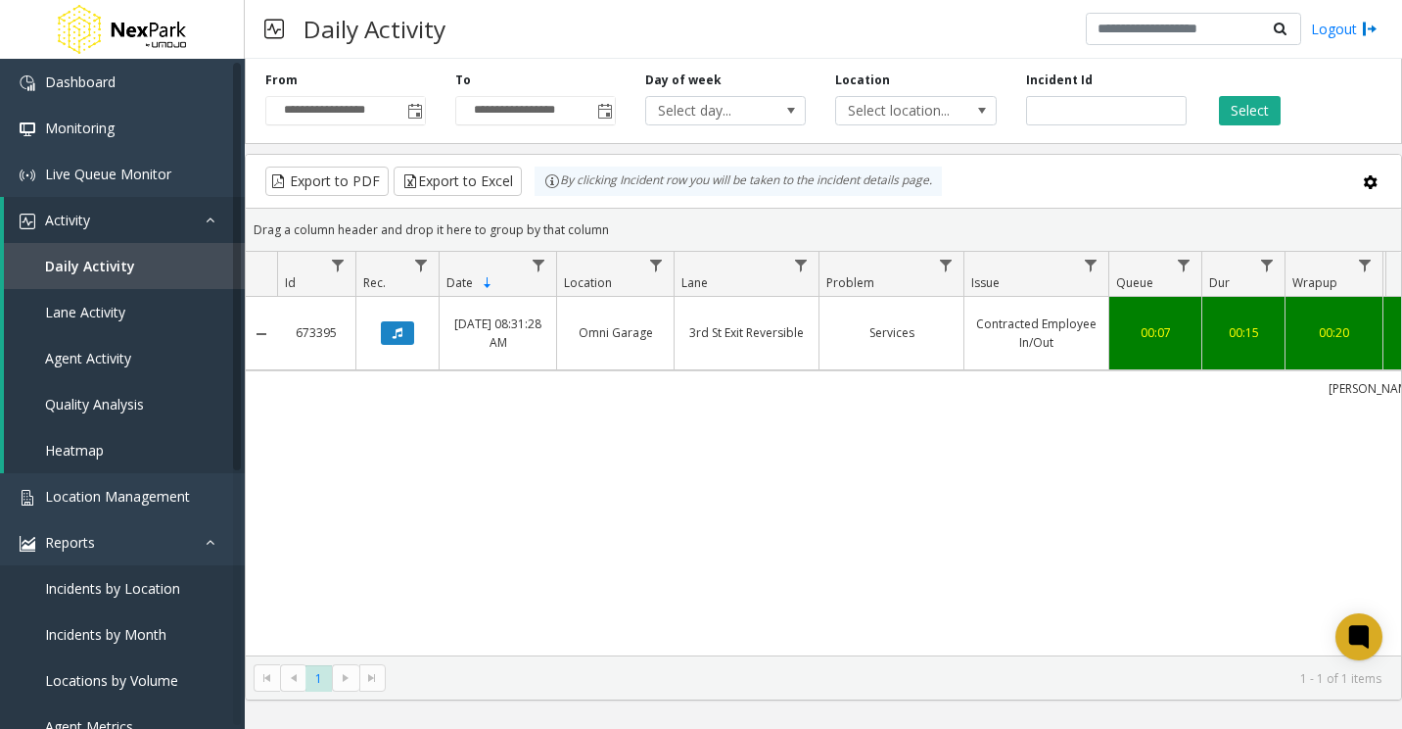
drag, startPoint x: 896, startPoint y: 515, endPoint x: 1120, endPoint y: 142, distance: 435.3
click at [904, 506] on div "673395 Jan 18, 2025 08:31:28 AM Omni Garage 3rd St Exit Reversible Services Con…" at bounding box center [824, 476] width 1156 height 358
click at [1058, 105] on input "******" at bounding box center [1106, 110] width 161 height 29
paste input "number"
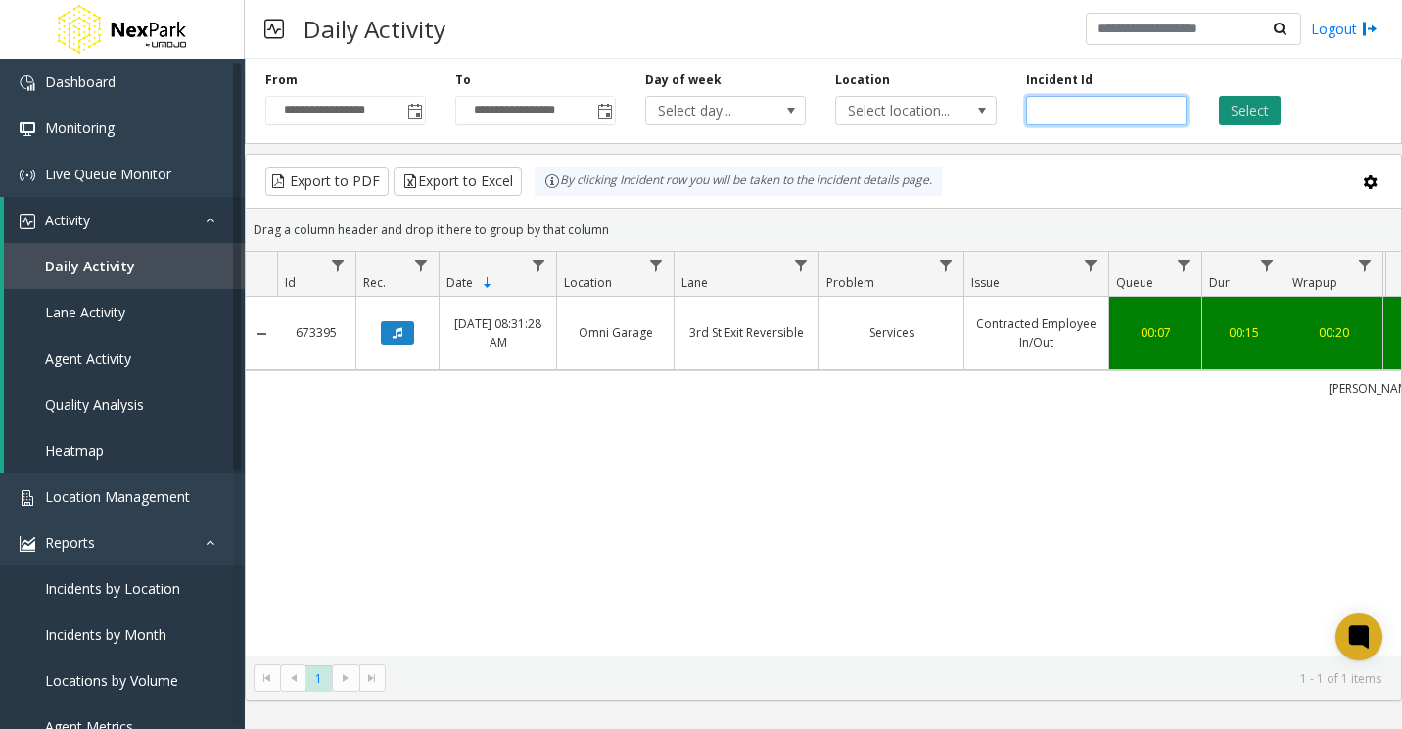
type input "******"
click at [1263, 99] on button "Select" at bounding box center [1250, 110] width 62 height 29
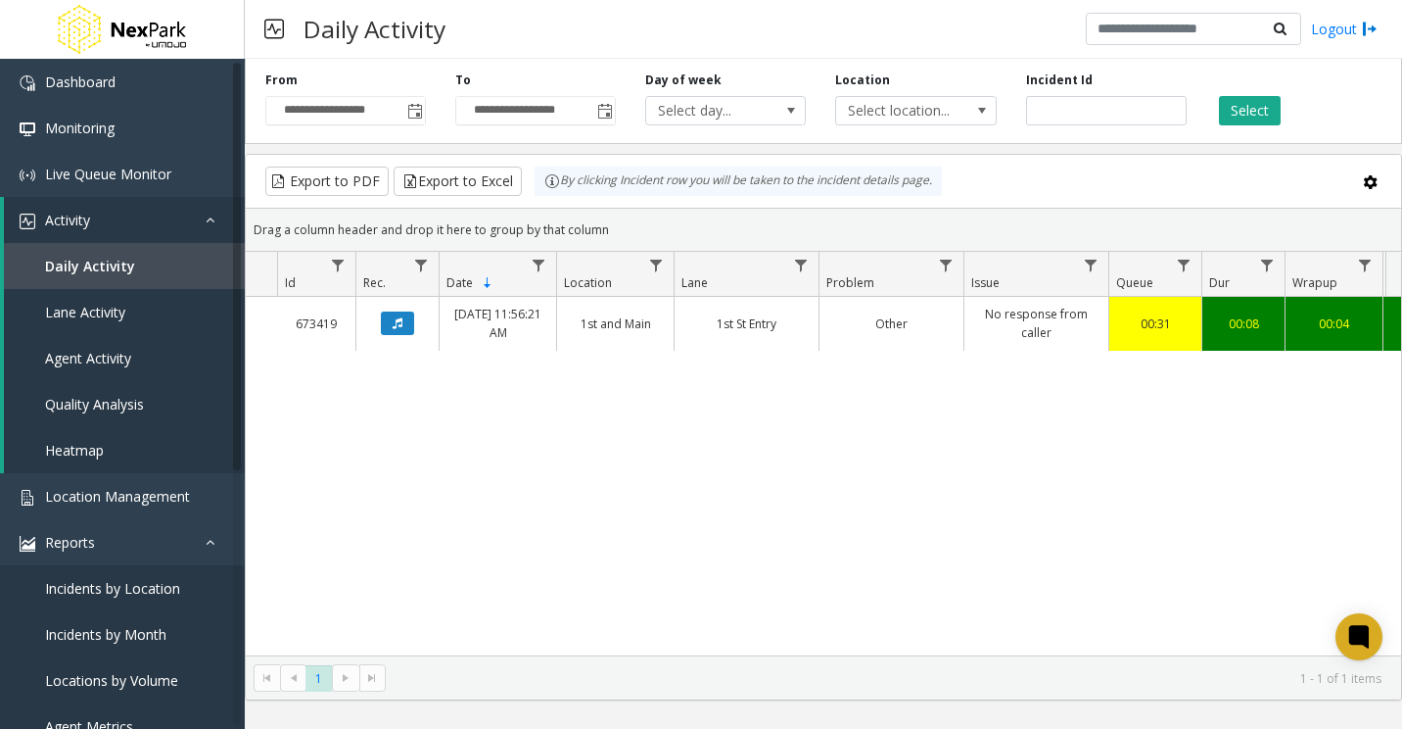
click at [399, 301] on td "Data table" at bounding box center [397, 323] width 83 height 53
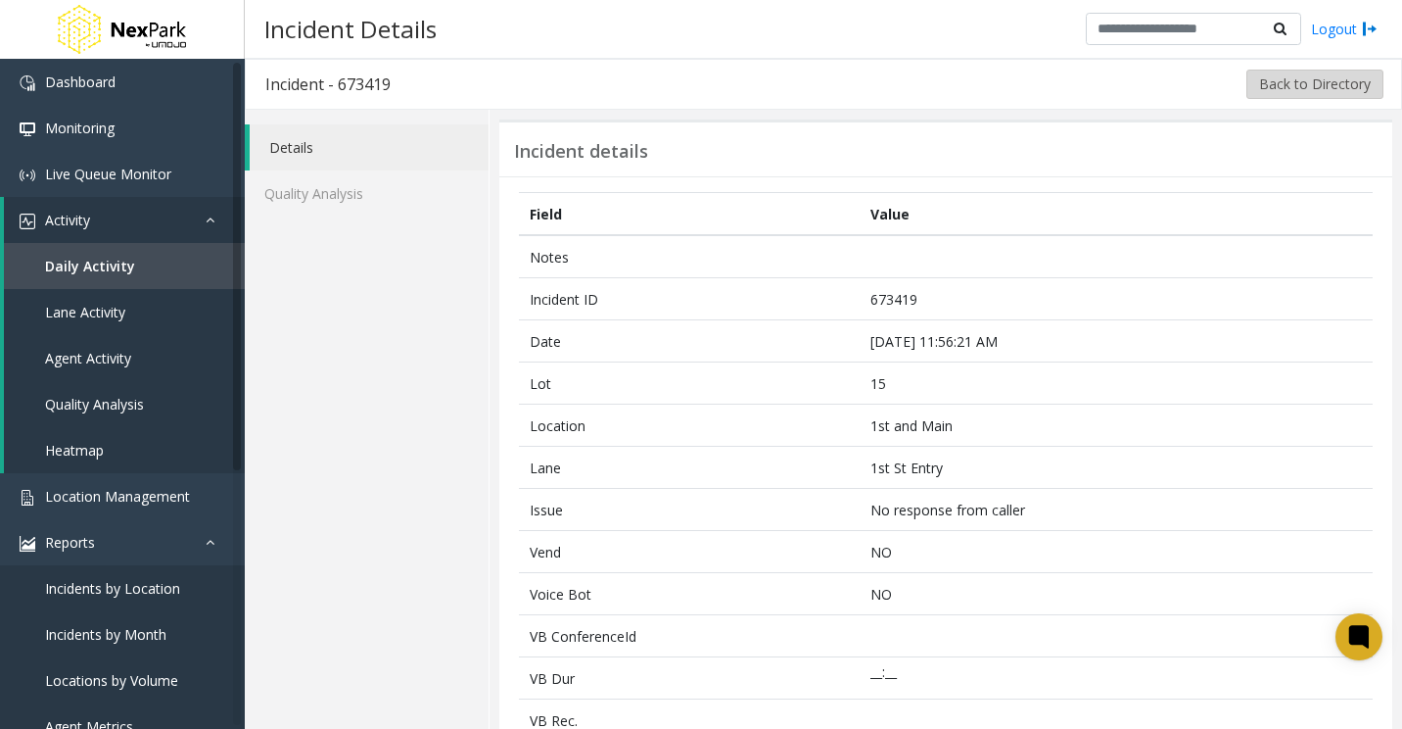
click at [1311, 75] on button "Back to Directory" at bounding box center [1315, 84] width 137 height 29
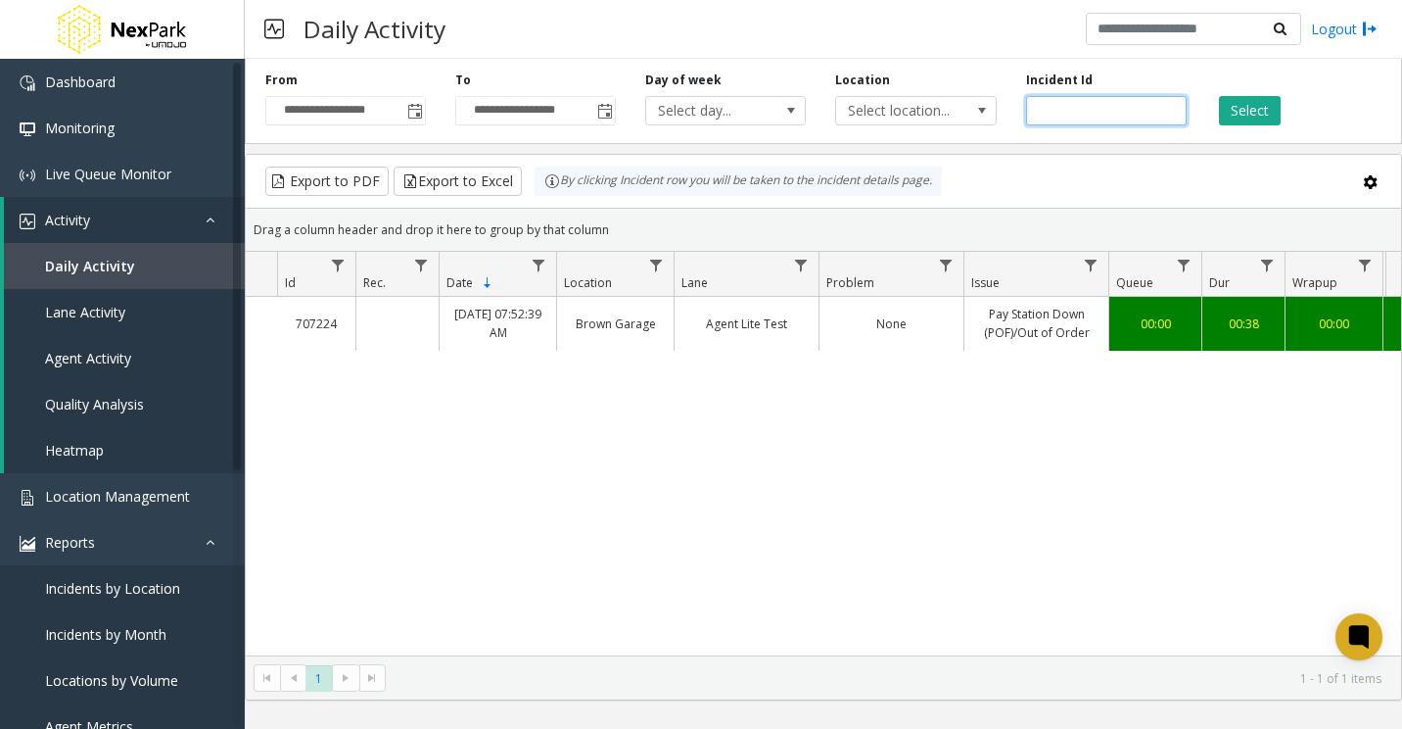
click at [1110, 119] on input "number" at bounding box center [1106, 110] width 161 height 29
paste input "******"
click at [1255, 110] on button "Select" at bounding box center [1250, 110] width 62 height 29
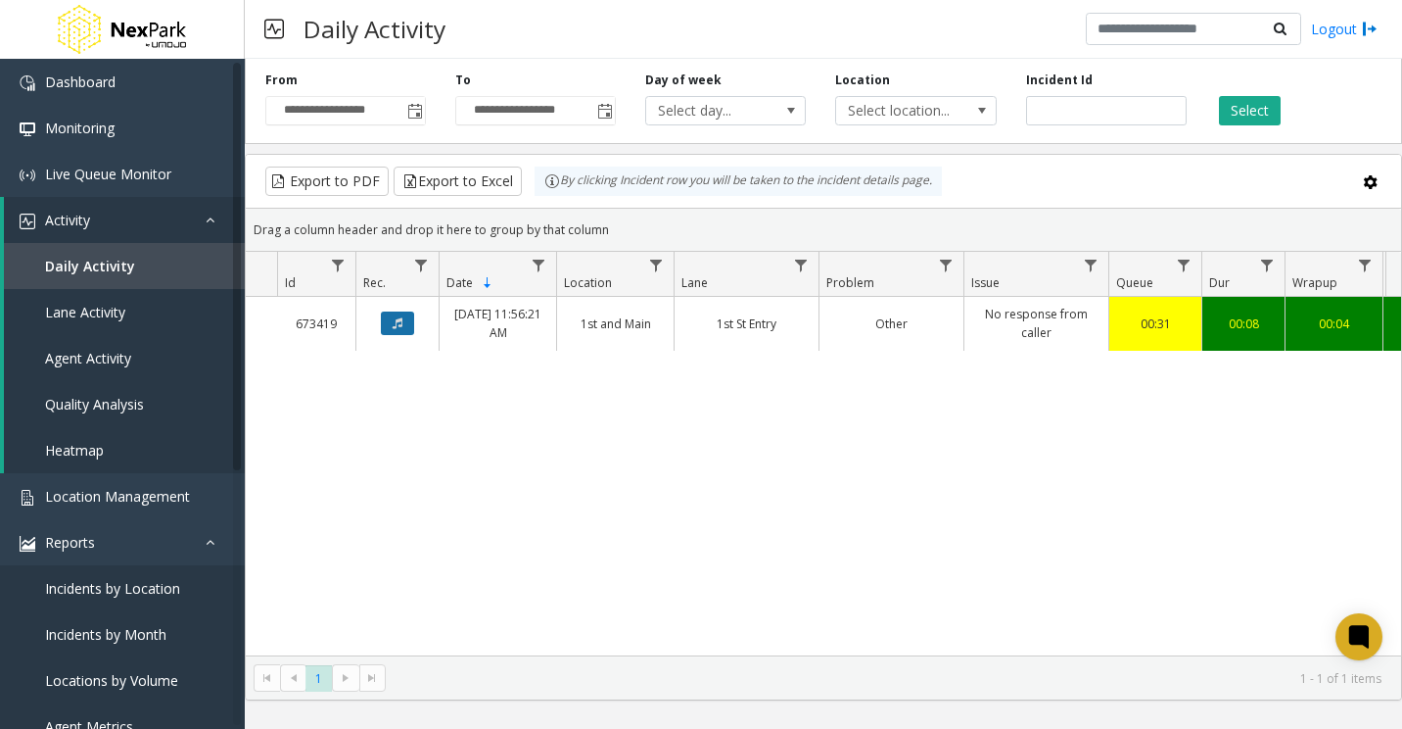
click at [410, 333] on button "Data table" at bounding box center [397, 323] width 33 height 24
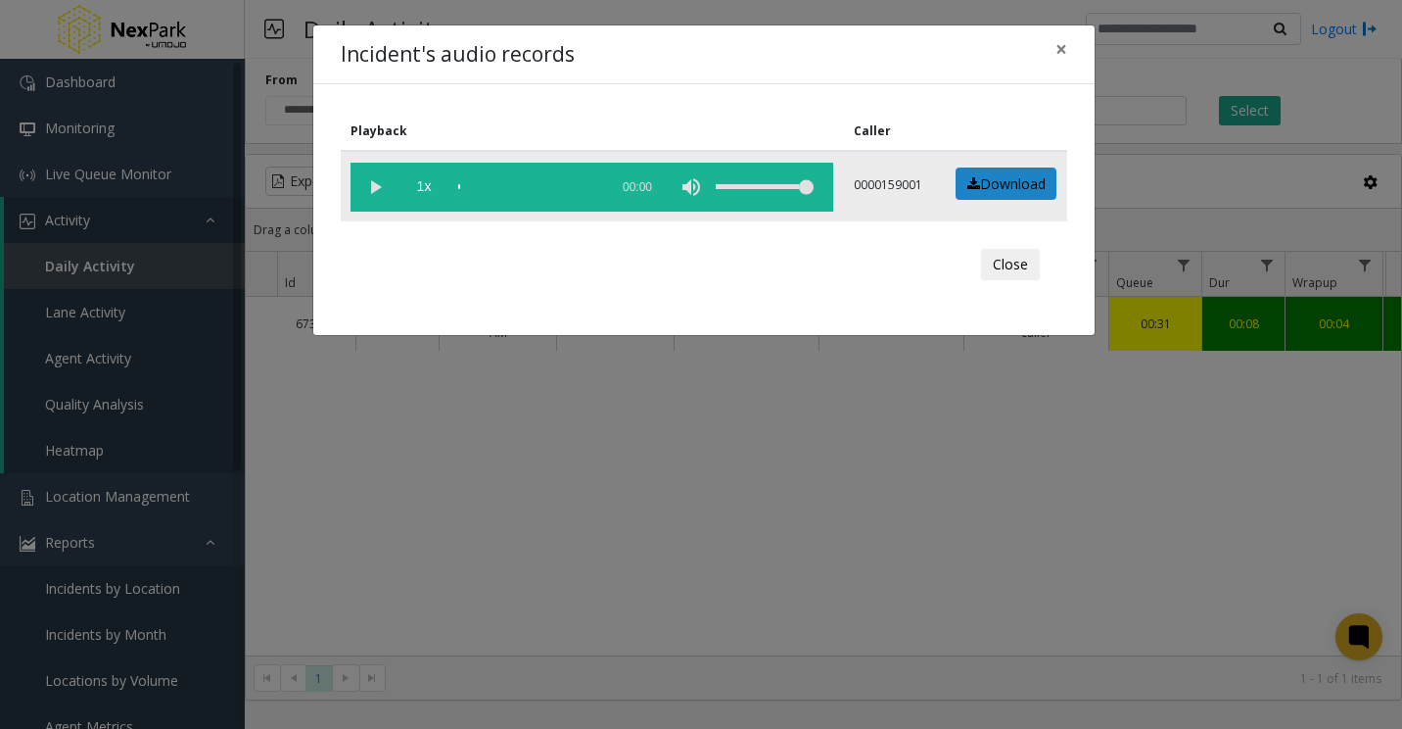
click at [372, 183] on vg-play-pause at bounding box center [375, 187] width 49 height 49
click at [489, 184] on div "scrub bar" at bounding box center [528, 187] width 140 height 49
click at [506, 189] on div "scrub bar" at bounding box center [528, 187] width 140 height 49
click at [551, 193] on div "scrub bar" at bounding box center [528, 187] width 140 height 49
click at [581, 186] on div "scrub bar" at bounding box center [528, 187] width 140 height 49
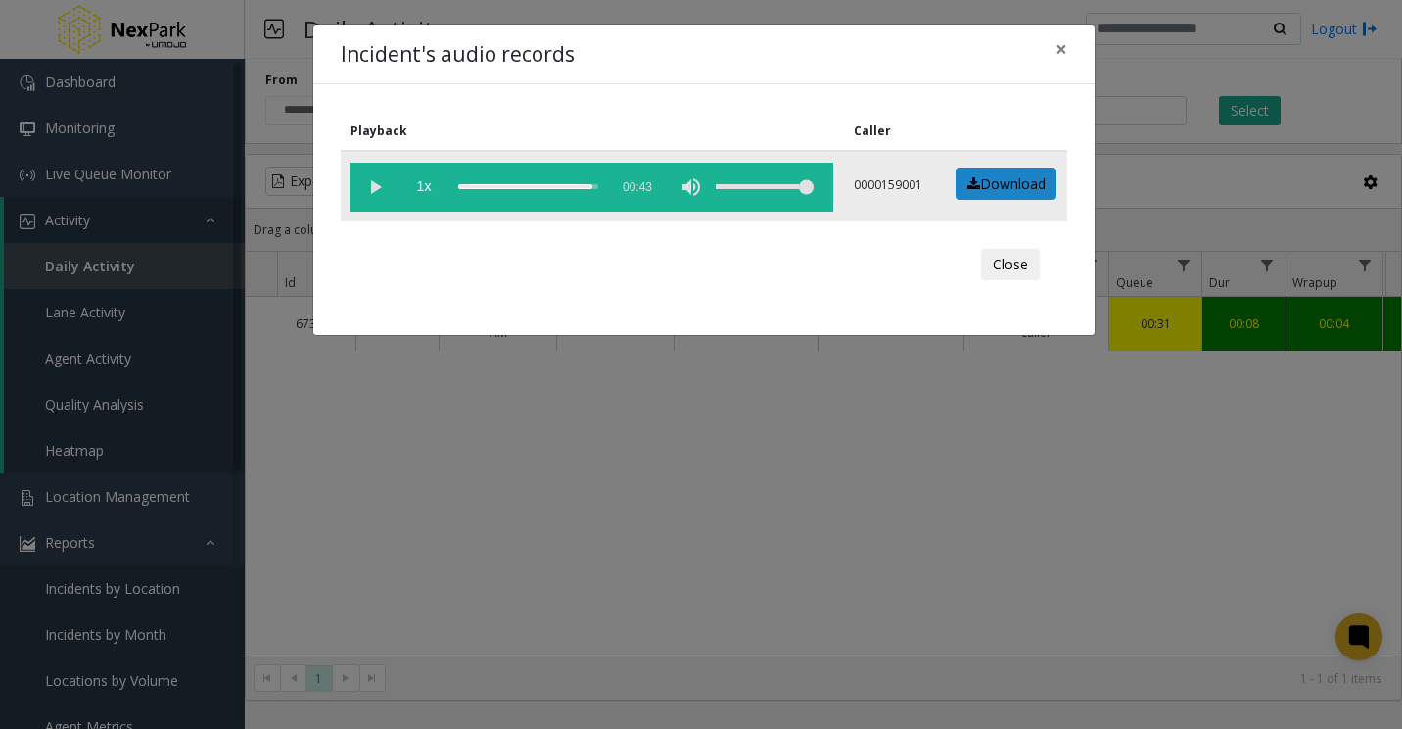
click at [565, 187] on div "scrub bar" at bounding box center [528, 187] width 140 height 49
click at [554, 187] on div "scrub bar" at bounding box center [528, 187] width 140 height 49
click at [541, 186] on div "scrub bar" at bounding box center [528, 187] width 140 height 49
click at [377, 189] on vg-play-pause at bounding box center [375, 187] width 49 height 49
click at [506, 188] on div "scrub bar" at bounding box center [528, 187] width 140 height 49
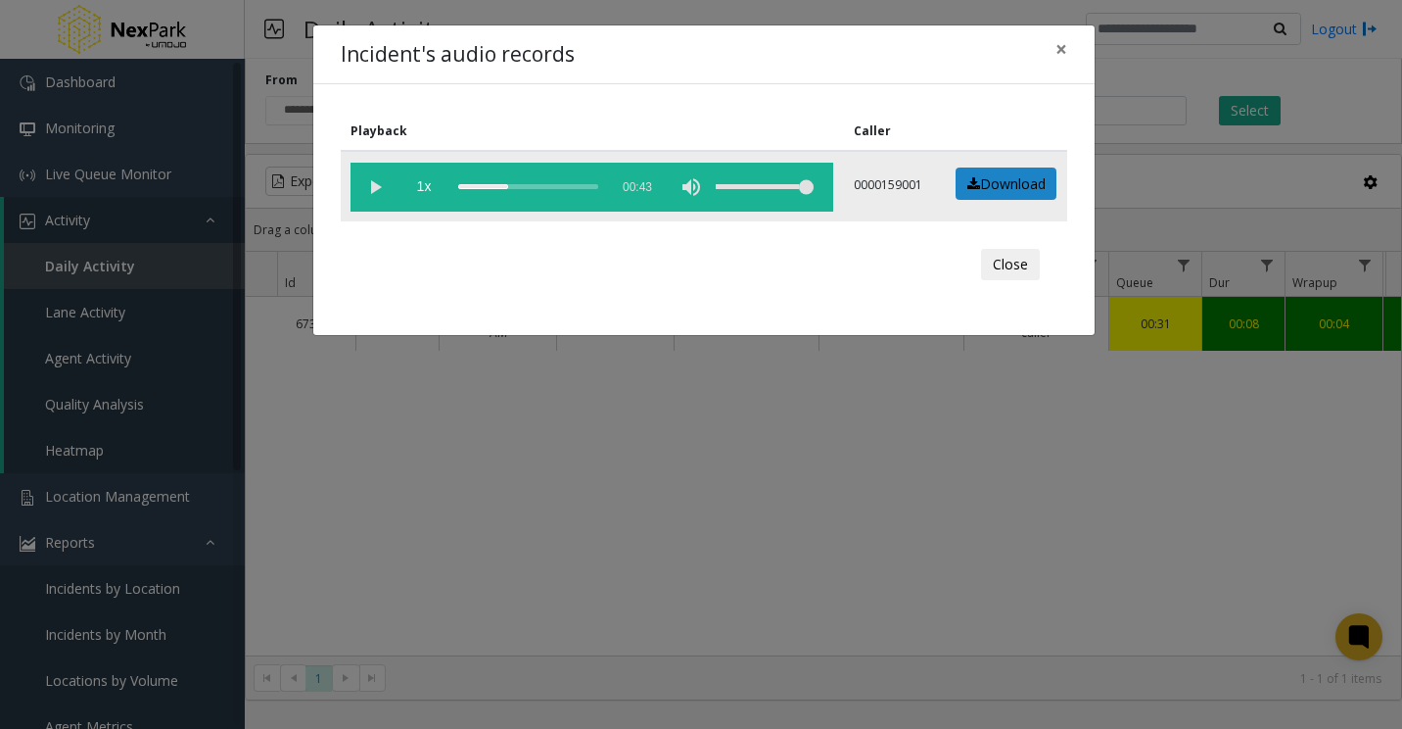
click at [530, 185] on div "scrub bar" at bounding box center [528, 187] width 140 height 49
click at [1061, 46] on span "×" at bounding box center [1062, 48] width 12 height 27
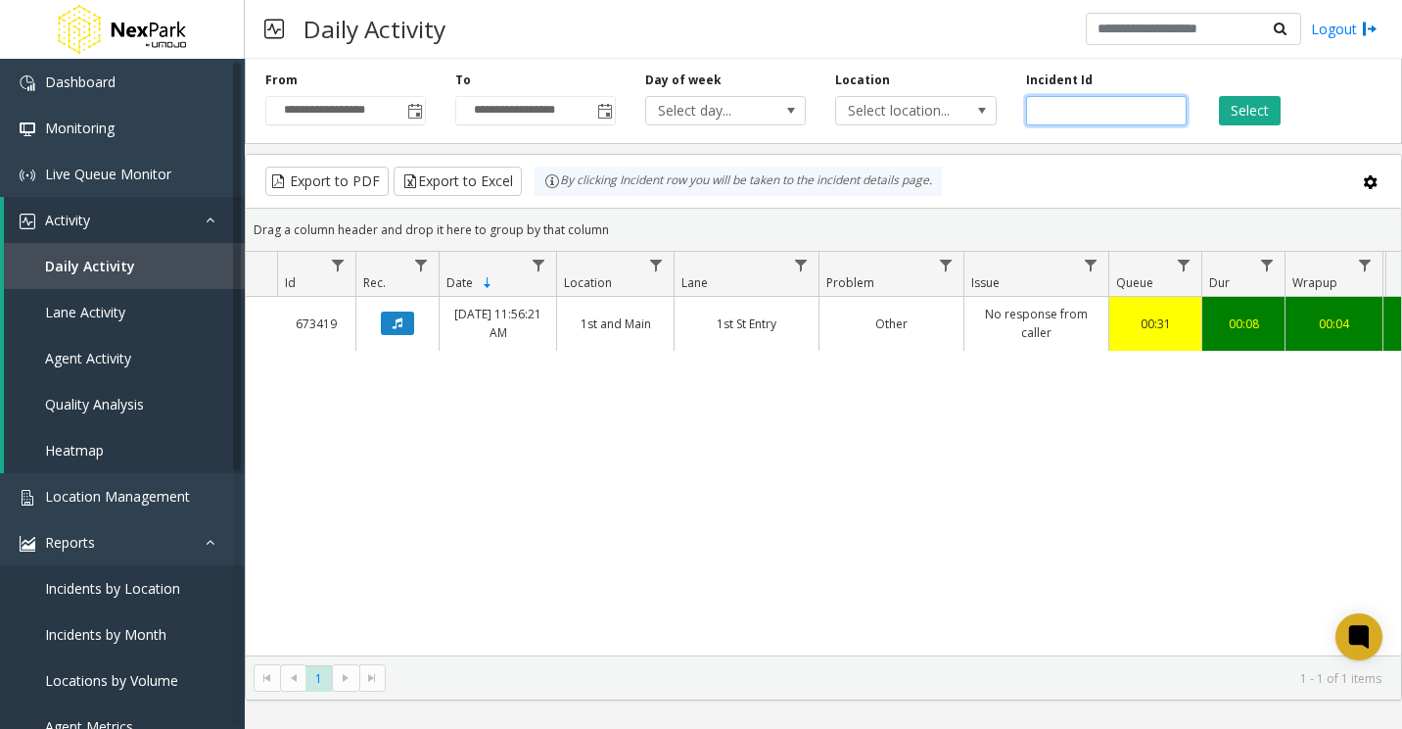
click at [1049, 107] on input "******" at bounding box center [1106, 110] width 161 height 29
paste input "number"
click at [1253, 109] on button "Select" at bounding box center [1250, 110] width 62 height 29
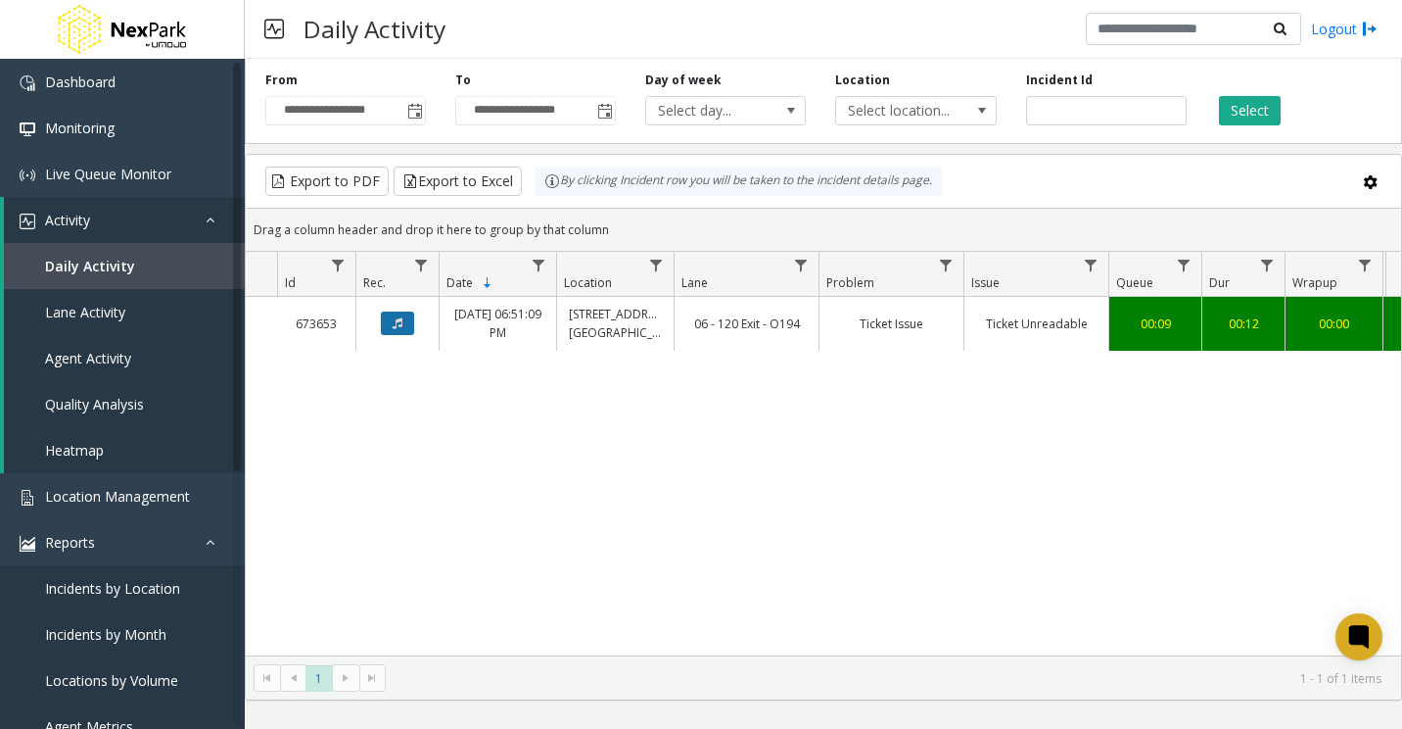
click at [390, 318] on button "Data table" at bounding box center [397, 323] width 33 height 24
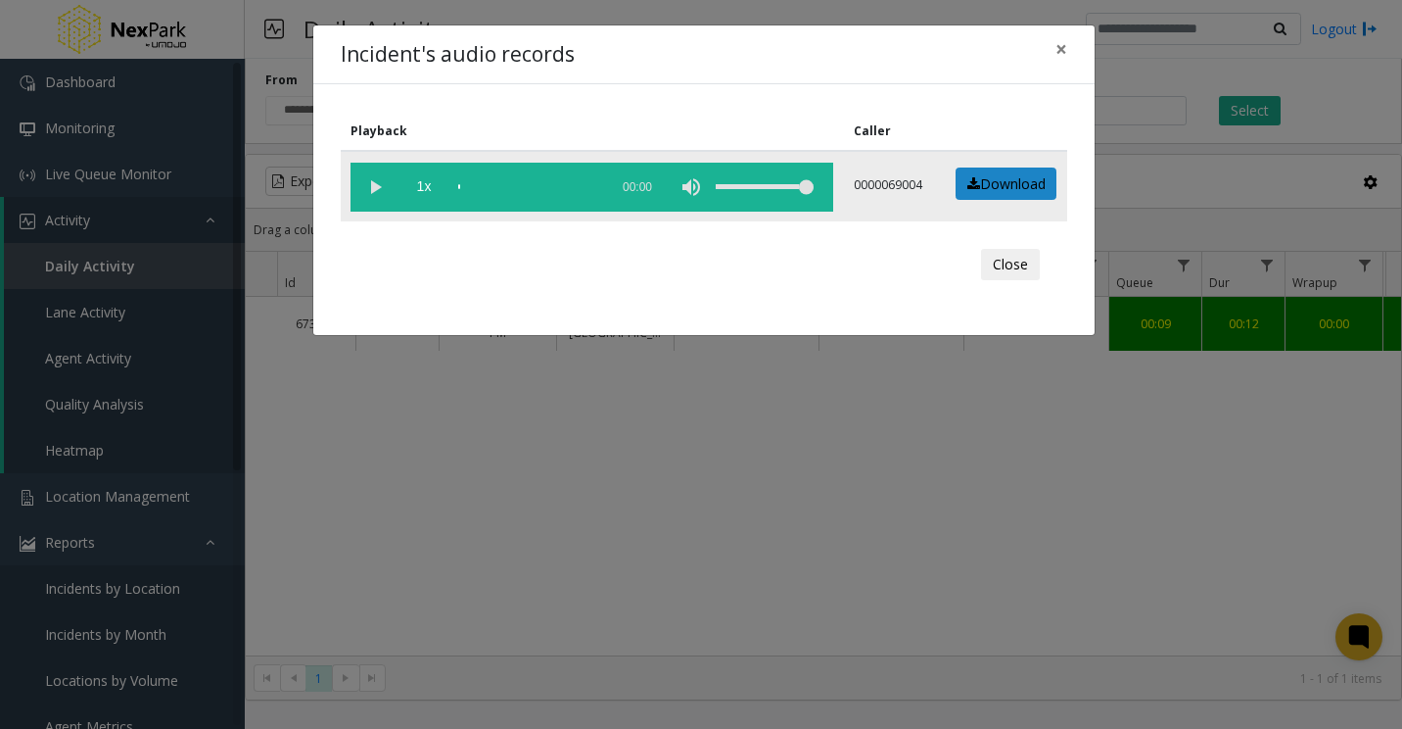
click at [376, 184] on vg-play-pause at bounding box center [375, 187] width 49 height 49
click at [1066, 56] on span "×" at bounding box center [1062, 48] width 12 height 27
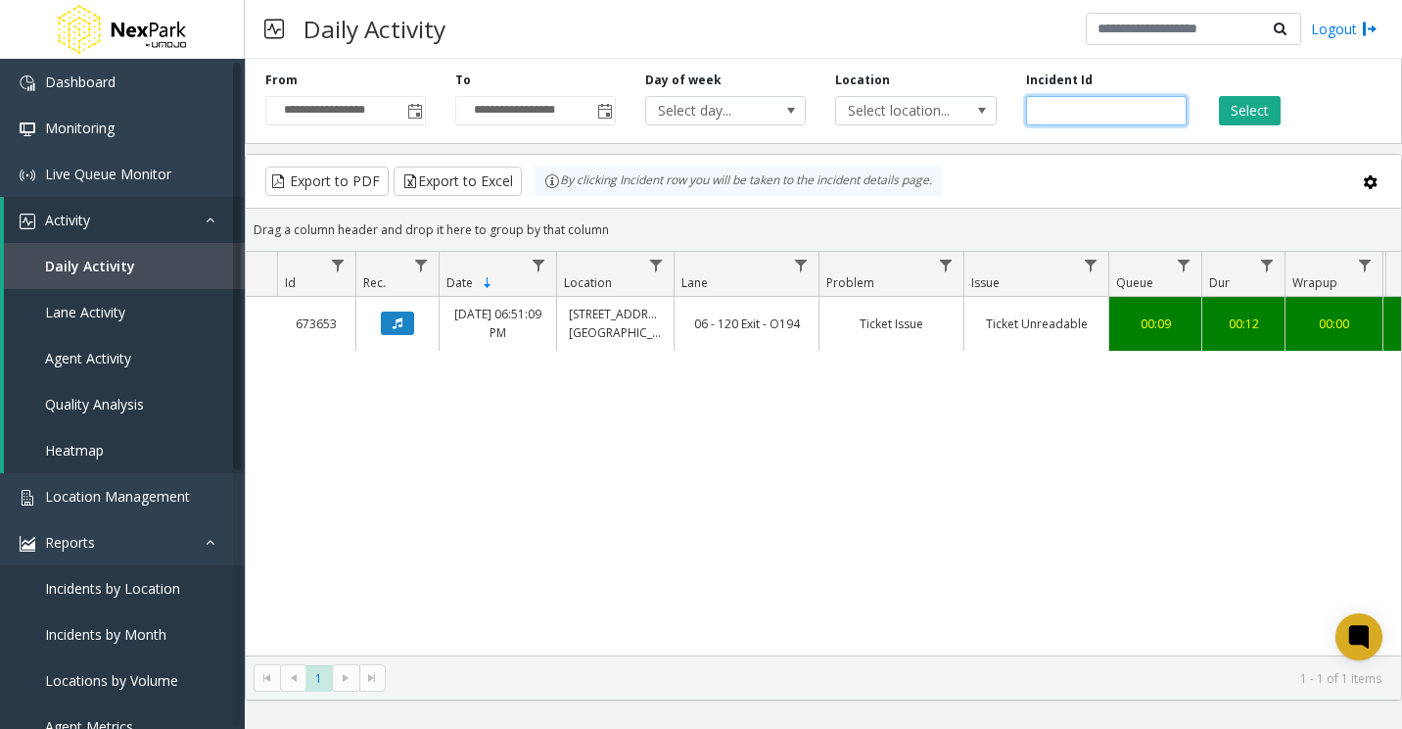
click at [1058, 106] on input "******" at bounding box center [1106, 110] width 161 height 29
paste input "number"
click at [1250, 110] on button "Select" at bounding box center [1250, 110] width 62 height 29
click at [408, 329] on button "Data table" at bounding box center [397, 323] width 33 height 24
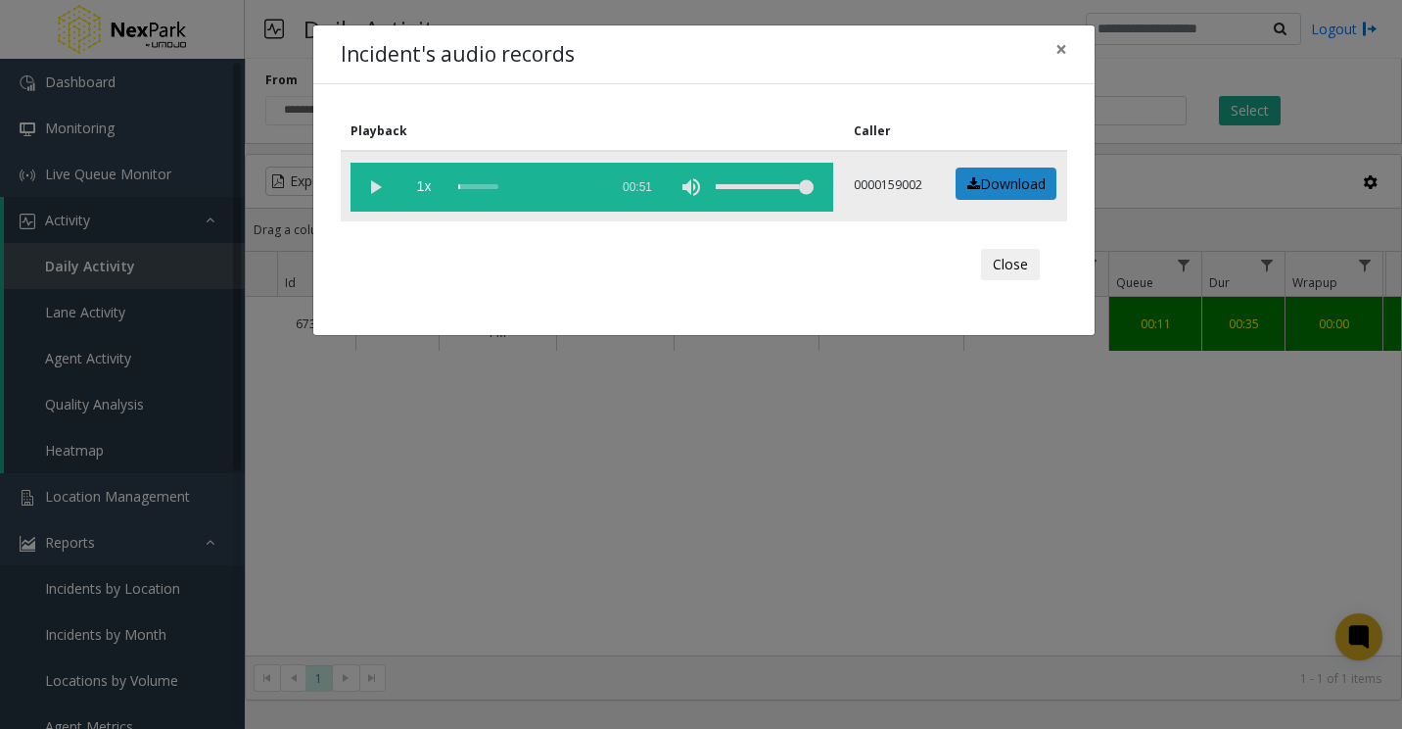
click at [378, 181] on vg-play-pause at bounding box center [375, 187] width 49 height 49
click at [475, 184] on div "scrub bar" at bounding box center [528, 187] width 140 height 49
click at [498, 184] on div "scrub bar" at bounding box center [528, 187] width 140 height 49
click at [1070, 53] on button "×" at bounding box center [1061, 49] width 39 height 48
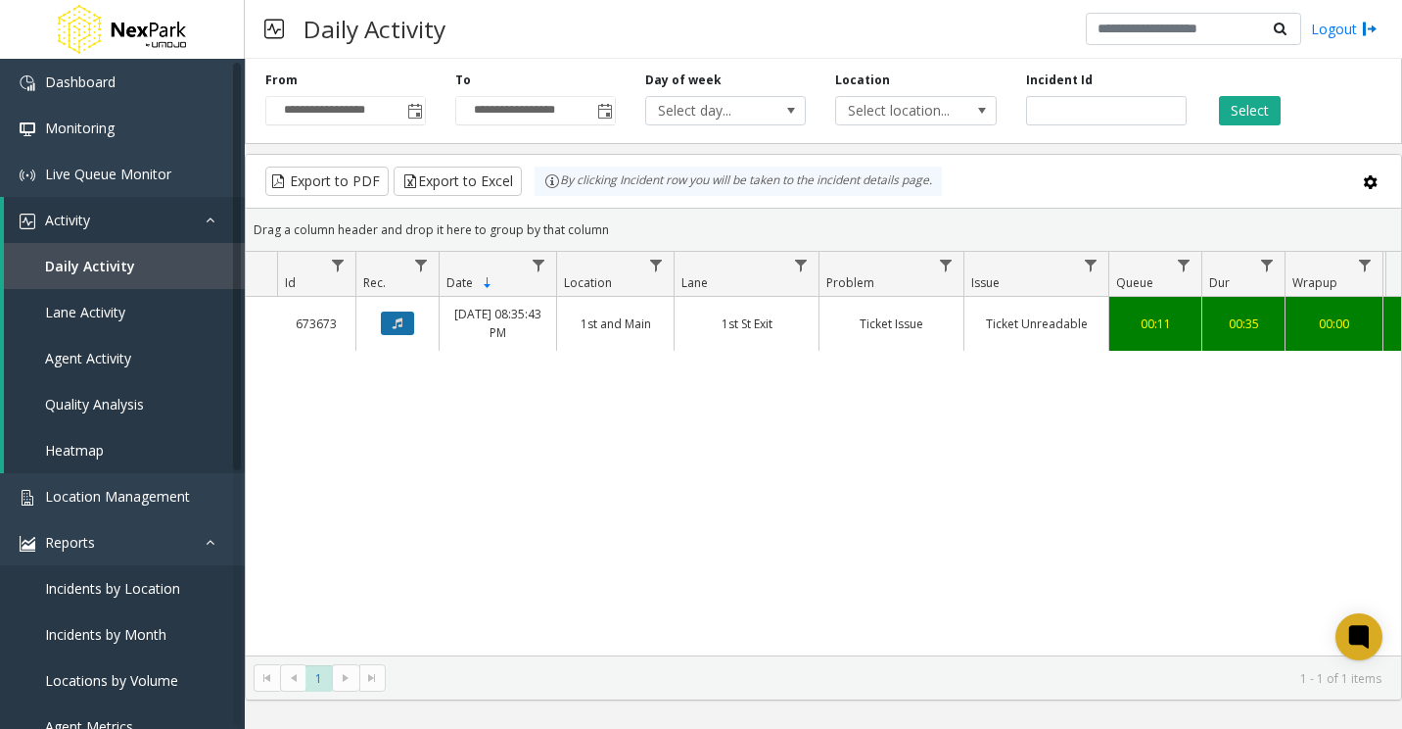
click at [400, 319] on icon "Data table" at bounding box center [398, 323] width 10 height 12
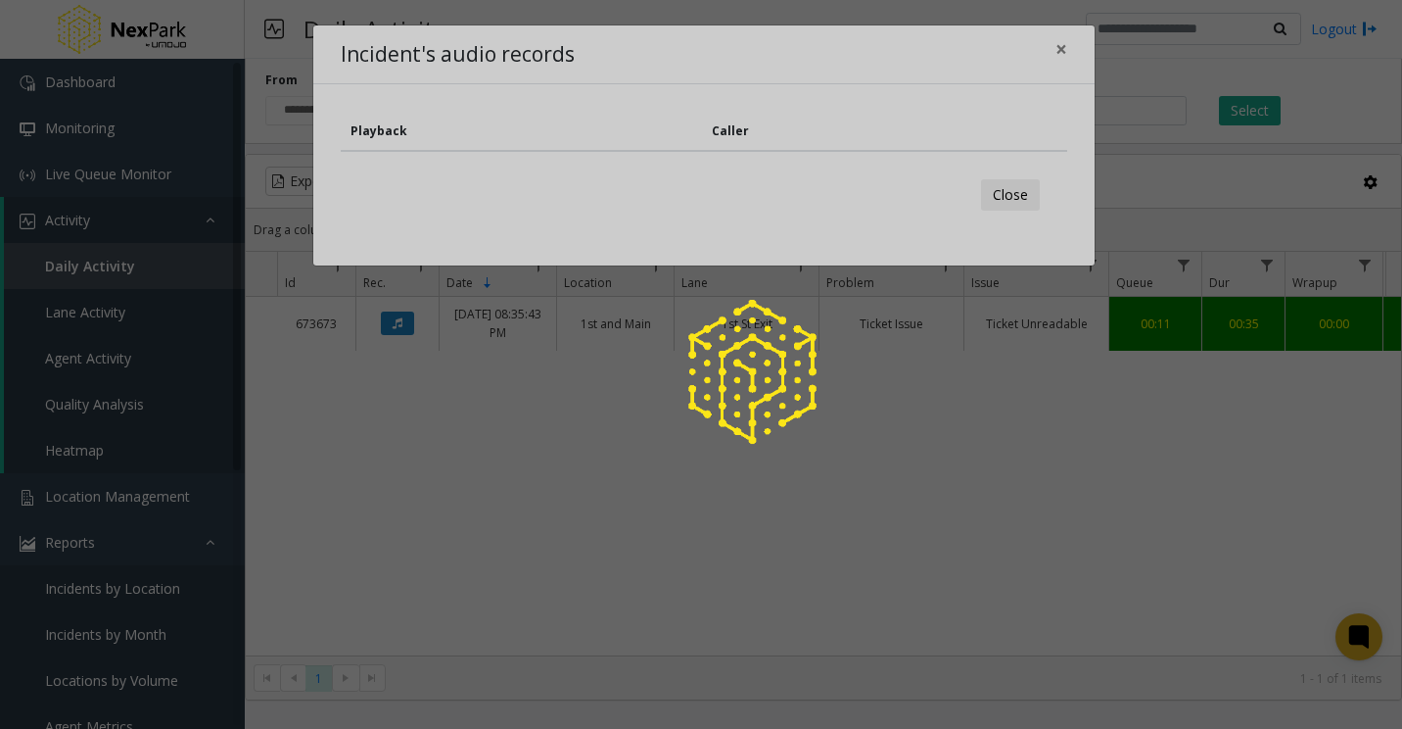
click at [1001, 192] on div at bounding box center [701, 364] width 1402 height 729
click at [1007, 201] on div at bounding box center [701, 364] width 1402 height 729
drag, startPoint x: 986, startPoint y: 214, endPoint x: 1001, endPoint y: 209, distance: 15.8
click at [997, 210] on div at bounding box center [701, 364] width 1402 height 729
click at [1008, 199] on div at bounding box center [701, 364] width 1402 height 729
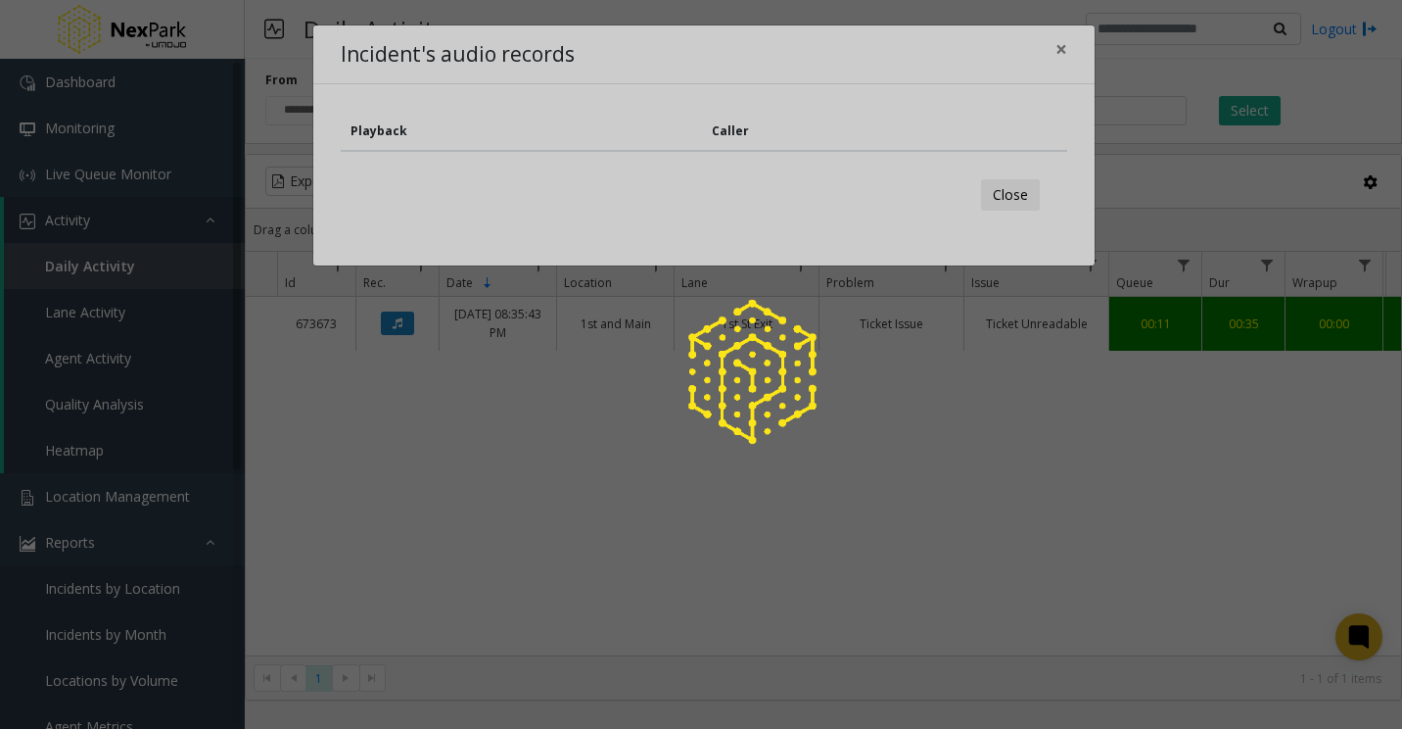
click at [1061, 46] on div at bounding box center [701, 364] width 1402 height 729
click at [1217, 476] on div at bounding box center [701, 364] width 1402 height 729
click at [915, 457] on div at bounding box center [701, 364] width 1402 height 729
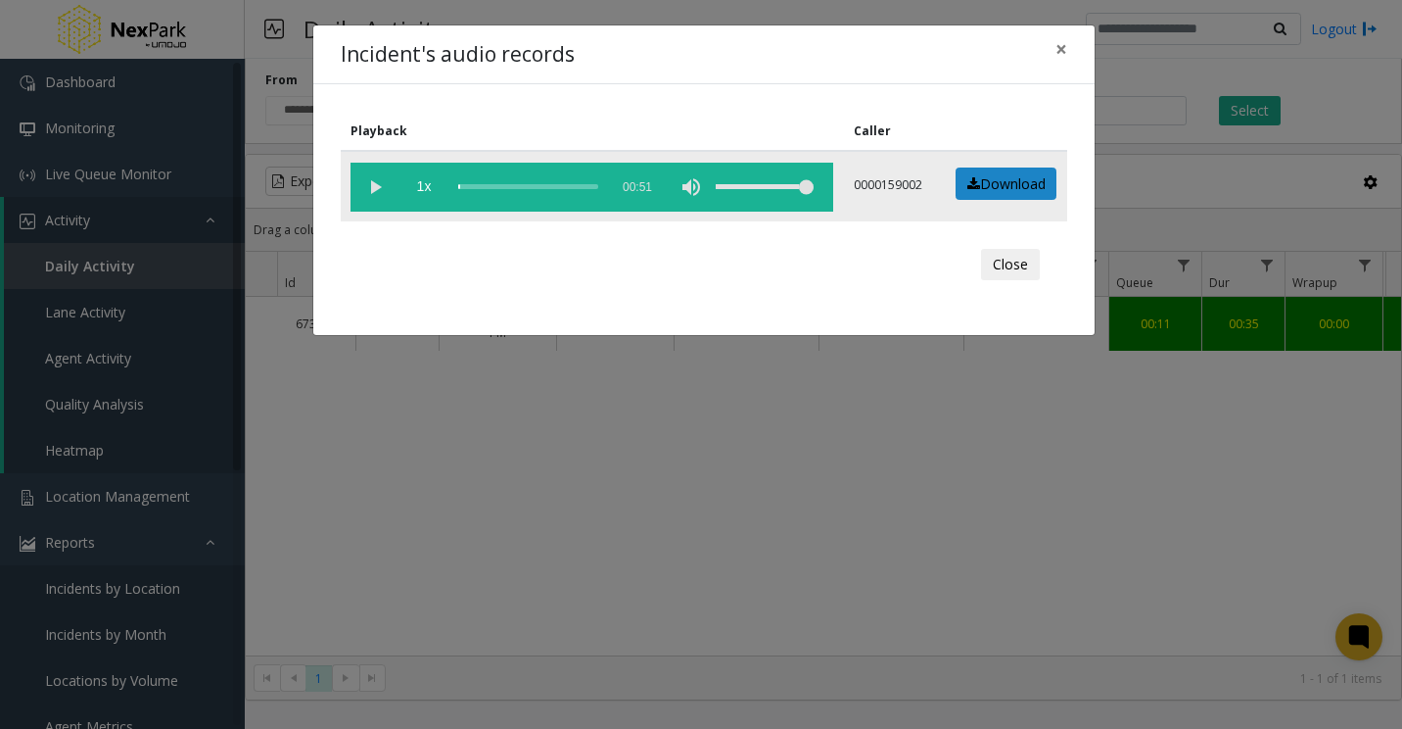
click at [368, 190] on vg-play-pause at bounding box center [375, 187] width 49 height 49
click at [489, 184] on div "scrub bar" at bounding box center [528, 187] width 140 height 49
click at [497, 187] on div "scrub bar" at bounding box center [528, 187] width 140 height 49
click at [518, 190] on div "scrub bar" at bounding box center [528, 187] width 140 height 49
click at [571, 184] on div "scrub bar" at bounding box center [528, 187] width 140 height 49
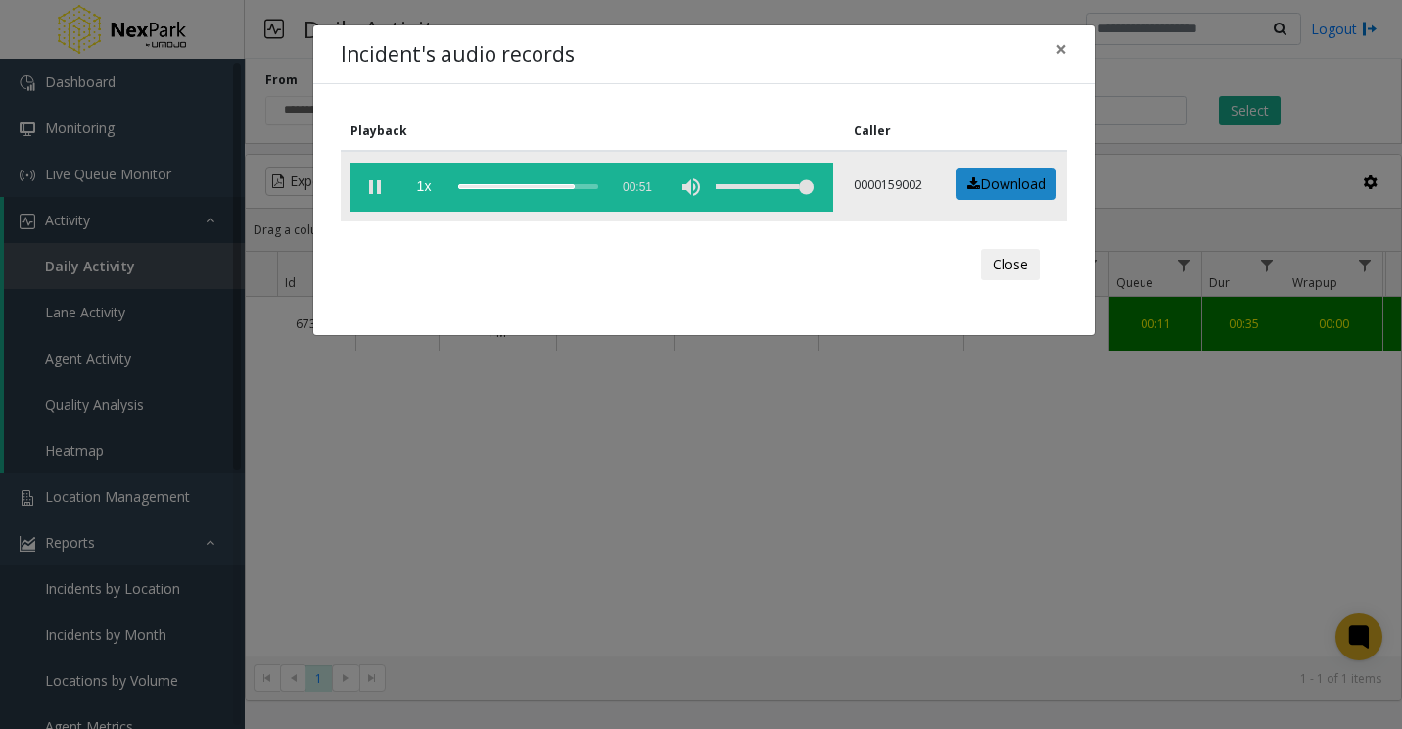
click at [554, 187] on div "scrub bar" at bounding box center [528, 187] width 140 height 49
click at [550, 186] on div "scrub bar" at bounding box center [528, 187] width 140 height 49
click at [540, 188] on div "scrub bar" at bounding box center [528, 187] width 140 height 49
click at [526, 187] on div "scrub bar" at bounding box center [528, 187] width 140 height 49
click at [516, 184] on div "scrub bar" at bounding box center [528, 187] width 140 height 49
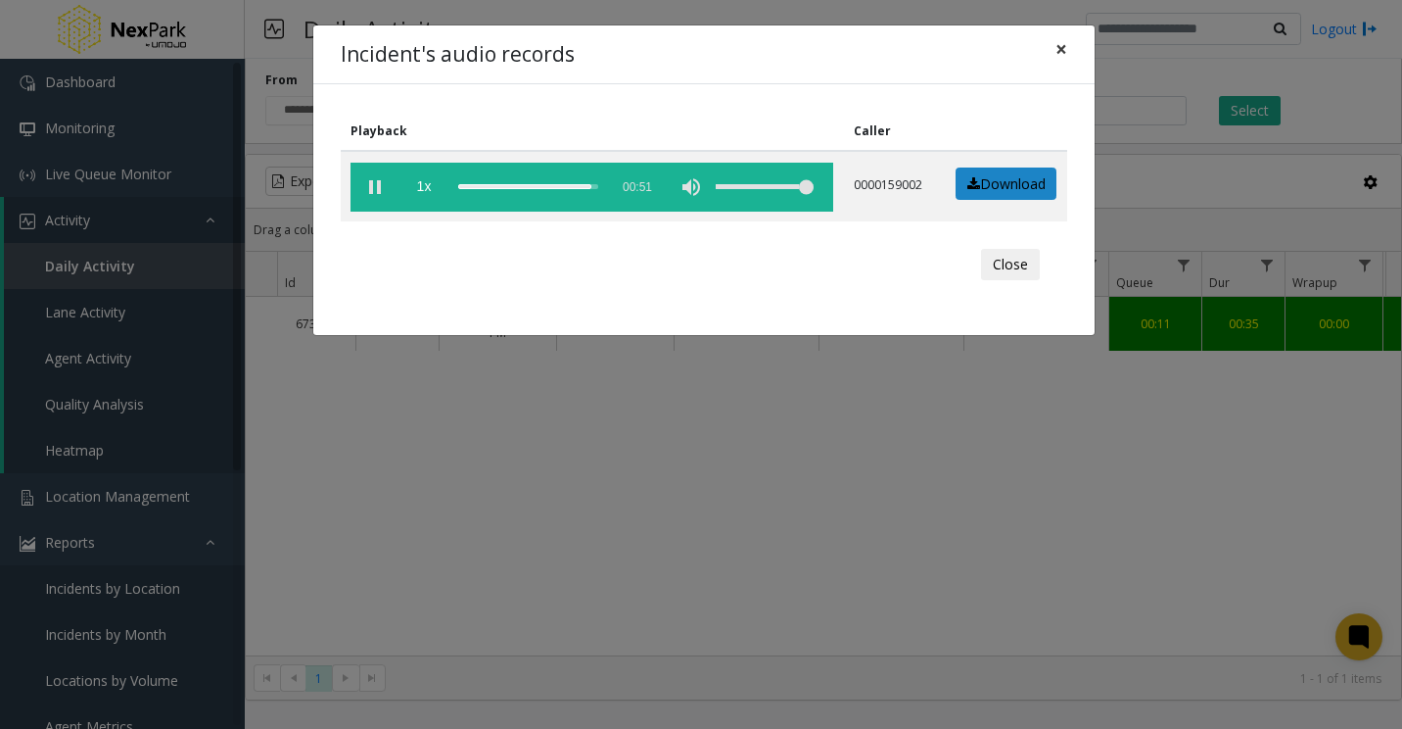
click at [1063, 55] on span "×" at bounding box center [1062, 48] width 12 height 27
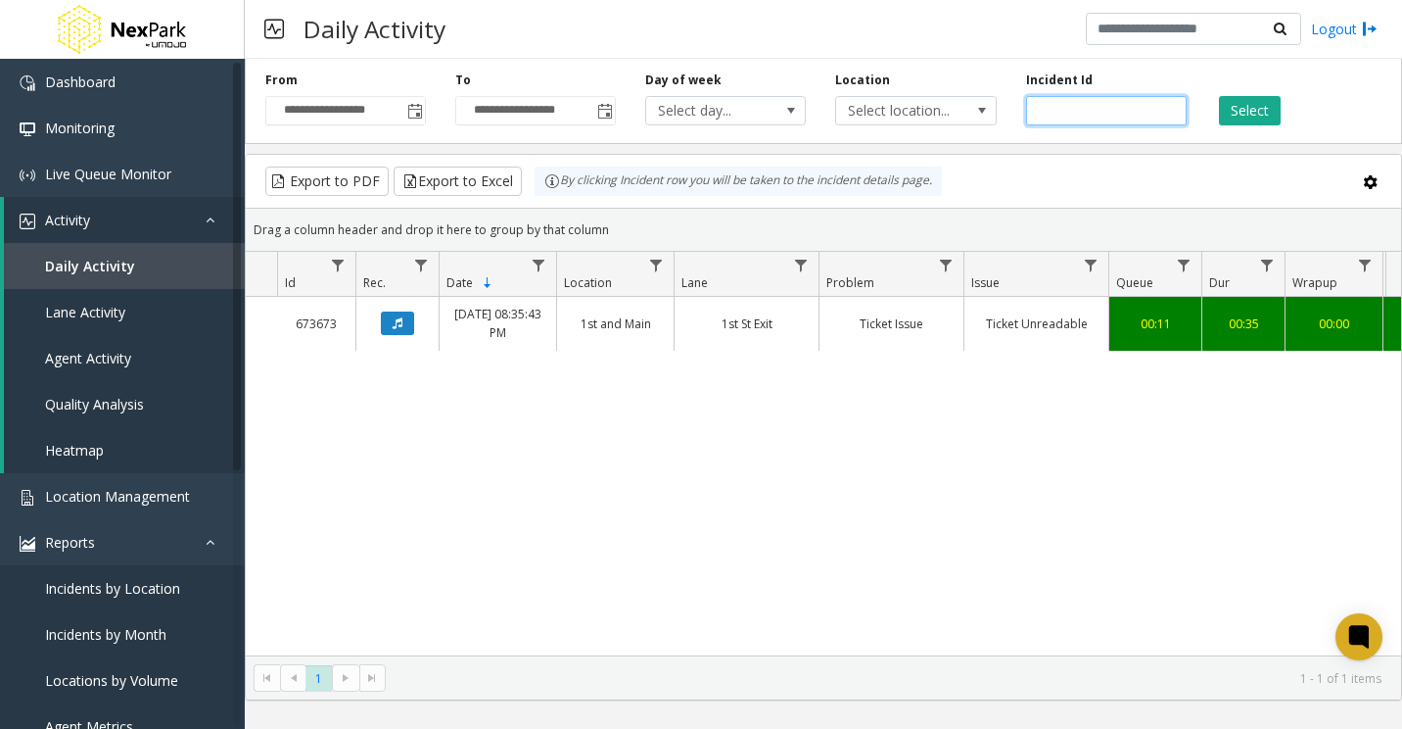
click at [1042, 108] on input "******" at bounding box center [1106, 110] width 161 height 29
paste input "number"
click at [1245, 113] on button "Select" at bounding box center [1250, 110] width 62 height 29
click at [396, 320] on icon "Data table" at bounding box center [398, 323] width 10 height 12
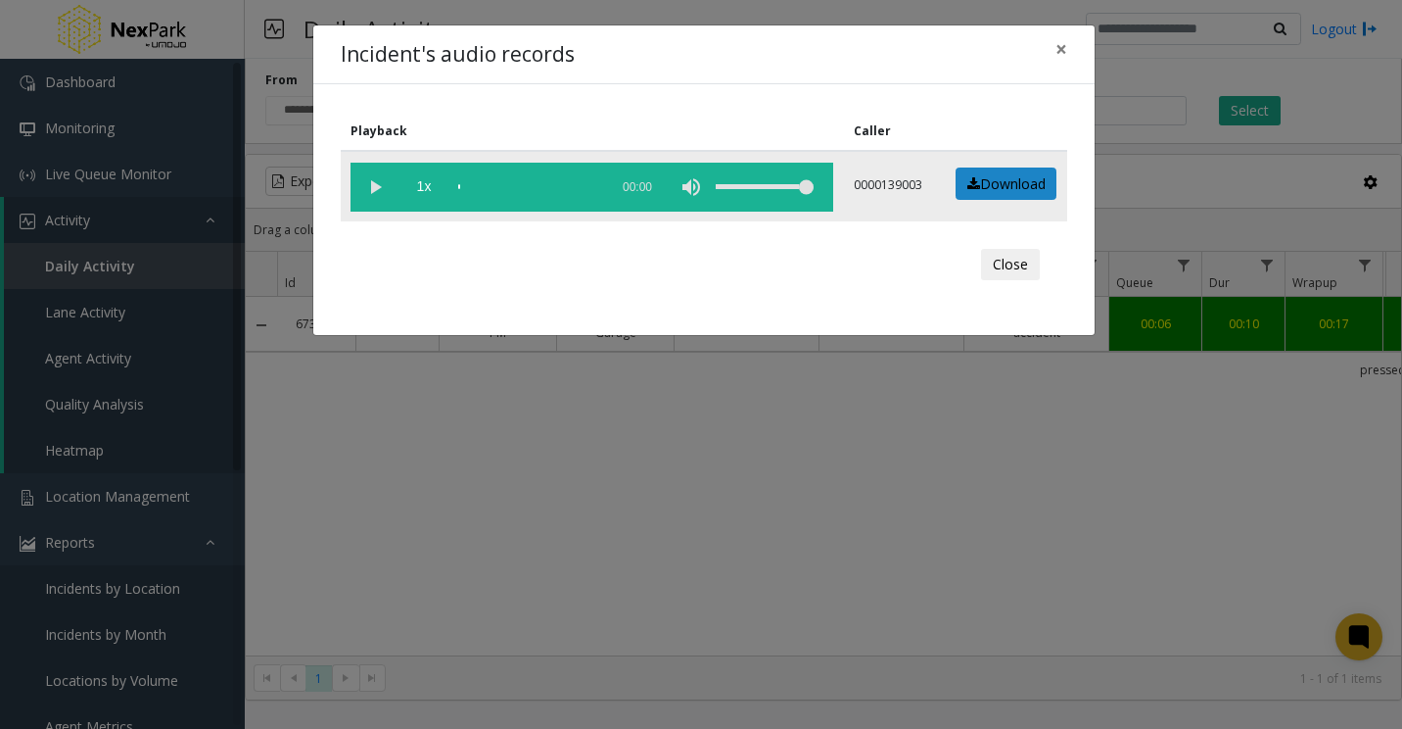
click at [380, 181] on vg-play-pause at bounding box center [375, 187] width 49 height 49
click at [1057, 54] on span "×" at bounding box center [1062, 48] width 12 height 27
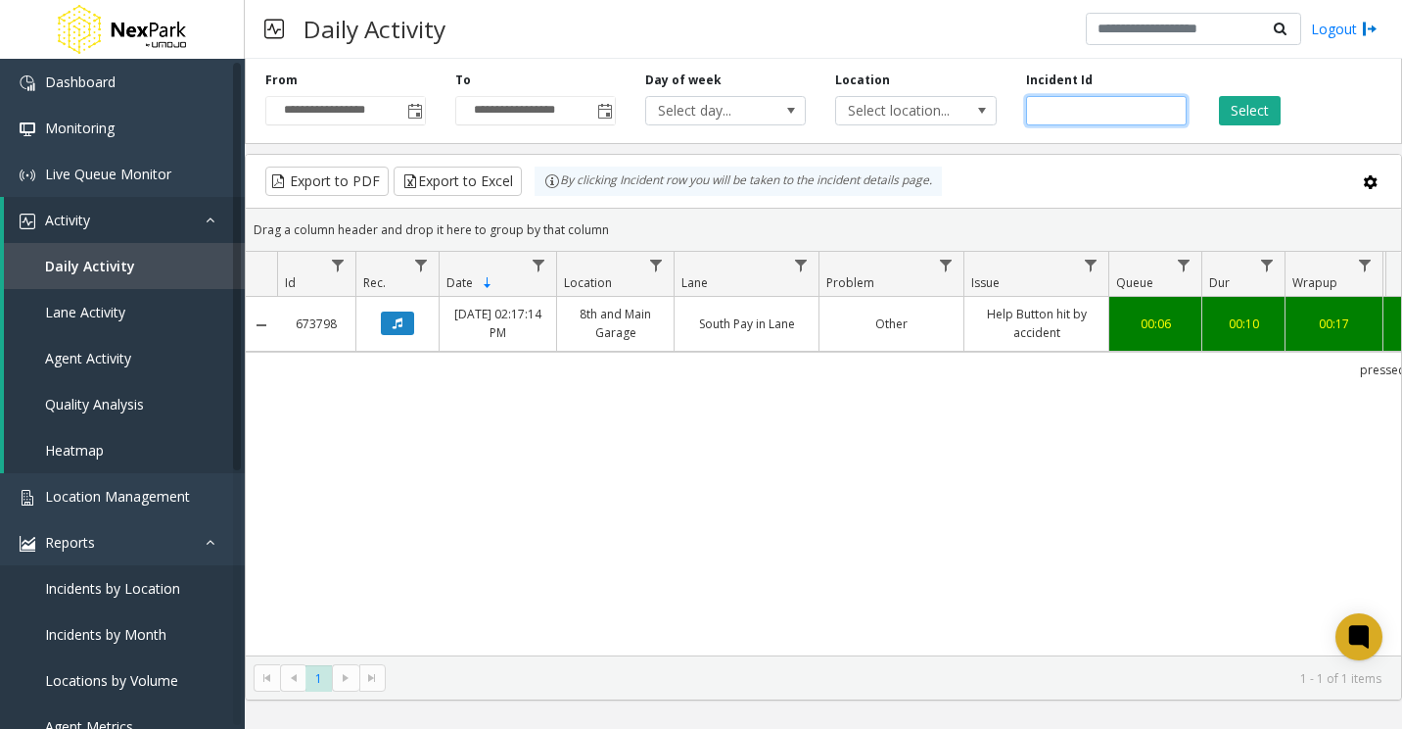
click at [1057, 101] on input "******" at bounding box center [1106, 110] width 161 height 29
paste input "number"
click at [1262, 106] on button "Select" at bounding box center [1250, 110] width 62 height 29
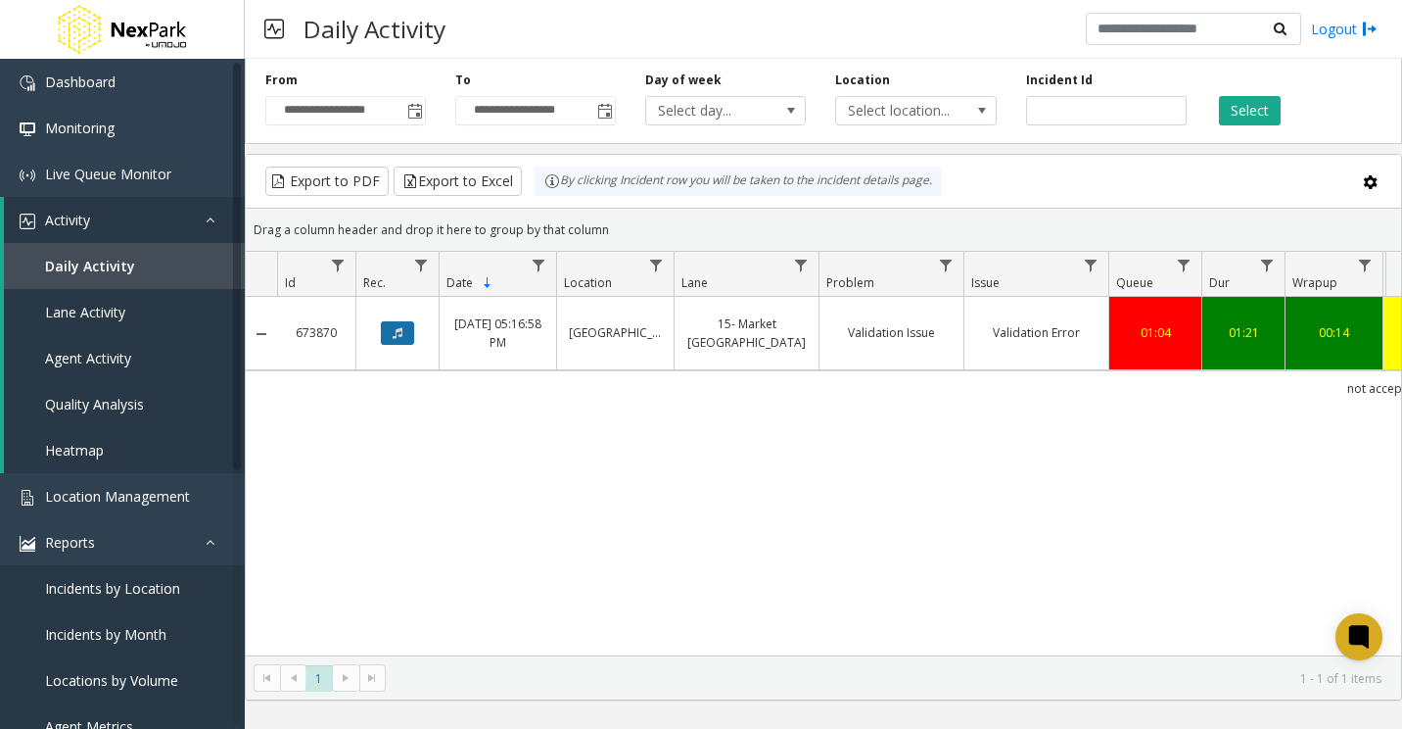
click at [382, 334] on button "Data table" at bounding box center [397, 333] width 33 height 24
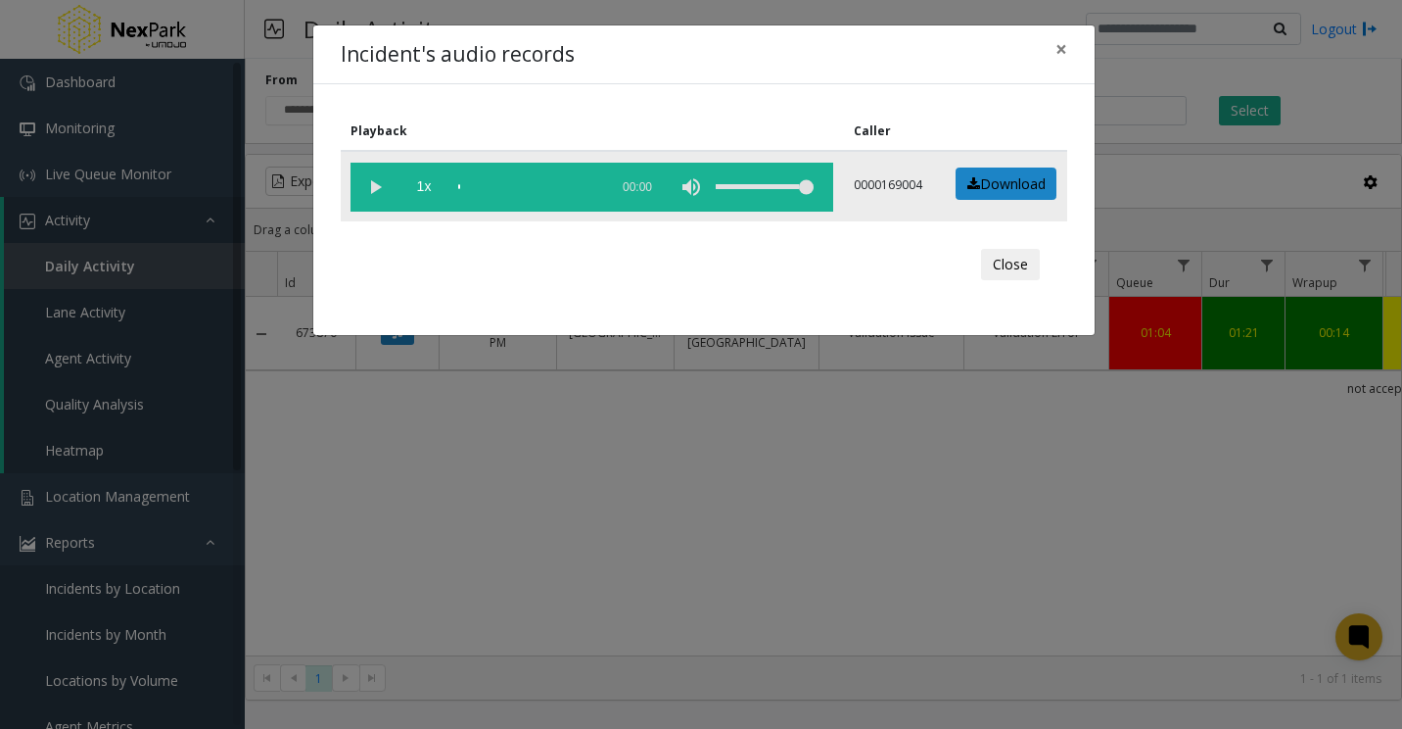
click at [373, 182] on vg-play-pause at bounding box center [375, 187] width 49 height 49
click at [474, 185] on div "scrub bar" at bounding box center [528, 187] width 140 height 49
click at [482, 186] on div "scrub bar" at bounding box center [528, 187] width 140 height 49
click at [494, 184] on div "scrub bar" at bounding box center [528, 187] width 140 height 49
click at [510, 184] on div "scrub bar" at bounding box center [528, 187] width 140 height 49
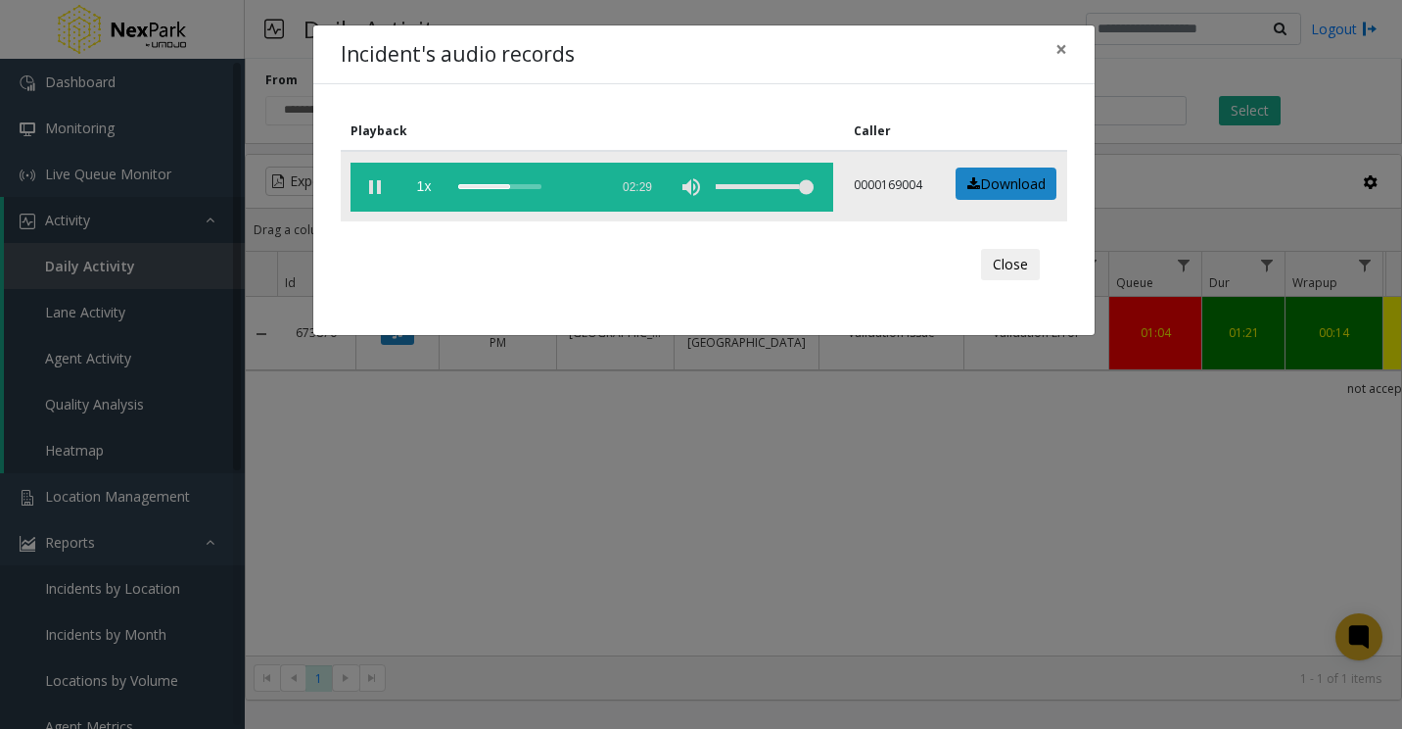
click at [527, 184] on div "scrub bar" at bounding box center [528, 187] width 140 height 49
click at [376, 187] on vg-play-pause at bounding box center [375, 187] width 49 height 49
click at [515, 187] on div "scrub bar" at bounding box center [528, 187] width 140 height 49
click at [1058, 46] on span "×" at bounding box center [1062, 48] width 12 height 27
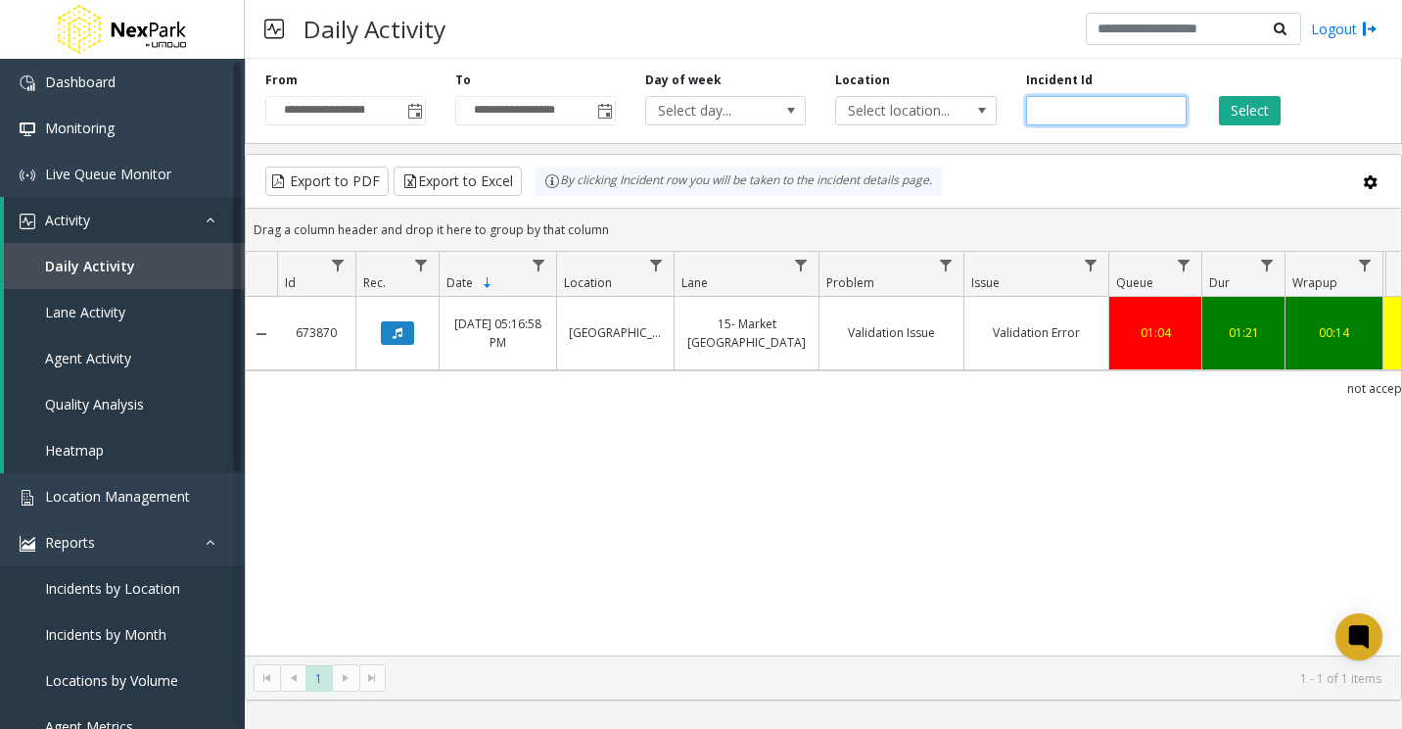
click at [1048, 108] on input "******" at bounding box center [1106, 110] width 161 height 29
click at [1048, 109] on input "******" at bounding box center [1106, 110] width 161 height 29
paste input "number"
click at [1245, 100] on button "Select" at bounding box center [1250, 110] width 62 height 29
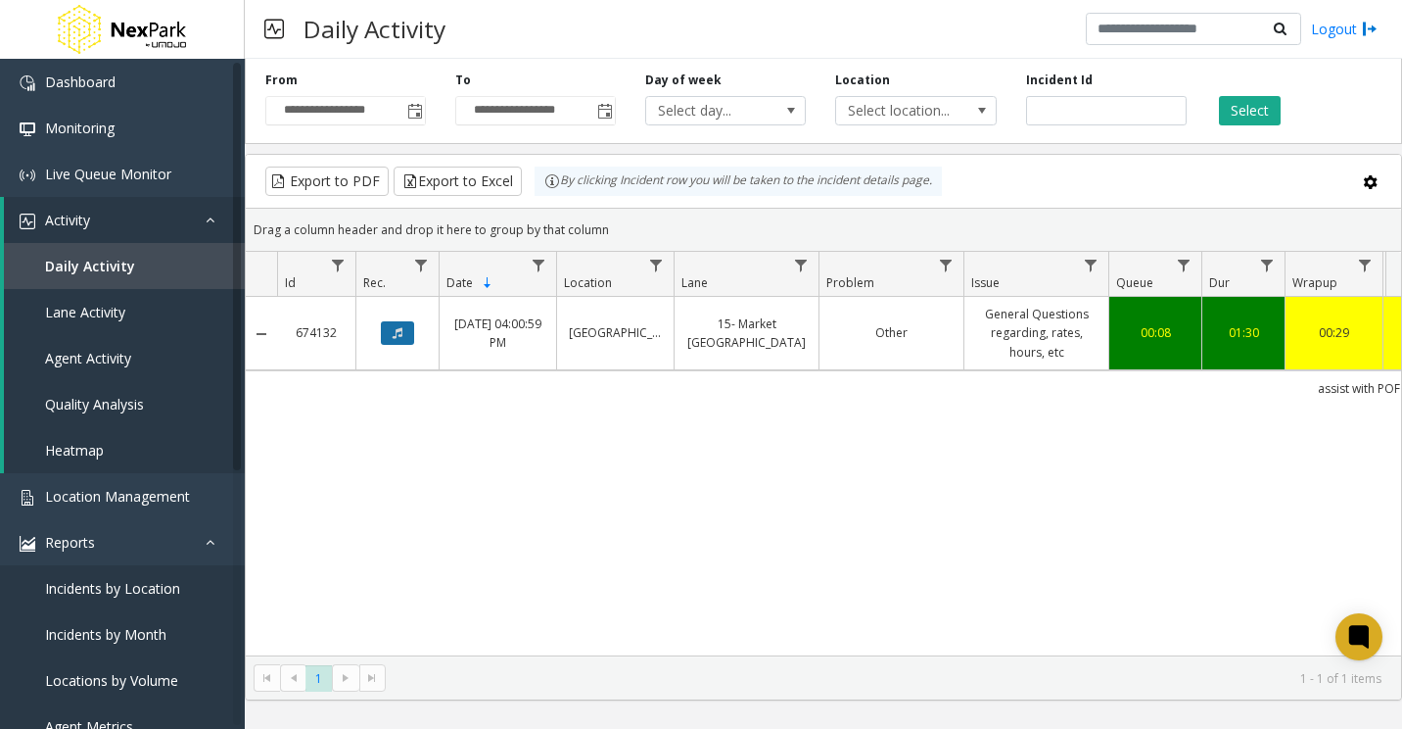
click at [388, 338] on button "Data table" at bounding box center [397, 333] width 33 height 24
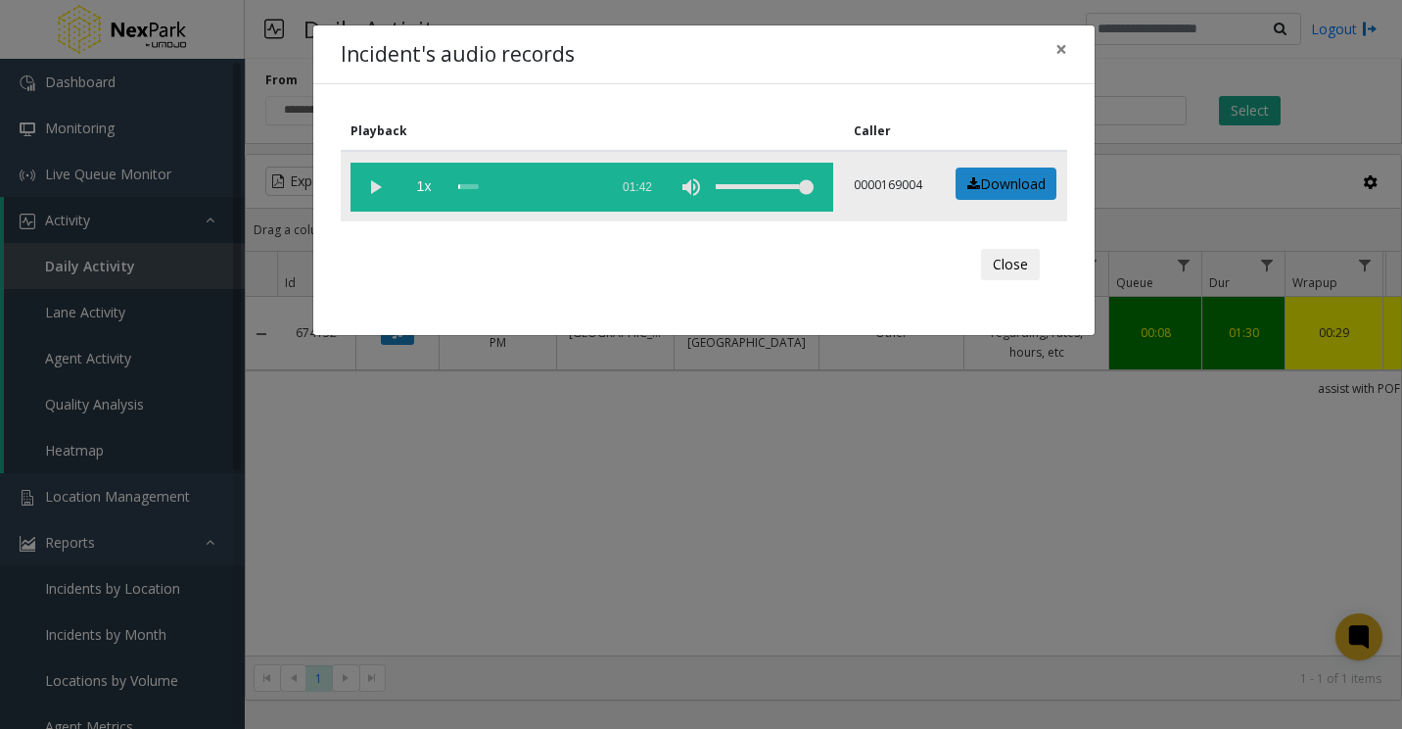
click at [368, 191] on vg-play-pause at bounding box center [375, 187] width 49 height 49
click at [487, 183] on div "scrub bar" at bounding box center [528, 187] width 140 height 49
click at [475, 185] on div "scrub bar" at bounding box center [528, 187] width 140 height 49
click at [545, 181] on div "scrub bar" at bounding box center [528, 187] width 140 height 49
click at [494, 185] on div "scrub bar" at bounding box center [528, 187] width 140 height 49
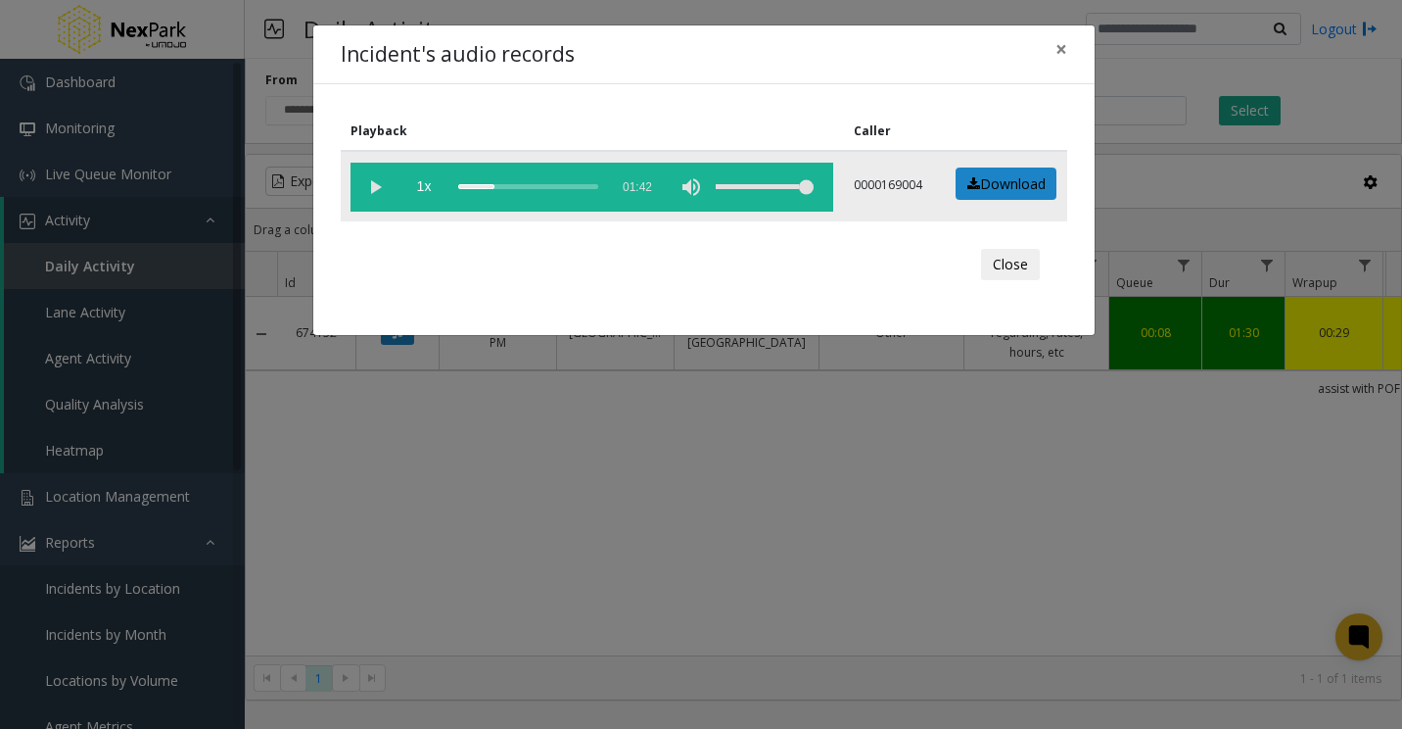
click at [486, 186] on div "scrub bar" at bounding box center [528, 187] width 140 height 49
click at [477, 189] on div "scrub bar" at bounding box center [528, 187] width 140 height 49
drag, startPoint x: 1067, startPoint y: 48, endPoint x: 1091, endPoint y: 63, distance: 28.6
click at [1067, 50] on span "×" at bounding box center [1062, 48] width 12 height 27
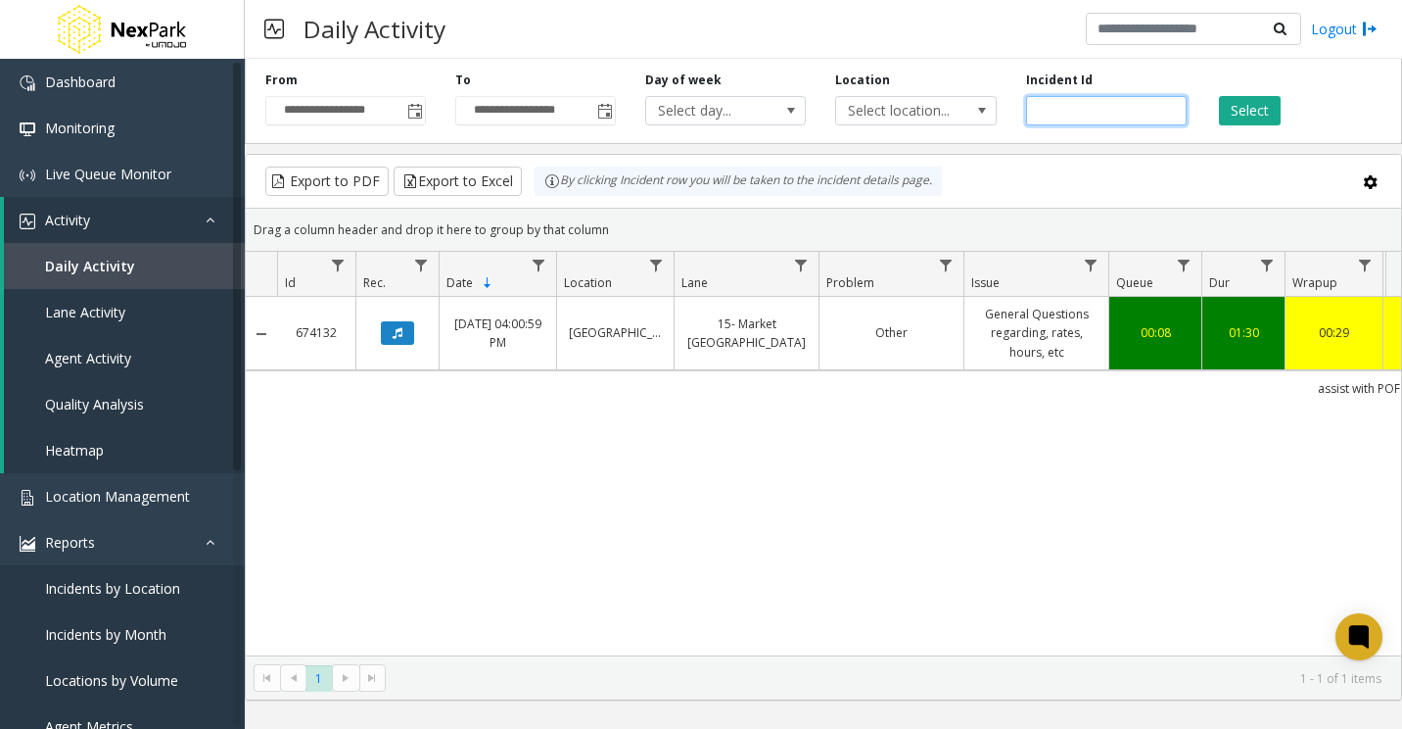
click at [1041, 104] on input "******" at bounding box center [1106, 110] width 161 height 29
paste input "number"
click at [1262, 110] on button "Select" at bounding box center [1250, 110] width 62 height 29
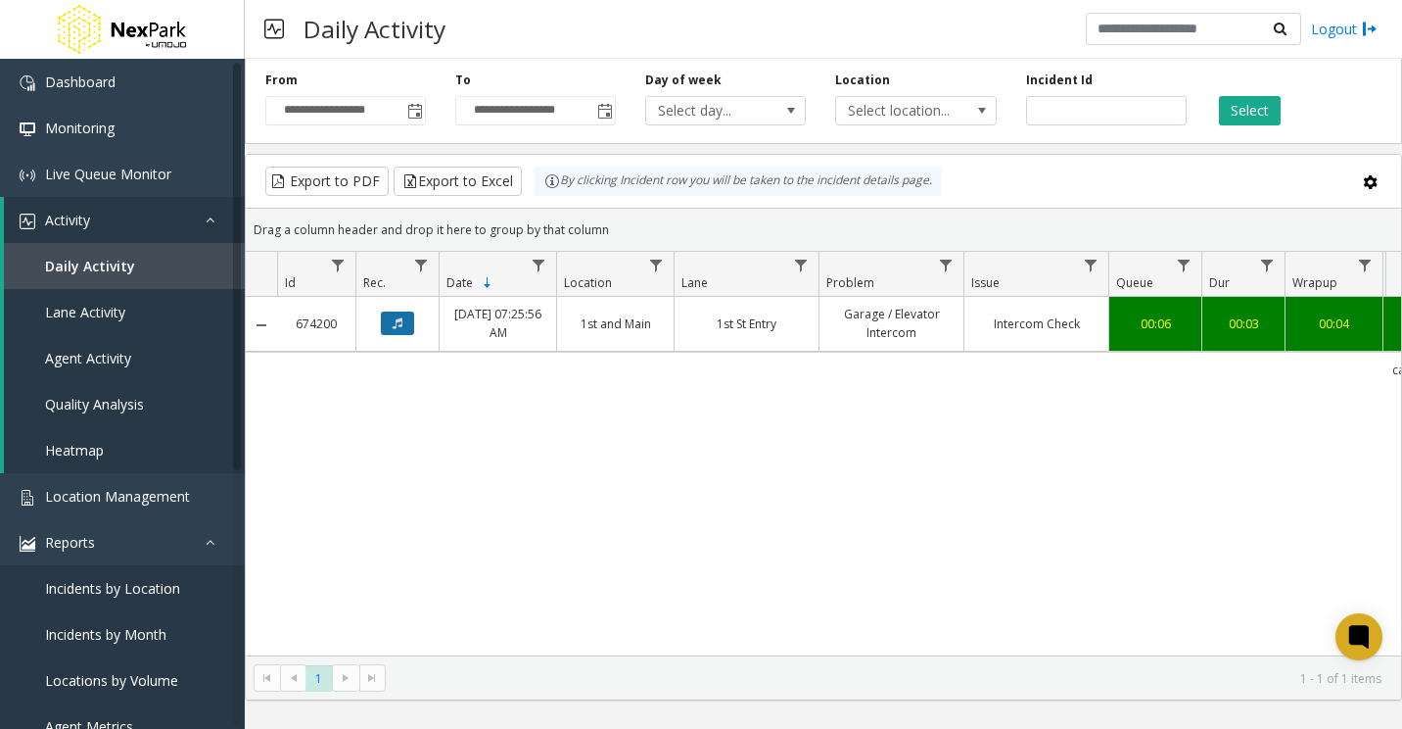
click at [392, 324] on button "Data table" at bounding box center [397, 323] width 33 height 24
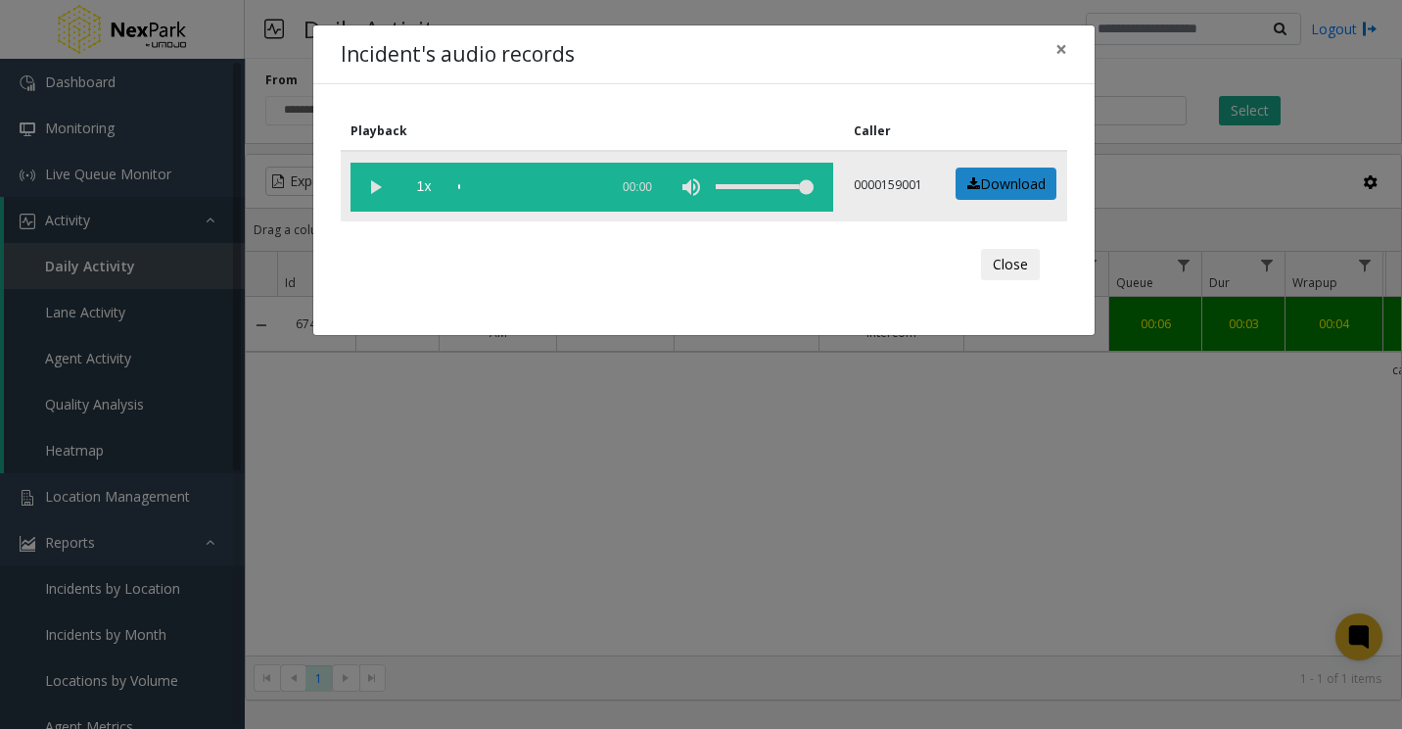
click at [378, 189] on vg-play-pause at bounding box center [375, 187] width 49 height 49
drag, startPoint x: 1063, startPoint y: 48, endPoint x: 1063, endPoint y: 67, distance: 18.6
click at [1065, 51] on span "×" at bounding box center [1062, 48] width 12 height 27
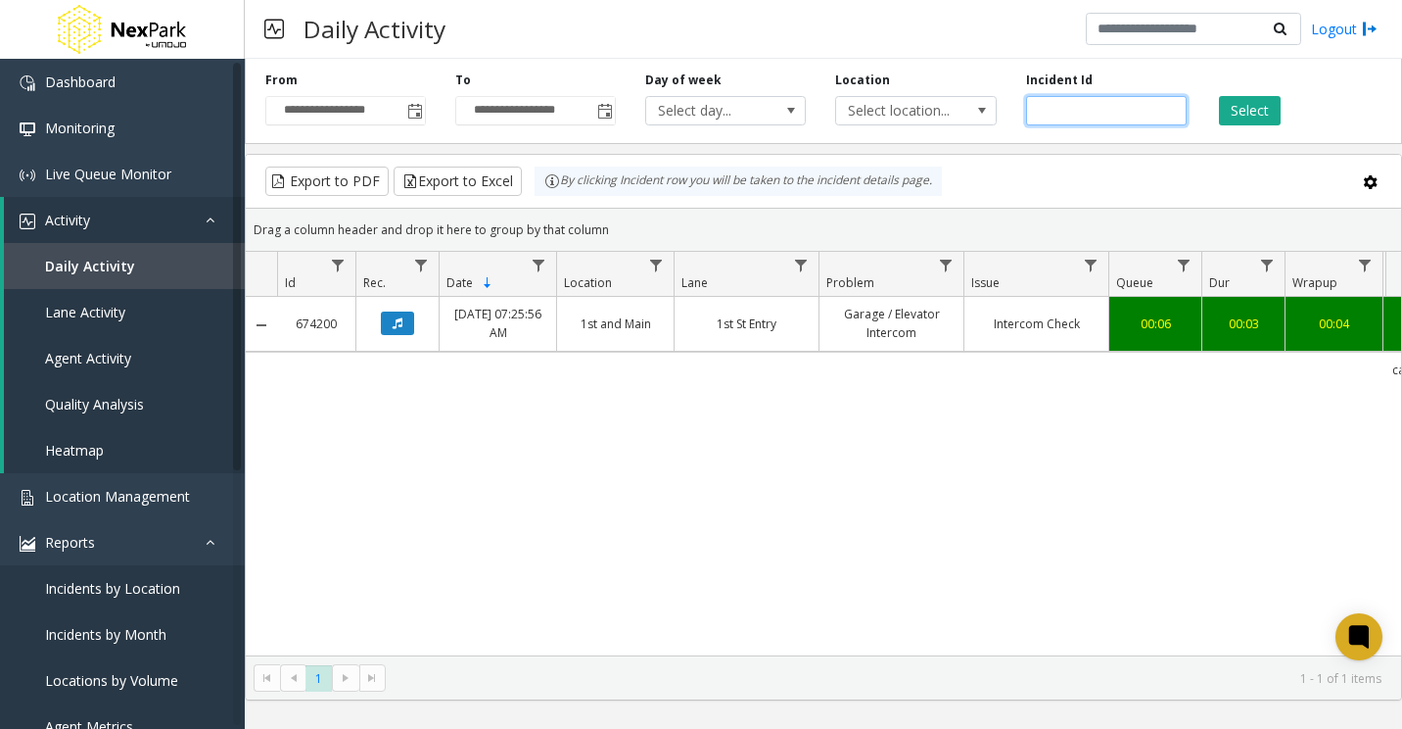
click at [1041, 108] on input "******" at bounding box center [1106, 110] width 161 height 29
paste input "number"
click at [1233, 105] on button "Select" at bounding box center [1250, 110] width 62 height 29
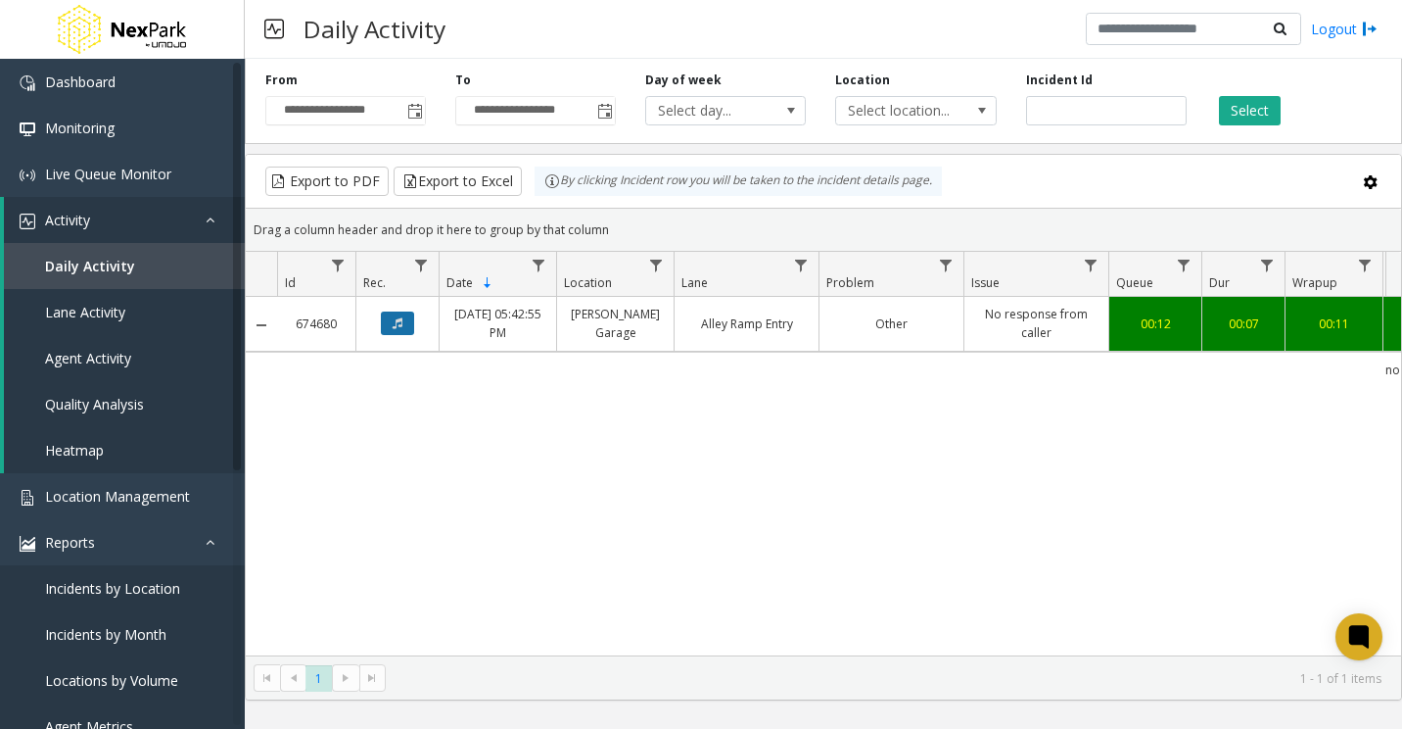
click at [390, 319] on button "Data table" at bounding box center [397, 323] width 33 height 24
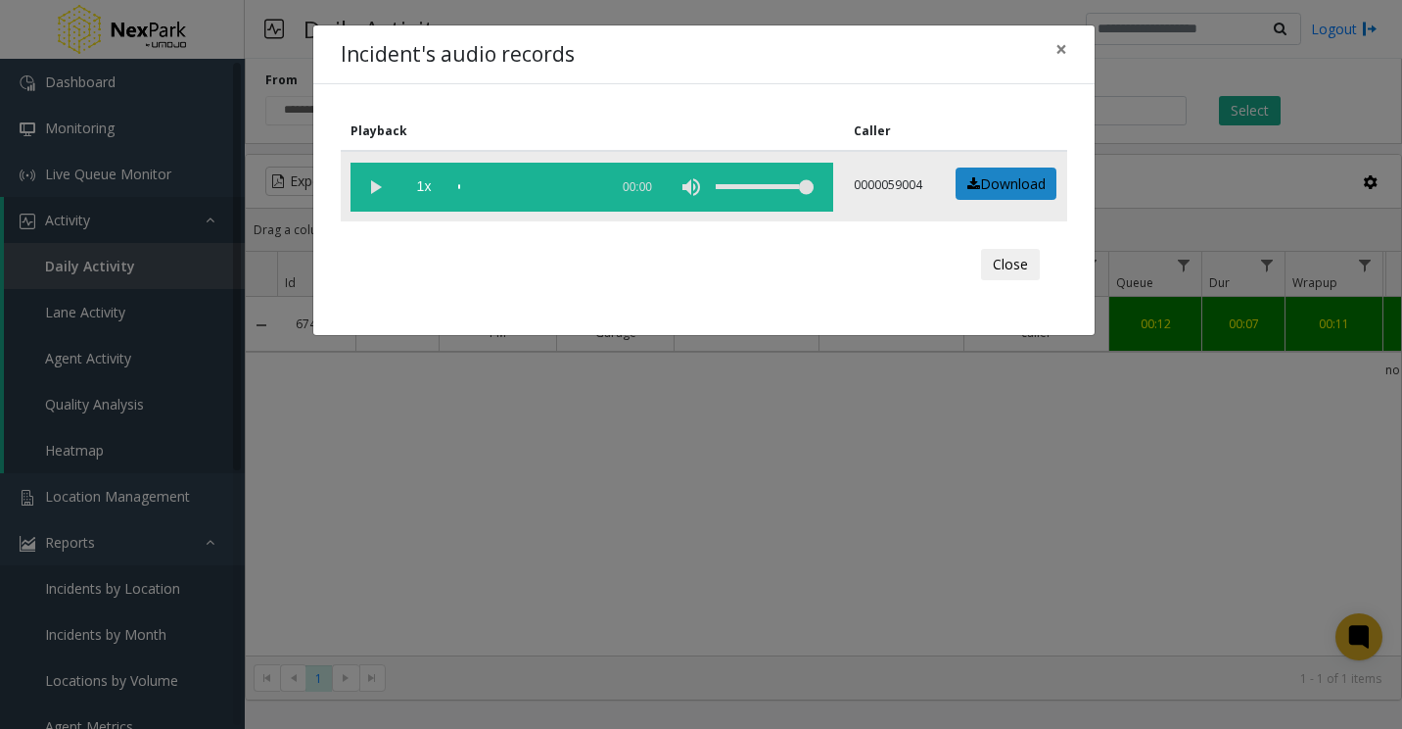
click at [375, 189] on vg-play-pause at bounding box center [375, 187] width 49 height 49
click at [369, 190] on vg-play-pause at bounding box center [375, 187] width 49 height 49
click at [1058, 47] on span "×" at bounding box center [1062, 48] width 12 height 27
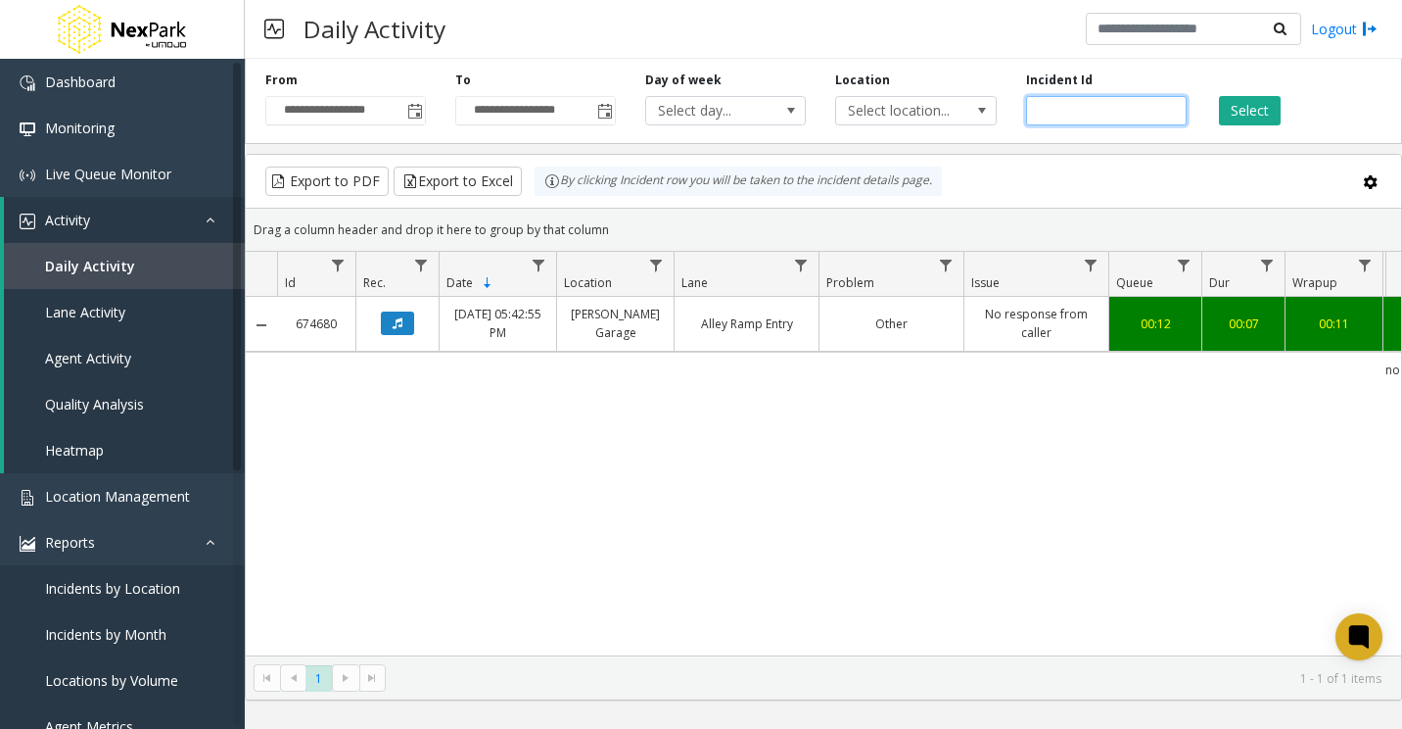
click at [1049, 102] on input "******" at bounding box center [1106, 110] width 161 height 29
paste input "number"
click at [1226, 103] on button "Select" at bounding box center [1250, 110] width 62 height 29
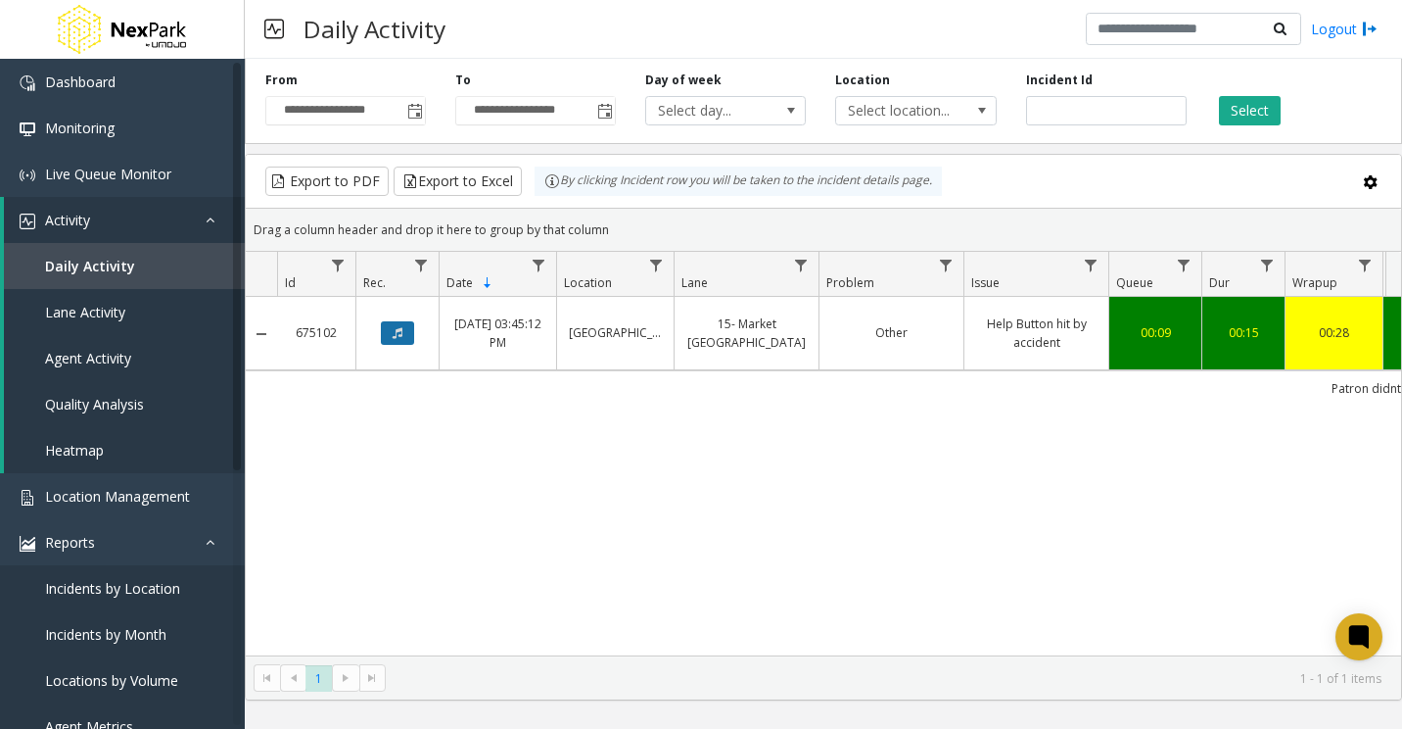
click at [393, 332] on icon "Data table" at bounding box center [398, 333] width 10 height 12
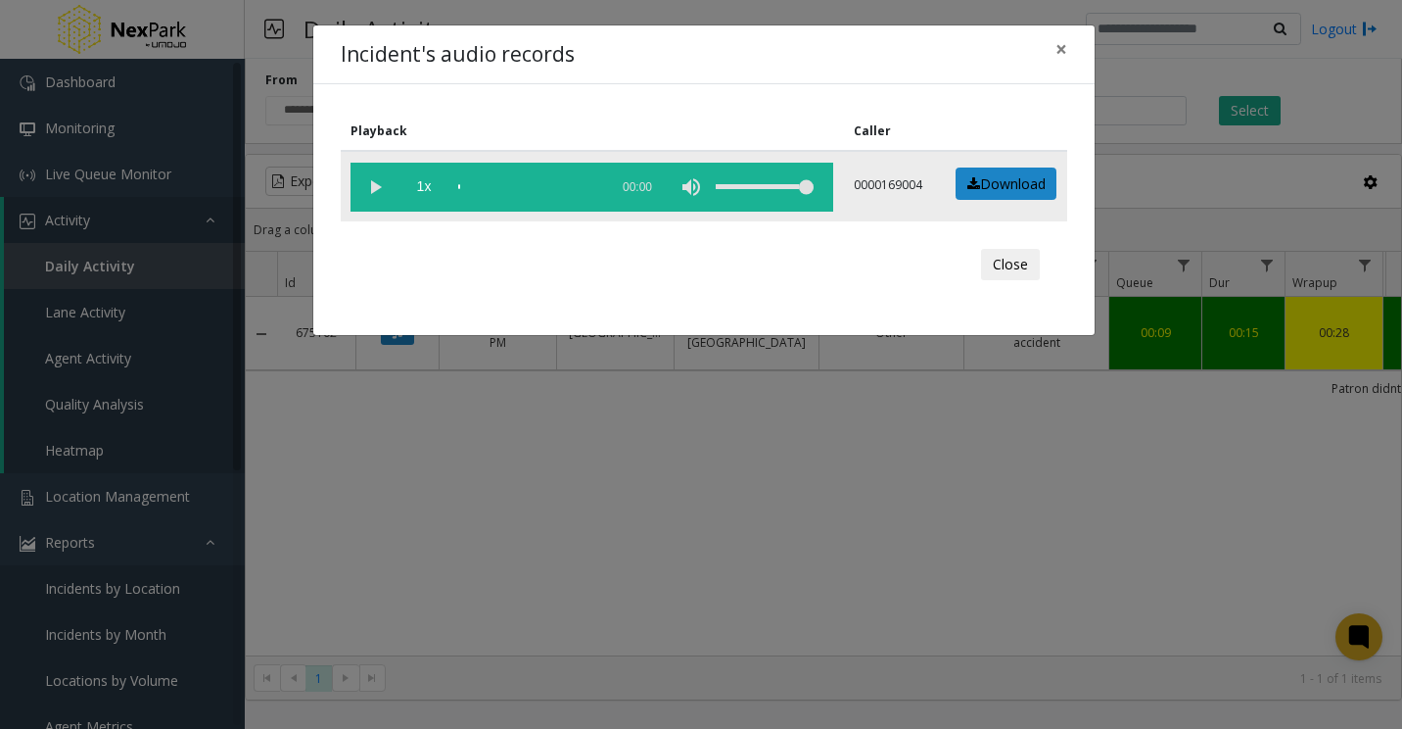
click at [364, 188] on vg-play-pause at bounding box center [375, 187] width 49 height 49
click at [1068, 49] on button "×" at bounding box center [1061, 49] width 39 height 48
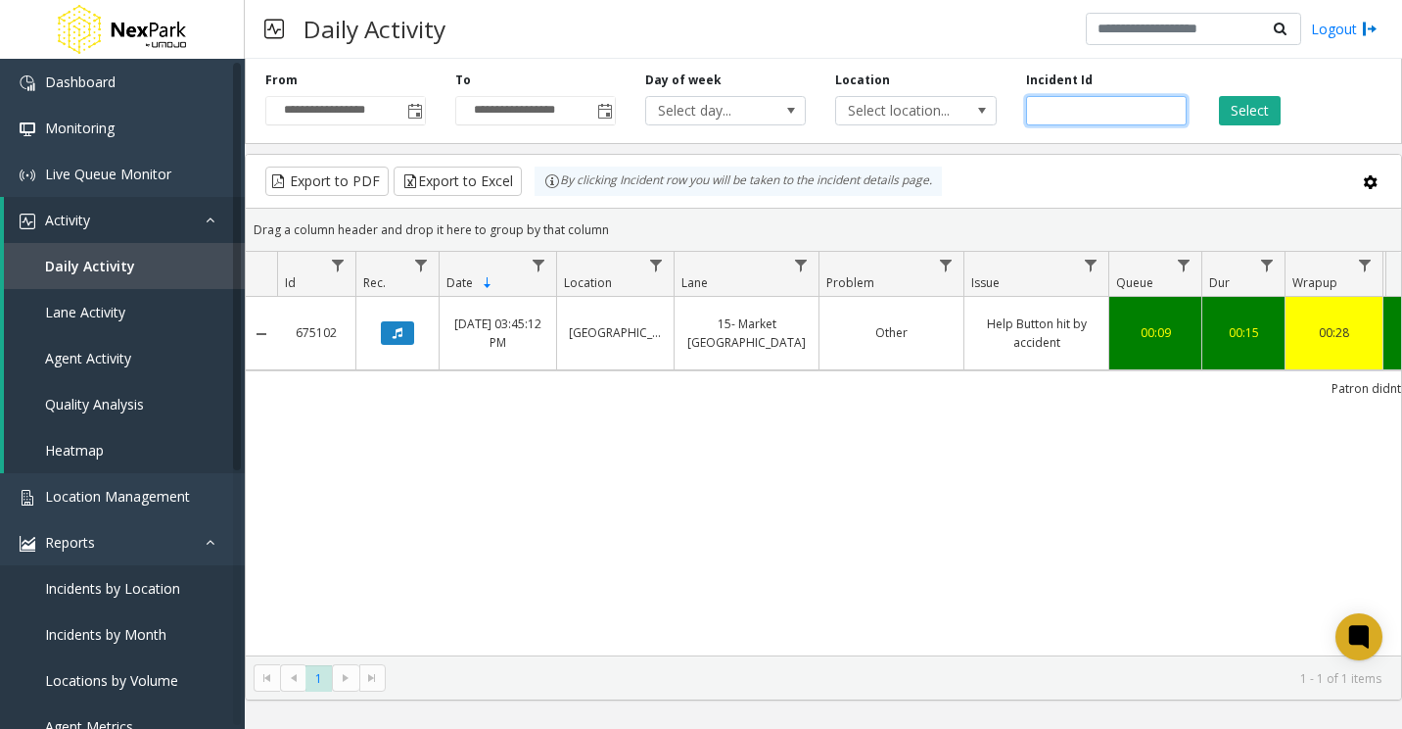
click at [1057, 101] on input "******" at bounding box center [1106, 110] width 161 height 29
paste input "number"
click at [1247, 104] on button "Select" at bounding box center [1250, 110] width 62 height 29
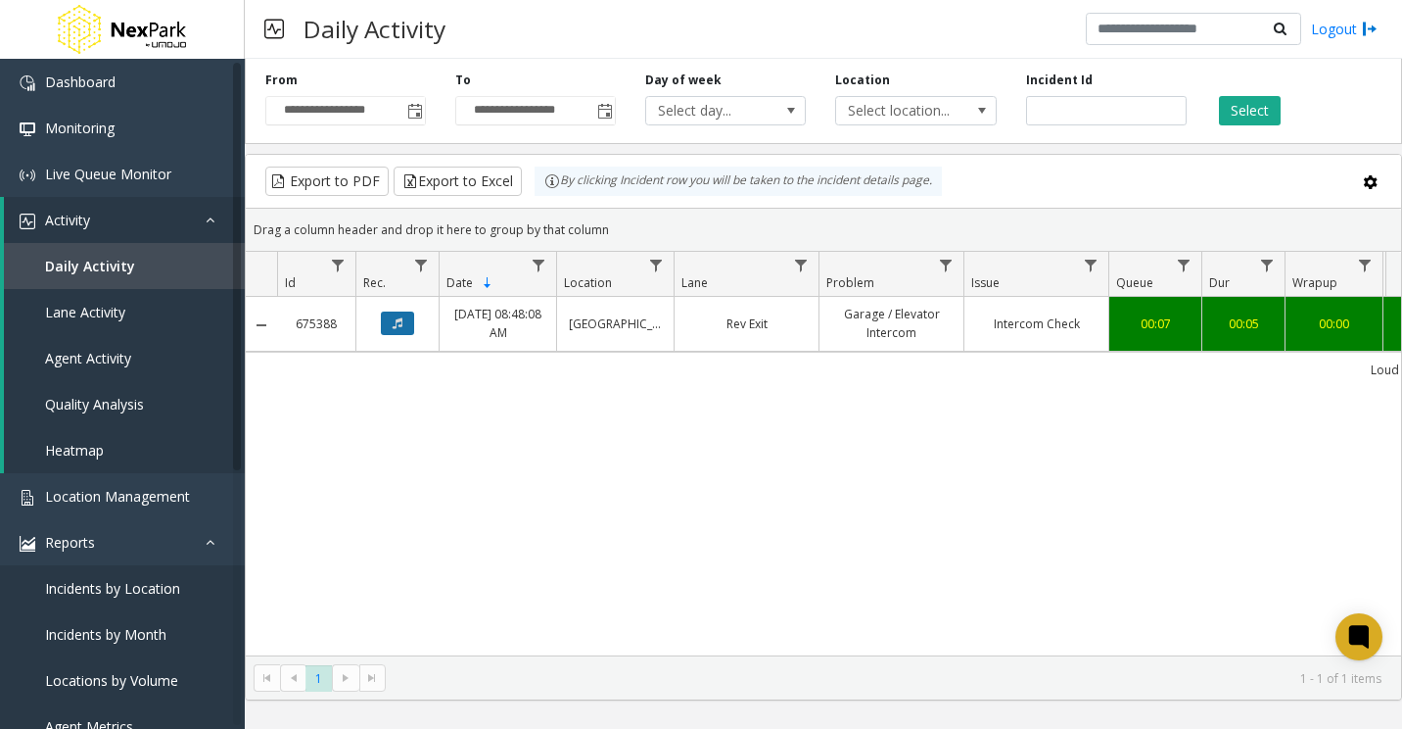
click at [399, 325] on icon "Data table" at bounding box center [398, 323] width 10 height 12
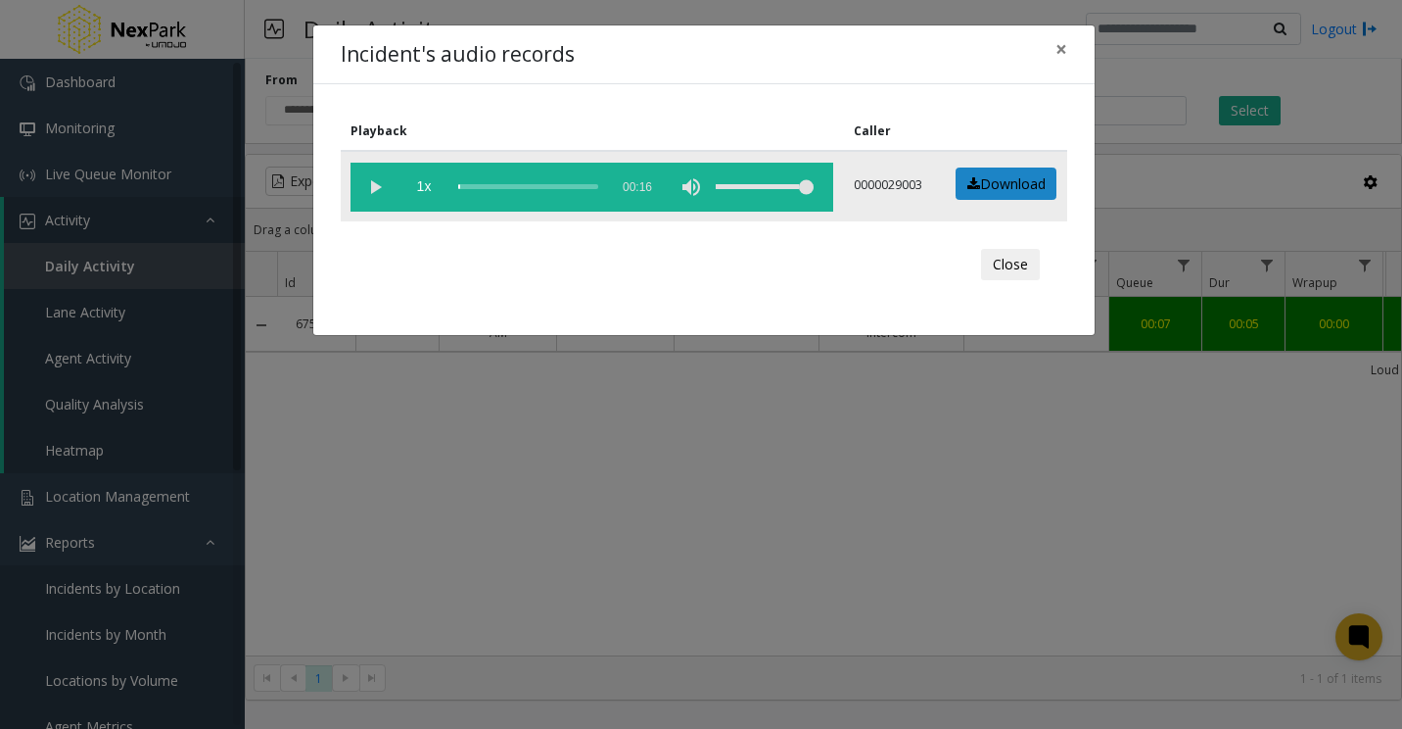
click at [366, 187] on vg-play-pause at bounding box center [375, 187] width 49 height 49
click at [1063, 50] on span "×" at bounding box center [1062, 48] width 12 height 27
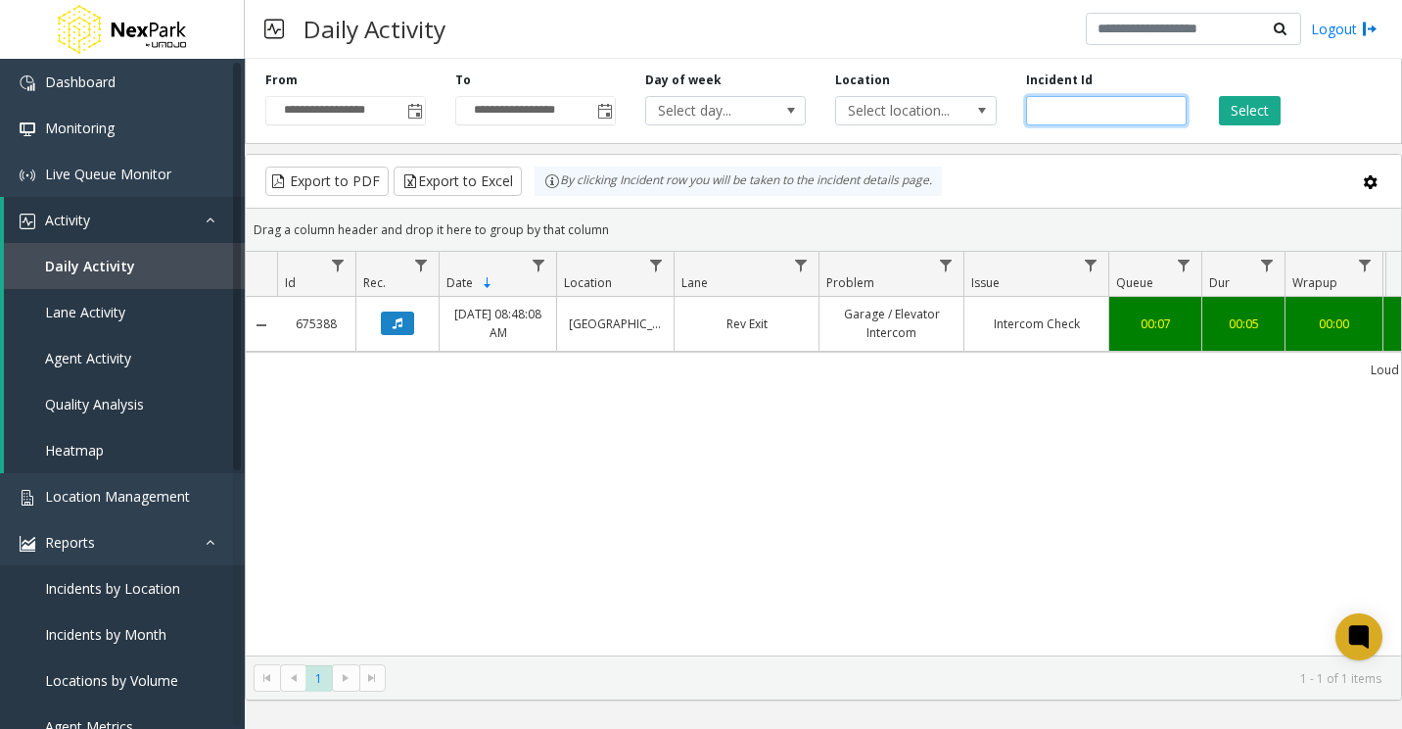
click at [1059, 111] on input "******" at bounding box center [1106, 110] width 161 height 29
click at [1059, 110] on input "******" at bounding box center [1106, 110] width 161 height 29
paste input "number"
click at [1271, 121] on button "Select" at bounding box center [1250, 110] width 62 height 29
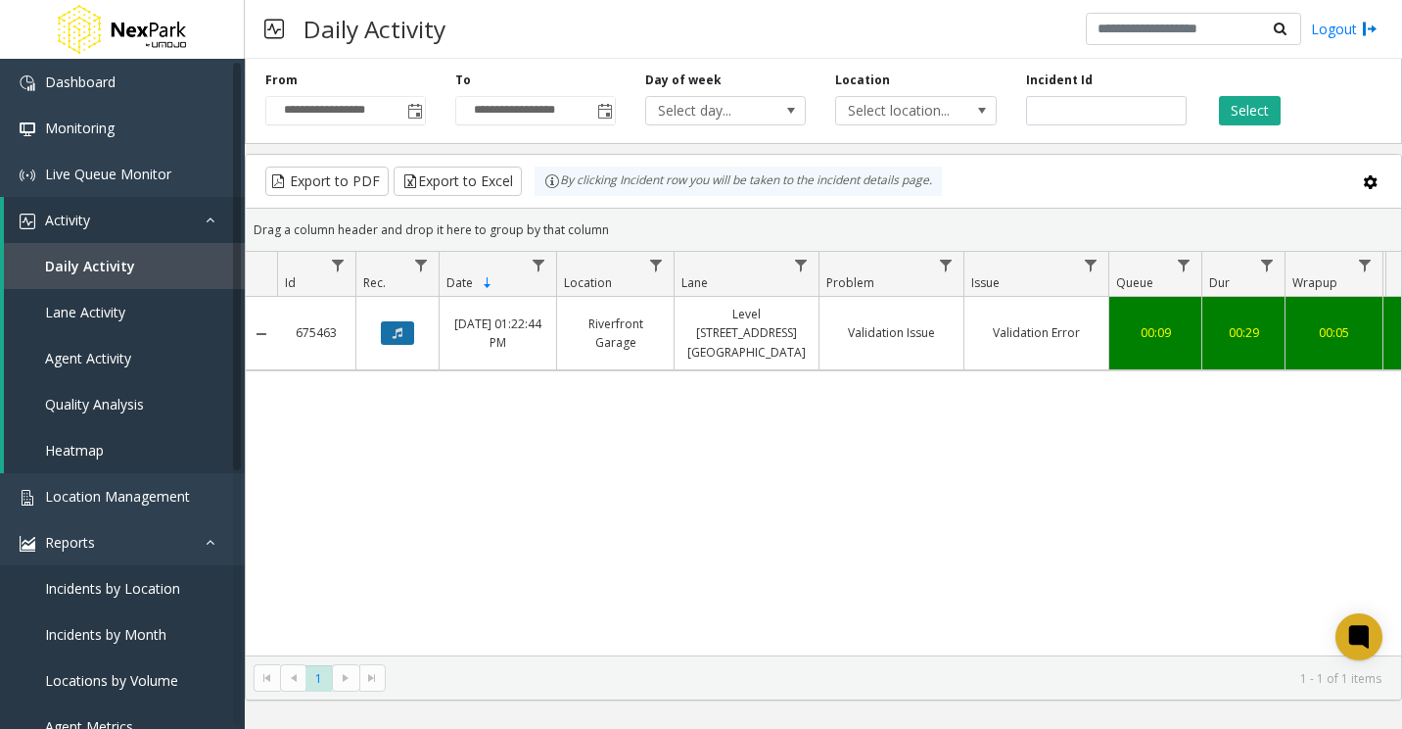
click at [408, 329] on button "Data table" at bounding box center [397, 333] width 33 height 24
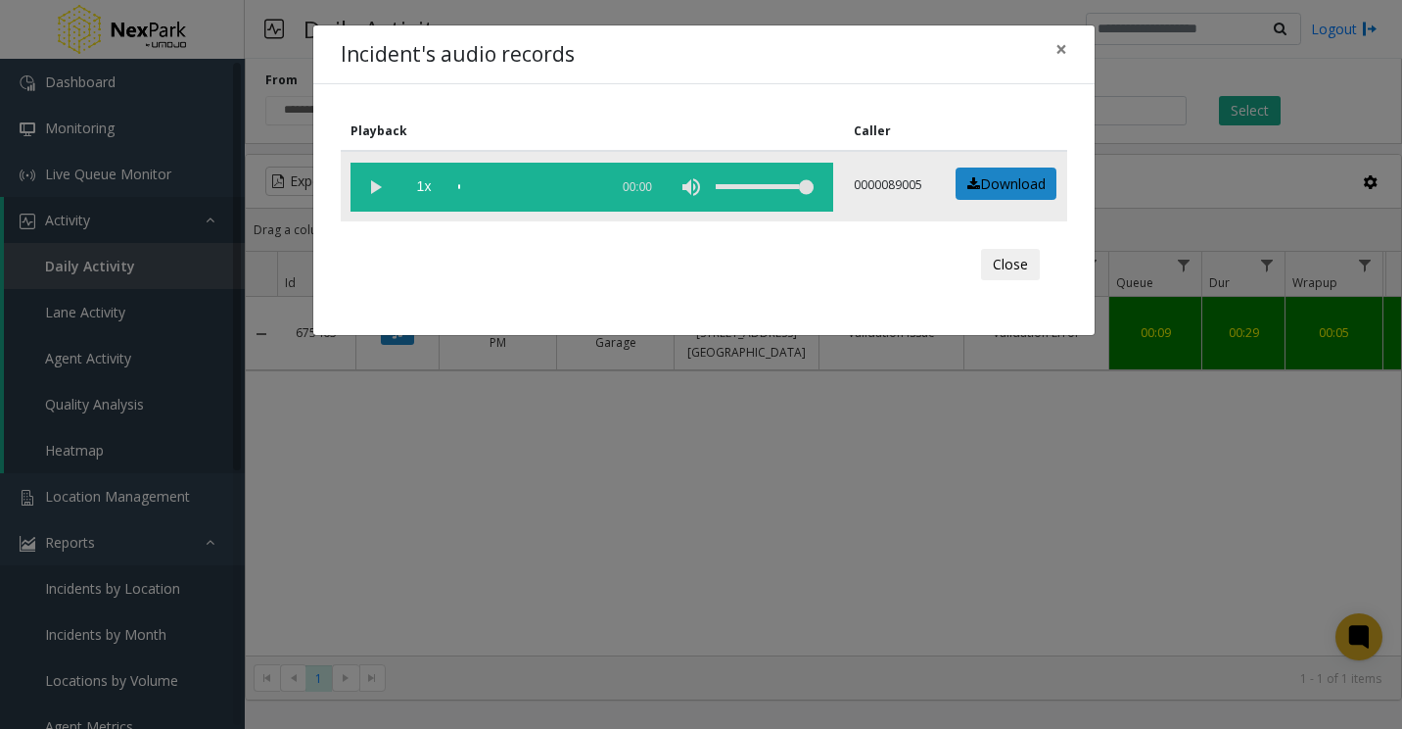
click at [372, 191] on vg-play-pause at bounding box center [375, 187] width 49 height 49
drag, startPoint x: 473, startPoint y: 185, endPoint x: 511, endPoint y: 191, distance: 38.6
click at [481, 190] on div "scrub bar" at bounding box center [528, 187] width 140 height 49
click at [498, 184] on div "scrub bar" at bounding box center [528, 187] width 140 height 49
click at [506, 185] on div "scrub bar" at bounding box center [528, 187] width 140 height 49
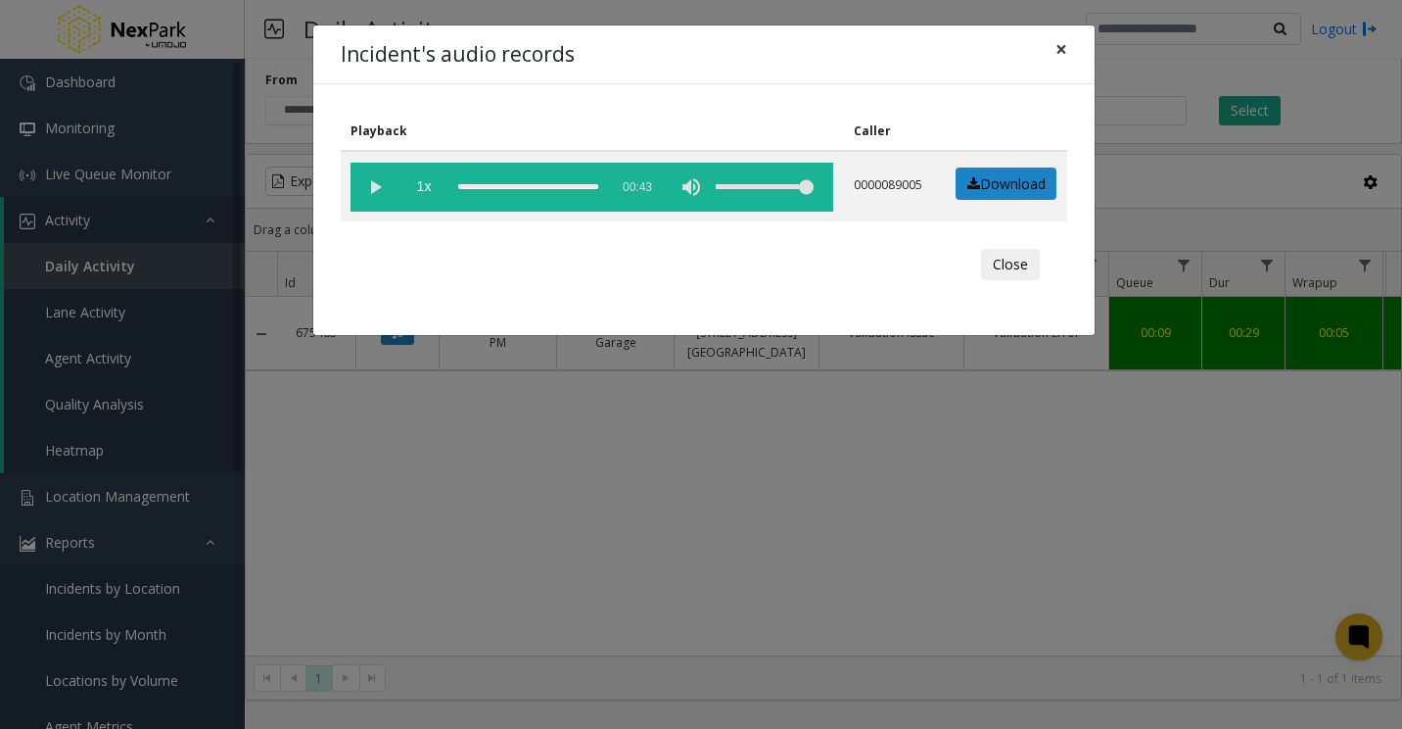
click at [1065, 52] on span "×" at bounding box center [1062, 48] width 12 height 27
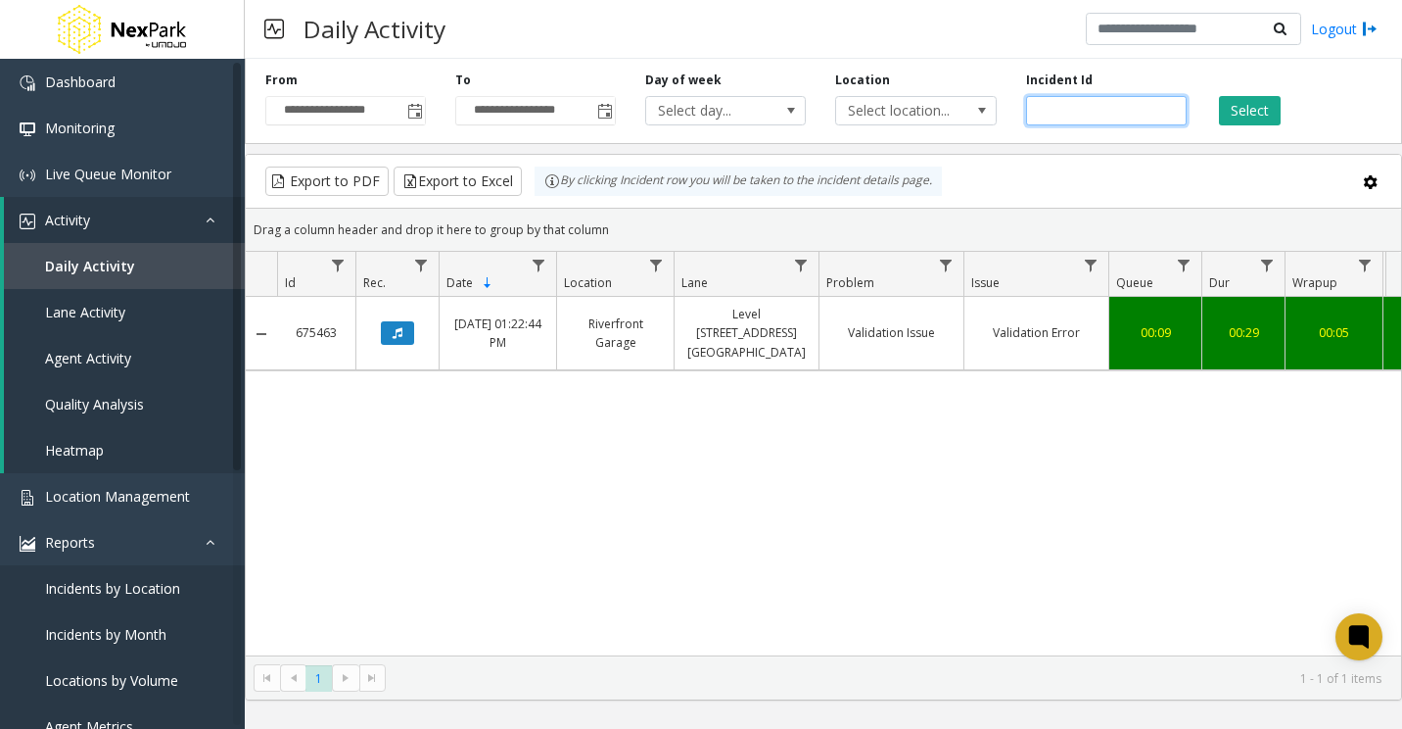
click at [1048, 115] on input "******" at bounding box center [1106, 110] width 161 height 29
paste input "number"
click at [1238, 108] on button "Select" at bounding box center [1250, 110] width 62 height 29
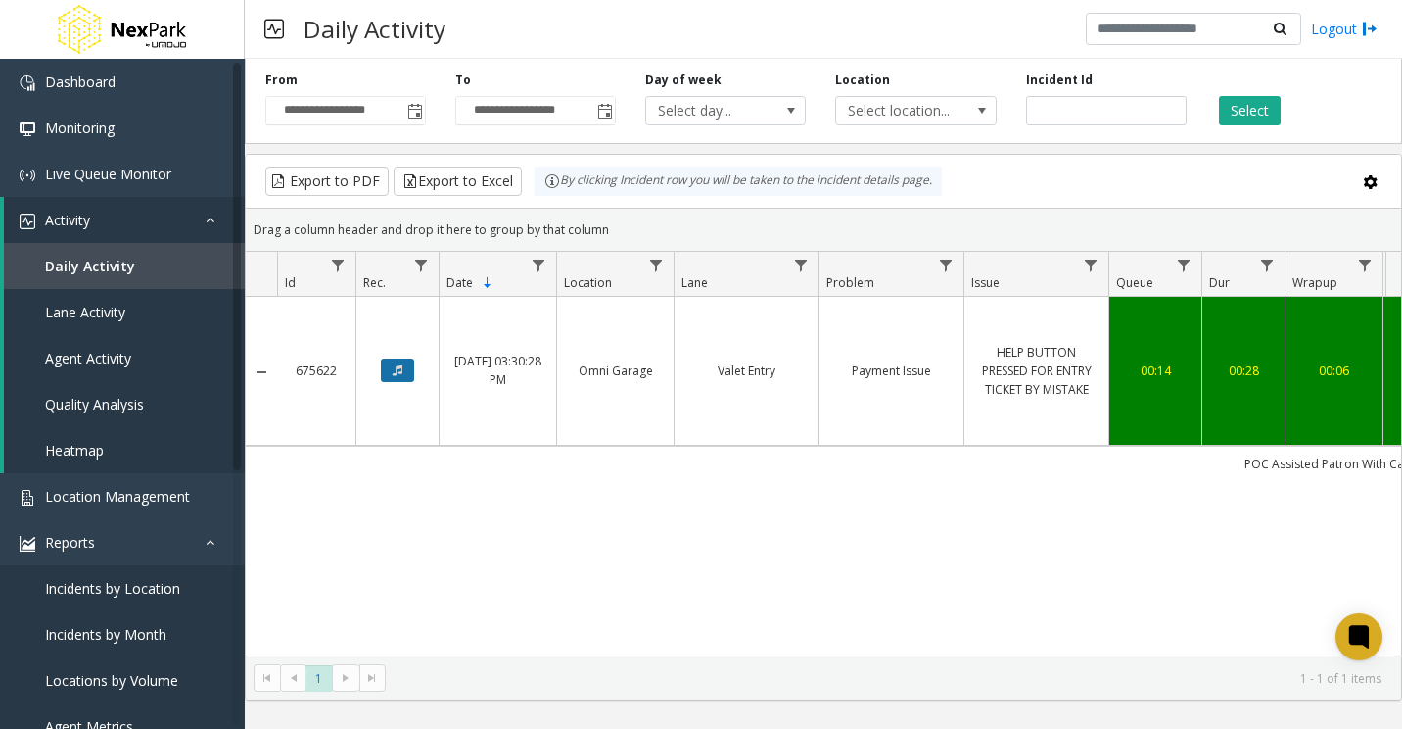
click at [405, 366] on button "Data table" at bounding box center [397, 370] width 33 height 24
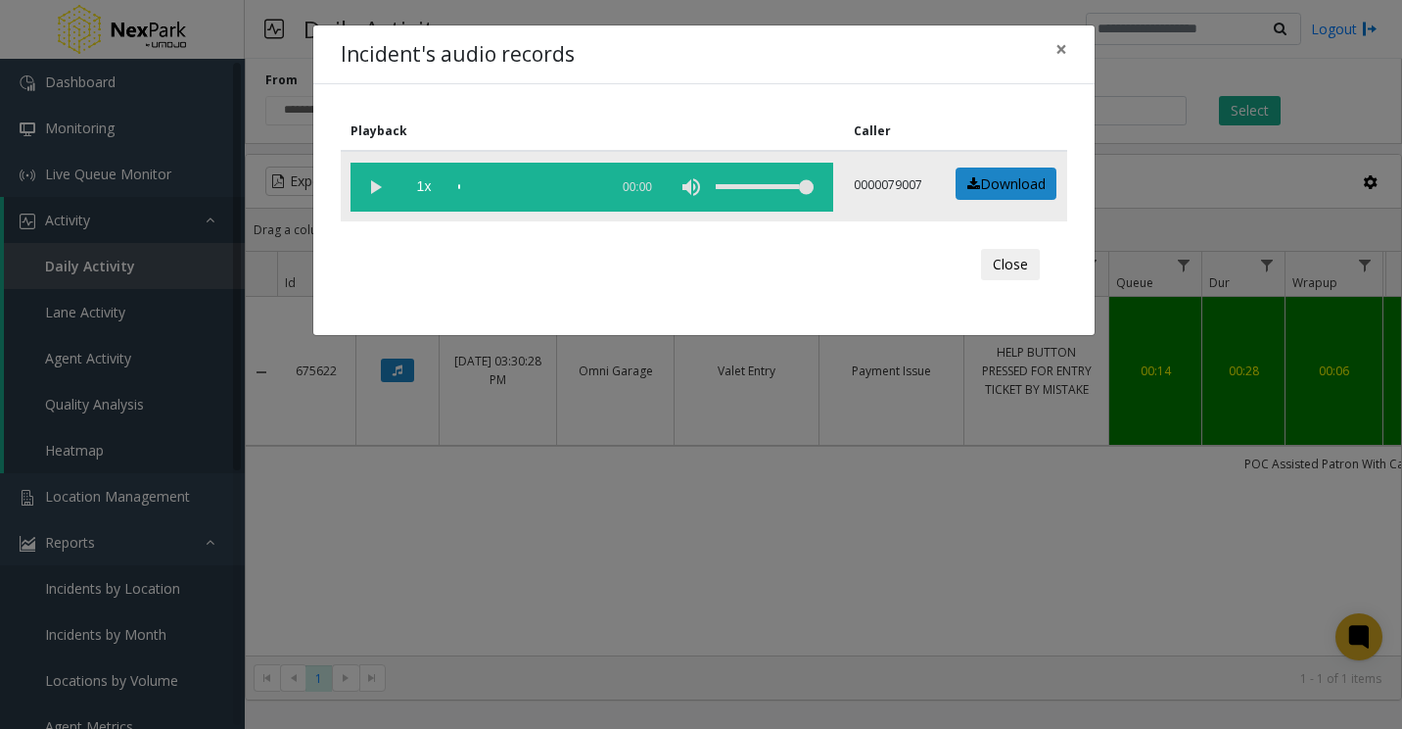
click at [366, 191] on vg-play-pause at bounding box center [375, 187] width 49 height 49
click at [539, 183] on div "scrub bar" at bounding box center [528, 187] width 140 height 49
click at [522, 185] on div "scrub bar" at bounding box center [528, 187] width 140 height 49
click at [516, 189] on div "scrub bar" at bounding box center [528, 187] width 140 height 49
click at [1053, 45] on button "×" at bounding box center [1061, 49] width 39 height 48
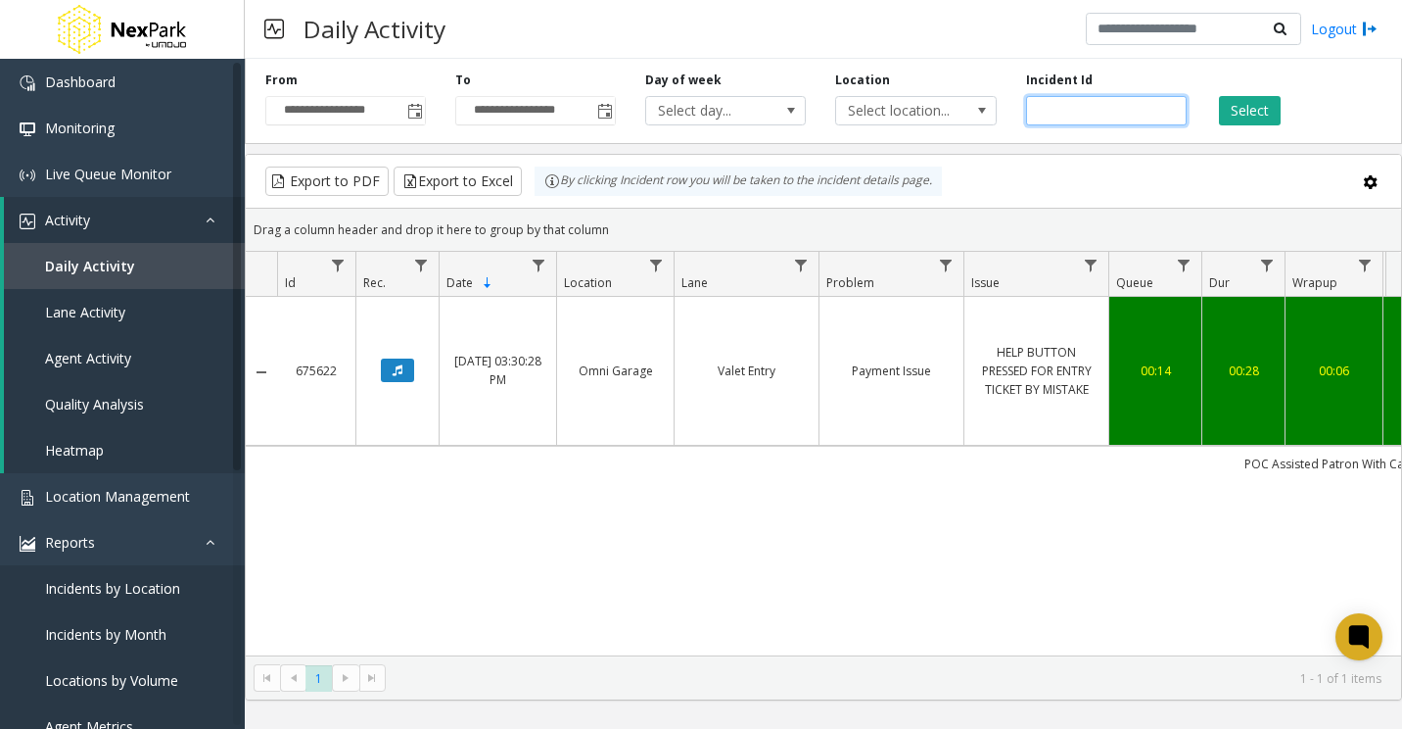
click at [1045, 106] on input "******" at bounding box center [1106, 110] width 161 height 29
paste input "number"
click at [1253, 105] on button "Select" at bounding box center [1250, 110] width 62 height 29
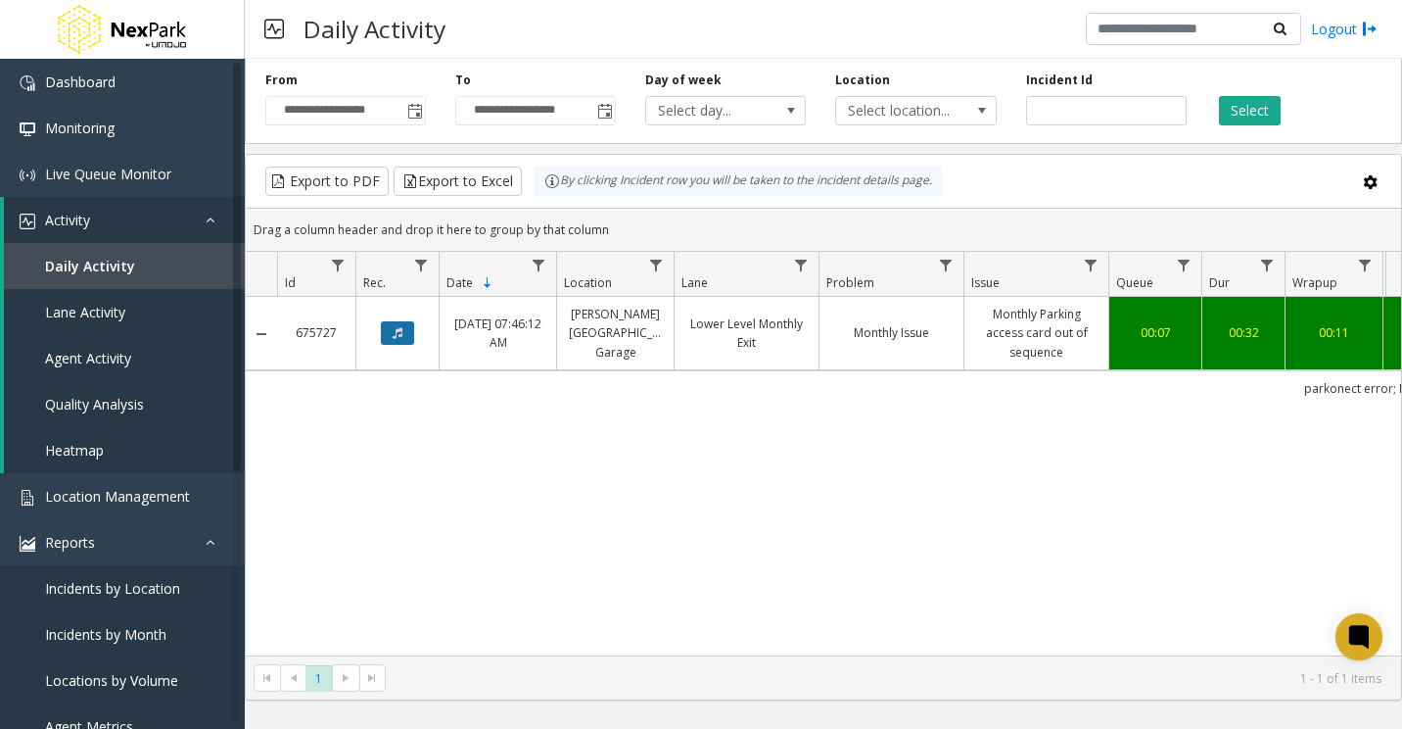
click at [397, 330] on icon "Data table" at bounding box center [398, 333] width 10 height 12
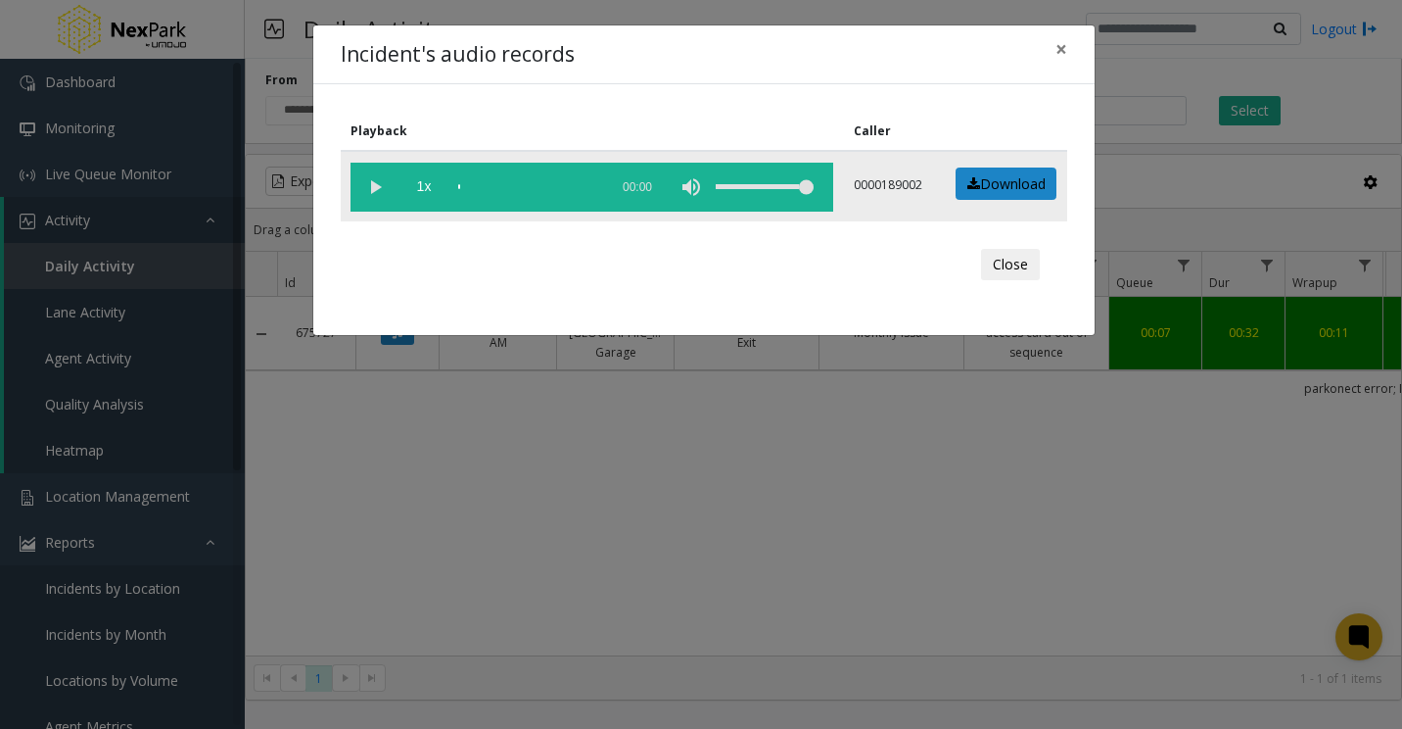
click at [366, 185] on vg-play-pause at bounding box center [375, 187] width 49 height 49
click at [375, 190] on vg-play-pause at bounding box center [375, 187] width 49 height 49
click at [473, 187] on div "scrub bar" at bounding box center [528, 187] width 140 height 49
click at [558, 182] on div "scrub bar" at bounding box center [528, 187] width 140 height 49
click at [525, 184] on div "scrub bar" at bounding box center [528, 187] width 140 height 49
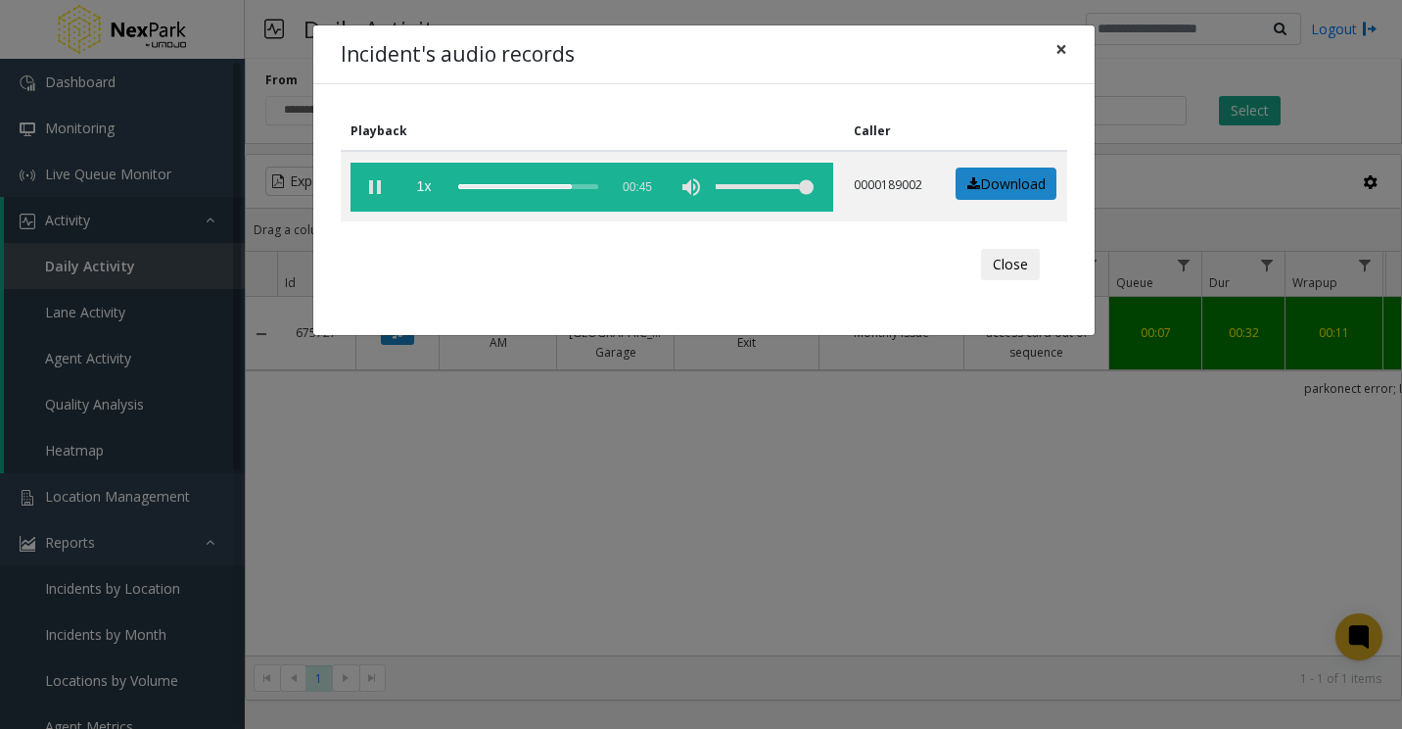
click at [1060, 48] on span "×" at bounding box center [1062, 48] width 12 height 27
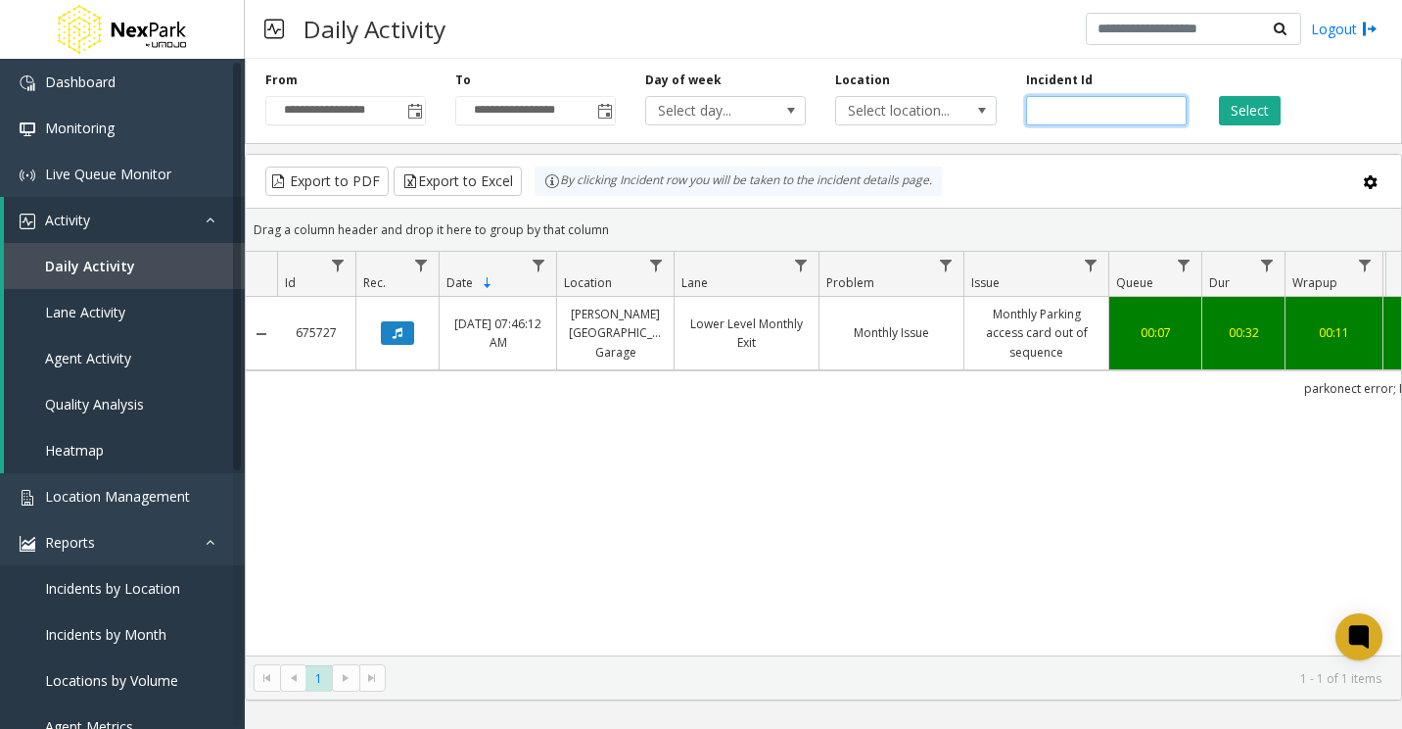
click at [1052, 108] on input "******" at bounding box center [1106, 110] width 161 height 29
paste input "number"
click at [1264, 111] on button "Select" at bounding box center [1250, 110] width 62 height 29
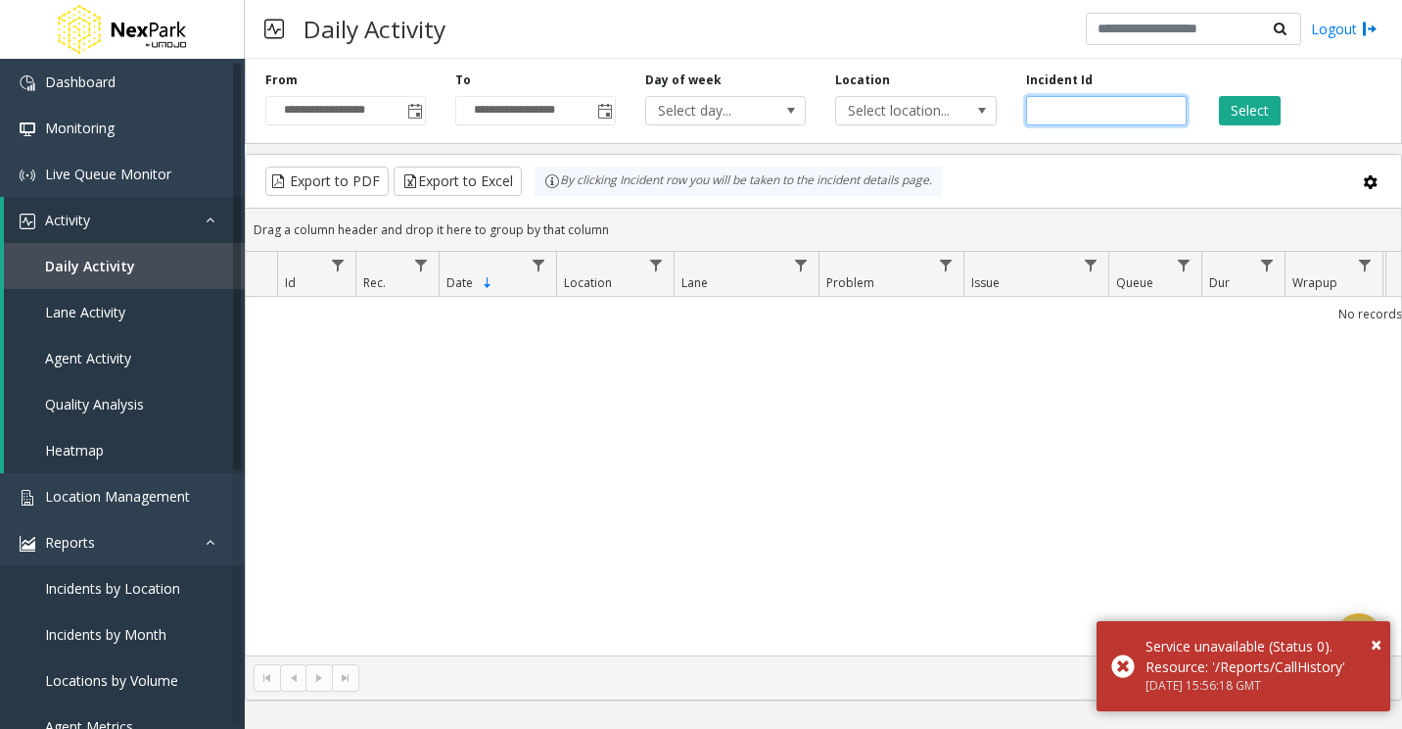
click at [1044, 106] on input "******" at bounding box center [1106, 110] width 161 height 29
click at [1254, 106] on button "Select" at bounding box center [1250, 110] width 62 height 29
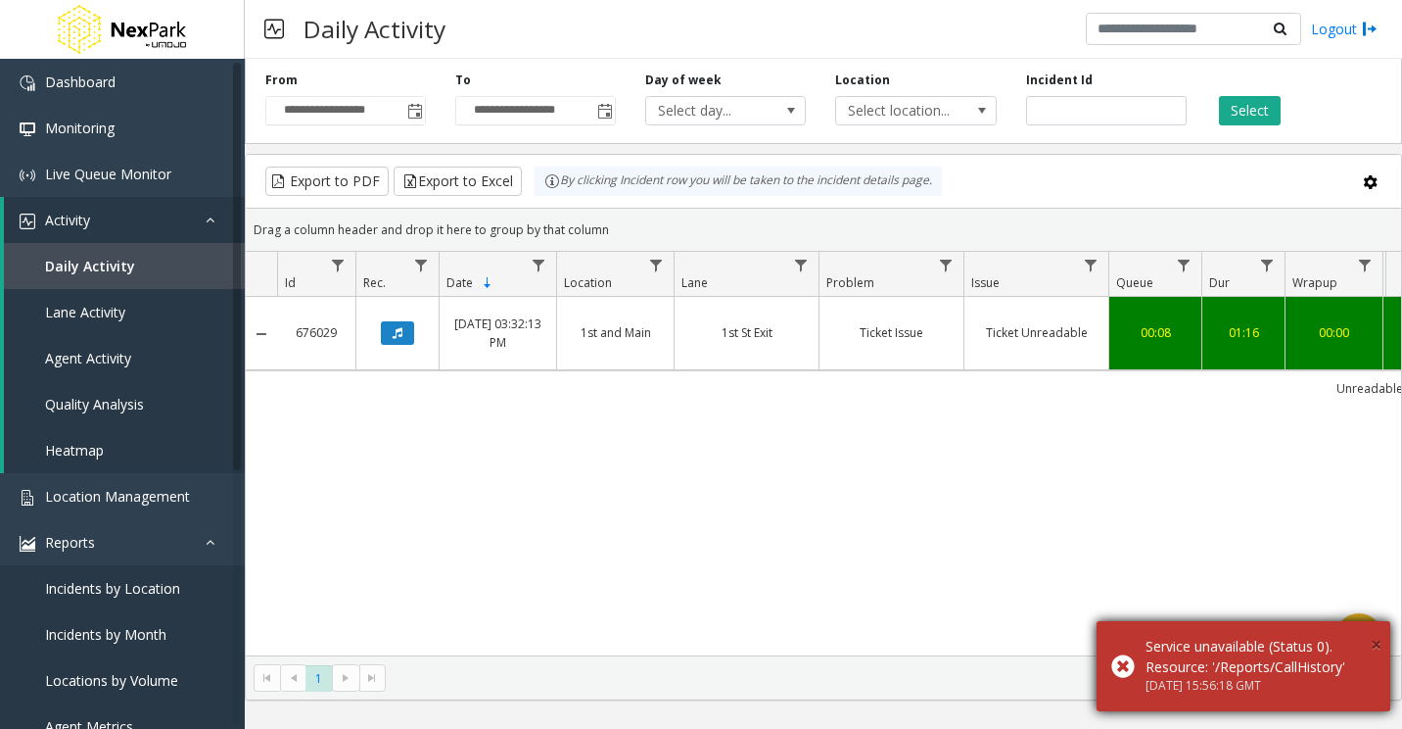
click at [1381, 649] on span "×" at bounding box center [1376, 644] width 11 height 26
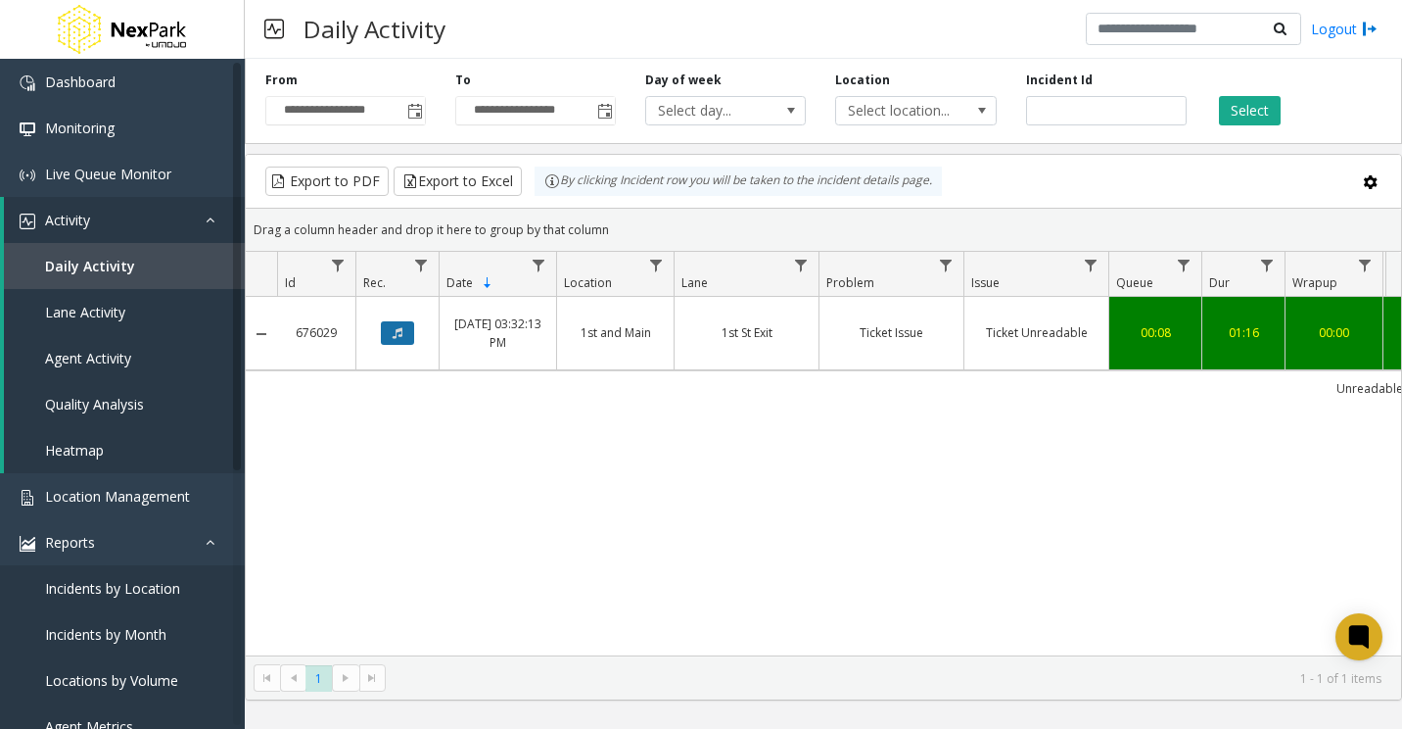
click at [404, 330] on button "Data table" at bounding box center [397, 333] width 33 height 24
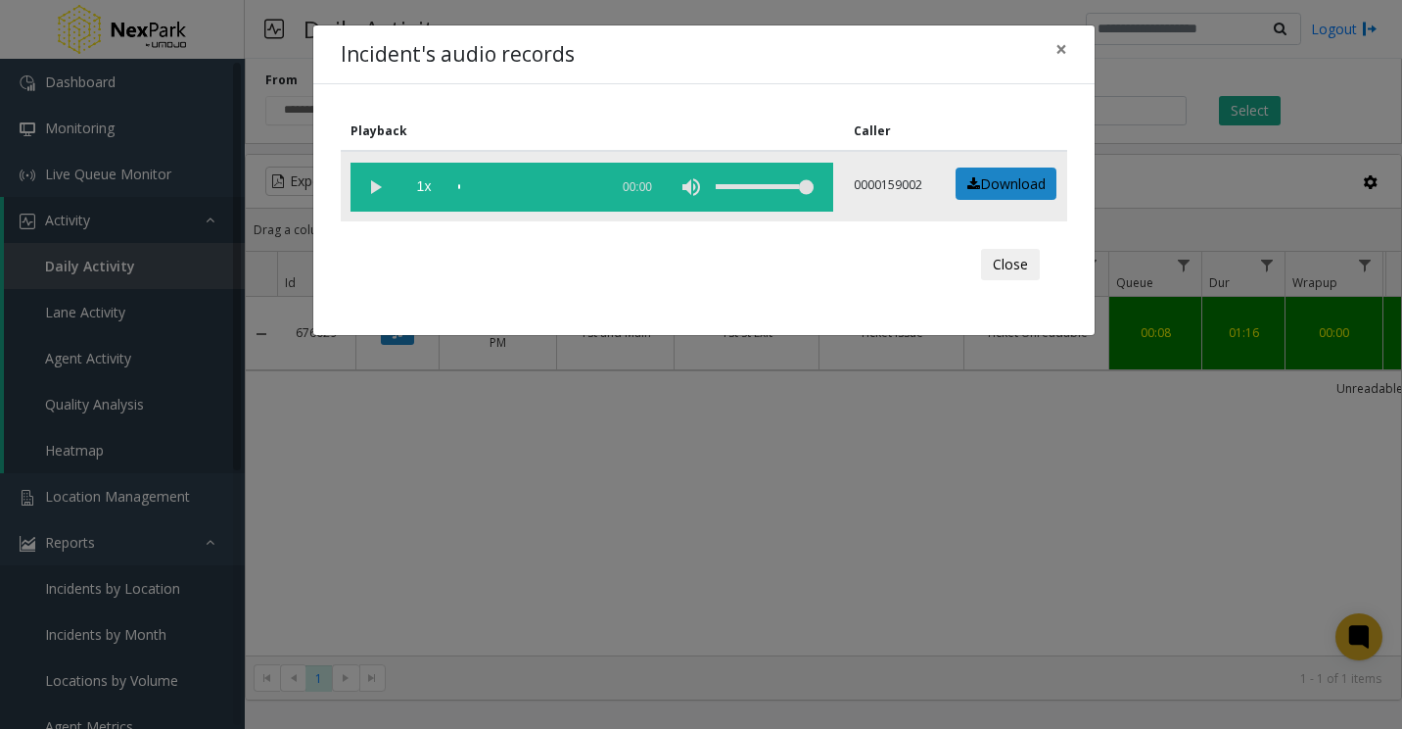
click at [374, 183] on vg-play-pause at bounding box center [375, 187] width 49 height 49
click at [462, 183] on div "scrub bar" at bounding box center [528, 187] width 140 height 49
click at [466, 184] on div "scrub bar" at bounding box center [528, 187] width 140 height 49
click at [469, 185] on div "scrub bar" at bounding box center [528, 187] width 140 height 49
click at [475, 184] on div "scrub bar" at bounding box center [528, 187] width 140 height 49
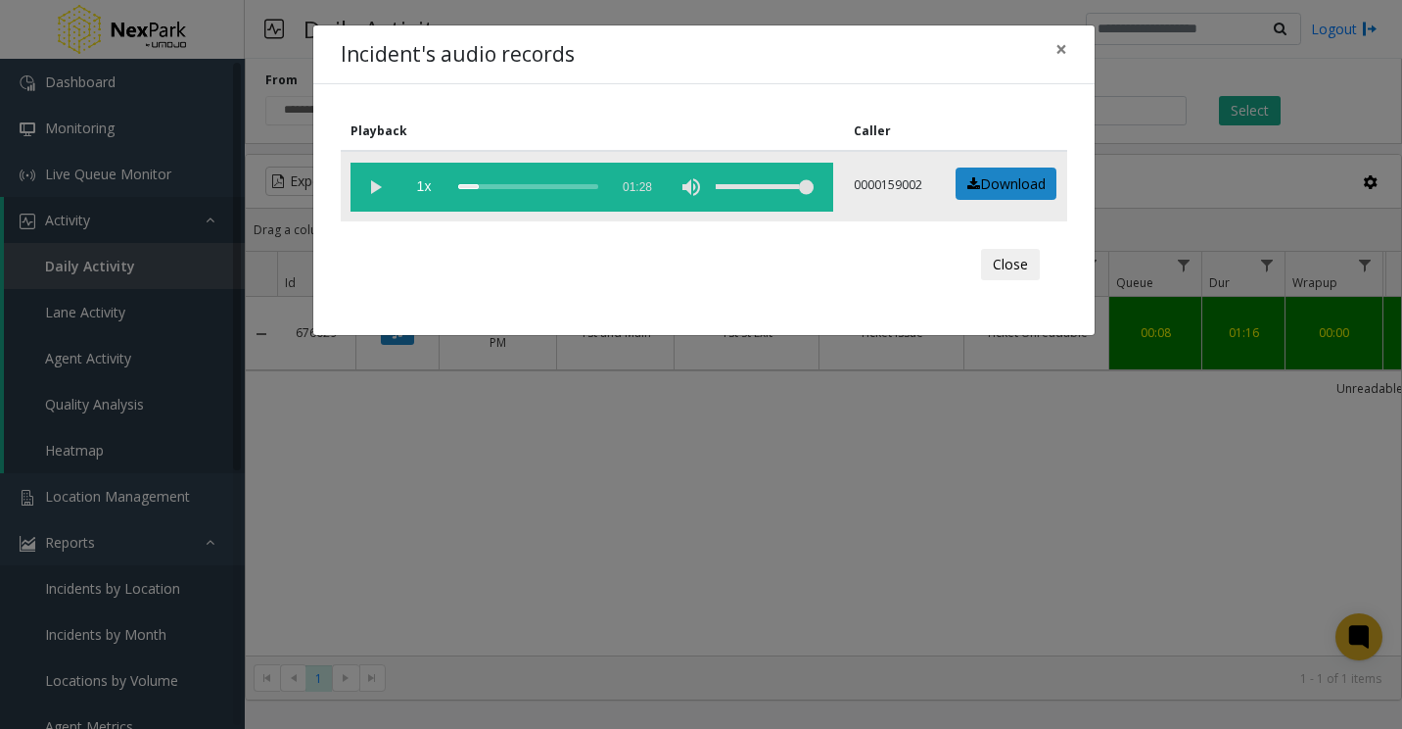
click at [483, 184] on div "scrub bar" at bounding box center [528, 187] width 140 height 49
click at [466, 191] on div "scrub bar" at bounding box center [528, 187] width 140 height 49
click at [1069, 52] on button "×" at bounding box center [1061, 49] width 39 height 48
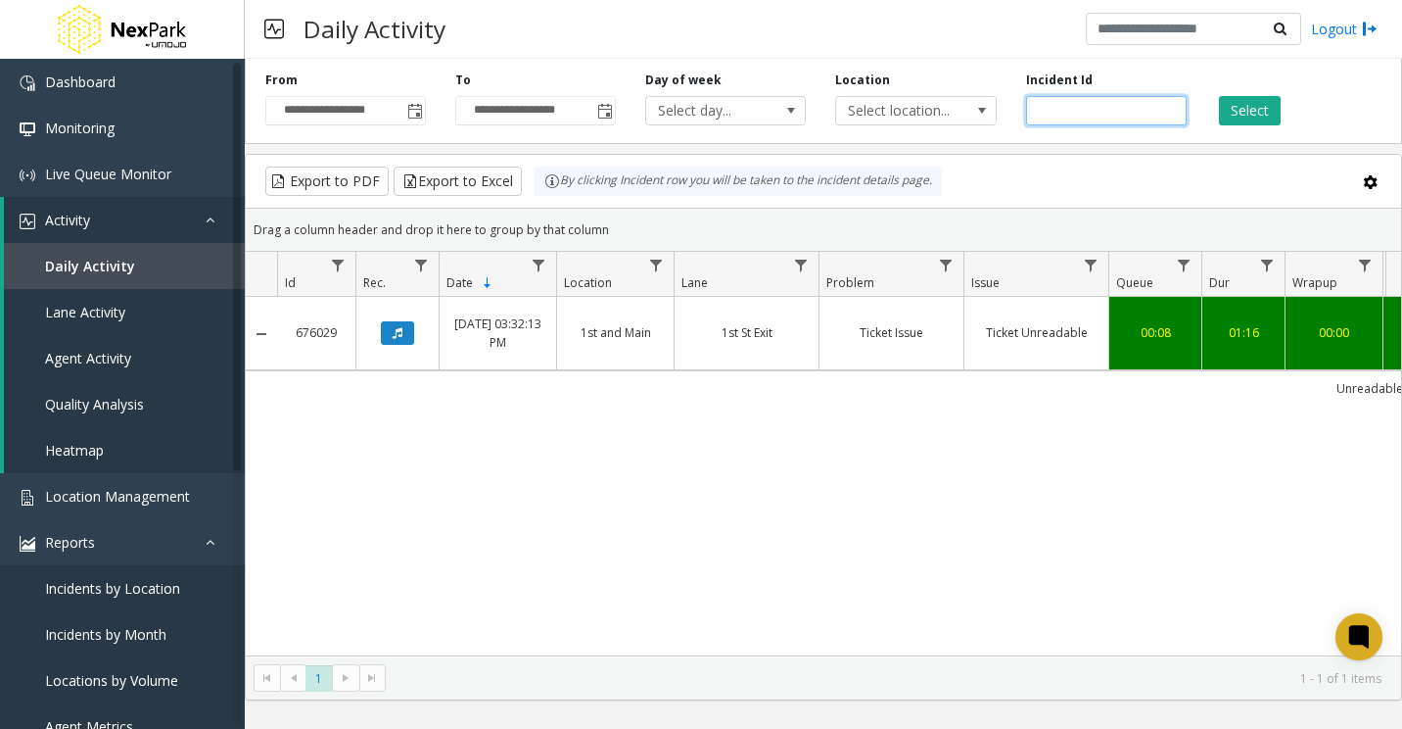
click at [1056, 105] on input "******" at bounding box center [1106, 110] width 161 height 29
paste input "number"
click at [1241, 108] on button "Select" at bounding box center [1250, 110] width 62 height 29
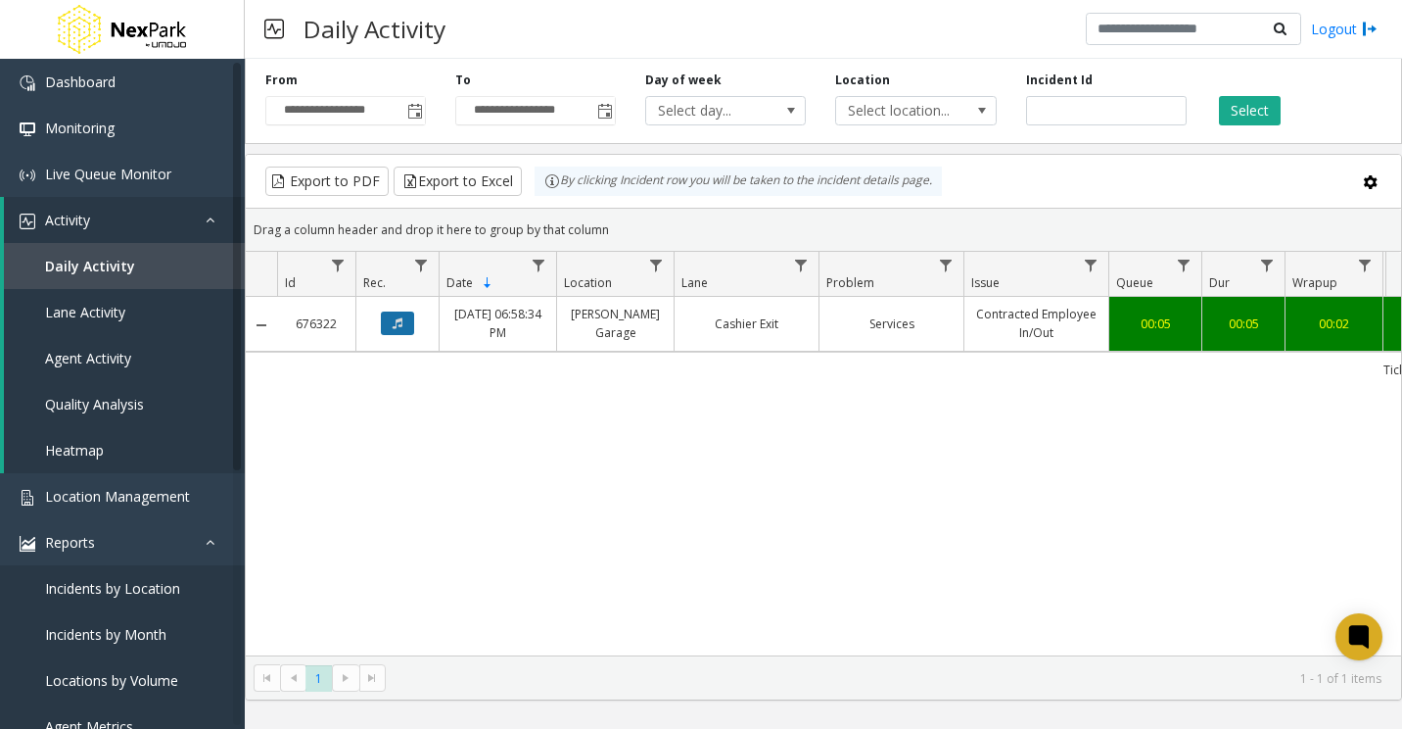
click at [401, 328] on icon "Data table" at bounding box center [398, 323] width 10 height 12
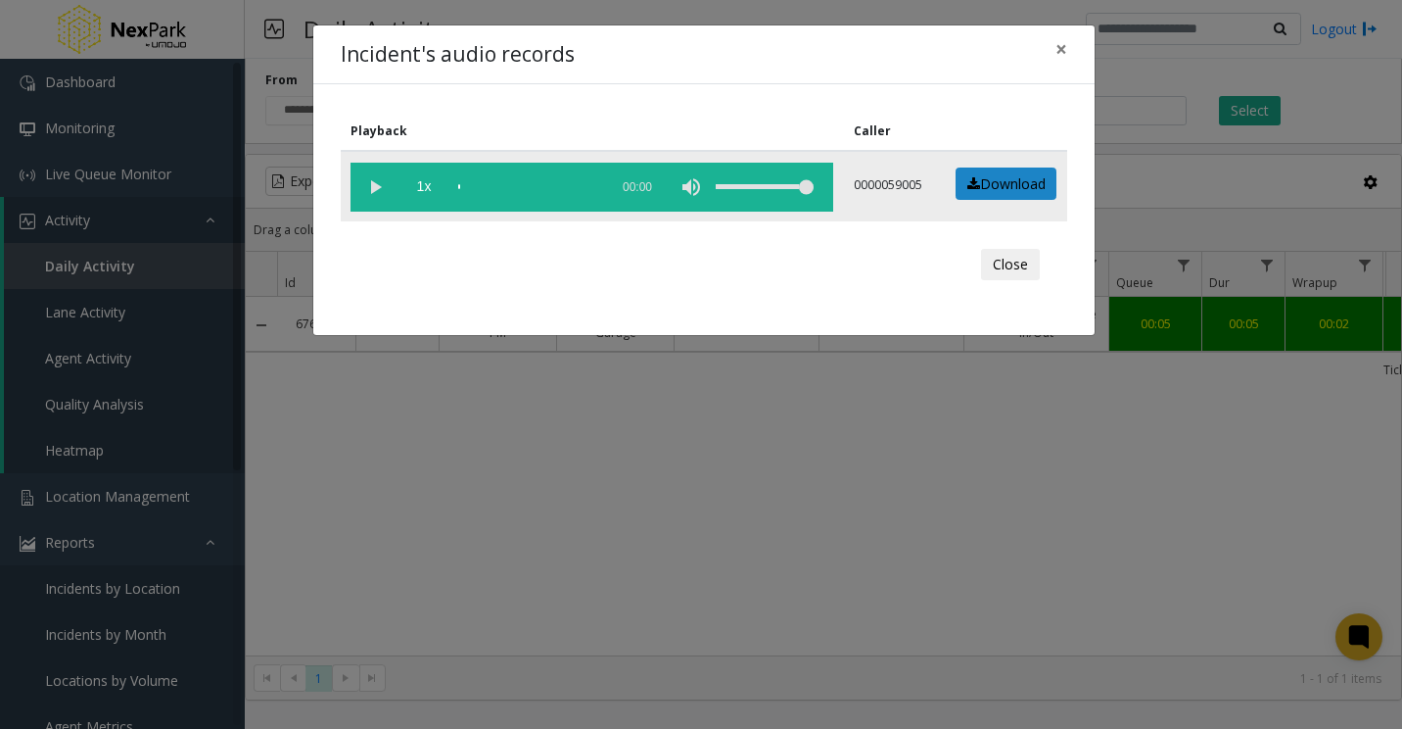
click at [373, 186] on vg-play-pause at bounding box center [375, 187] width 49 height 49
click at [1064, 48] on span "×" at bounding box center [1062, 48] width 12 height 27
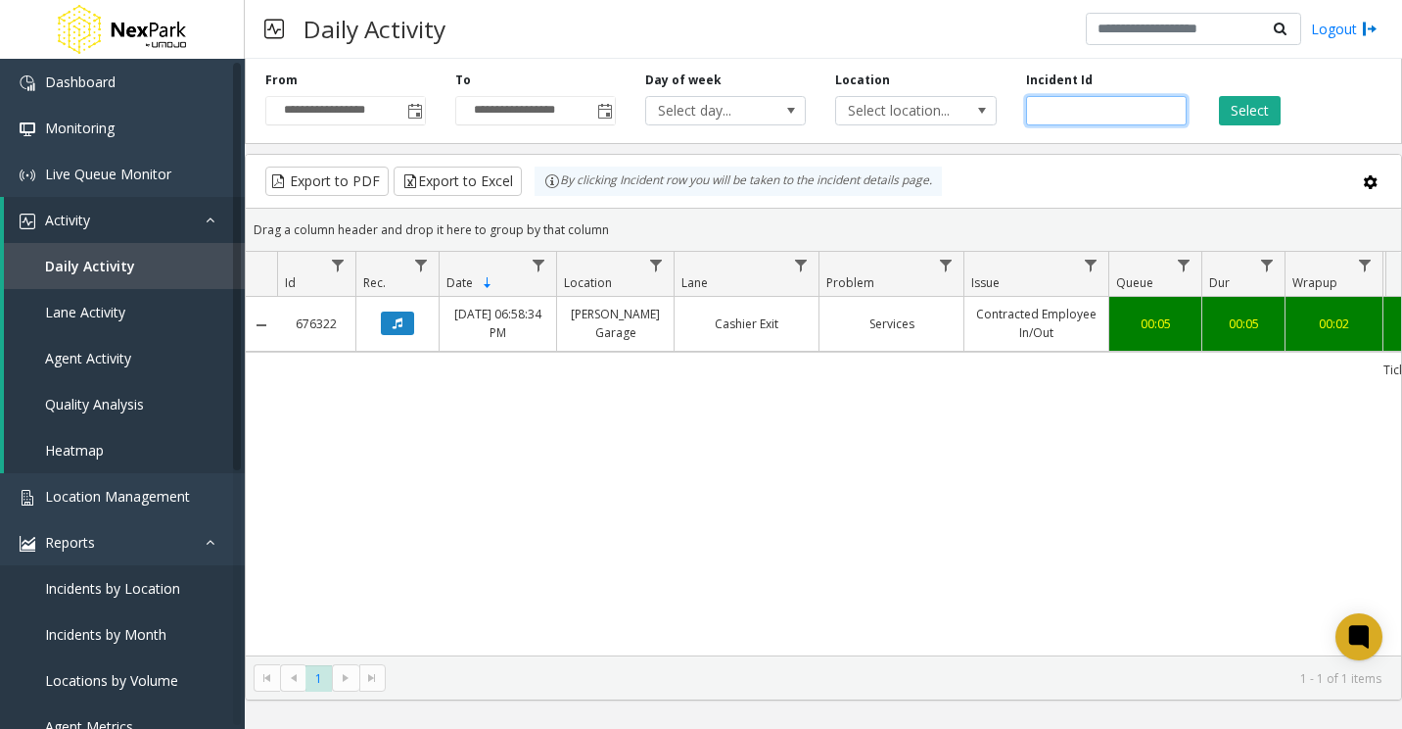
click at [1053, 107] on input "******" at bounding box center [1106, 110] width 161 height 29
paste input "number"
click at [1265, 106] on button "Select" at bounding box center [1250, 110] width 62 height 29
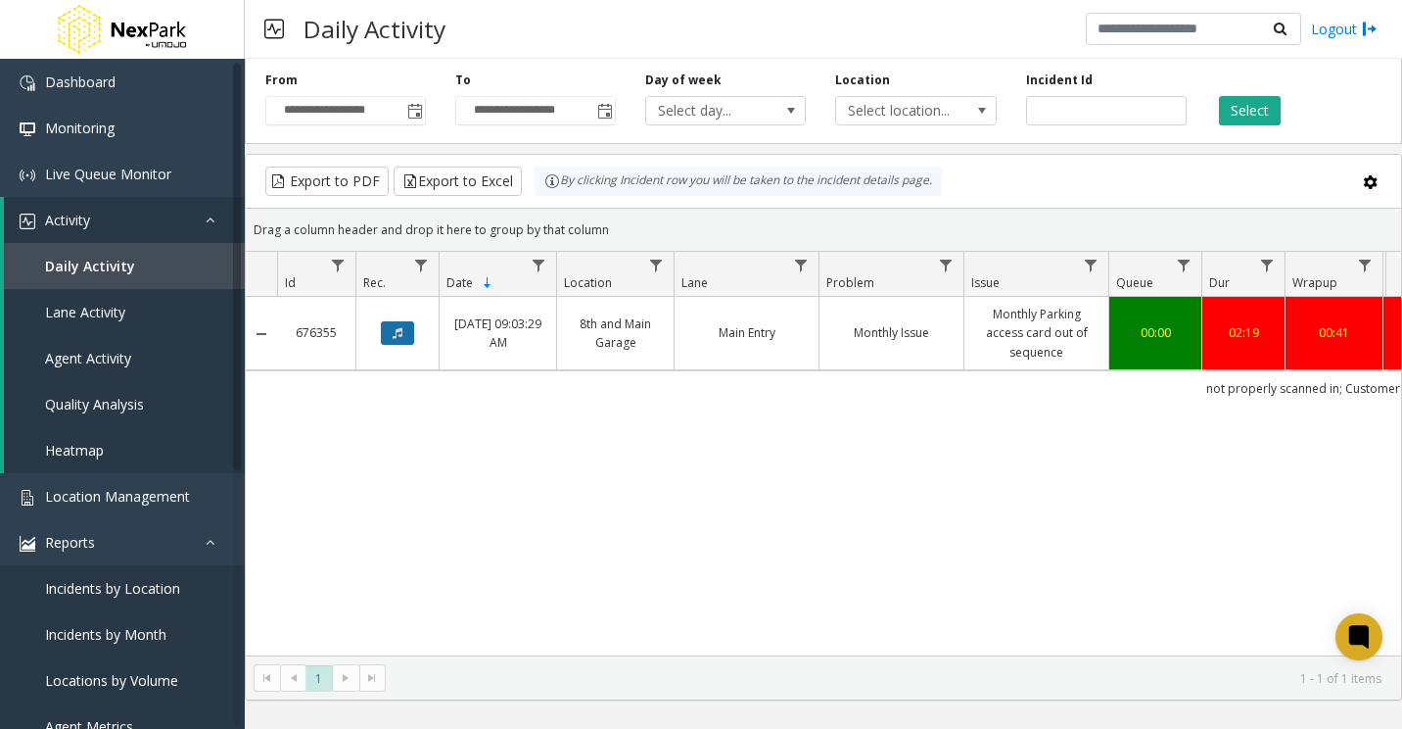
click at [393, 332] on icon "Data table" at bounding box center [398, 333] width 10 height 12
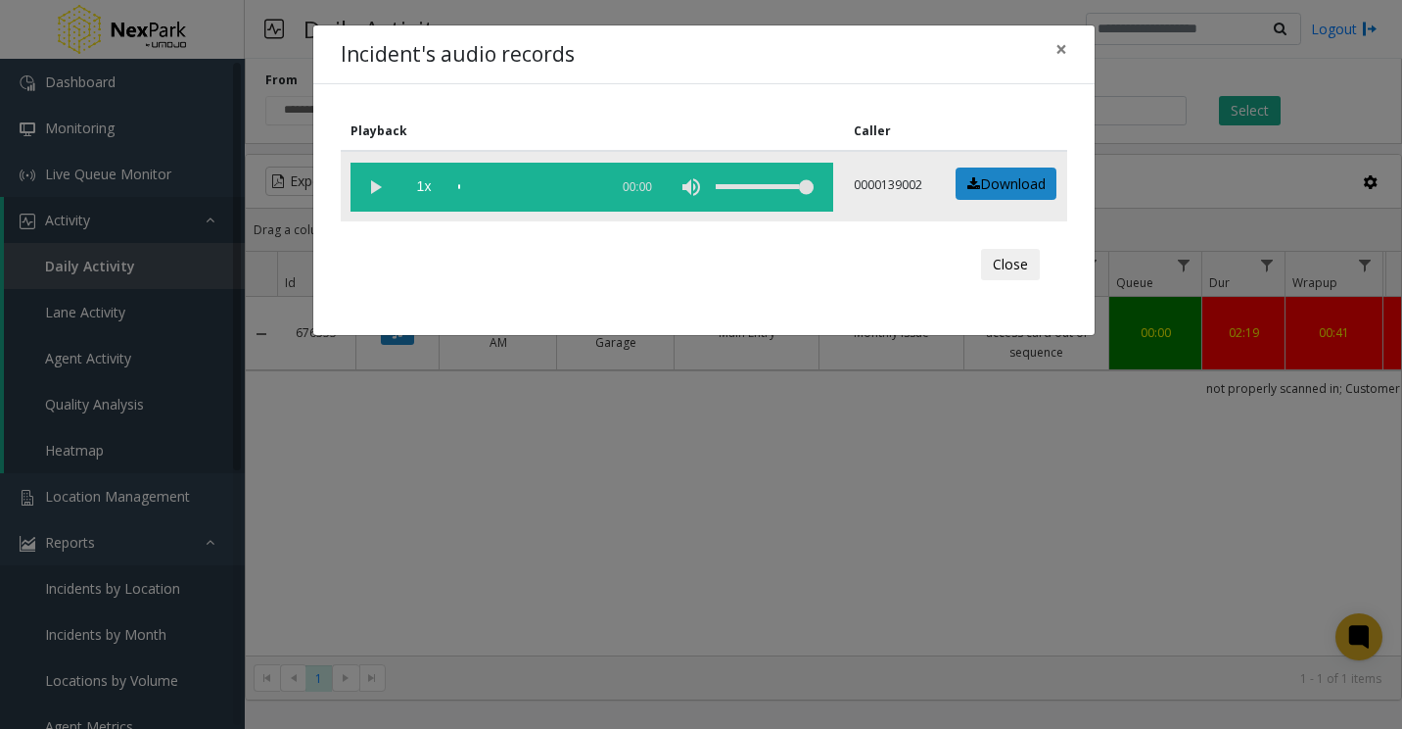
click at [384, 184] on vg-play-pause at bounding box center [375, 187] width 49 height 49
click at [393, 234] on div "Playback Caller 1x 02:31 0000139002 Download Close" at bounding box center [704, 209] width 782 height 251
click at [470, 185] on div "scrub bar" at bounding box center [528, 187] width 140 height 49
click at [470, 181] on div "scrub bar" at bounding box center [528, 187] width 140 height 49
click at [1064, 46] on span "×" at bounding box center [1062, 48] width 12 height 27
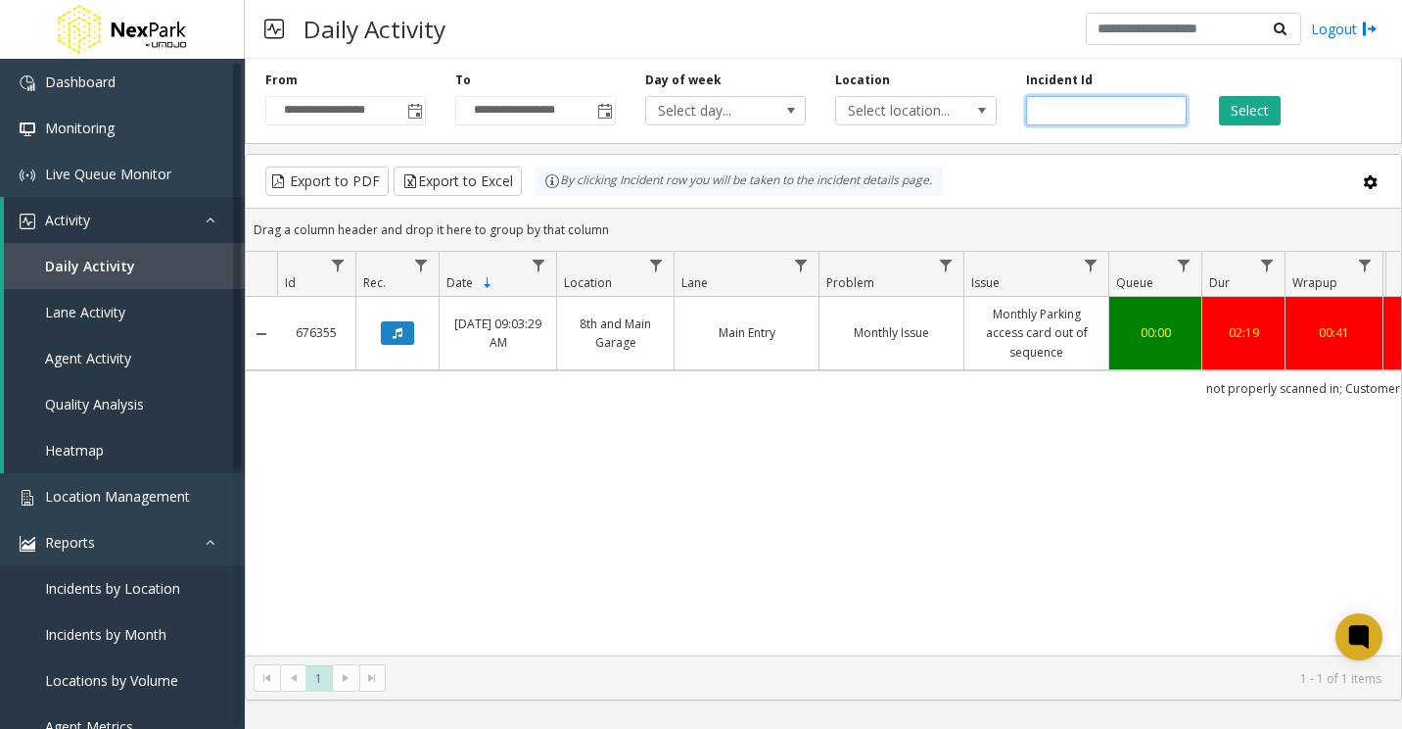
click at [1061, 107] on input "******" at bounding box center [1106, 110] width 161 height 29
paste input "number"
type input "******"
click at [1237, 107] on button "Select" at bounding box center [1250, 110] width 62 height 29
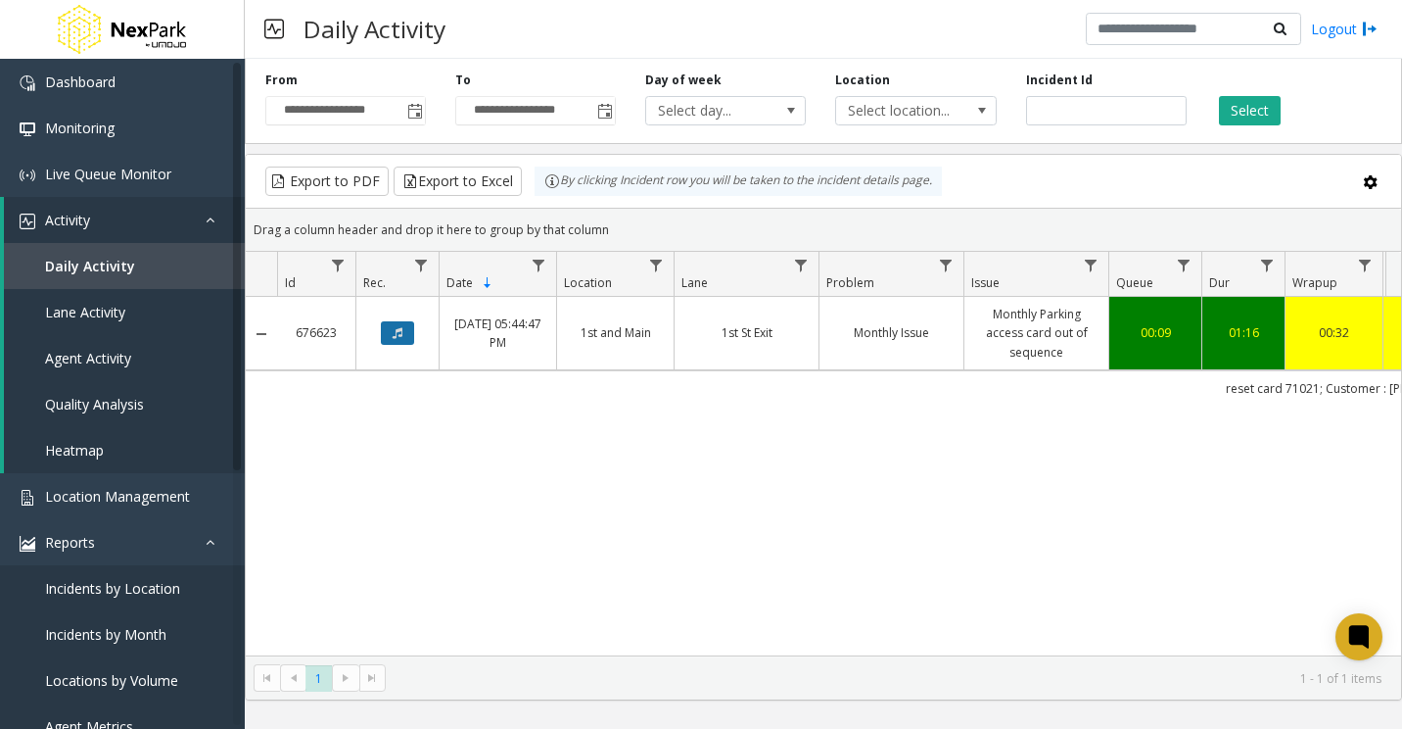
click at [408, 334] on button "Data table" at bounding box center [397, 333] width 33 height 24
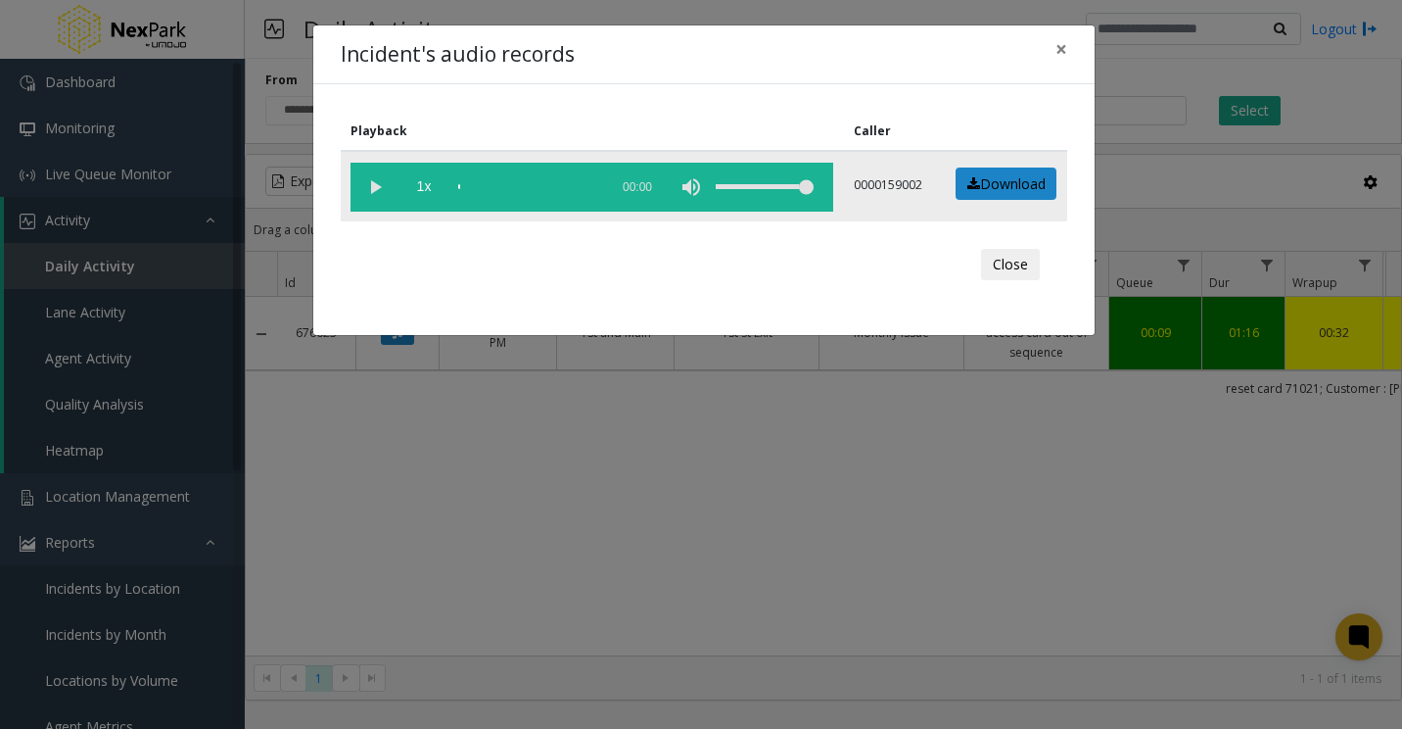
click at [380, 188] on vg-play-pause at bounding box center [375, 187] width 49 height 49
